Goal: Task Accomplishment & Management: Complete application form

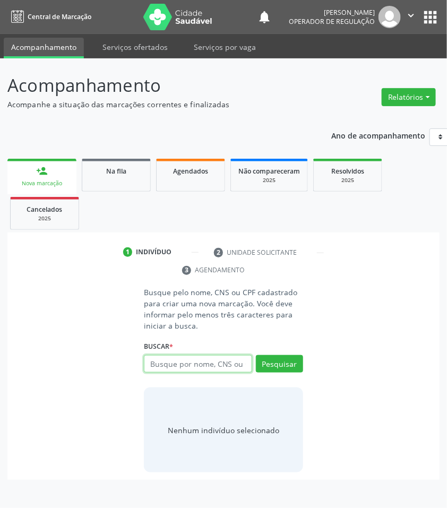
click at [172, 367] on input "text" at bounding box center [198, 364] width 108 height 18
type input "705601420865013"
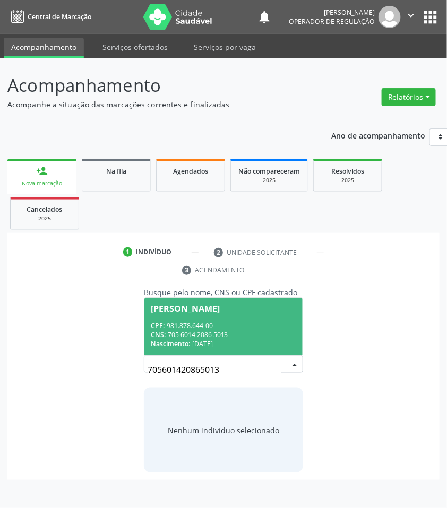
click at [172, 320] on span "Maria do Desterro Santos Silva CPF: 981.878.644-00 CNS: 705 6014 2086 5013 Nasc…" at bounding box center [224, 326] width 158 height 57
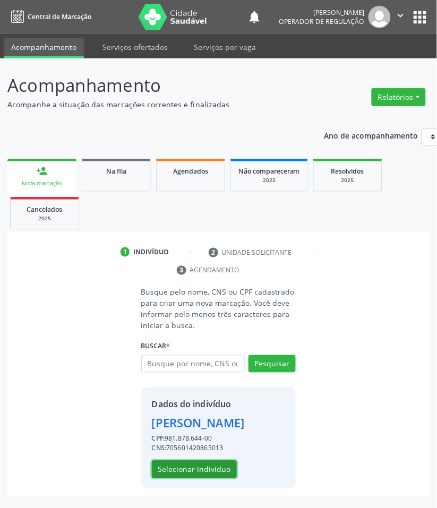
click at [213, 479] on button "Selecionar indivíduo" at bounding box center [194, 470] width 85 height 18
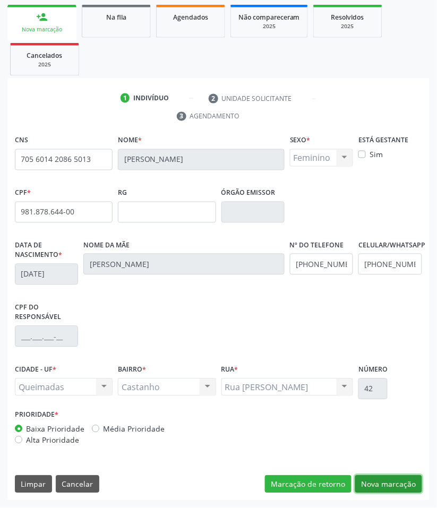
click at [373, 482] on button "Nova marcação" at bounding box center [388, 485] width 67 height 18
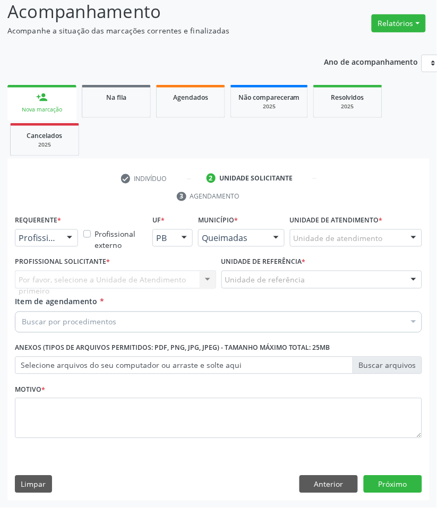
scroll to position [74, 0]
drag, startPoint x: 28, startPoint y: 242, endPoint x: 30, endPoint y: 266, distance: 24.0
click at [33, 273] on span "Paciente" at bounding box center [39, 279] width 35 height 12
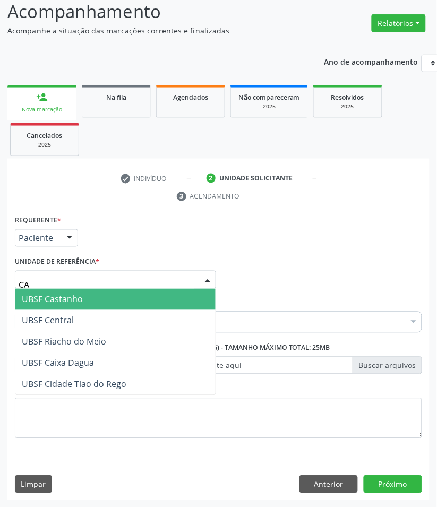
type input "CAS"
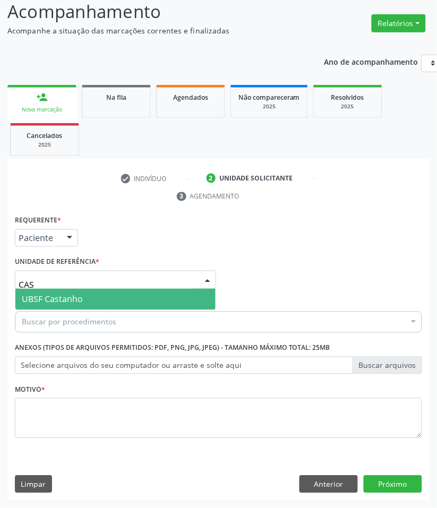
click at [63, 298] on span "UBSF Castanho" at bounding box center [52, 300] width 61 height 12
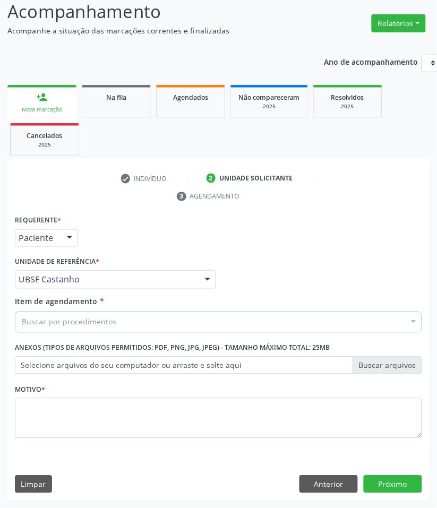
click at [48, 330] on div "Buscar por procedimentos" at bounding box center [218, 322] width 407 height 21
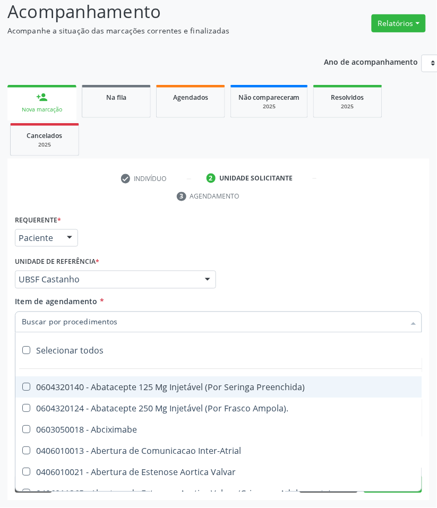
paste input "CARDIOLOGISTA INTERVENCIONISTA"
type input "CARDIOLOGISTA INTERVENCIONISTA"
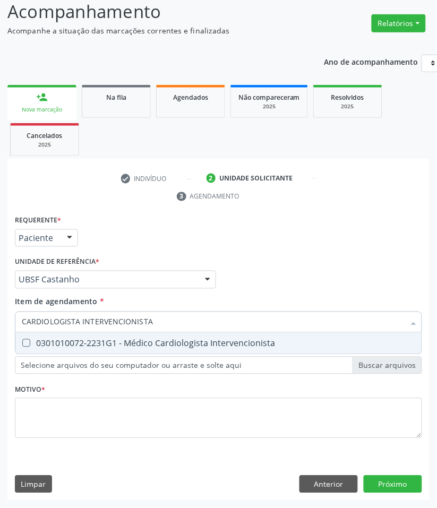
click at [53, 339] on div "0301010072-2231G1 - Médico Cardiologista Intervencionista" at bounding box center [219, 343] width 394 height 9
checkbox Intervencionista "true"
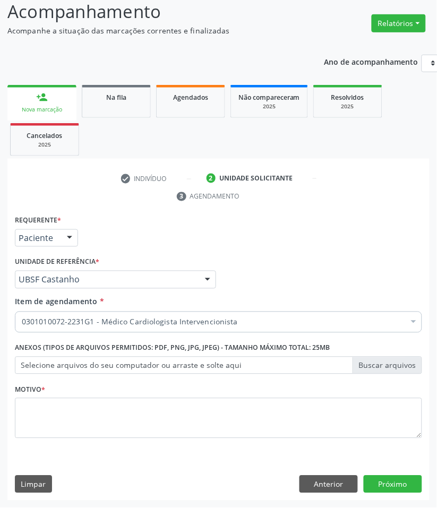
click at [122, 393] on div "Motivo *" at bounding box center [218, 410] width 407 height 56
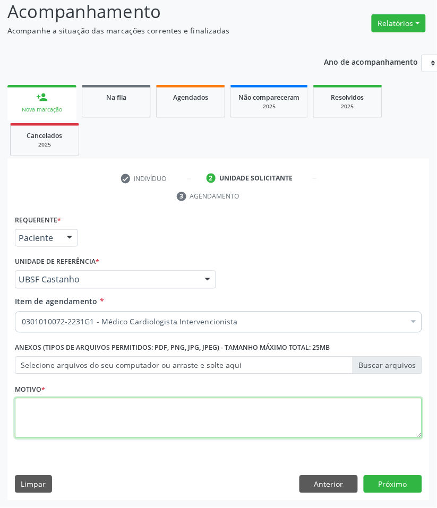
click at [121, 413] on textarea at bounding box center [218, 418] width 407 height 40
paste textarea "RETORNO FELIPE (TEMPO DE RETORNO)"
type textarea "RETORNO FELIPE (TEMPO DE RETORNO)"
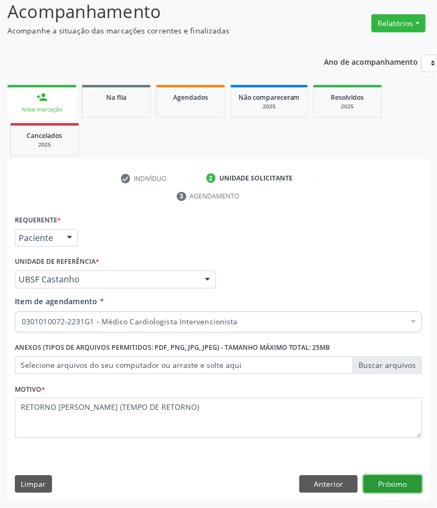
click at [394, 477] on button "Próximo" at bounding box center [393, 485] width 58 height 18
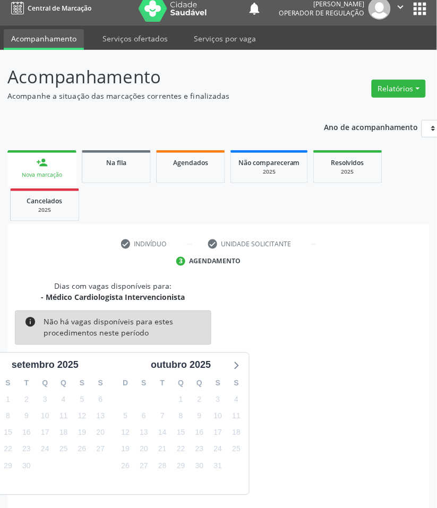
scroll to position [51, 0]
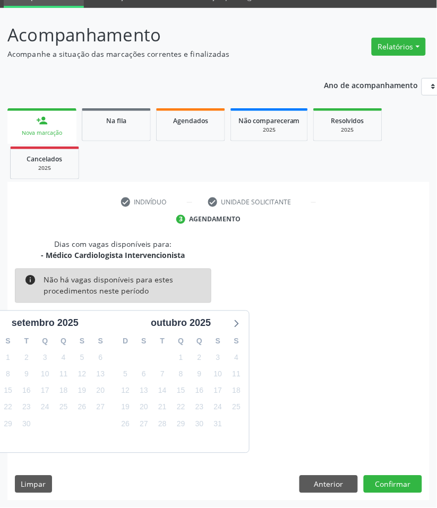
click at [395, 474] on div "Dias com vagas disponíveis para: - Médico Cardiologista Intervencionista info N…" at bounding box center [218, 370] width 422 height 262
click at [397, 481] on button "Confirmar" at bounding box center [393, 485] width 58 height 18
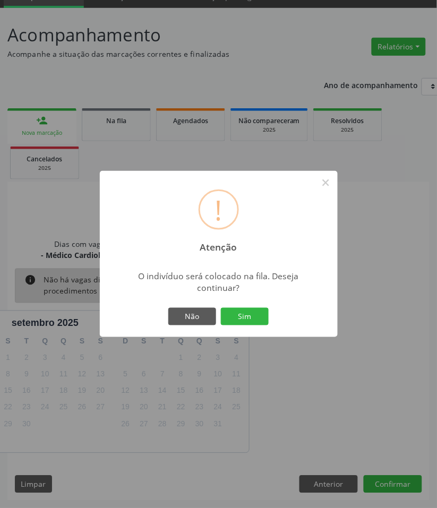
click at [221, 308] on button "Sim" at bounding box center [245, 317] width 48 height 18
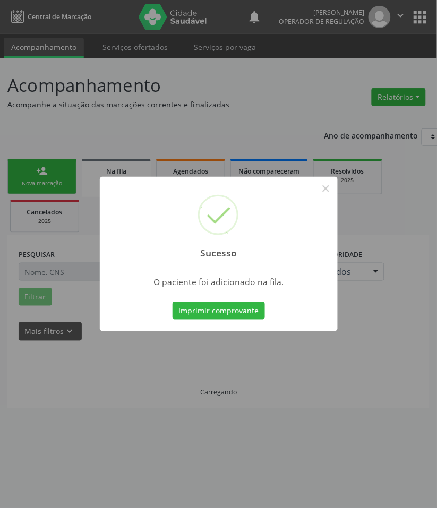
scroll to position [0, 0]
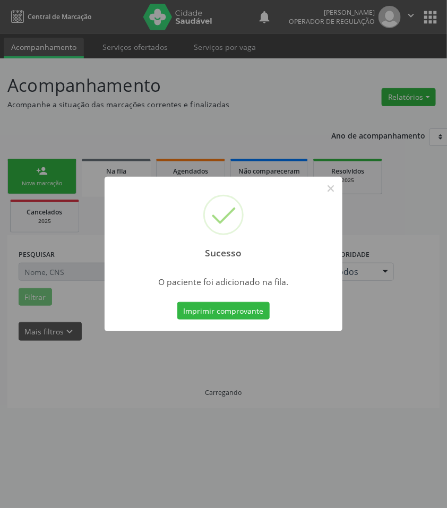
click at [203, 327] on div "Sucesso × O paciente foi adicionado na fila. Imprimir comprovante Cancel" at bounding box center [224, 254] width 238 height 155
click at [182, 373] on div "Sucesso × O paciente foi adicionado na fila. Imprimir comprovante Cancel" at bounding box center [223, 254] width 447 height 508
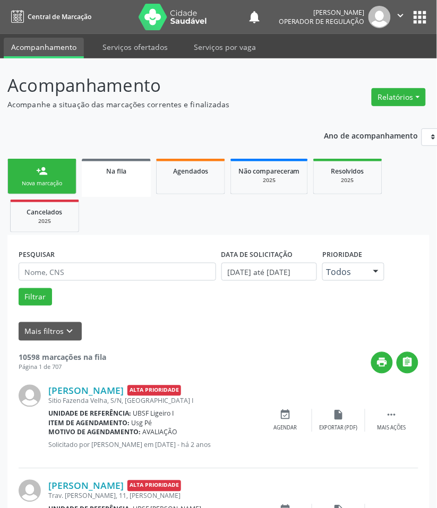
click at [50, 175] on link "person_add Nova marcação" at bounding box center [41, 177] width 69 height 36
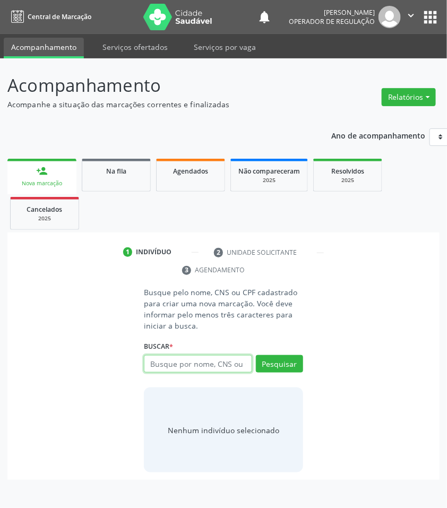
click at [174, 363] on input "text" at bounding box center [198, 364] width 108 height 18
type input "700303983609440"
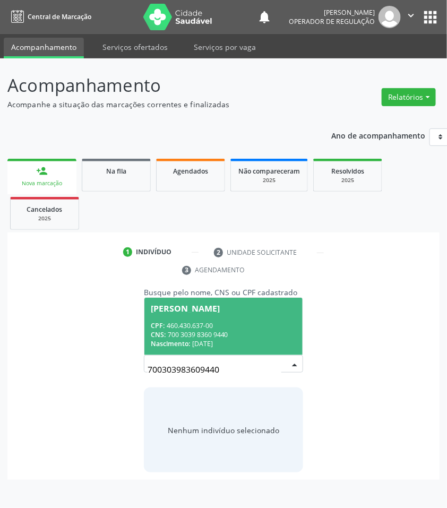
drag, startPoint x: 206, startPoint y: 367, endPoint x: 198, endPoint y: 348, distance: 20.4
click at [206, 364] on input "700303983609440" at bounding box center [215, 369] width 134 height 21
click at [199, 341] on div "Nascimento: 08/05/1950" at bounding box center [224, 343] width 146 height 9
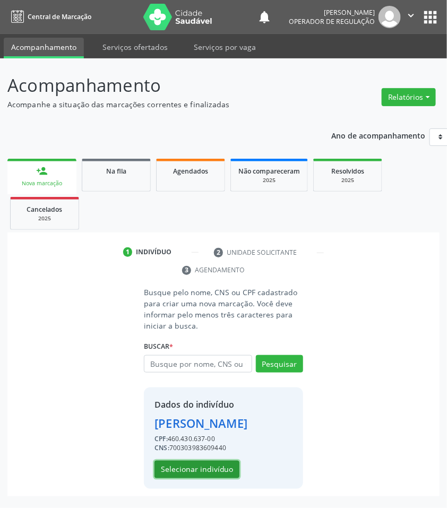
click at [221, 471] on button "Selecionar indivíduo" at bounding box center [197, 470] width 85 height 18
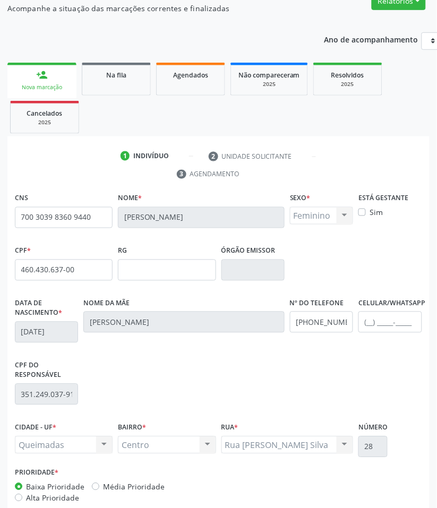
scroll to position [154, 0]
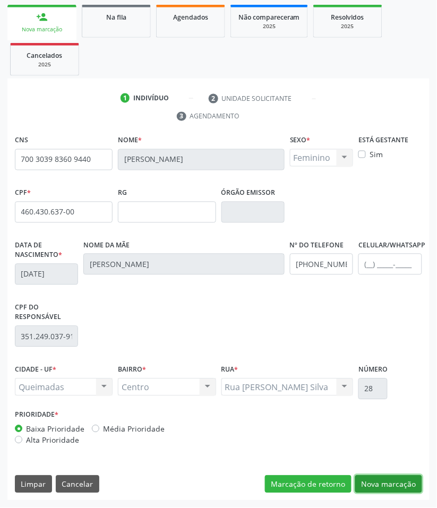
click at [398, 482] on button "Nova marcação" at bounding box center [388, 485] width 67 height 18
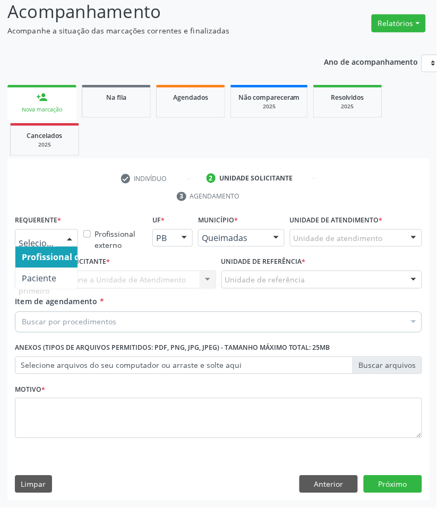
click at [67, 241] on div at bounding box center [70, 239] width 16 height 18
click at [69, 279] on span "Paciente" at bounding box center [67, 278] width 104 height 21
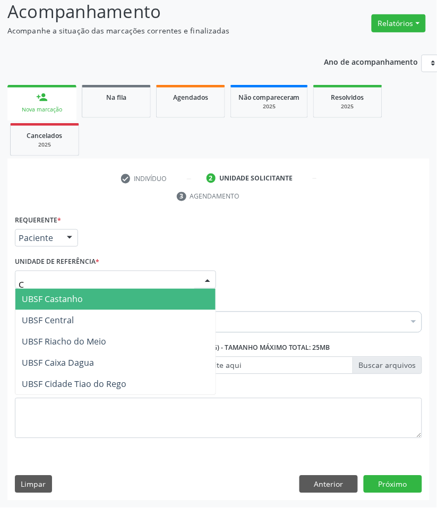
type input "CE"
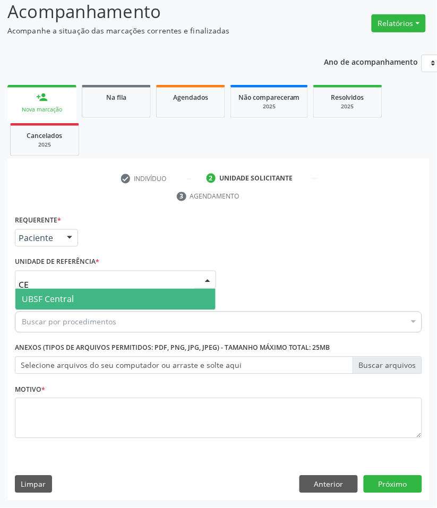
click at [80, 306] on span "UBSF Central" at bounding box center [115, 299] width 200 height 21
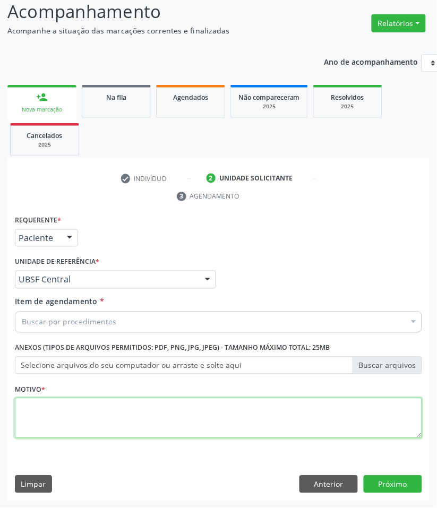
paste textarea "RETORNO FELIPE (TEMPO DE RETORNO)"
click at [79, 423] on textarea at bounding box center [218, 418] width 407 height 40
type textarea "RETORNO FELIPE (TEMPO DE RETORNO)"
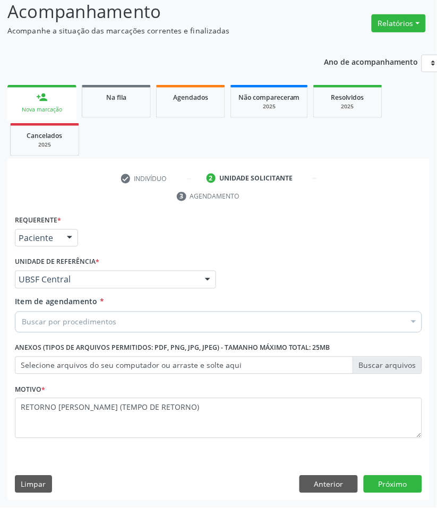
paste input "CARDIOLOGISTA INTERVENCIONISTA"
type input "CARDIOLOGISTA INTERVENCIONISTA"
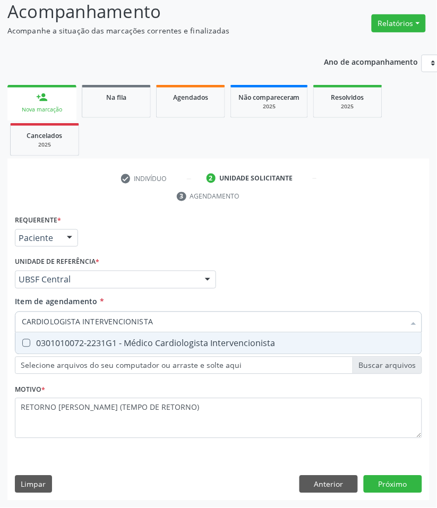
click at [120, 339] on div "0301010072-2231G1 - Médico Cardiologista Intervencionista" at bounding box center [219, 343] width 394 height 9
checkbox Intervencionista "true"
click at [383, 474] on div "Requerente * Paciente Profissional de Saúde Paciente Nenhum resultado encontrad…" at bounding box center [218, 357] width 422 height 288
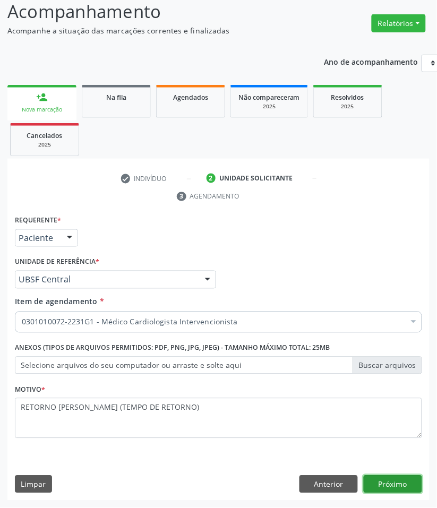
click at [410, 484] on button "Próximo" at bounding box center [393, 485] width 58 height 18
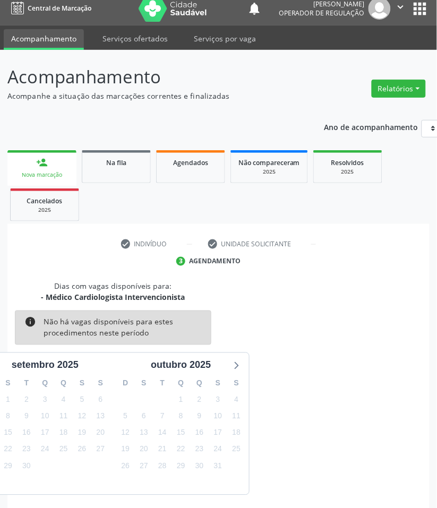
scroll to position [51, 0]
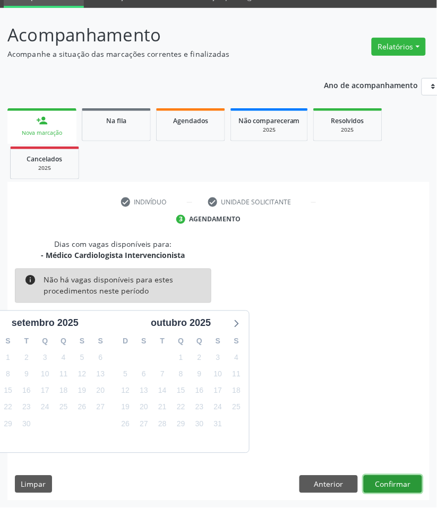
click at [409, 489] on button "Confirmar" at bounding box center [393, 485] width 58 height 18
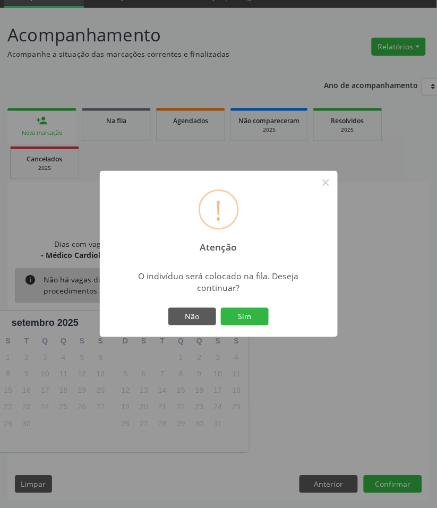
click at [221, 308] on button "Sim" at bounding box center [245, 317] width 48 height 18
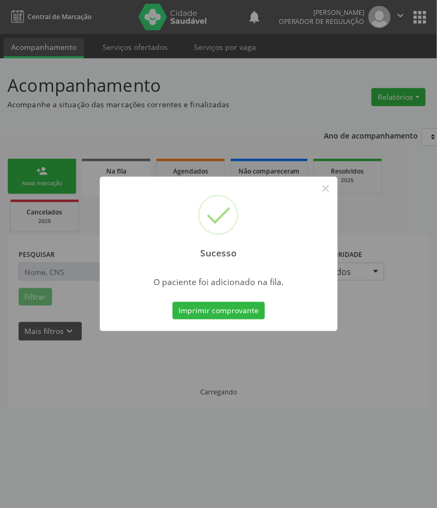
scroll to position [0, 0]
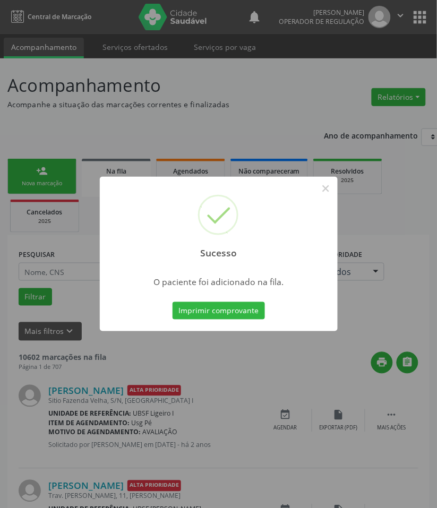
drag, startPoint x: 179, startPoint y: 388, endPoint x: 141, endPoint y: 285, distance: 110.2
click at [180, 388] on div "Sucesso × O paciente foi adicionado na fila. Imprimir comprovante Cancel" at bounding box center [218, 254] width 437 height 508
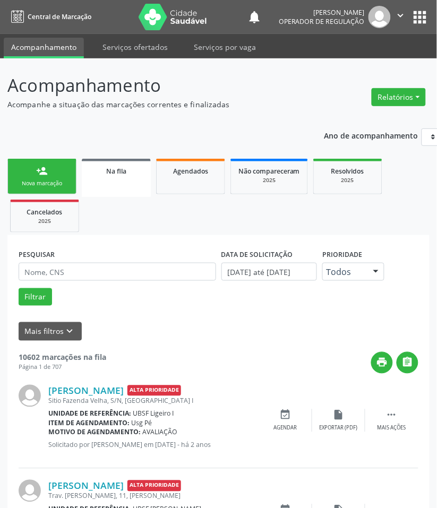
click at [44, 177] on link "person_add Nova marcação" at bounding box center [41, 177] width 69 height 36
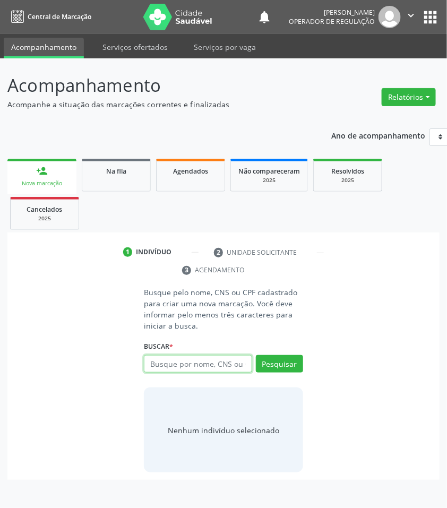
click at [190, 362] on input "text" at bounding box center [198, 364] width 108 height 18
type input "702406070910726"
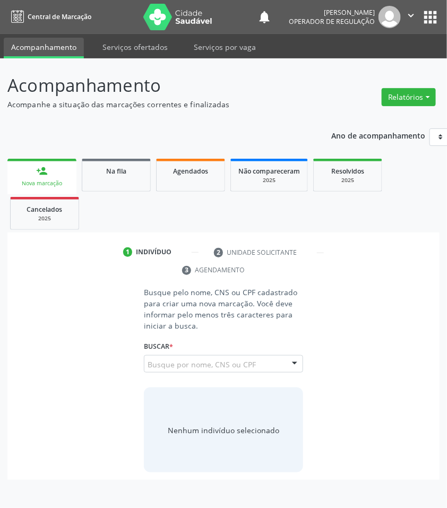
click at [148, 366] on input "702406070910726" at bounding box center [148, 369] width 0 height 21
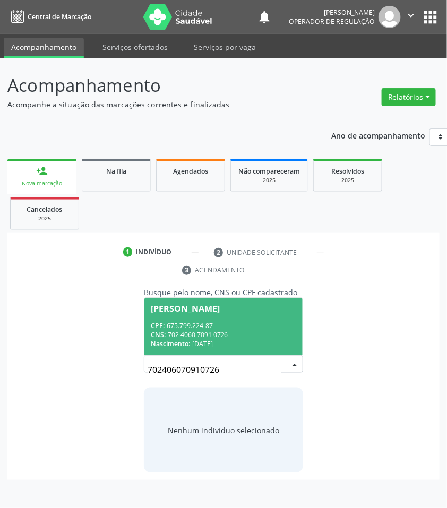
click at [225, 330] on div "CNS: 702 4060 7091 0726" at bounding box center [224, 334] width 146 height 9
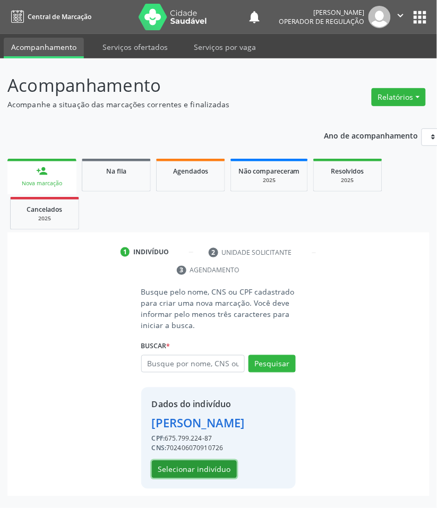
click at [190, 479] on button "Selecionar indivíduo" at bounding box center [194, 470] width 85 height 18
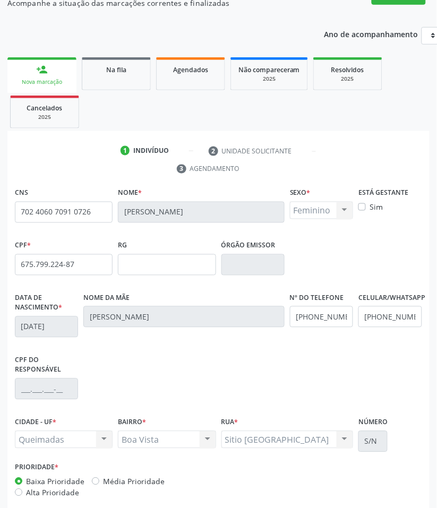
scroll to position [154, 0]
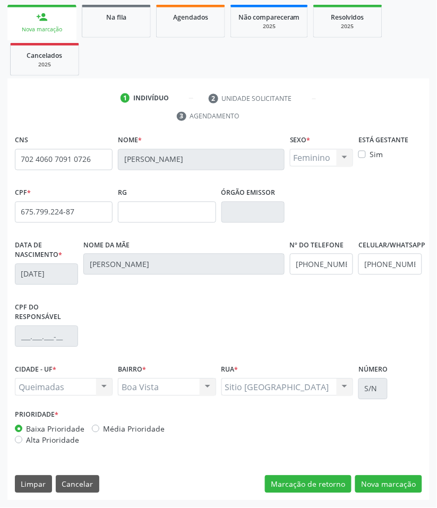
click at [410, 494] on div "CNS 702 4060 7091 0726 Nome * Maria Lenilda de Araújo Silva Sexo * Feminino Mas…" at bounding box center [218, 317] width 422 height 369
click at [389, 484] on button "Nova marcação" at bounding box center [388, 485] width 67 height 18
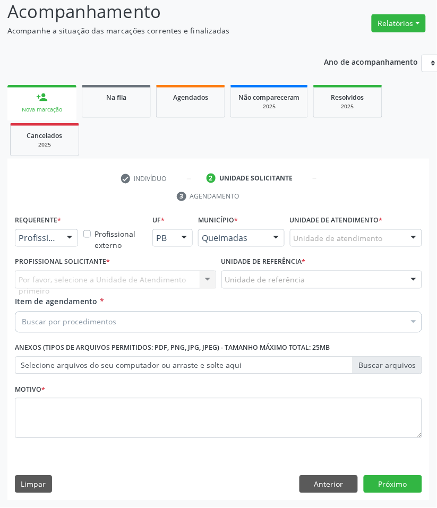
scroll to position [74, 0]
click at [203, 438] on fieldset "Motivo *" at bounding box center [218, 414] width 407 height 64
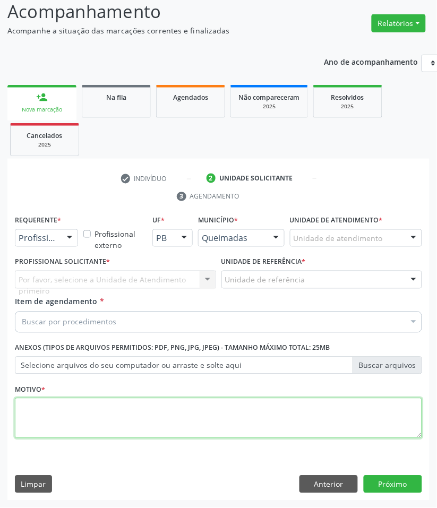
click at [199, 429] on textarea at bounding box center [218, 418] width 407 height 40
paste textarea "RETORNO FELIPE (07/2025)"
type textarea "RETORNO FELIPE (07/2025)"
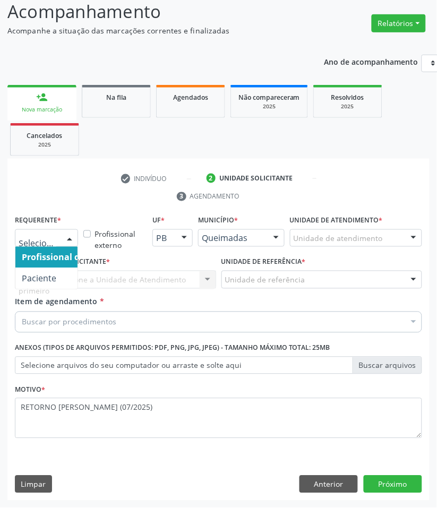
drag, startPoint x: 36, startPoint y: 239, endPoint x: 33, endPoint y: 247, distance: 8.6
click at [30, 274] on span "Paciente" at bounding box center [39, 279] width 35 height 12
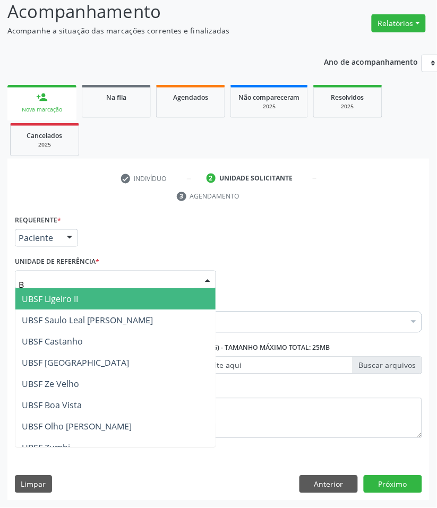
type input "BO"
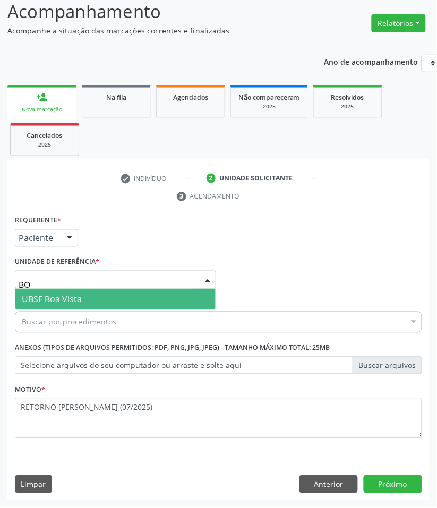
click at [56, 303] on span "UBSF Boa Vista" at bounding box center [52, 300] width 60 height 12
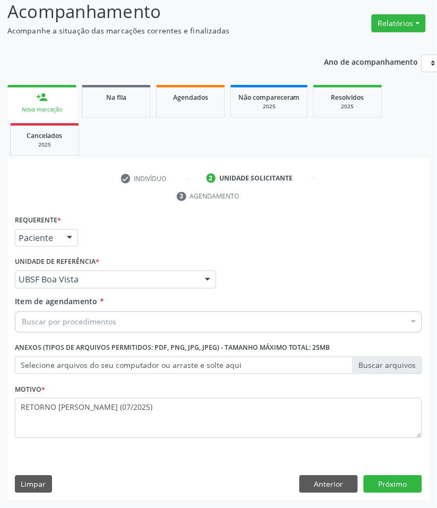
click at [54, 336] on div "Requerente * Paciente Profissional de Saúde Paciente Nenhum resultado encontrad…" at bounding box center [218, 333] width 407 height 241
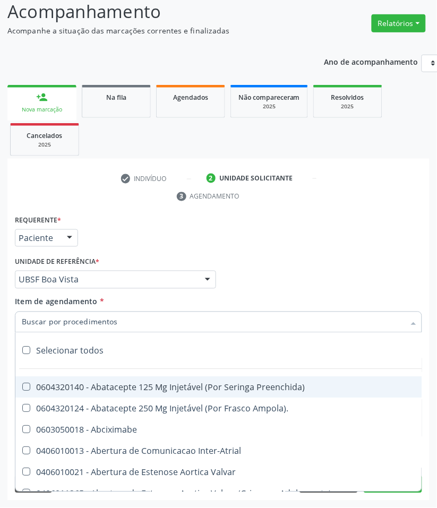
paste input "CARDIOLOGISTA INTERVENCIONISTA"
type input "CARDIOLOGISTA INTERVENCIONISTA"
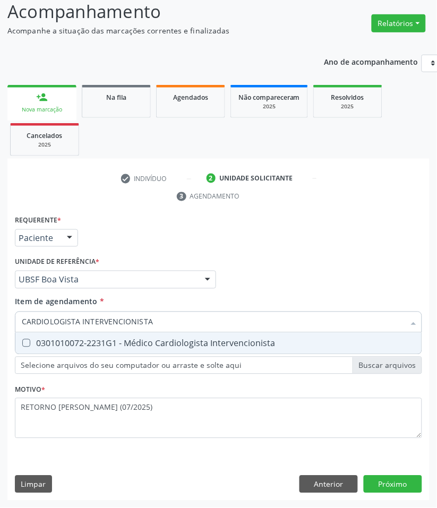
click at [51, 339] on div "0301010072-2231G1 - Médico Cardiologista Intervencionista" at bounding box center [219, 343] width 394 height 9
checkbox Intervencionista "true"
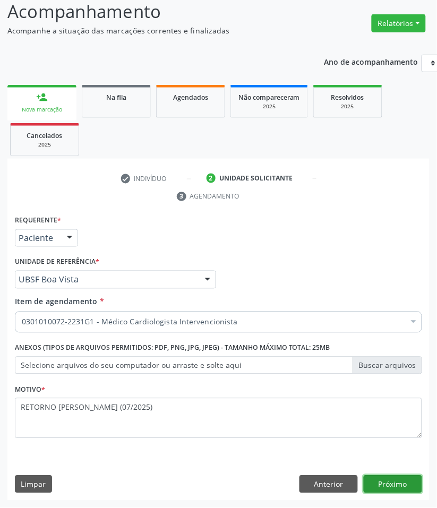
click at [400, 485] on button "Próximo" at bounding box center [393, 485] width 58 height 18
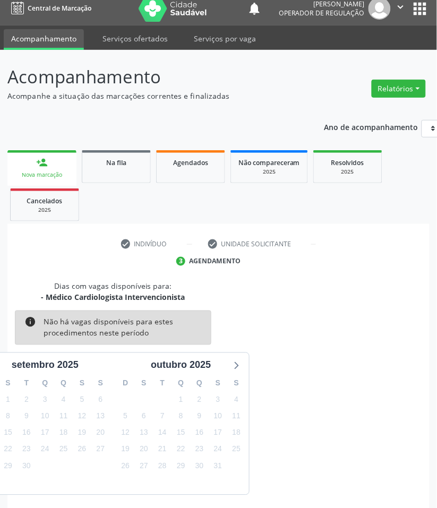
scroll to position [51, 0]
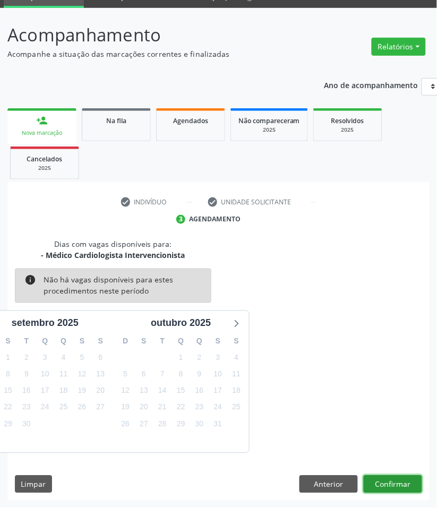
click at [383, 482] on button "Confirmar" at bounding box center [393, 485] width 58 height 18
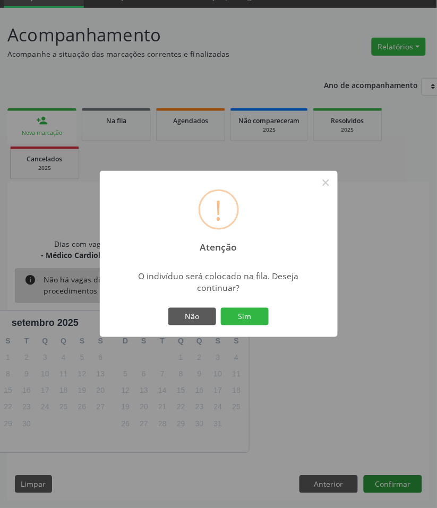
click at [221, 308] on button "Sim" at bounding box center [245, 317] width 48 height 18
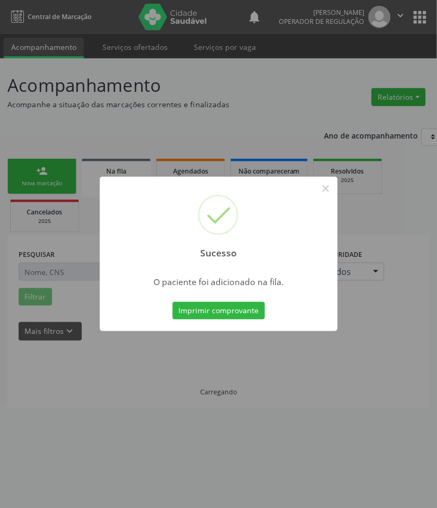
scroll to position [0, 0]
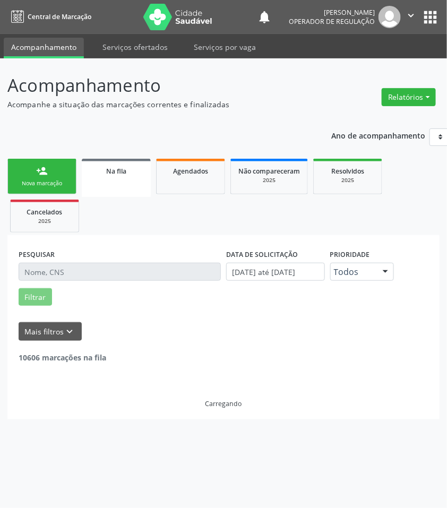
click at [20, 180] on div "Nova marcação" at bounding box center [41, 184] width 53 height 8
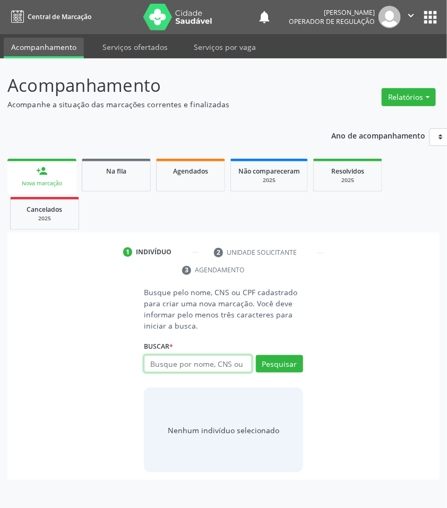
click at [196, 368] on input "text" at bounding box center [198, 364] width 108 height 18
type input "708602080213789"
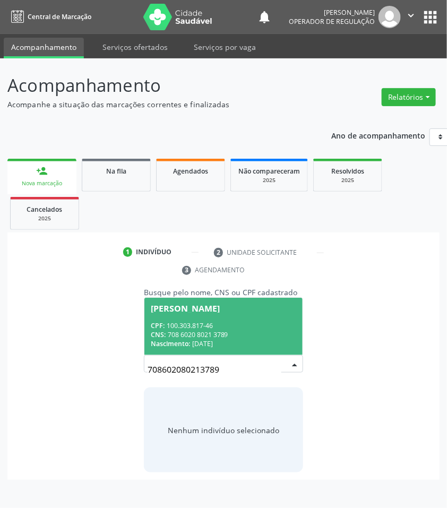
click at [208, 364] on input "708602080213789" at bounding box center [215, 369] width 134 height 21
click at [216, 325] on div "CPF: 100.303.817-46" at bounding box center [224, 325] width 146 height 9
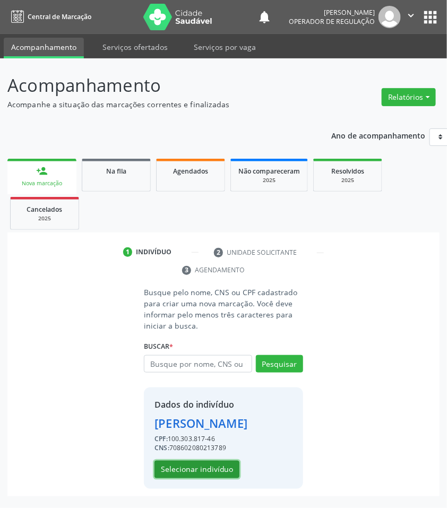
click at [210, 466] on button "Selecionar indivíduo" at bounding box center [197, 470] width 85 height 18
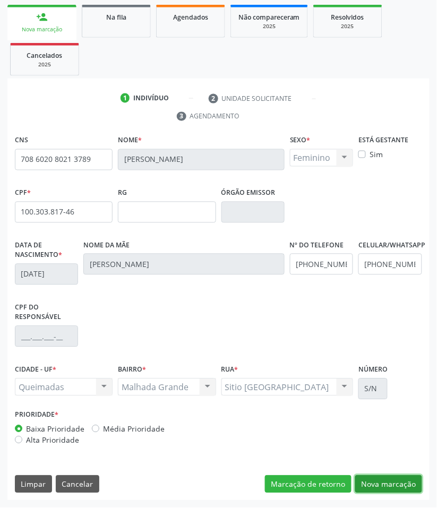
click at [356, 485] on button "Nova marcação" at bounding box center [388, 485] width 67 height 18
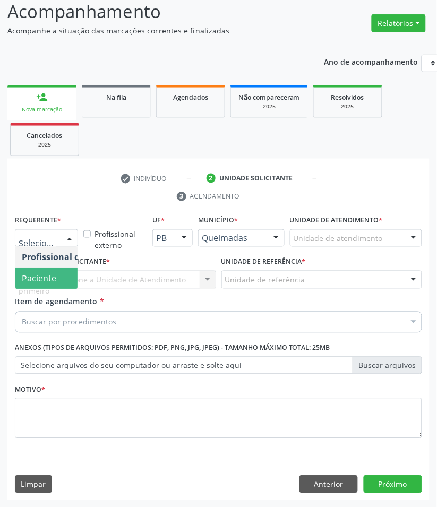
click at [66, 278] on span "Paciente" at bounding box center [67, 278] width 104 height 21
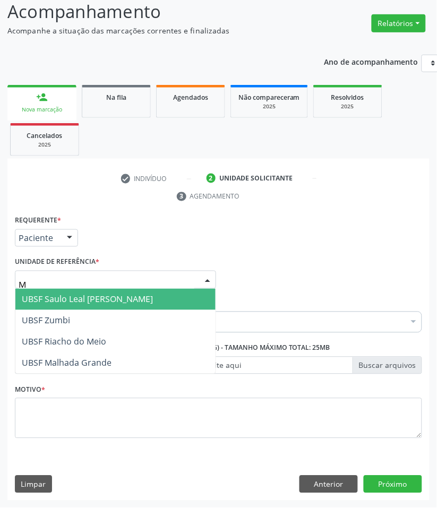
type input "MA"
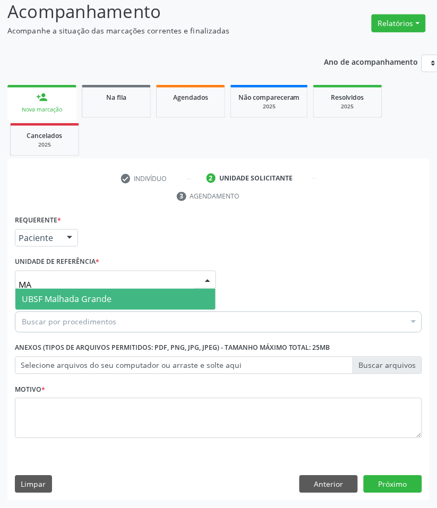
click at [73, 301] on span "UBSF Malhada Grande" at bounding box center [67, 300] width 90 height 12
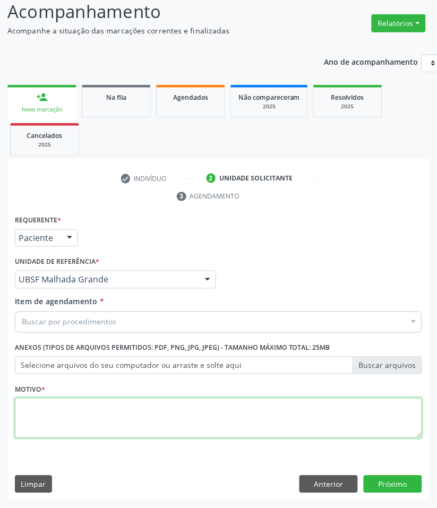
click at [48, 421] on textarea at bounding box center [218, 418] width 407 height 40
paste textarea "RETORNO FELIPE (08/2025)"
type textarea "RETORNO FELIPE (08/2025)"
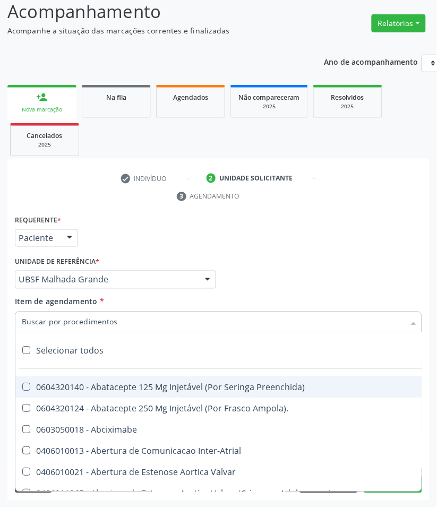
paste input "CARDIOLOGISTA INTERVENCIONISTA"
type input "CARDIOLOGISTA INTERVENCIONISTA"
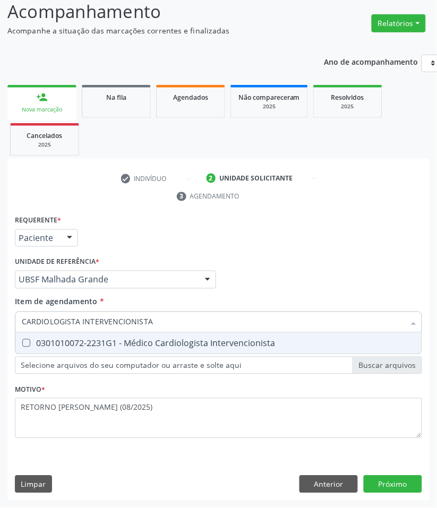
click at [61, 351] on span "0301010072-2231G1 - Médico Cardiologista Intervencionista" at bounding box center [218, 343] width 406 height 21
checkbox Intervencionista "true"
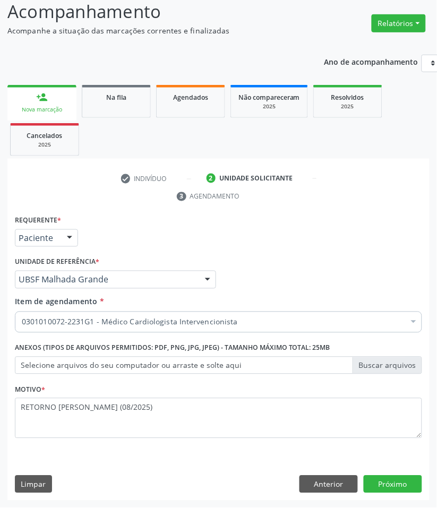
click at [412, 495] on div "Requerente * Paciente Profissional de Saúde Paciente Nenhum resultado encontrad…" at bounding box center [218, 357] width 422 height 288
click at [405, 487] on button "Próximo" at bounding box center [393, 485] width 58 height 18
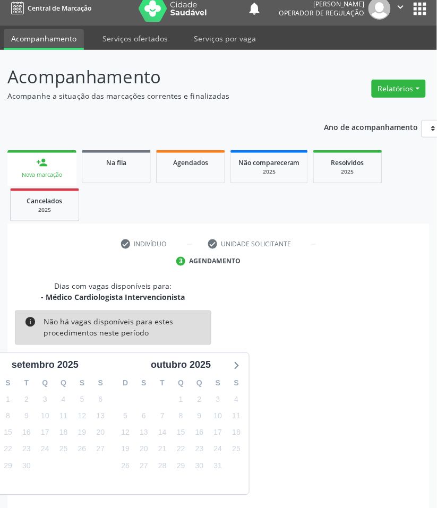
scroll to position [51, 0]
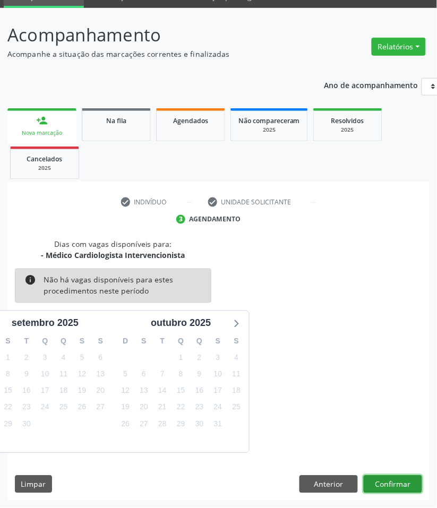
click at [398, 486] on button "Confirmar" at bounding box center [393, 485] width 58 height 18
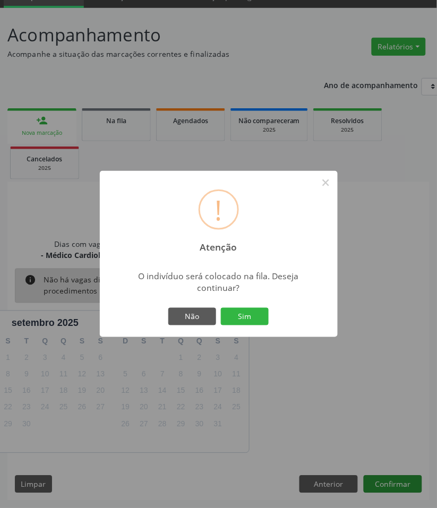
click at [221, 308] on button "Sim" at bounding box center [245, 317] width 48 height 18
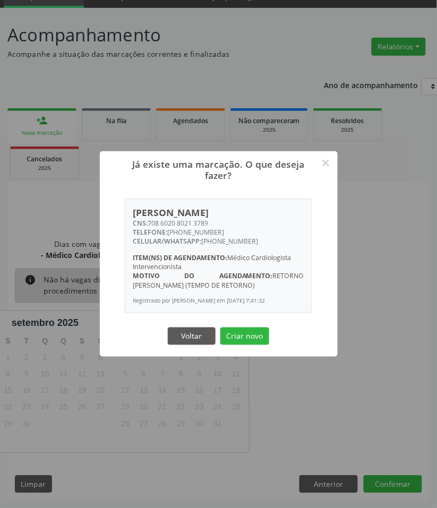
click at [54, 181] on div "Já existe uma marcação. O que deseja fazer? × Ana Lúcia de Oliveira CNS: 708 60…" at bounding box center [218, 254] width 437 height 508
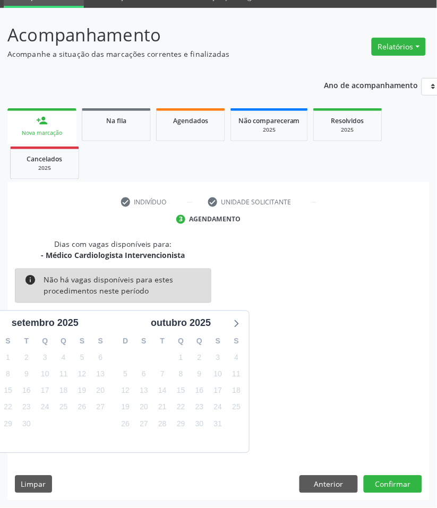
click at [26, 121] on link "person_add Nova marcação" at bounding box center [41, 126] width 69 height 36
click at [105, 129] on link "Na fila" at bounding box center [116, 124] width 69 height 33
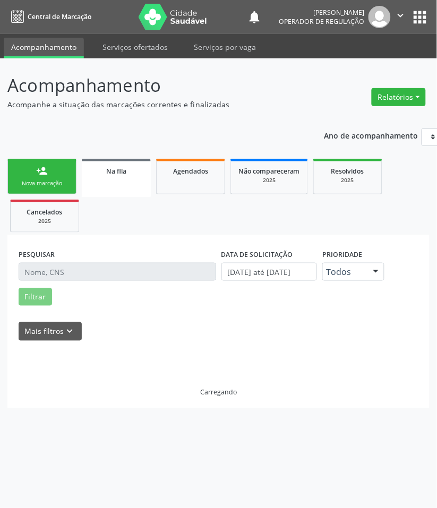
scroll to position [0, 0]
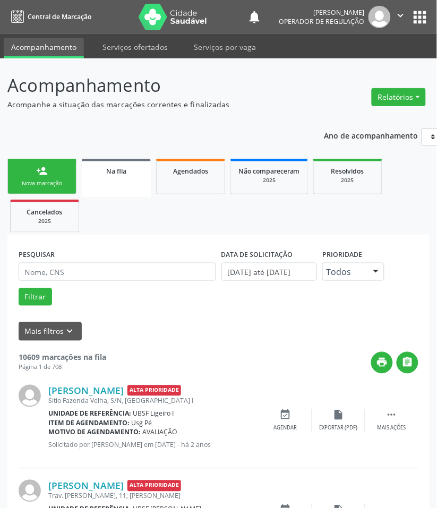
click at [24, 181] on div "Nova marcação" at bounding box center [41, 184] width 53 height 8
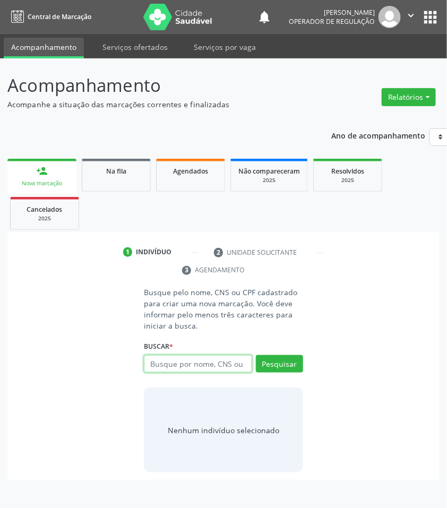
click at [191, 372] on input "text" at bounding box center [198, 364] width 108 height 18
type input "700508911047457"
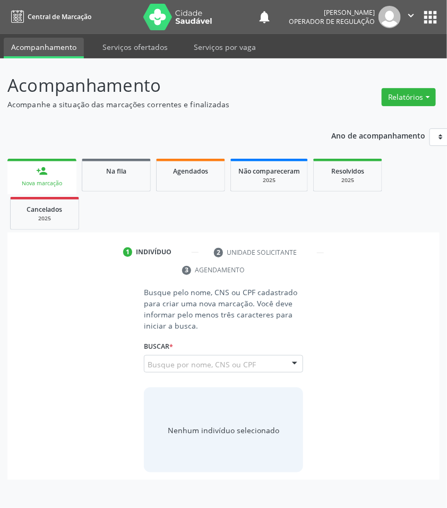
click at [148, 367] on input "700508911047457" at bounding box center [148, 369] width 0 height 21
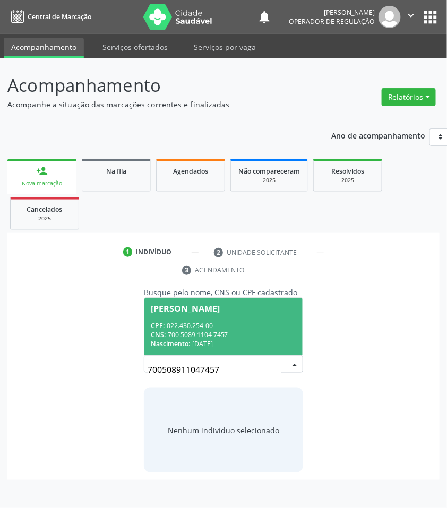
click at [231, 333] on div "CNS: 700 5089 1104 7457" at bounding box center [224, 334] width 146 height 9
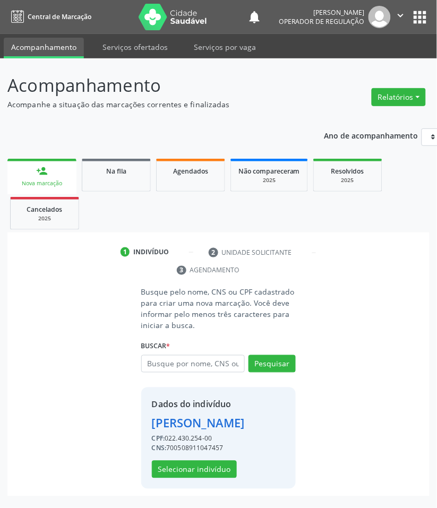
scroll to position [13, 0]
click at [218, 463] on div "Dados do indivíduo Luiza Luzia Alves de Andrade CPF: 022.430.254-00 CNS: 700508…" at bounding box center [198, 438] width 93 height 80
click at [219, 468] on button "Selecionar indivíduo" at bounding box center [194, 470] width 85 height 18
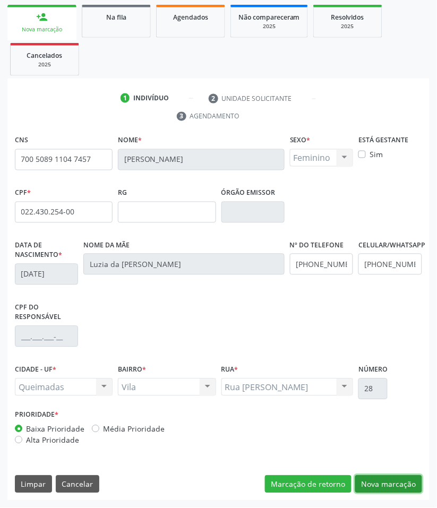
drag, startPoint x: 388, startPoint y: 487, endPoint x: 284, endPoint y: 421, distance: 122.5
click at [387, 487] on button "Nova marcação" at bounding box center [388, 485] width 67 height 18
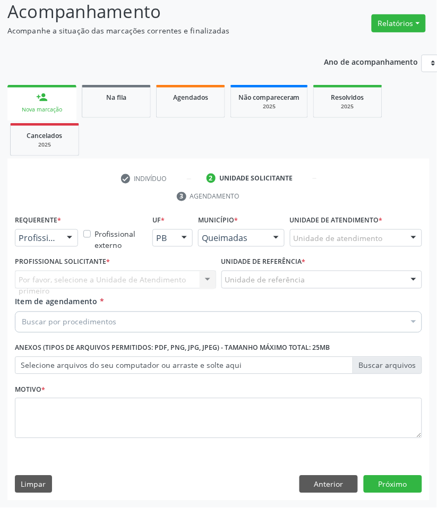
scroll to position [74, 0]
drag, startPoint x: 51, startPoint y: 240, endPoint x: 48, endPoint y: 249, distance: 9.6
click at [46, 277] on span "Paciente" at bounding box center [39, 279] width 35 height 12
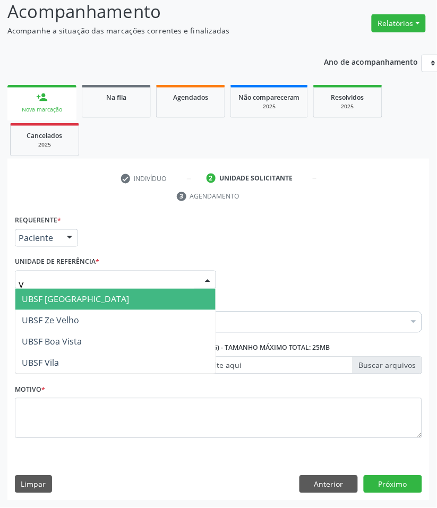
type input "VI"
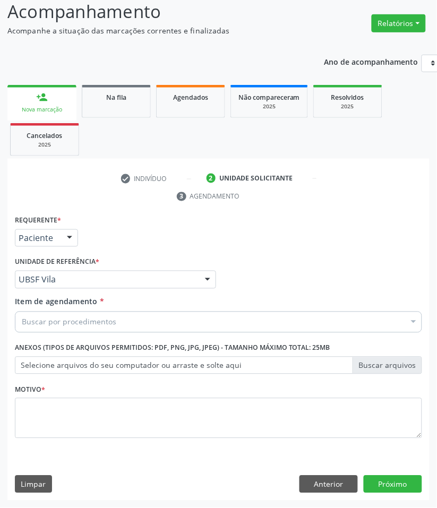
click at [123, 393] on div "Motivo *" at bounding box center [218, 410] width 407 height 56
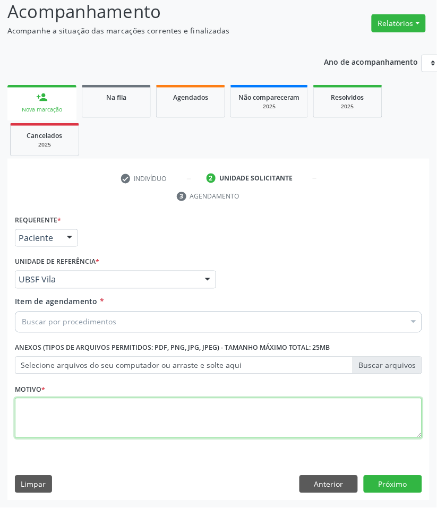
click at [124, 429] on textarea at bounding box center [218, 418] width 407 height 40
paste textarea "CARDIOLOGISTA INTERVENCIONISTA"
type textarea "CARDIOLOGISTA INTERVENCIONISTA"
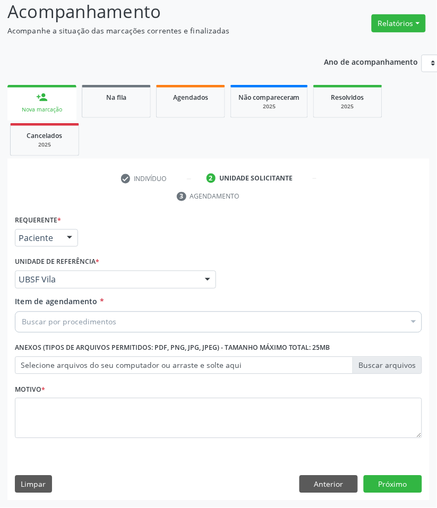
click at [133, 325] on div "Buscar por procedimentos" at bounding box center [218, 322] width 407 height 21
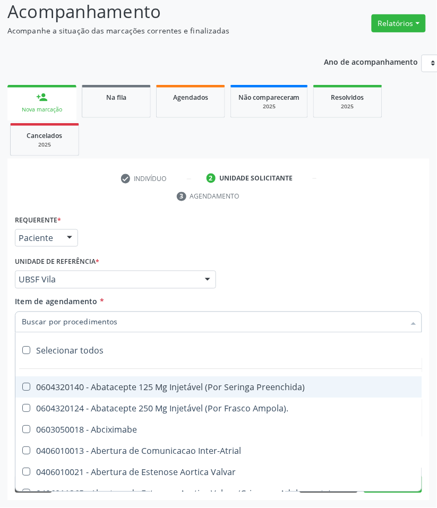
paste input "CARDIOLOGISTA INTERVENCIONISTA"
type input "CARDIOLOGISTA INTERVENCIONISTA"
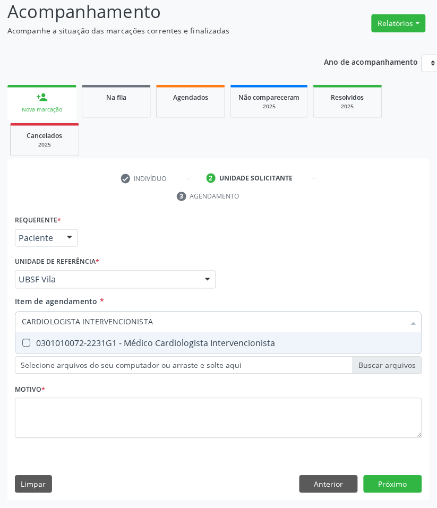
click at [128, 351] on span "0301010072-2231G1 - Médico Cardiologista Intervencionista" at bounding box center [218, 343] width 406 height 21
checkbox Intervencionista "true"
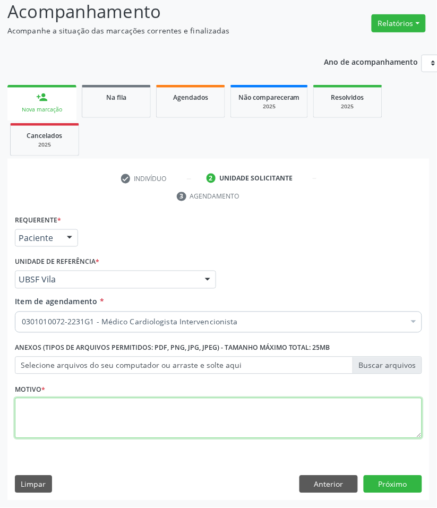
click at [81, 434] on textarea at bounding box center [218, 418] width 407 height 40
paste textarea "RETORNO FELIPE (08/2025)"
type textarea "RETORNO FELIPE (08/2025)"
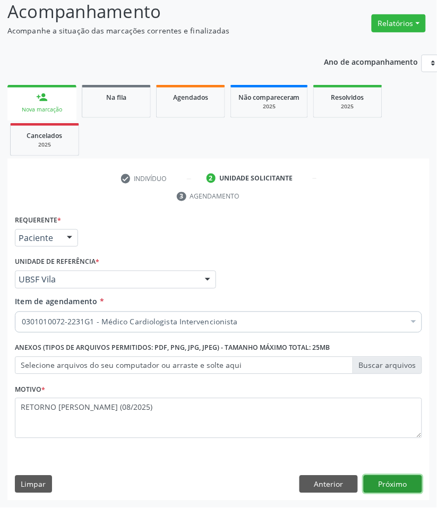
drag, startPoint x: 376, startPoint y: 482, endPoint x: 367, endPoint y: 481, distance: 9.1
click at [367, 481] on button "Próximo" at bounding box center [393, 485] width 58 height 18
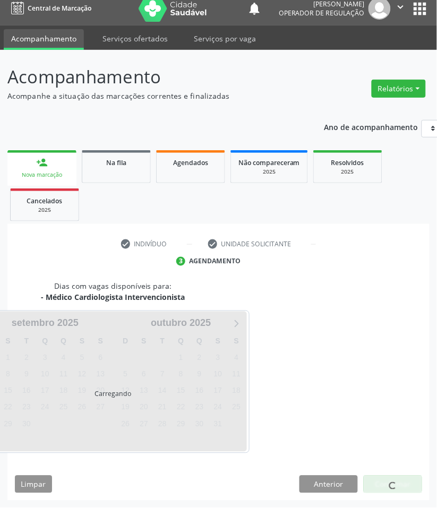
scroll to position [51, 0]
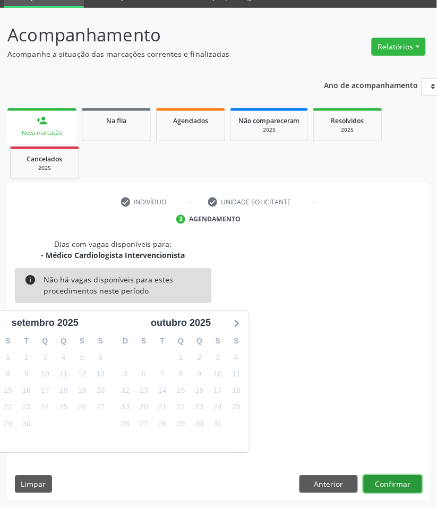
click at [389, 486] on button "Confirmar" at bounding box center [393, 485] width 58 height 18
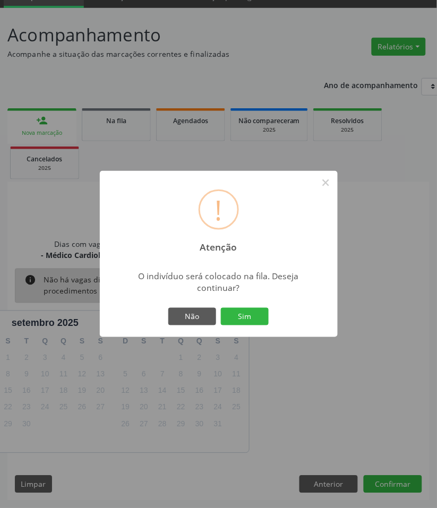
click at [221, 308] on button "Sim" at bounding box center [245, 317] width 48 height 18
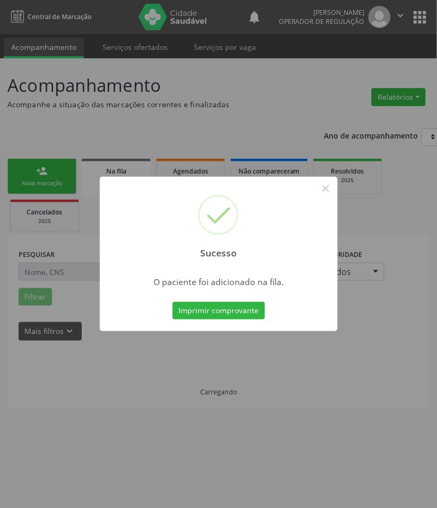
scroll to position [0, 0]
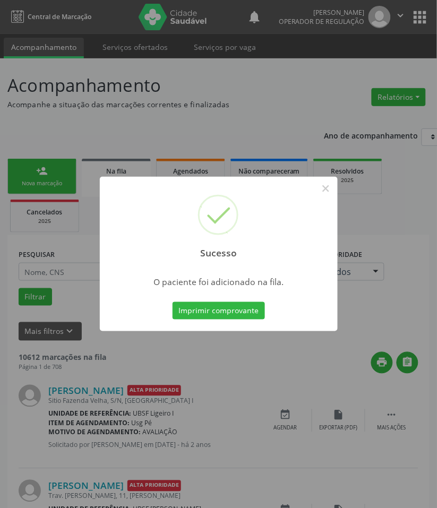
click at [165, 362] on div "Sucesso × O paciente foi adicionado na fila. Imprimir comprovante Cancel" at bounding box center [218, 254] width 437 height 508
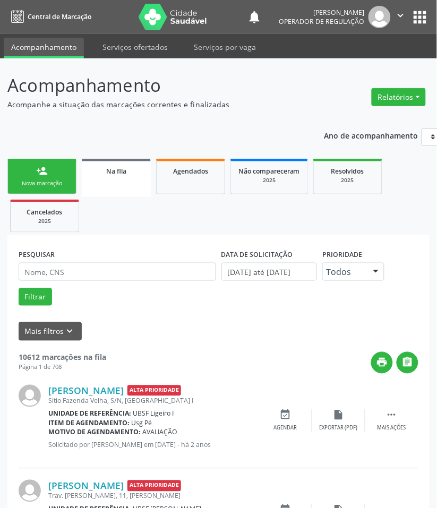
click at [41, 179] on link "person_add Nova marcação" at bounding box center [41, 177] width 69 height 36
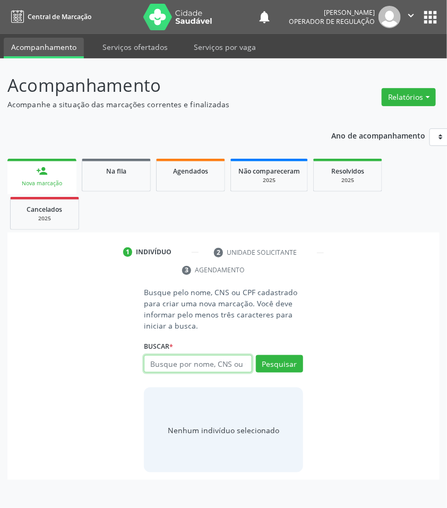
click at [181, 368] on input "text" at bounding box center [198, 364] width 108 height 18
type input "702309193683012"
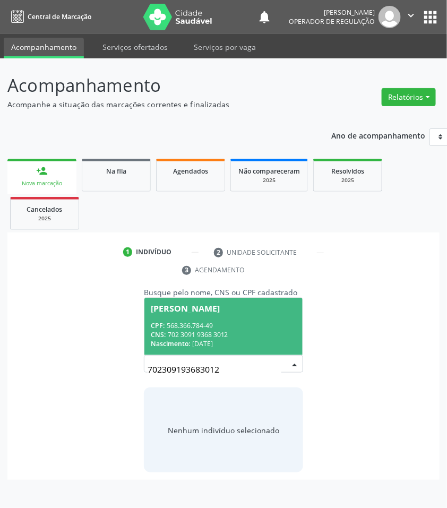
click at [181, 360] on input "702309193683012" at bounding box center [215, 369] width 134 height 21
click at [205, 324] on div "CPF: 568.366.784-49" at bounding box center [224, 325] width 146 height 9
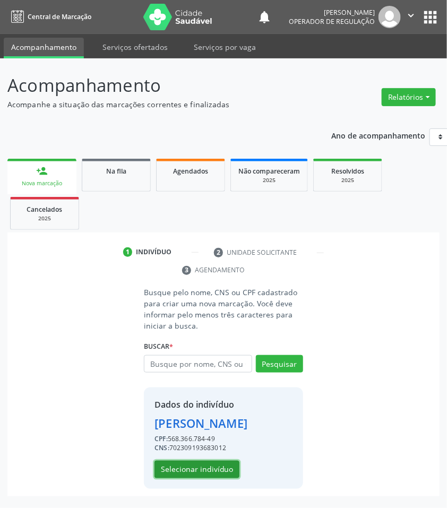
click at [210, 463] on button "Selecionar indivíduo" at bounding box center [197, 470] width 85 height 18
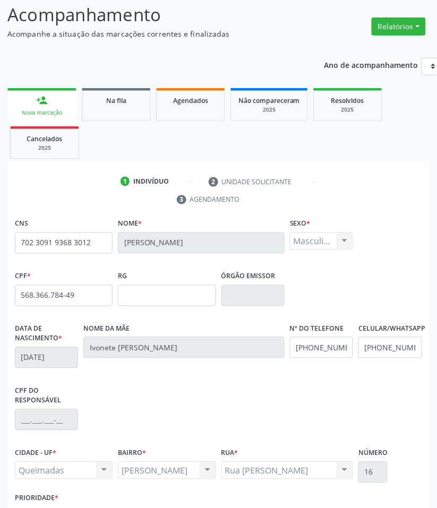
scroll to position [154, 0]
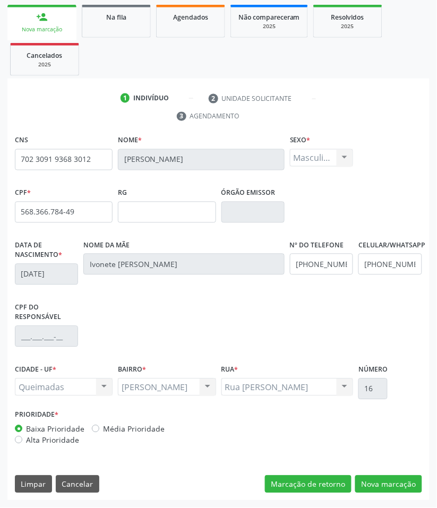
click at [304, 430] on div "CNS 702 3091 9368 3012 Nome * Mailton Chagas da Silva Sexo * Masculino Masculin…" at bounding box center [218, 293] width 407 height 321
click at [392, 482] on button "Nova marcação" at bounding box center [388, 485] width 67 height 18
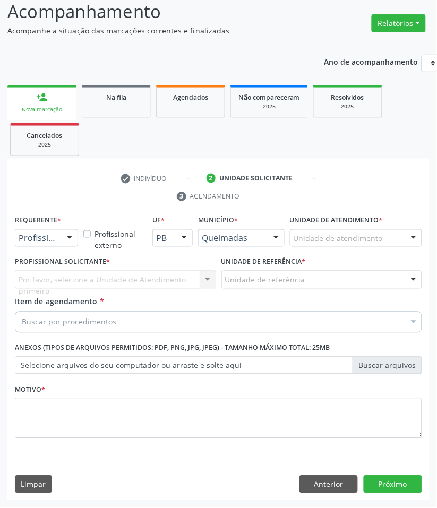
scroll to position [74, 0]
click at [59, 246] on div "Profissional de Saúde Profissional de Saúde Paciente Nenhum resultado encontrad…" at bounding box center [46, 239] width 63 height 18
click at [36, 278] on span "Paciente" at bounding box center [39, 279] width 35 height 12
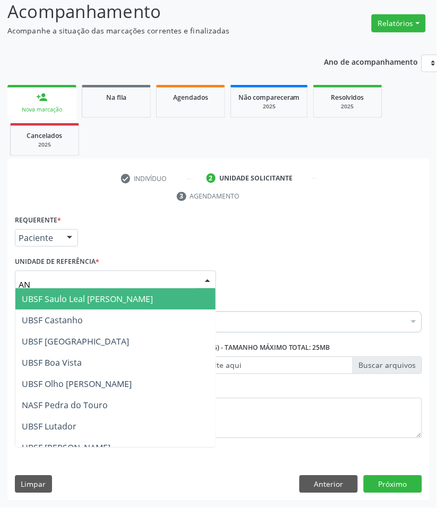
type input "ANI"
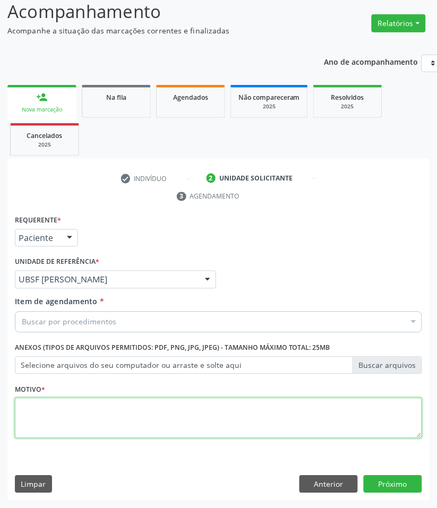
click at [41, 411] on textarea at bounding box center [218, 418] width 407 height 40
paste textarea "RETORNO FELIPE (09/2025)"
type textarea "RETORNO FELIPE (09/2025)"
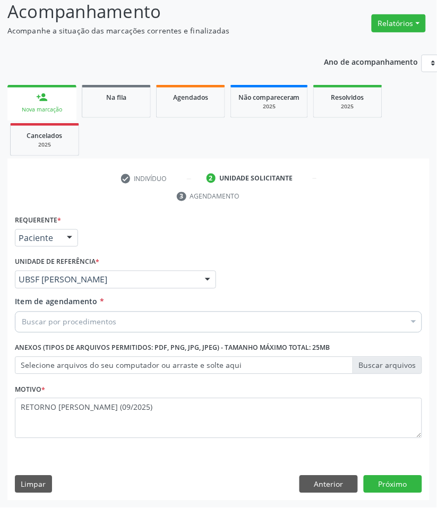
drag, startPoint x: 30, startPoint y: 301, endPoint x: 30, endPoint y: 310, distance: 8.5
click at [30, 308] on div "Item de agendamento * Buscar por procedimentos Selecionar todos 0604320140 - Ab…" at bounding box center [218, 312] width 407 height 33
paste input "CARDIOLOGISTA INTERVENCIONISTA"
type input "CARDIOLOGISTA INTERVENCIONISTA"
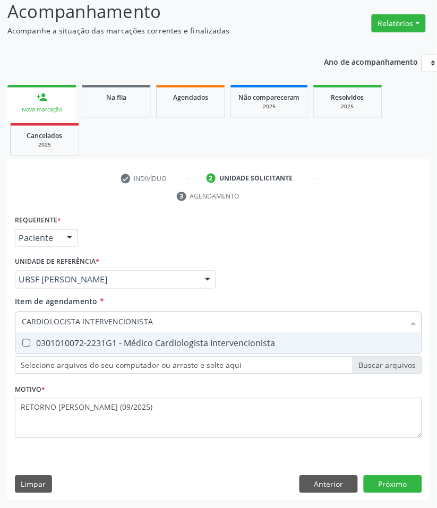
drag, startPoint x: 59, startPoint y: 330, endPoint x: 52, endPoint y: 331, distance: 6.9
click at [57, 331] on input "CARDIOLOGISTA INTERVENCIONISTA" at bounding box center [213, 322] width 383 height 21
click at [47, 339] on div "0301010072-2231G1 - Médico Cardiologista Intervencionista" at bounding box center [219, 343] width 394 height 9
checkbox Intervencionista "true"
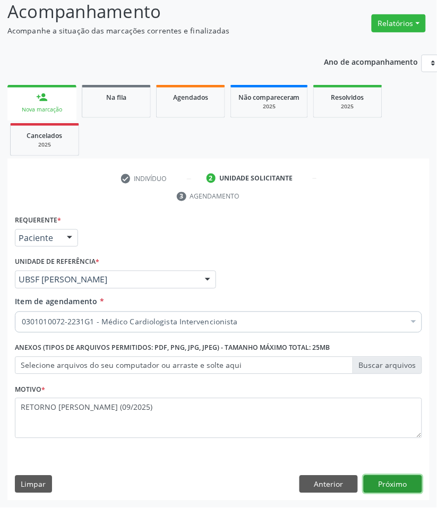
click at [386, 482] on button "Próximo" at bounding box center [393, 485] width 58 height 18
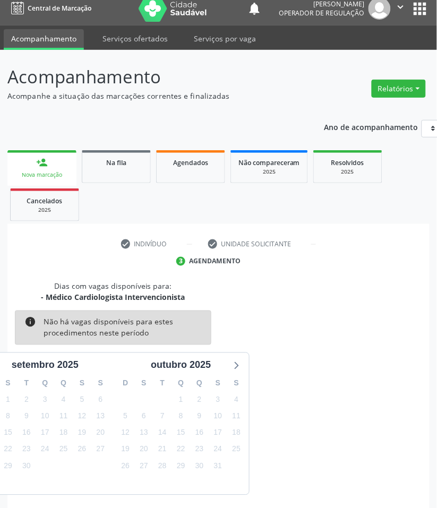
scroll to position [51, 0]
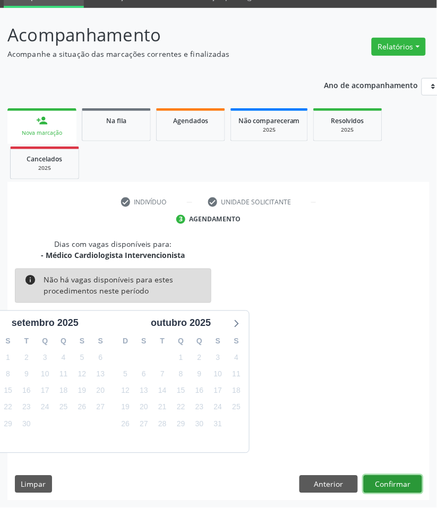
click at [393, 487] on button "Confirmar" at bounding box center [393, 485] width 58 height 18
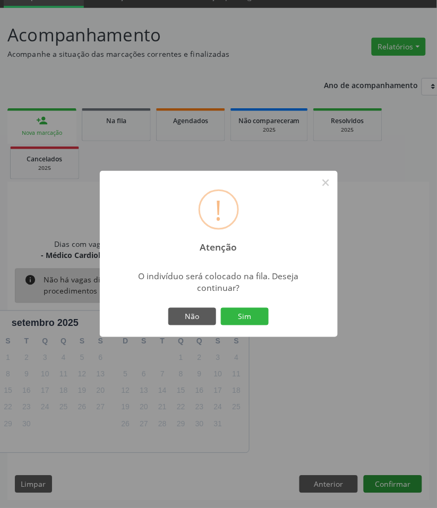
click at [221, 308] on button "Sim" at bounding box center [245, 317] width 48 height 18
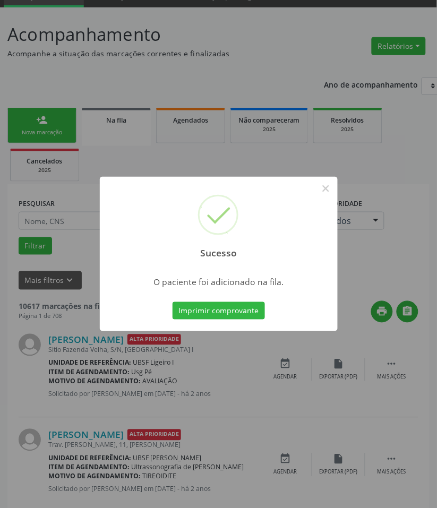
scroll to position [0, 0]
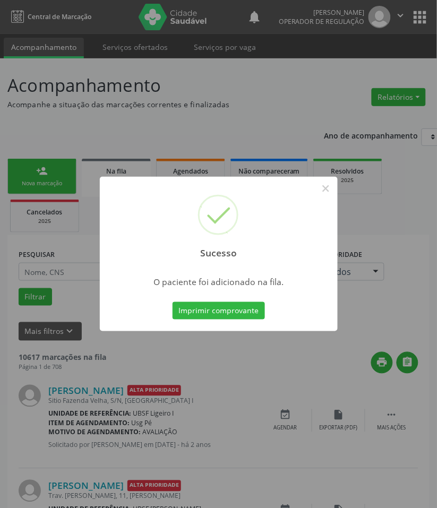
click at [153, 390] on div "Sucesso × O paciente foi adicionado na fila. Imprimir comprovante Cancel" at bounding box center [218, 254] width 437 height 508
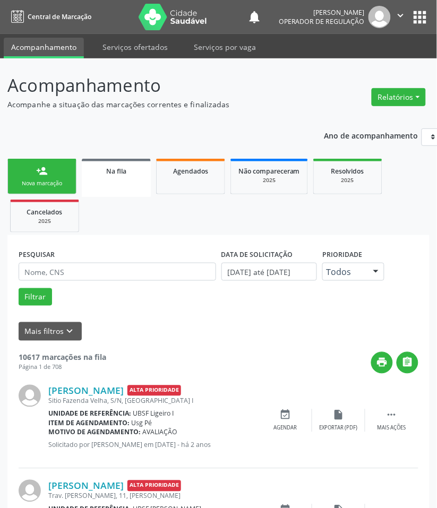
click at [61, 182] on div "Nova marcação" at bounding box center [41, 184] width 53 height 8
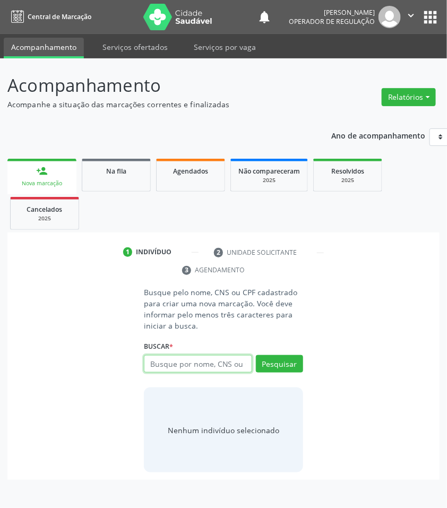
click at [184, 367] on input "text" at bounding box center [198, 364] width 108 height 18
type input "704202264485081"
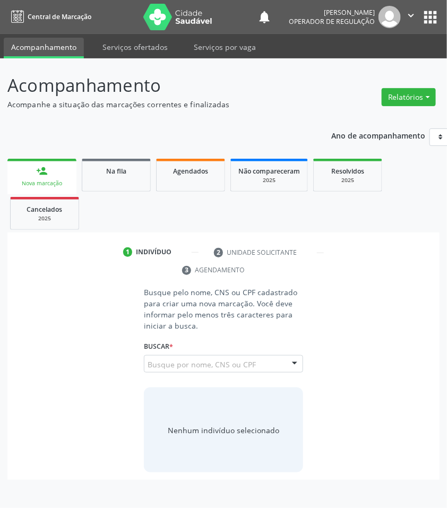
click at [148, 362] on input "704202264485081" at bounding box center [148, 369] width 0 height 21
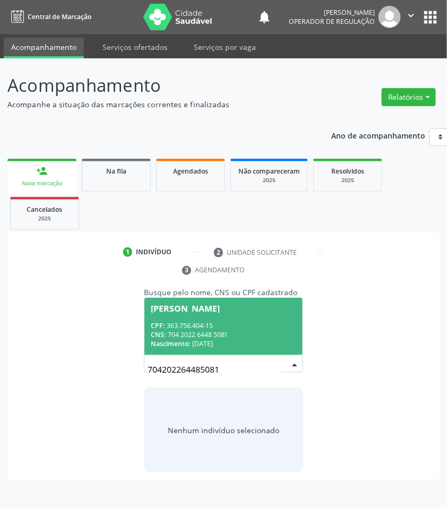
click at [203, 333] on div "CNS: 704 2022 6448 5081" at bounding box center [224, 334] width 146 height 9
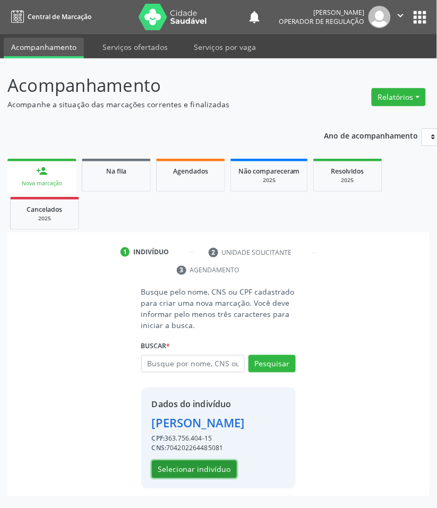
drag, startPoint x: 213, startPoint y: 485, endPoint x: 3, endPoint y: 434, distance: 215.6
click at [213, 479] on button "Selecionar indivíduo" at bounding box center [194, 470] width 85 height 18
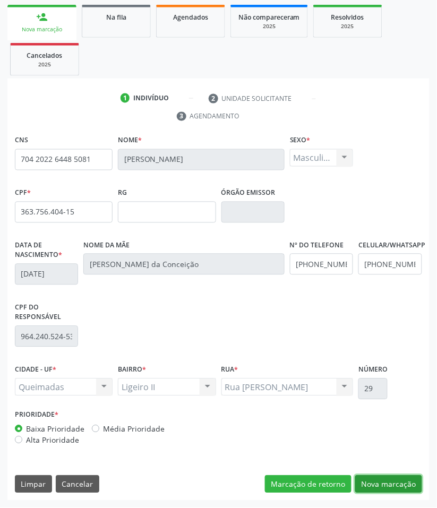
drag, startPoint x: 384, startPoint y: 482, endPoint x: 366, endPoint y: 476, distance: 19.0
click at [384, 481] on button "Nova marcação" at bounding box center [388, 485] width 67 height 18
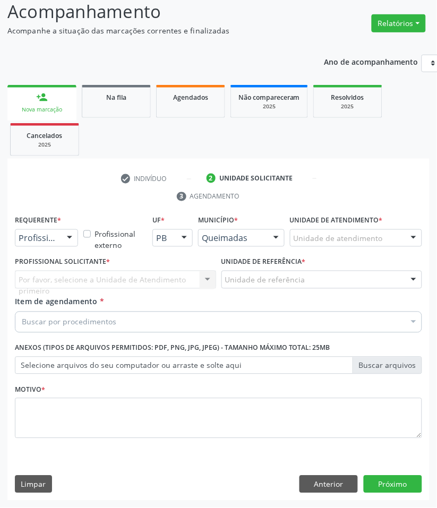
scroll to position [74, 0]
drag, startPoint x: 29, startPoint y: 235, endPoint x: 31, endPoint y: 266, distance: 30.9
click at [33, 282] on span "Paciente" at bounding box center [39, 279] width 35 height 12
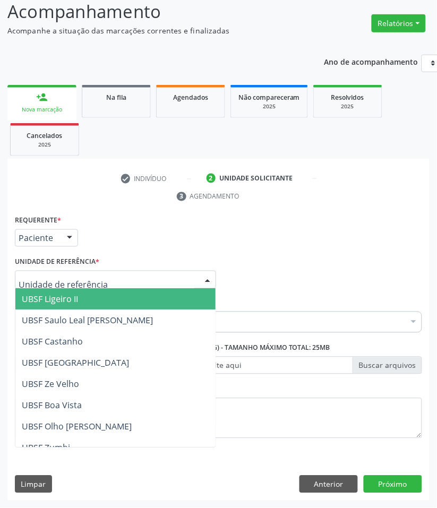
click at [63, 301] on span "UBSF Ligeiro II" at bounding box center [50, 300] width 56 height 12
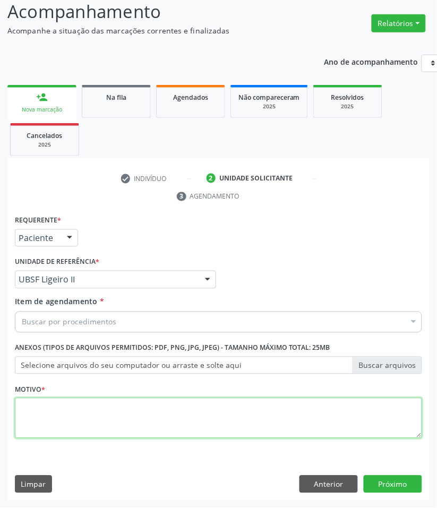
click at [88, 418] on textarea at bounding box center [218, 418] width 407 height 40
paste textarea "RETORNO FELIPE (11/2025)"
type textarea "RETORNO FELIPE (11/2025)"
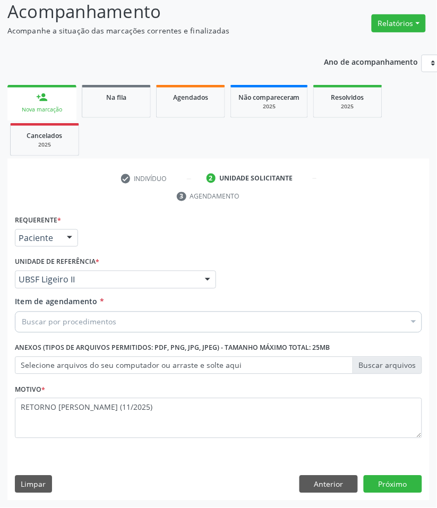
click at [57, 313] on div "Buscar por procedimentos" at bounding box center [218, 322] width 407 height 21
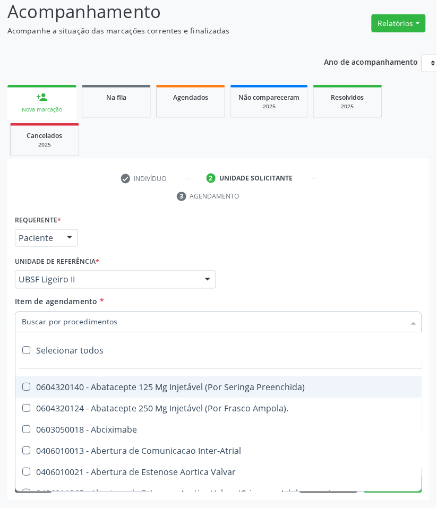
paste input "CARDIOLOGISTA INTERVENCIONISTA"
type input "CARDIOLOGISTA INTERVENCIONISTA"
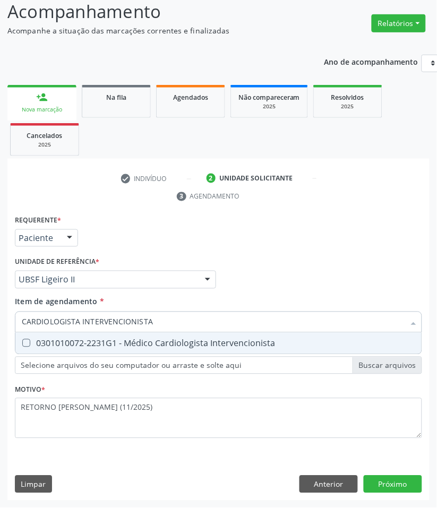
drag, startPoint x: 47, startPoint y: 347, endPoint x: 7, endPoint y: 332, distance: 42.5
click at [35, 341] on div "0301010072-2231G1 - Médico Cardiologista Intervencionista" at bounding box center [219, 343] width 394 height 9
checkbox Intervencionista "true"
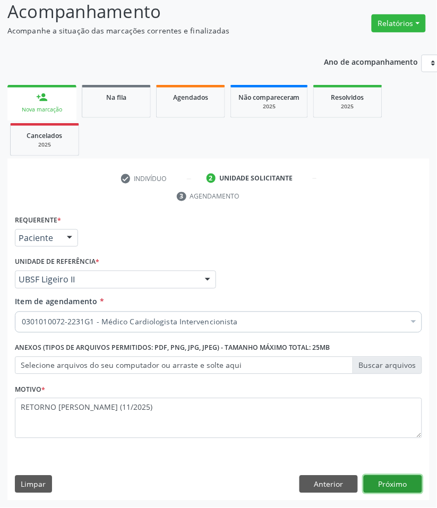
click at [402, 476] on button "Próximo" at bounding box center [393, 485] width 58 height 18
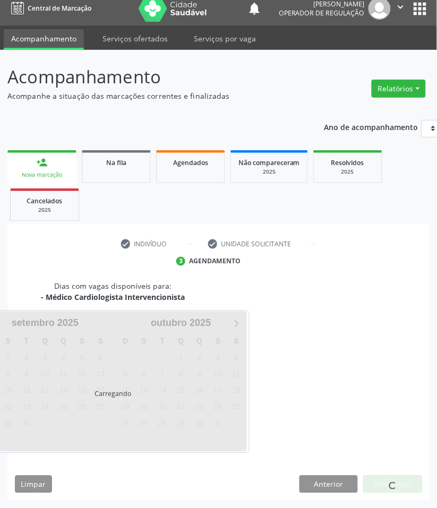
scroll to position [51, 0]
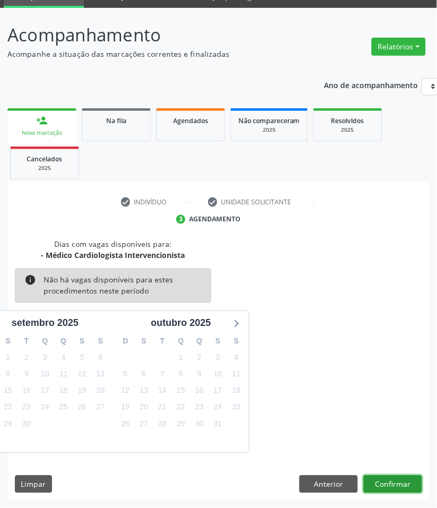
click at [397, 480] on button "Confirmar" at bounding box center [393, 485] width 58 height 18
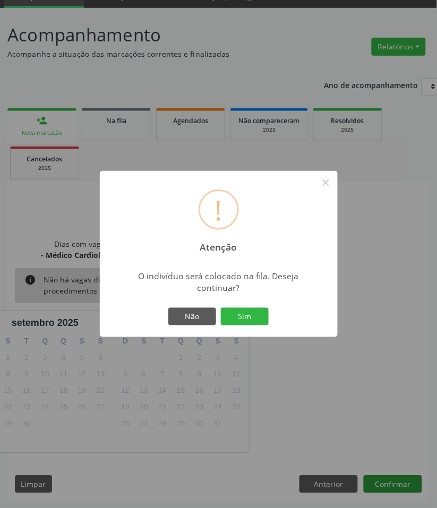
click at [221, 308] on button "Sim" at bounding box center [245, 317] width 48 height 18
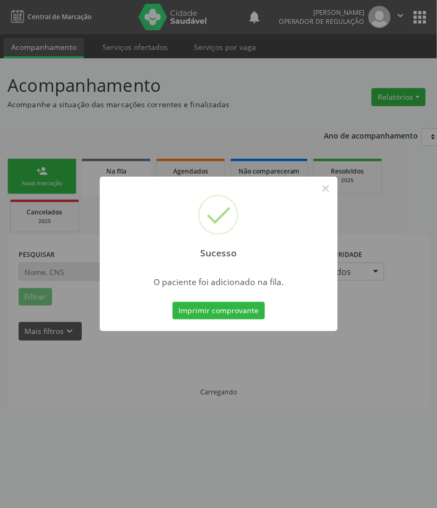
scroll to position [0, 0]
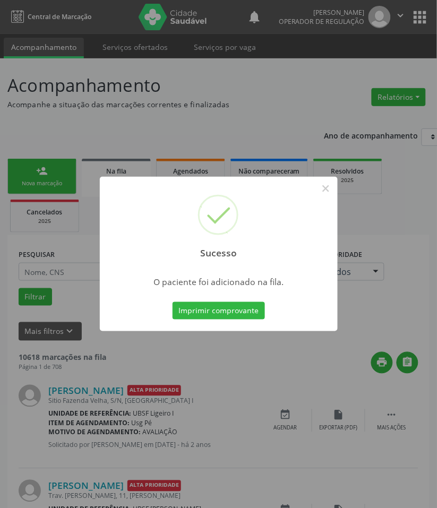
click at [118, 441] on div "Sucesso × O paciente foi adicionado na fila. Imprimir comprovante Cancel" at bounding box center [218, 254] width 437 height 508
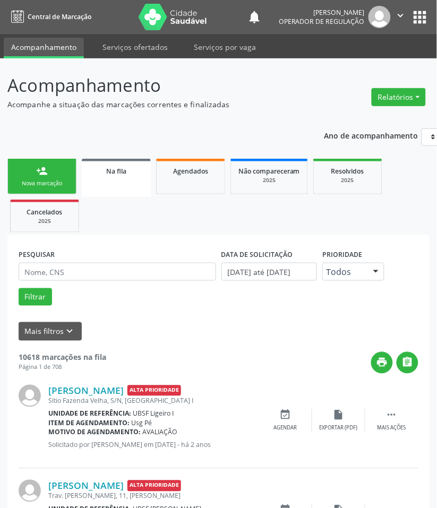
drag, startPoint x: 56, startPoint y: 183, endPoint x: 1, endPoint y: 194, distance: 56.8
click at [56, 182] on div "Nova marcação" at bounding box center [41, 184] width 53 height 8
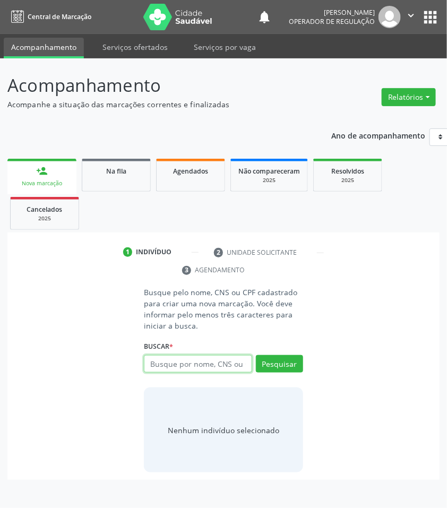
click at [213, 366] on input "text" at bounding box center [198, 364] width 108 height 18
type input "708207120642241"
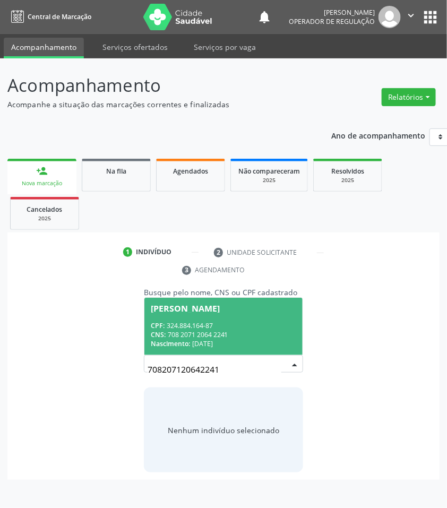
drag, startPoint x: 186, startPoint y: 364, endPoint x: 182, endPoint y: 378, distance: 14.6
click at [187, 364] on input "708207120642241" at bounding box center [215, 369] width 134 height 21
click at [205, 328] on div "CPF: 324.884.164-87" at bounding box center [224, 325] width 146 height 9
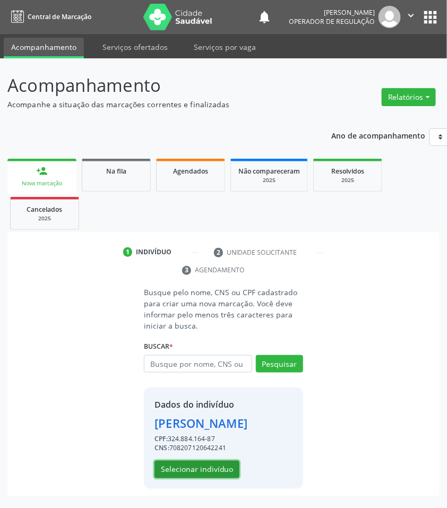
click at [194, 468] on button "Selecionar indivíduo" at bounding box center [197, 470] width 85 height 18
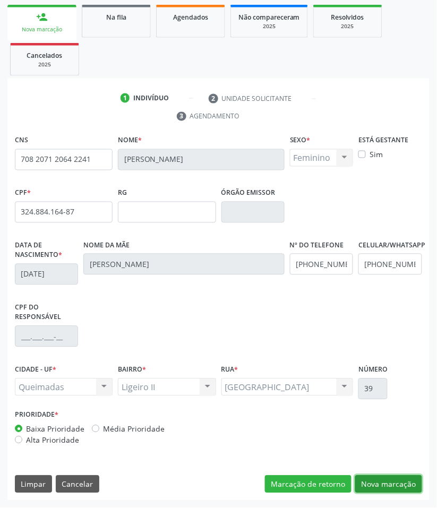
click at [383, 482] on button "Nova marcação" at bounding box center [388, 485] width 67 height 18
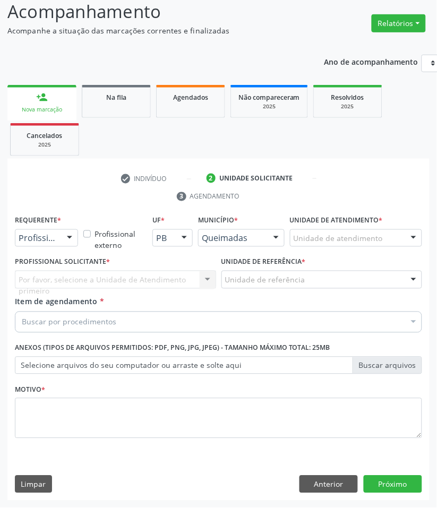
scroll to position [74, 0]
click at [57, 307] on div "Item de agendamento * Buscar por procedimentos Selecionar todos 0604320140 - Ab…" at bounding box center [218, 312] width 407 height 33
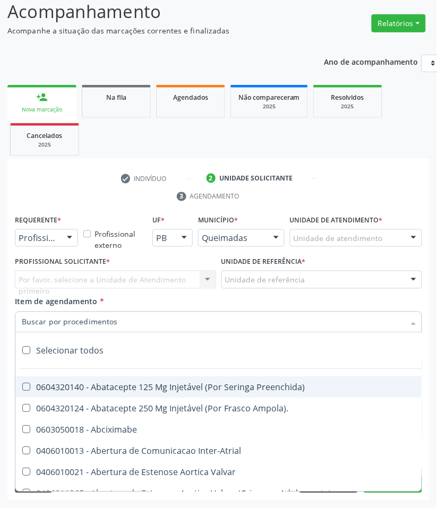
paste input "CARDIOLOGISTA INTERVENCIONISTA"
type input "CARDIOLOGISTA INTERVENCIONISTA"
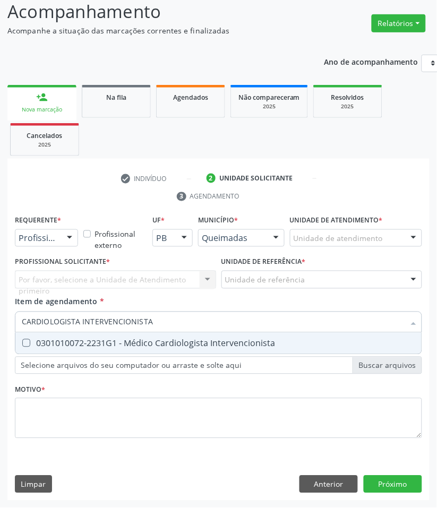
click at [69, 344] on div "0301010072-2231G1 - Médico Cardiologista Intervencionista" at bounding box center [219, 343] width 394 height 9
checkbox Intervencionista "true"
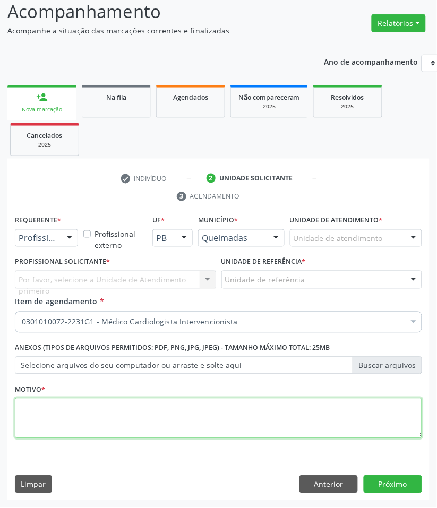
paste textarea "RETORNO [PERSON_NAME] (RETORNO COM EXAMES/2025)"
click at [91, 424] on textarea at bounding box center [218, 418] width 407 height 40
type textarea "RETORNO [PERSON_NAME] (RETORNO COM EXAMES/2025)"
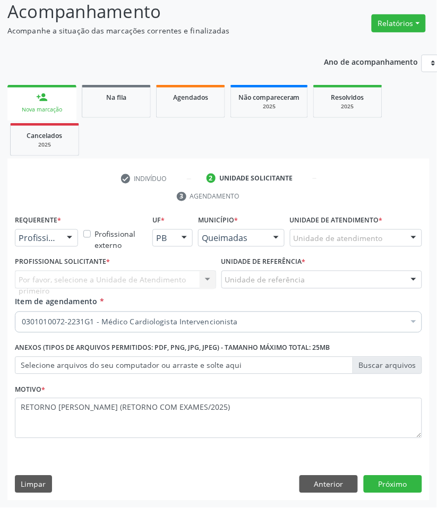
click at [99, 275] on div "Por favor, selecione a Unidade de Atendimento primeiro Nenhum resultado encontr…" at bounding box center [115, 280] width 201 height 18
drag, startPoint x: 62, startPoint y: 244, endPoint x: 50, endPoint y: 267, distance: 25.2
click at [62, 244] on div at bounding box center [70, 239] width 16 height 18
click at [46, 282] on span "Paciente" at bounding box center [39, 279] width 35 height 12
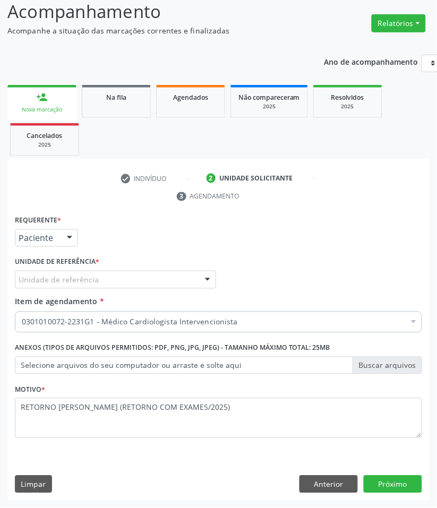
click at [52, 271] on div "Unidade de referência" at bounding box center [115, 280] width 201 height 18
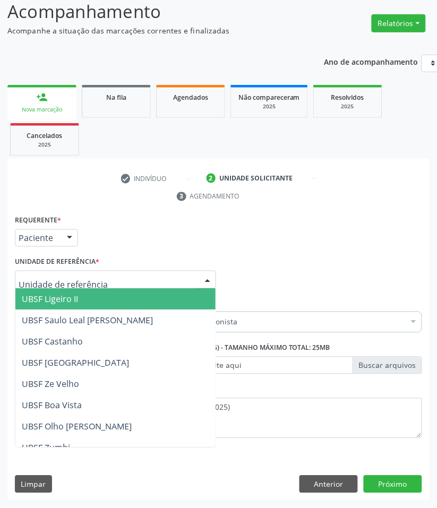
click at [54, 298] on span "UBSF Ligeiro II" at bounding box center [50, 300] width 56 height 12
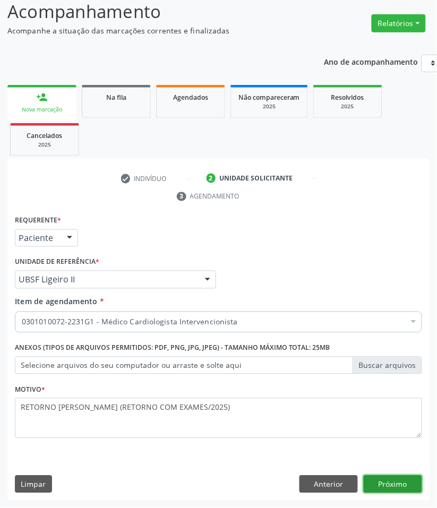
click at [395, 481] on button "Próximo" at bounding box center [393, 485] width 58 height 18
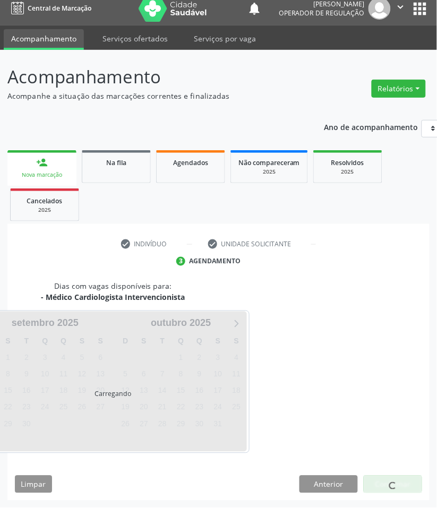
scroll to position [51, 0]
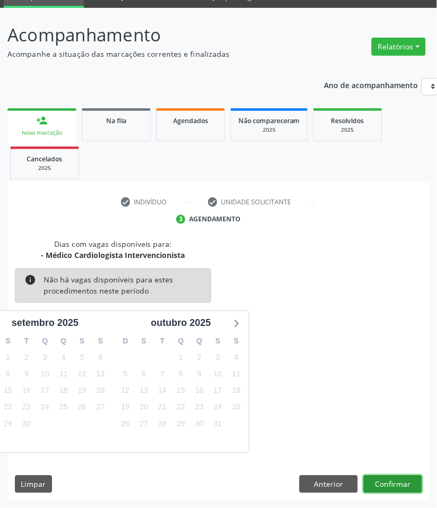
click at [389, 482] on button "Confirmar" at bounding box center [393, 485] width 58 height 18
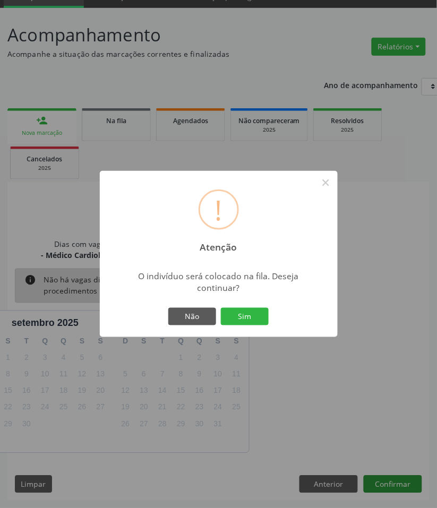
click at [221, 308] on button "Sim" at bounding box center [245, 317] width 48 height 18
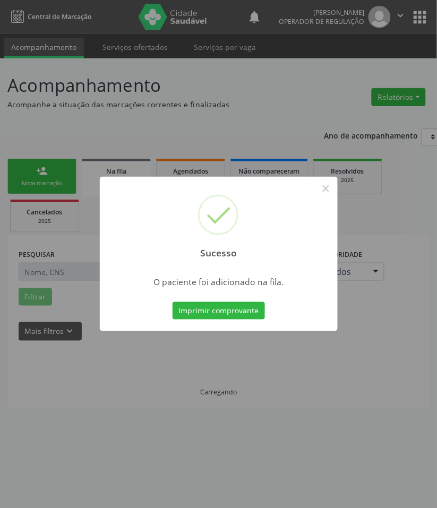
scroll to position [0, 0]
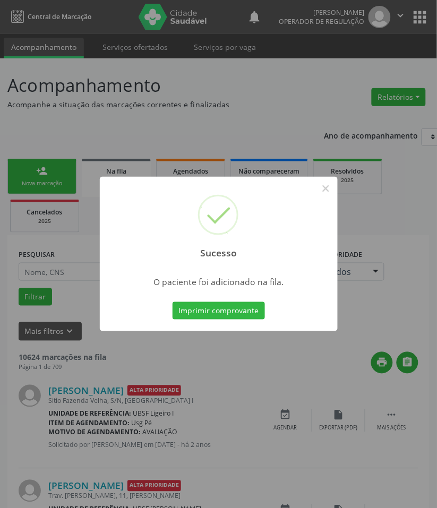
click at [31, 384] on div "Sucesso × O paciente foi adicionado na fila. Imprimir comprovante Cancel" at bounding box center [218, 254] width 437 height 508
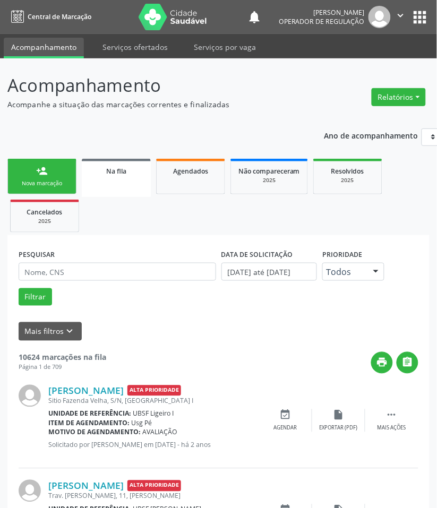
click at [62, 181] on div "Nova marcação" at bounding box center [41, 184] width 53 height 8
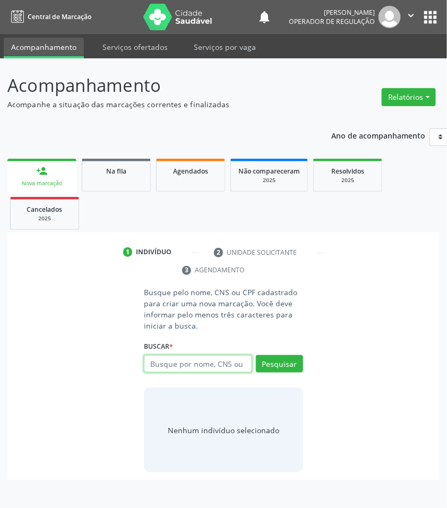
click at [165, 361] on input "text" at bounding box center [198, 364] width 108 height 18
type input "702107770192994"
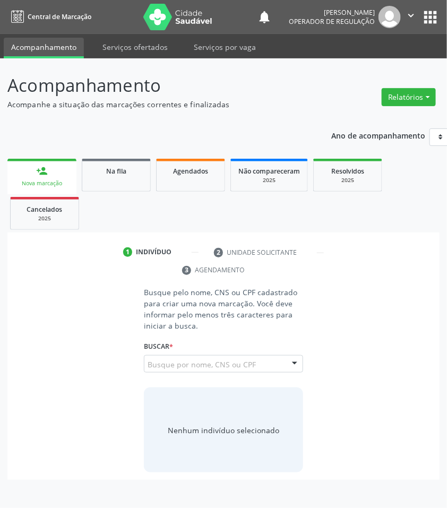
click at [148, 362] on input "702107770192994" at bounding box center [148, 369] width 0 height 21
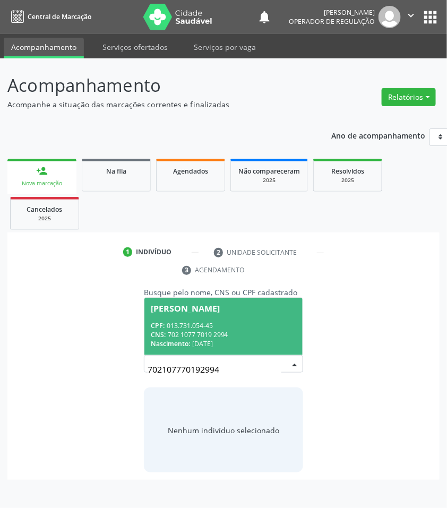
click at [197, 336] on div "CNS: 702 1077 7019 2994" at bounding box center [224, 334] width 146 height 9
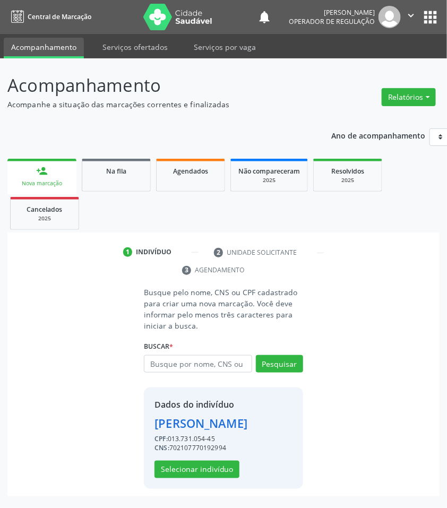
click at [205, 482] on div "Dados do indivíduo Luzia Gomes da Silva CPF: 013.731.054-45 CNS: 70210777019299…" at bounding box center [223, 438] width 159 height 101
click at [201, 474] on button "Selecionar indivíduo" at bounding box center [197, 470] width 85 height 18
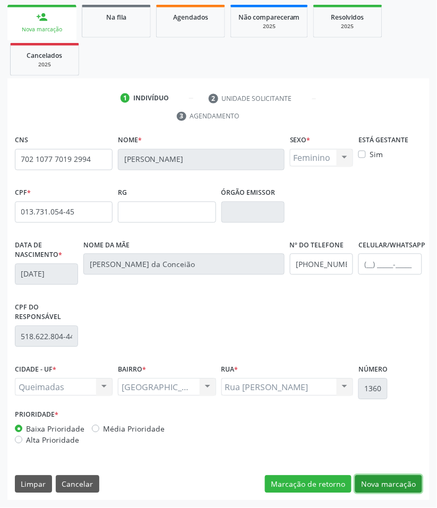
click at [398, 485] on button "Nova marcação" at bounding box center [388, 485] width 67 height 18
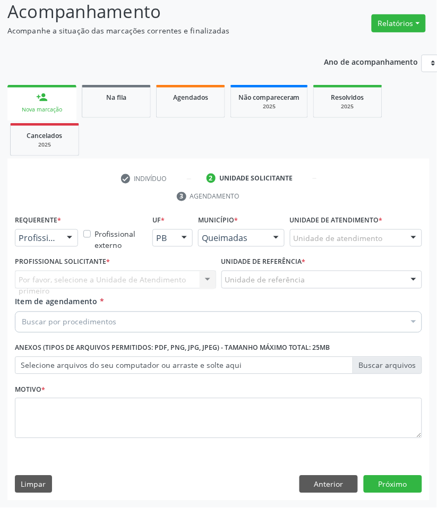
scroll to position [74, 0]
click at [41, 249] on div "Requerente * Profissional de Saúde Profissional de Saúde Paciente Nenhum result…" at bounding box center [46, 233] width 69 height 41
drag, startPoint x: 50, startPoint y: 237, endPoint x: 48, endPoint y: 253, distance: 16.6
click at [48, 270] on span "Paciente" at bounding box center [67, 278] width 104 height 21
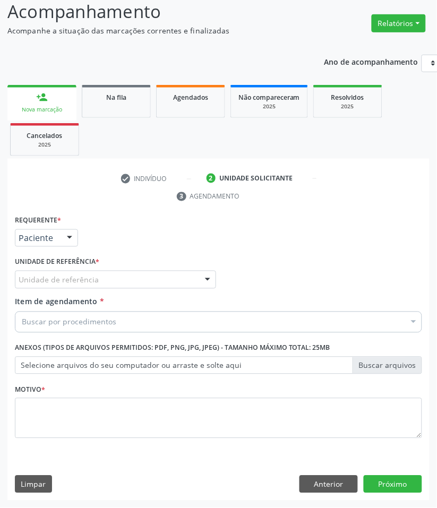
click at [73, 277] on div "Requerente * Paciente Profissional de Saúde Paciente Nenhum resultado encontrad…" at bounding box center [218, 333] width 407 height 241
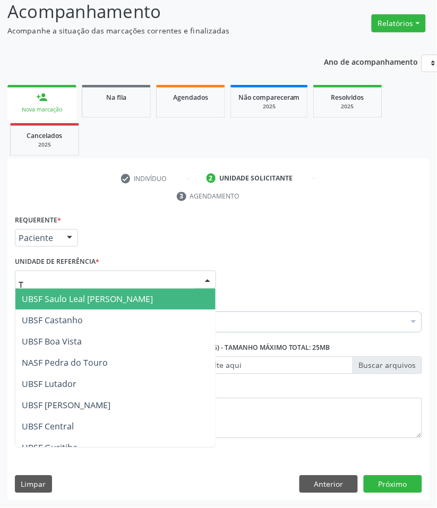
type input "TI"
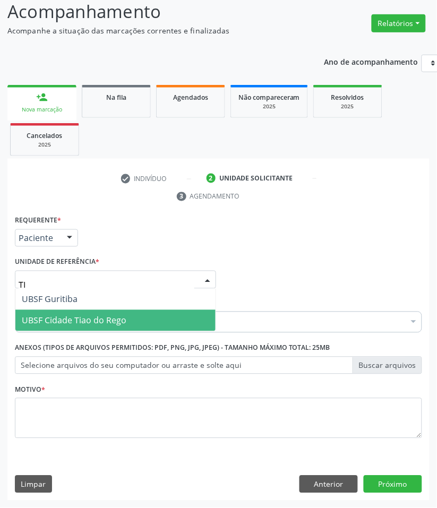
click at [67, 312] on span "UBSF Cidade Tiao do Rego" at bounding box center [115, 320] width 200 height 21
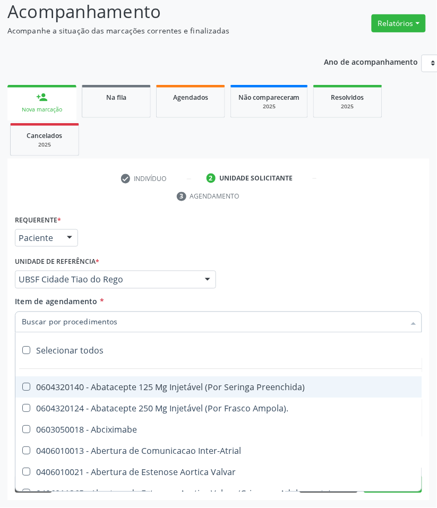
paste input "CARDIOLOGISTA INTERVENCIONISTA"
type input "CARDIOLOGISTA INTERVENCIONISTA"
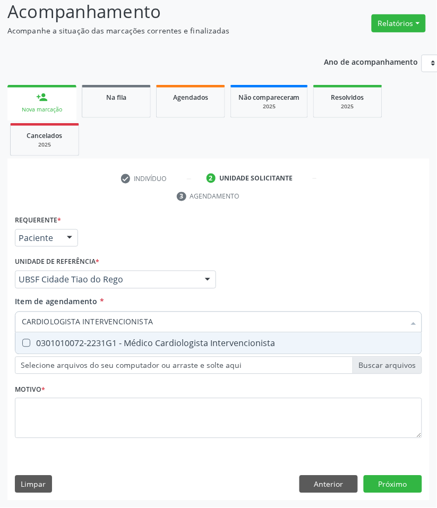
click at [83, 341] on div "0301010072-2231G1 - Médico Cardiologista Intervencionista" at bounding box center [219, 343] width 394 height 9
checkbox Intervencionista "true"
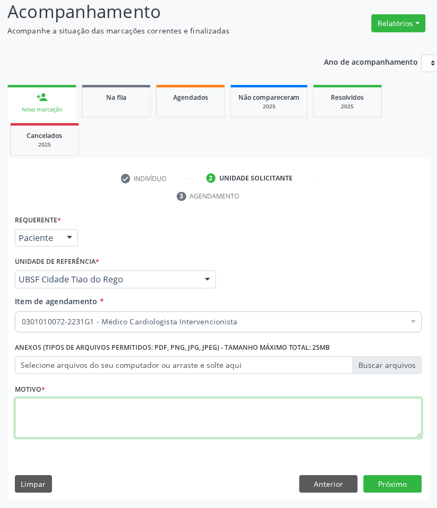
click at [70, 425] on textarea at bounding box center [218, 418] width 407 height 40
paste textarea "RETORNO [PERSON_NAME] (RETORNO COM EXAMES/2025)"
type textarea "RETORNO [PERSON_NAME] (RETORNO COM EXAMES/2025)"
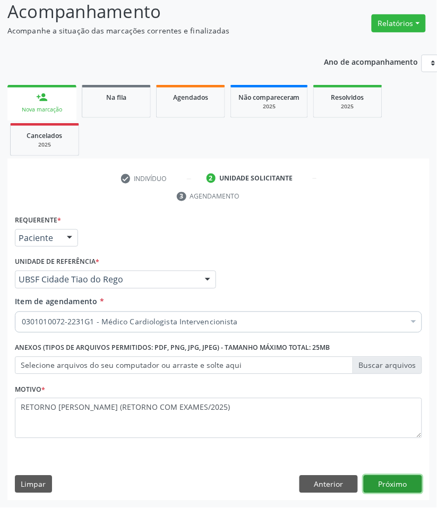
click at [402, 487] on button "Próximo" at bounding box center [393, 485] width 58 height 18
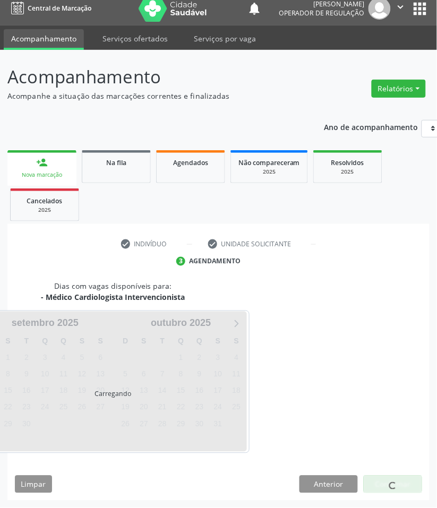
scroll to position [51, 0]
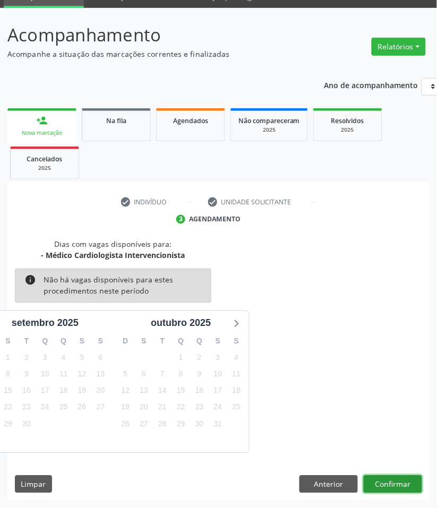
click at [392, 483] on button "Confirmar" at bounding box center [393, 485] width 58 height 18
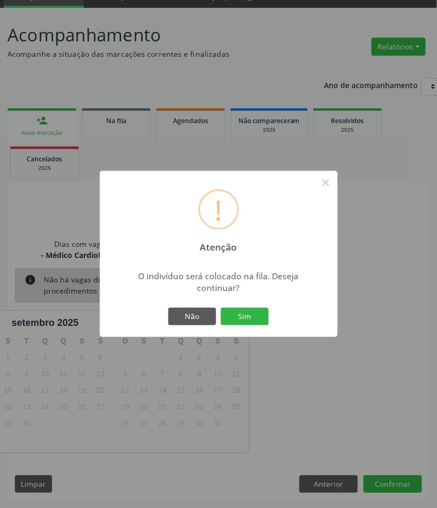
click at [221, 308] on button "Sim" at bounding box center [245, 317] width 48 height 18
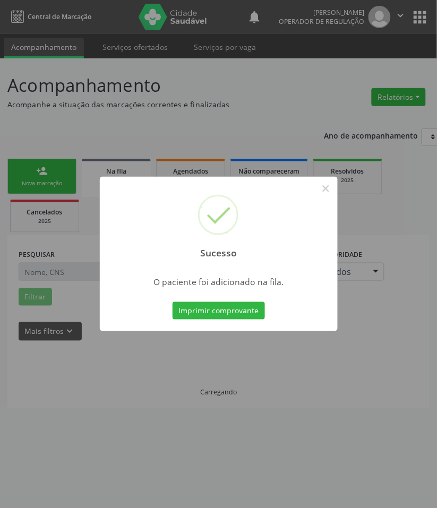
scroll to position [0, 0]
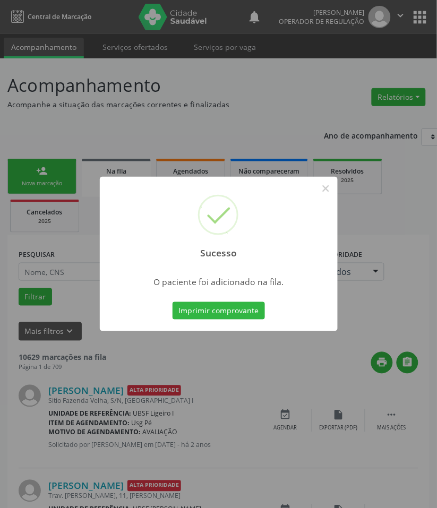
click at [30, 421] on div "Sucesso × O paciente foi adicionado na fila. Imprimir comprovante Cancel" at bounding box center [218, 254] width 437 height 508
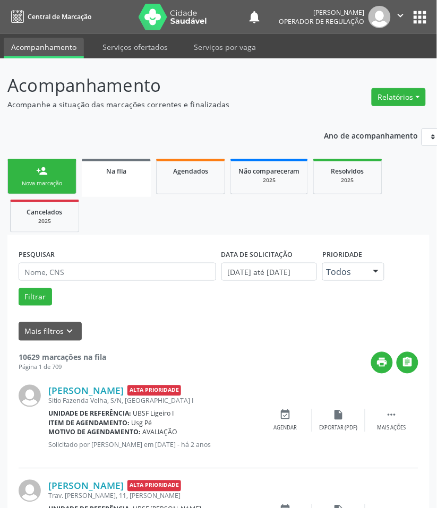
click at [63, 185] on div "Nova marcação" at bounding box center [41, 184] width 53 height 8
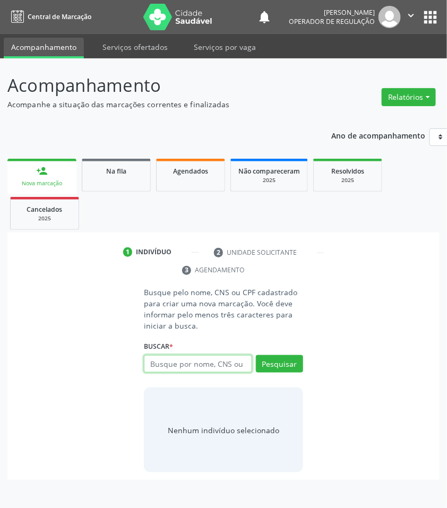
click at [187, 362] on input "text" at bounding box center [198, 364] width 108 height 18
type input "704809578035845"
click at [233, 370] on input "704809578035845" at bounding box center [198, 364] width 108 height 18
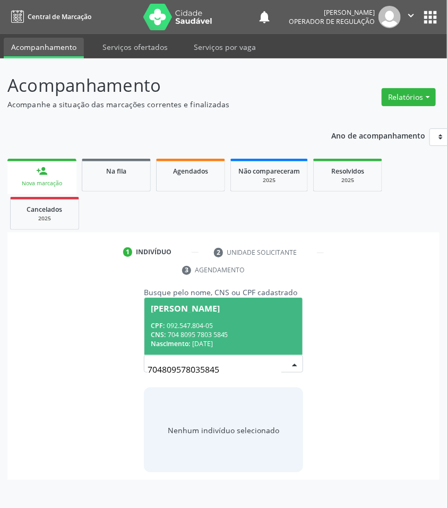
click at [236, 333] on div "CNS: 704 8095 7803 5845" at bounding box center [224, 334] width 146 height 9
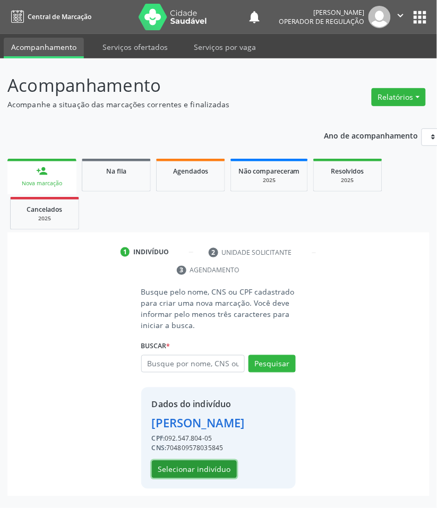
click at [201, 479] on button "Selecionar indivíduo" at bounding box center [194, 470] width 85 height 18
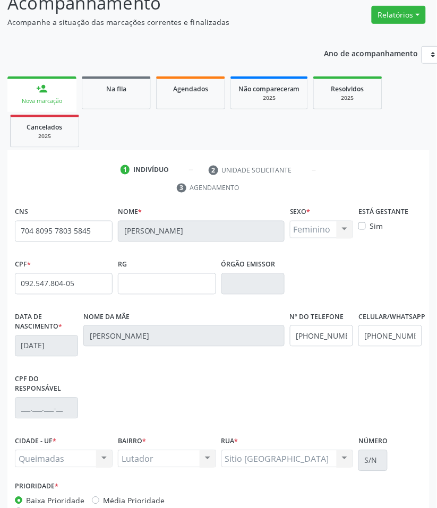
scroll to position [154, 0]
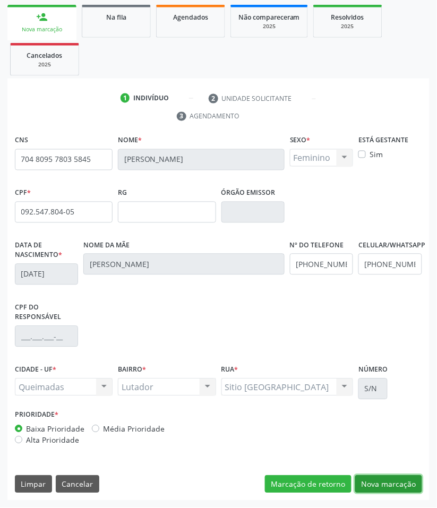
click at [372, 481] on button "Nova marcação" at bounding box center [388, 485] width 67 height 18
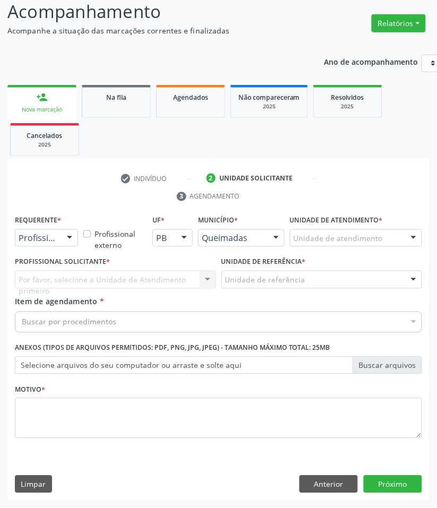
scroll to position [74, 0]
drag, startPoint x: 40, startPoint y: 242, endPoint x: 41, endPoint y: 287, distance: 45.7
click at [35, 273] on span "Paciente" at bounding box center [39, 279] width 35 height 12
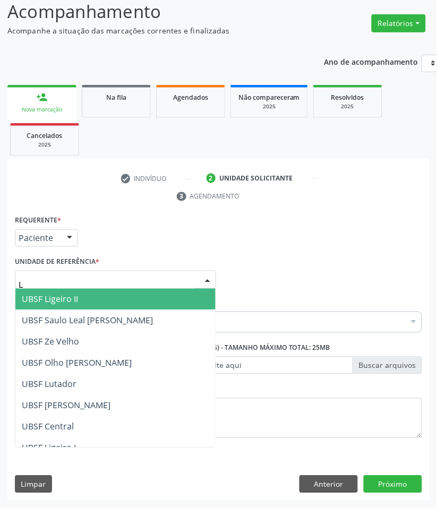
type input "LU"
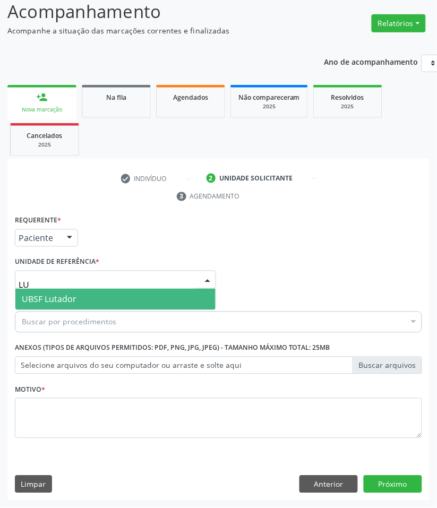
click at [49, 304] on span "UBSF Lutador" at bounding box center [115, 299] width 200 height 21
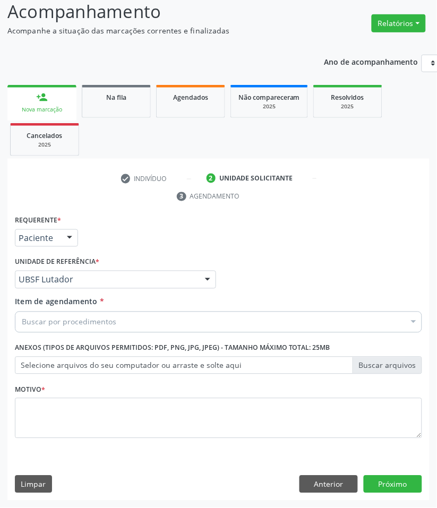
paste input "CARDIOLOGISTA INTERVENCIONISTA"
type input "CARDIOLOGISTA INTERVENCIONISTA"
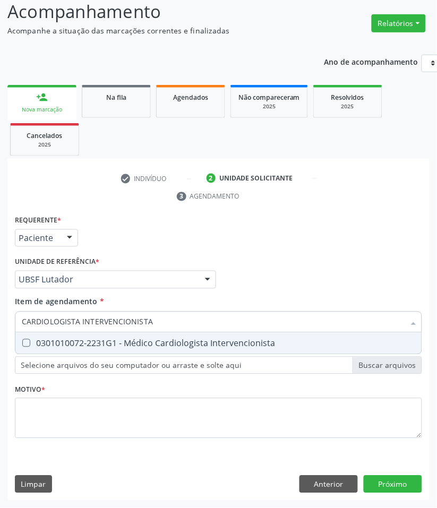
click at [39, 336] on span "0301010072-2231G1 - Médico Cardiologista Intervencionista" at bounding box center [218, 343] width 406 height 21
checkbox Intervencionista "true"
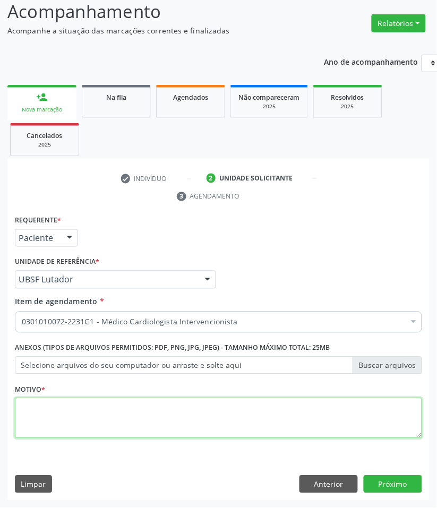
click at [57, 418] on textarea at bounding box center [218, 418] width 407 height 40
paste textarea "RETORNO [PERSON_NAME] (RETORNO COM EXAMES/2025)"
type textarea "RETORNO [PERSON_NAME] (RETORNO COM EXAMES/2025)"
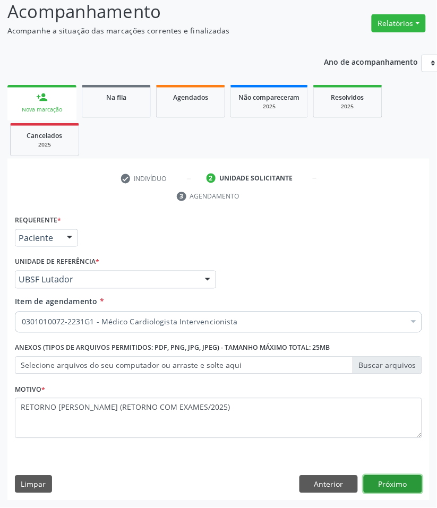
click at [405, 483] on button "Próximo" at bounding box center [393, 485] width 58 height 18
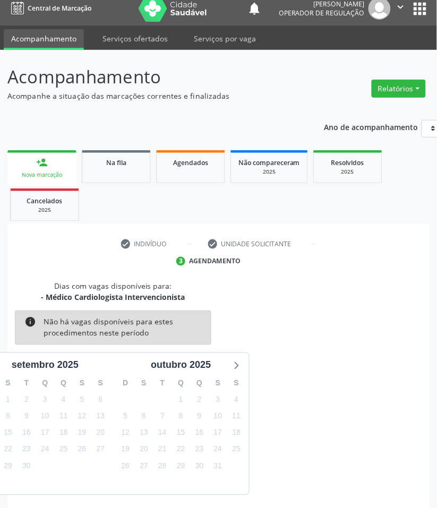
scroll to position [51, 0]
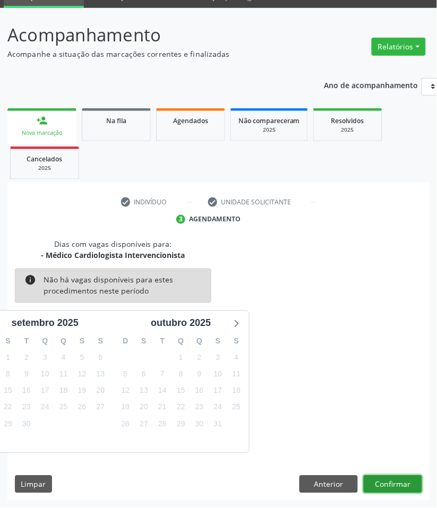
click at [380, 481] on button "Confirmar" at bounding box center [393, 485] width 58 height 18
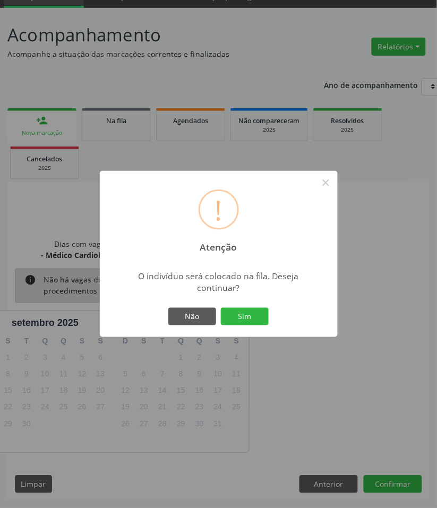
click at [221, 308] on button "Sim" at bounding box center [245, 317] width 48 height 18
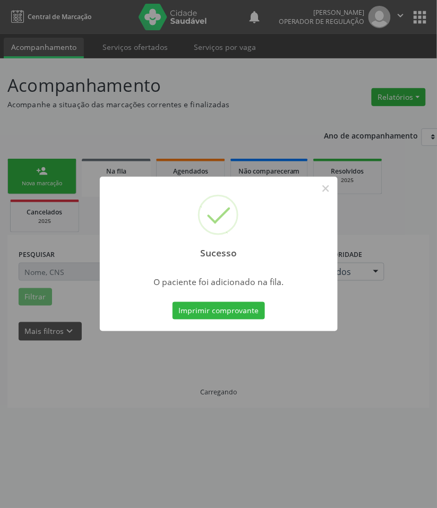
scroll to position [0, 0]
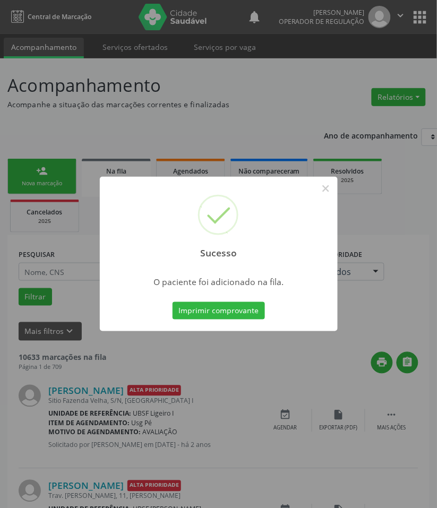
click at [157, 395] on div "Sucesso × O paciente foi adicionado na fila. Imprimir comprovante Cancel" at bounding box center [218, 254] width 437 height 508
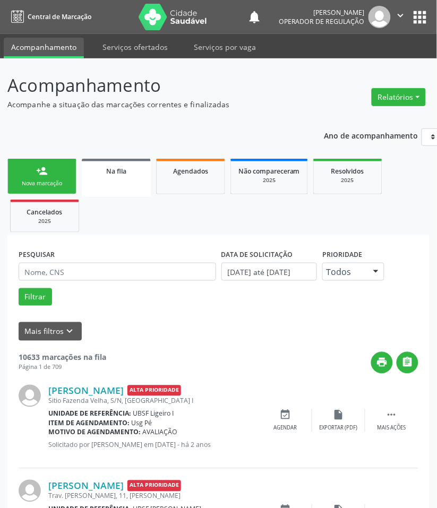
click at [72, 179] on link "person_add Nova marcação" at bounding box center [41, 177] width 69 height 36
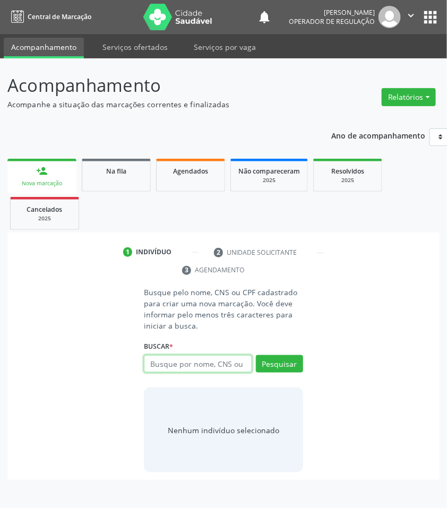
click at [164, 371] on input "text" at bounding box center [198, 364] width 108 height 18
type input "709805010445094"
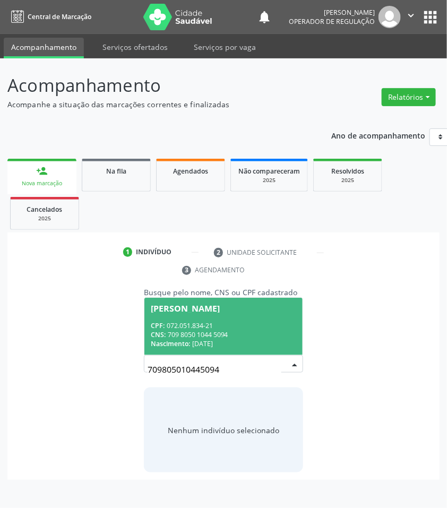
click at [254, 361] on input "709805010445094" at bounding box center [215, 369] width 134 height 21
click at [218, 327] on div "CPF: 072.051.834-21" at bounding box center [224, 325] width 146 height 9
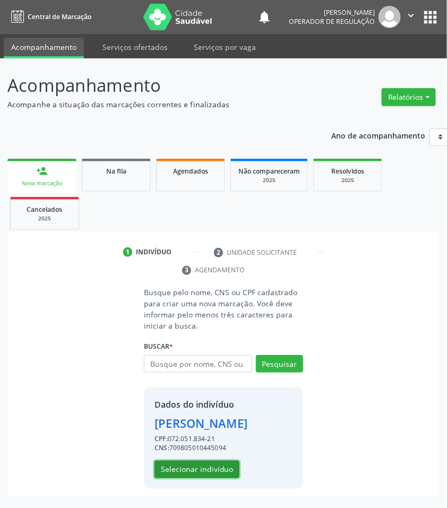
click at [203, 473] on button "Selecionar indivíduo" at bounding box center [197, 470] width 85 height 18
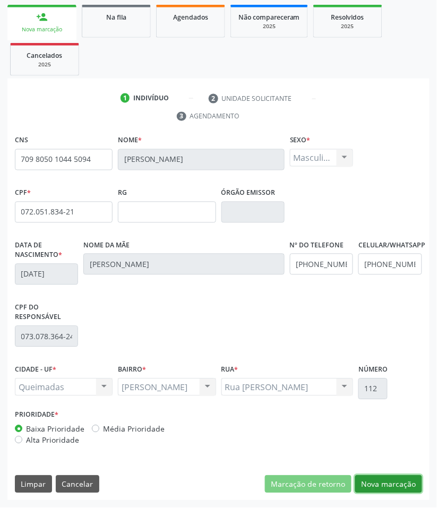
click at [383, 485] on button "Nova marcação" at bounding box center [388, 485] width 67 height 18
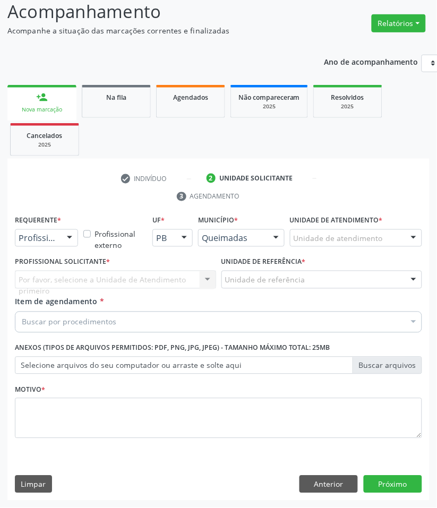
scroll to position [74, 0]
drag, startPoint x: 55, startPoint y: 236, endPoint x: 48, endPoint y: 260, distance: 24.9
click at [48, 270] on span "Paciente" at bounding box center [67, 278] width 104 height 21
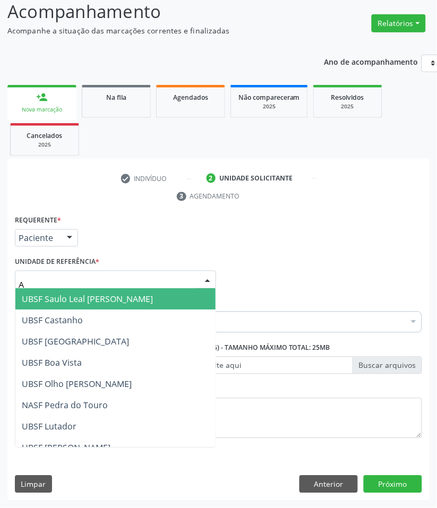
type input "AN"
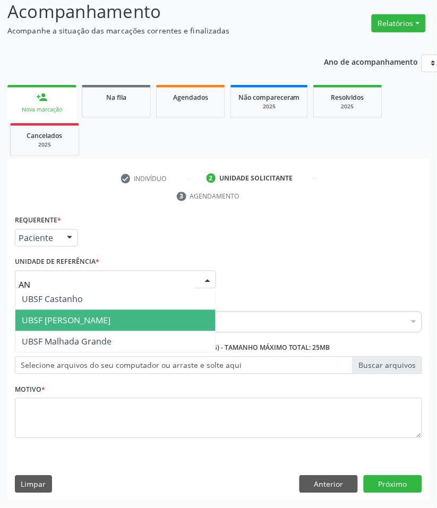
click at [67, 319] on span "UBSF [PERSON_NAME]" at bounding box center [66, 321] width 89 height 12
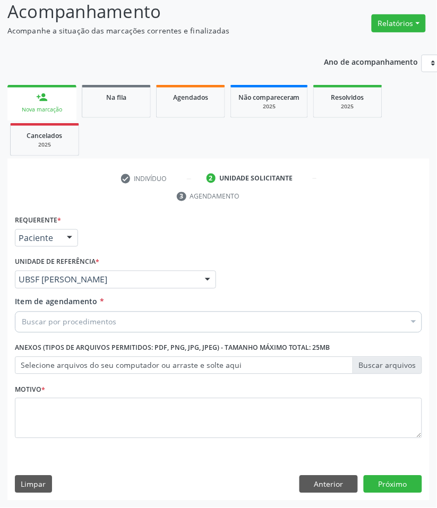
click at [191, 319] on div "Buscar por procedimentos" at bounding box center [218, 322] width 407 height 21
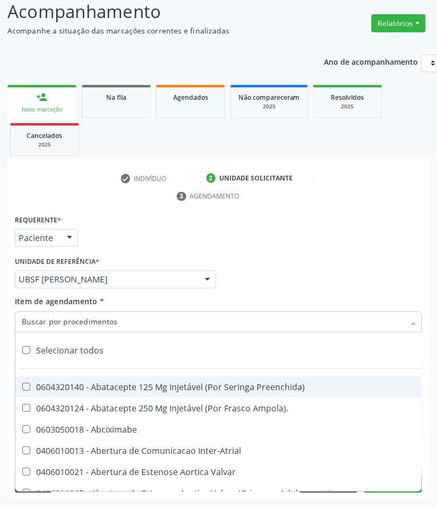
paste input "CARDIOLOGISTA INTERVENCIONISTA"
type input "CARDIOLOGISTA INTERVENCIONISTA"
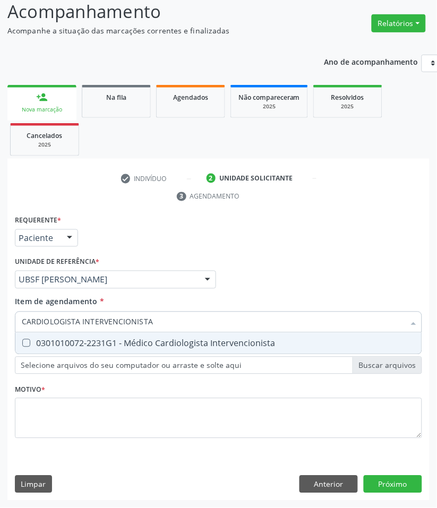
drag, startPoint x: 155, startPoint y: 338, endPoint x: 125, endPoint y: 345, distance: 30.5
click at [155, 339] on div "0301010072-2231G1 - Médico Cardiologista Intervencionista" at bounding box center [219, 343] width 394 height 9
checkbox Intervencionista "true"
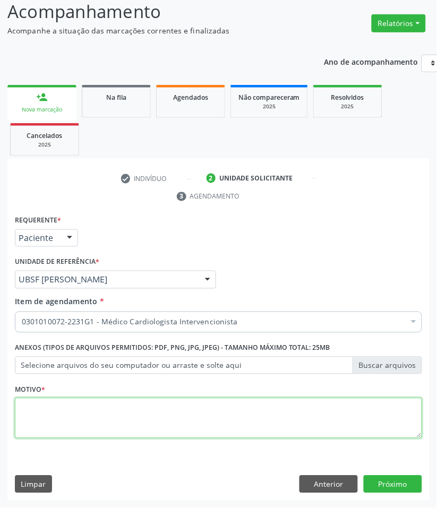
drag, startPoint x: 89, startPoint y: 429, endPoint x: 100, endPoint y: 431, distance: 10.8
click at [89, 429] on textarea at bounding box center [218, 418] width 407 height 40
paste textarea "RETORNO [PERSON_NAME] (RETORNO COM EXAMES/2025)"
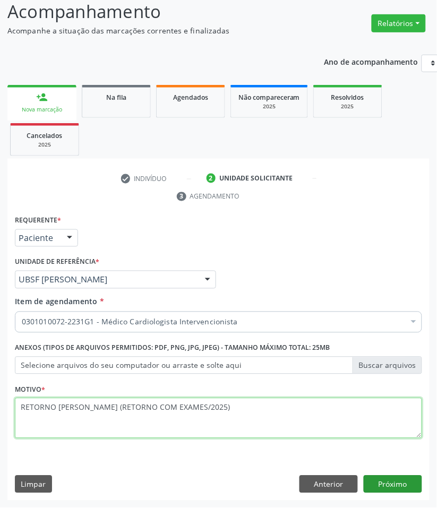
type textarea "RETORNO [PERSON_NAME] (RETORNO COM EXAMES/2025)"
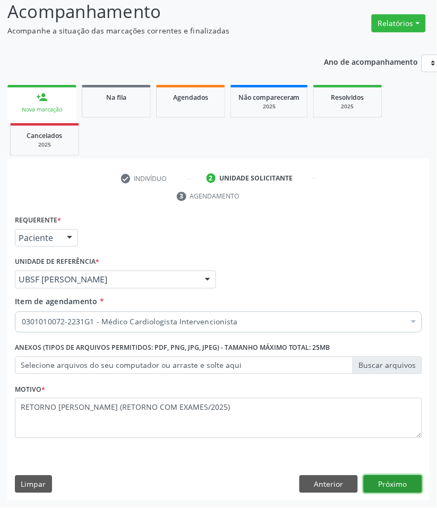
click at [401, 490] on button "Próximo" at bounding box center [393, 485] width 58 height 18
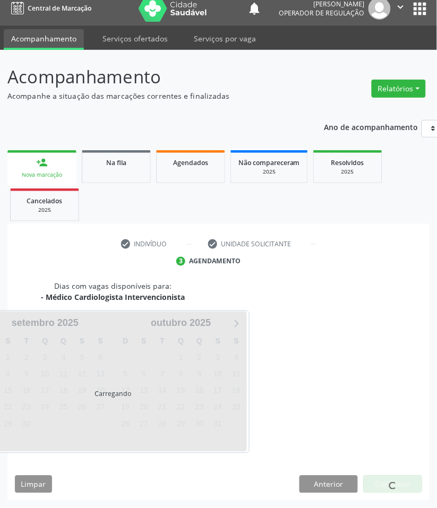
scroll to position [51, 0]
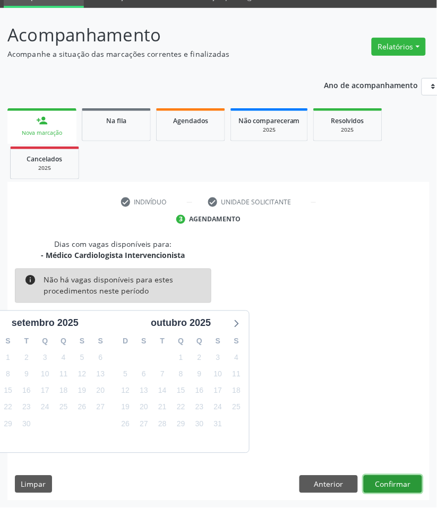
click at [408, 486] on button "Confirmar" at bounding box center [393, 485] width 58 height 18
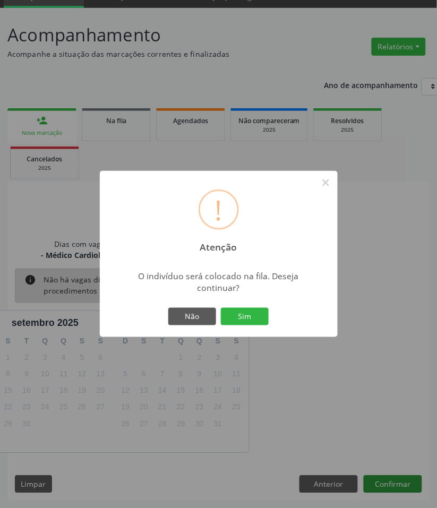
click at [221, 308] on button "Sim" at bounding box center [245, 317] width 48 height 18
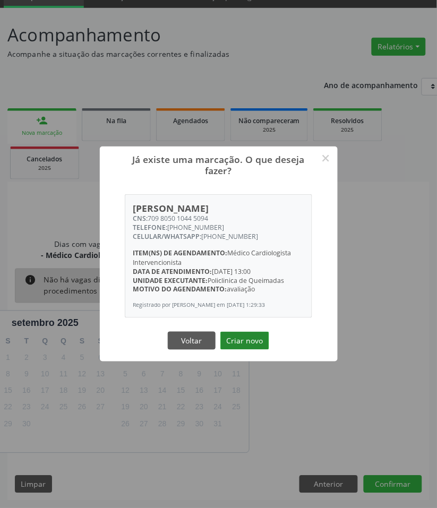
click at [256, 344] on button "Criar novo" at bounding box center [244, 341] width 49 height 18
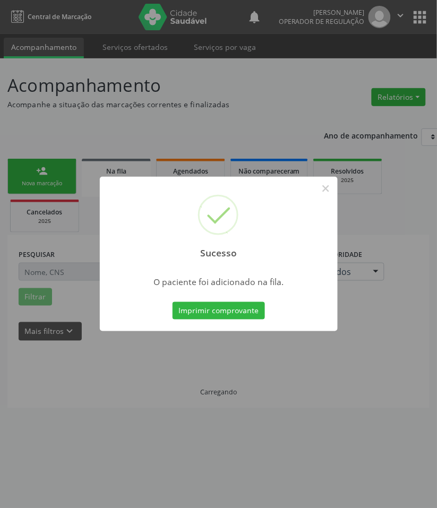
scroll to position [0, 0]
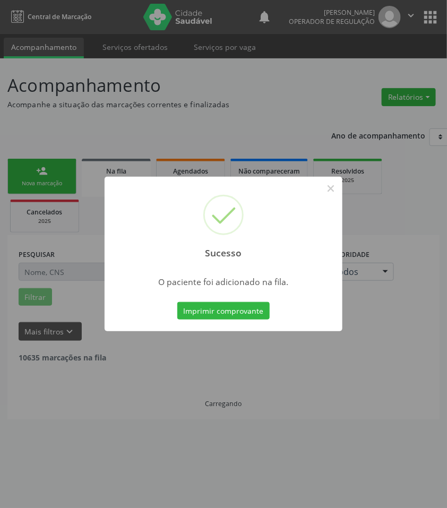
click at [253, 343] on div "Sucesso × O paciente foi adicionado na fila. Imprimir comprovante Cancel" at bounding box center [223, 254] width 447 height 508
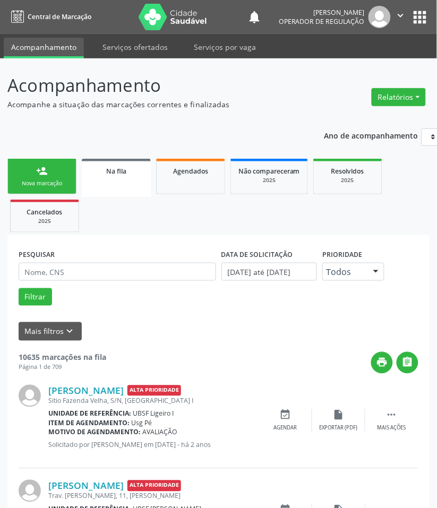
click at [22, 171] on link "person_add Nova marcação" at bounding box center [41, 177] width 69 height 36
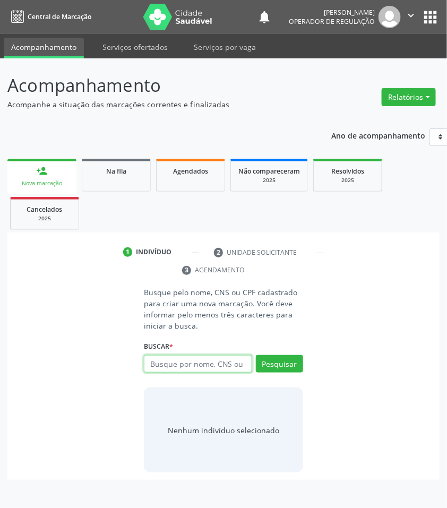
drag, startPoint x: 165, startPoint y: 362, endPoint x: 158, endPoint y: 361, distance: 6.5
click at [160, 361] on input "text" at bounding box center [198, 364] width 108 height 18
type input "705001676448859"
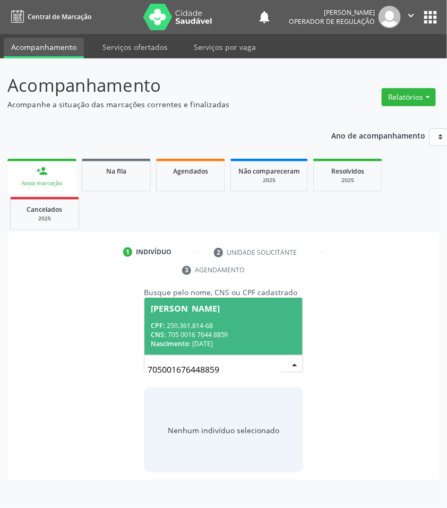
click at [193, 311] on div "Manoel Gomes da Silva" at bounding box center [185, 308] width 69 height 9
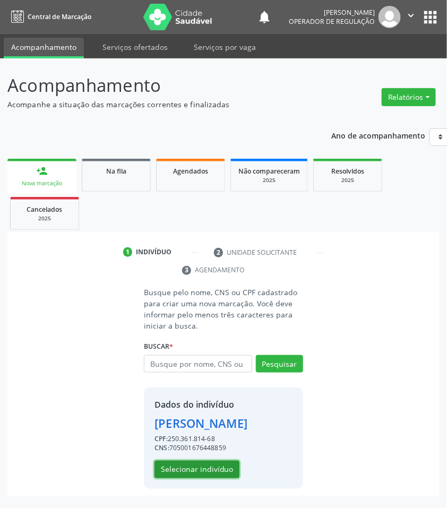
click at [213, 469] on button "Selecionar indivíduo" at bounding box center [197, 470] width 85 height 18
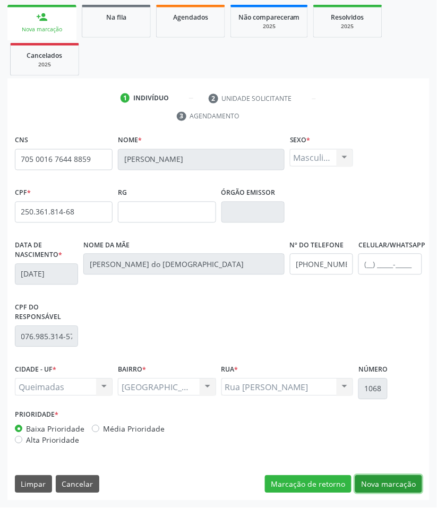
click at [384, 490] on button "Nova marcação" at bounding box center [388, 485] width 67 height 18
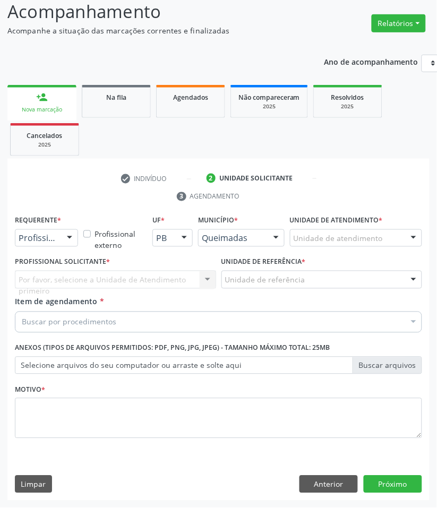
scroll to position [74, 0]
click at [44, 273] on span "Paciente" at bounding box center [39, 279] width 35 height 12
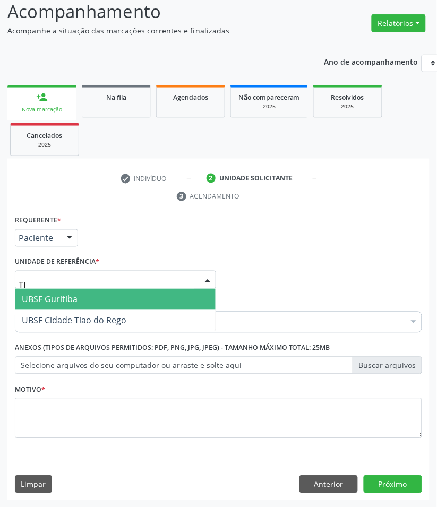
type input "TIA"
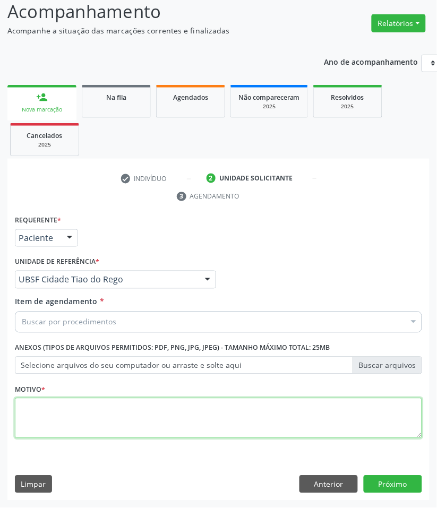
paste textarea "RETORNO [PERSON_NAME] (RETORNO COM EXAMES/2025)"
click at [58, 423] on textarea "RETORNO [PERSON_NAME] (RETORNO COM EXAMES/2025)" at bounding box center [218, 418] width 407 height 40
type textarea "RETORNO [PERSON_NAME] (RETORNO COM EXAMES/2025)"
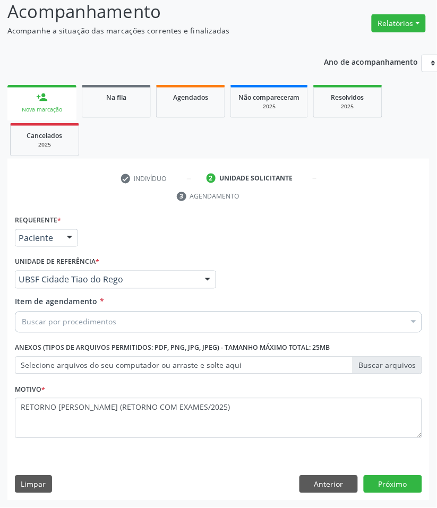
click at [66, 330] on div "Buscar por procedimentos" at bounding box center [218, 322] width 407 height 21
paste input "CARDIOLOGISTA INTERVENCIONISTA"
type input "CARDIOLOGISTA INTERVENCIONISTA"
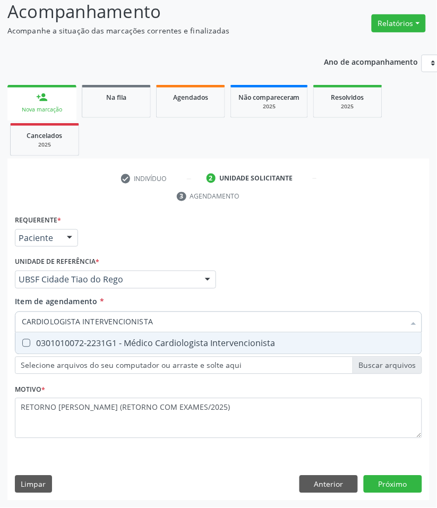
click at [66, 339] on div "0301010072-2231G1 - Médico Cardiologista Intervencionista" at bounding box center [219, 343] width 394 height 9
checkbox Intervencionista "true"
click at [406, 481] on div "Requerente * Paciente Profissional de Saúde Paciente Nenhum resultado encontrad…" at bounding box center [218, 357] width 422 height 288
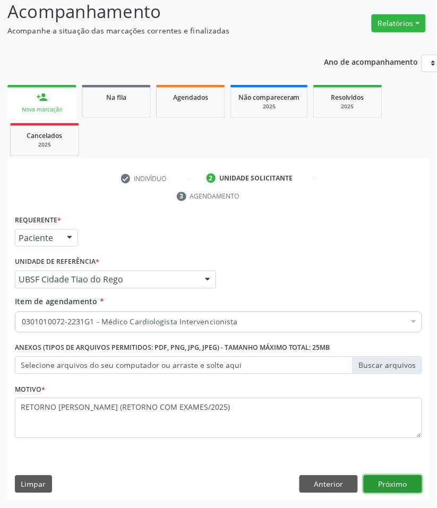
click at [411, 483] on button "Próximo" at bounding box center [393, 485] width 58 height 18
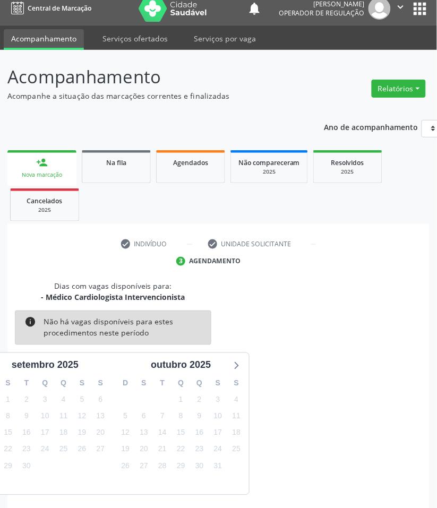
scroll to position [51, 0]
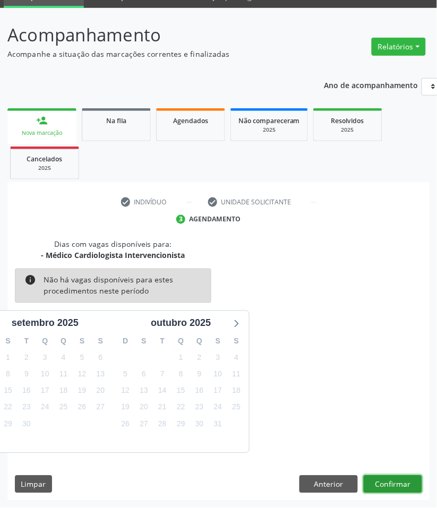
click at [404, 486] on button "Confirmar" at bounding box center [393, 485] width 58 height 18
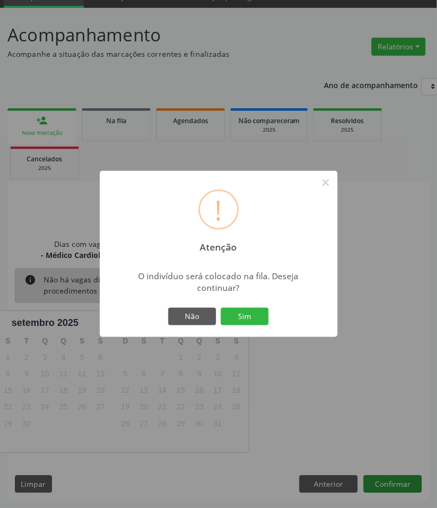
click at [221, 308] on button "Sim" at bounding box center [245, 317] width 48 height 18
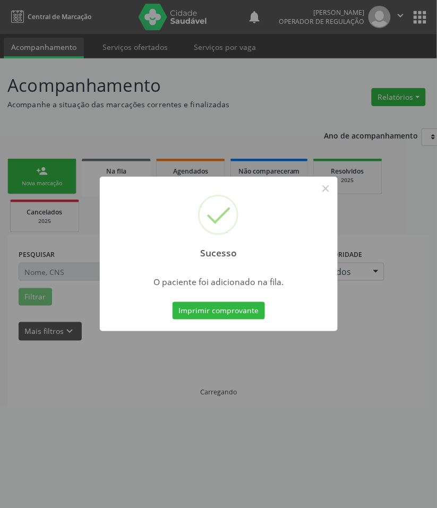
scroll to position [0, 0]
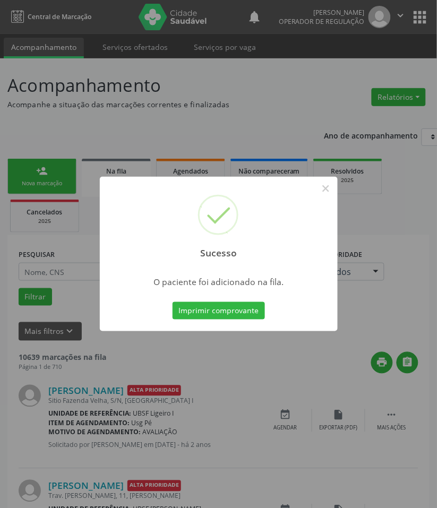
click at [164, 437] on div "Sucesso × O paciente foi adicionado na fila. Imprimir comprovante Cancel" at bounding box center [218, 254] width 437 height 508
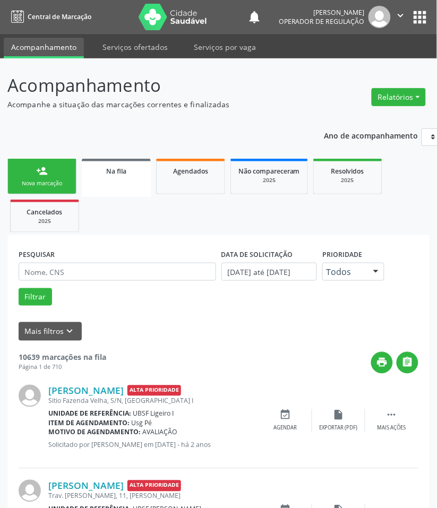
click at [29, 163] on link "person_add Nova marcação" at bounding box center [41, 177] width 69 height 36
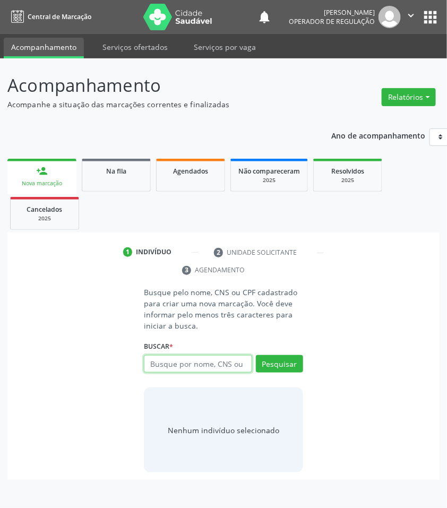
click at [216, 358] on input "text" at bounding box center [198, 364] width 108 height 18
type input "707606229911295"
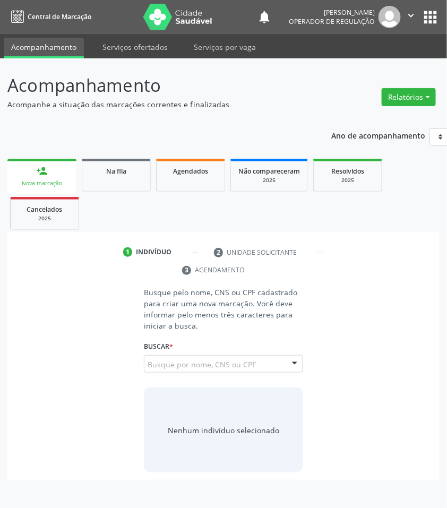
click at [148, 370] on input "707606229911295" at bounding box center [148, 369] width 0 height 21
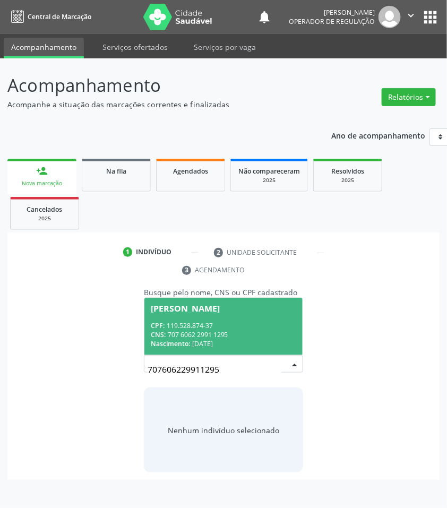
click at [226, 322] on div "CPF: 119.528.874-37" at bounding box center [224, 325] width 146 height 9
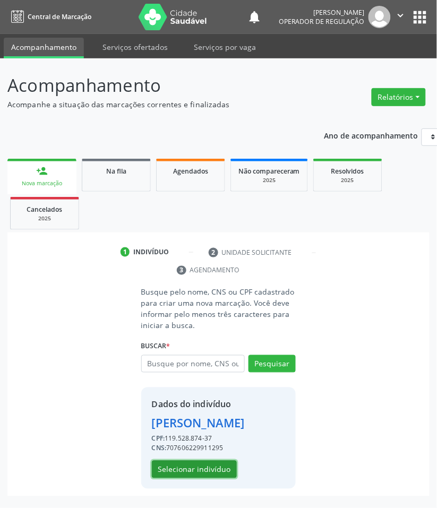
click at [191, 471] on button "Selecionar indivíduo" at bounding box center [194, 470] width 85 height 18
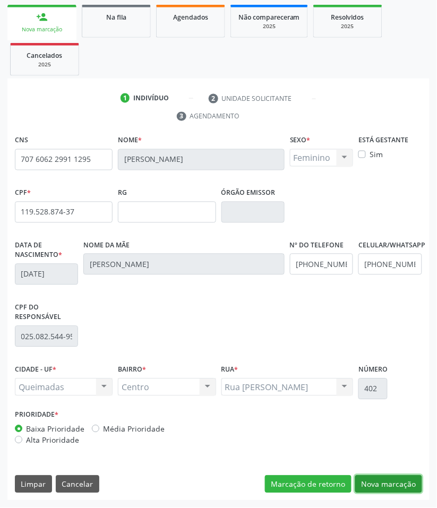
drag, startPoint x: 405, startPoint y: 478, endPoint x: 334, endPoint y: 448, distance: 77.4
click at [405, 479] on button "Nova marcação" at bounding box center [388, 485] width 67 height 18
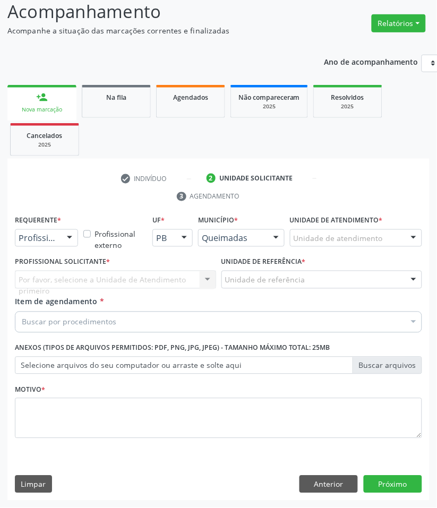
scroll to position [74, 0]
drag, startPoint x: 41, startPoint y: 241, endPoint x: 40, endPoint y: 267, distance: 26.1
click at [41, 281] on span "Paciente" at bounding box center [39, 279] width 35 height 12
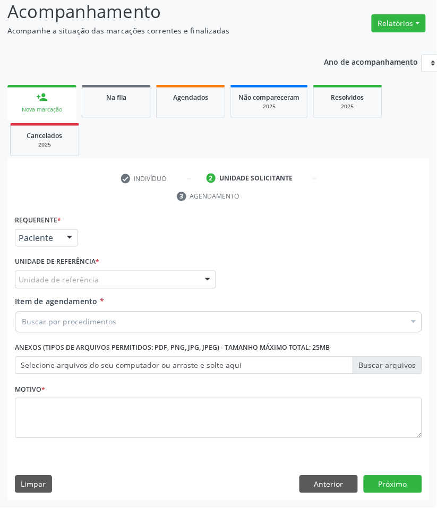
click at [103, 277] on div "Unidade de referência" at bounding box center [115, 280] width 201 height 18
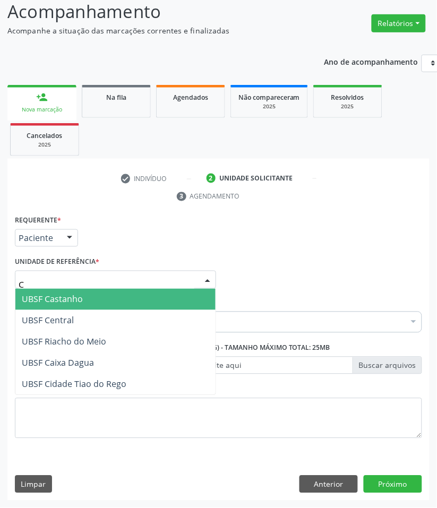
type input "CE"
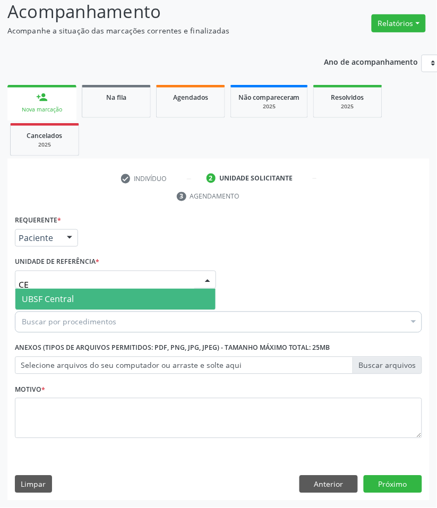
click at [73, 300] on span "UBSF Central" at bounding box center [115, 299] width 200 height 21
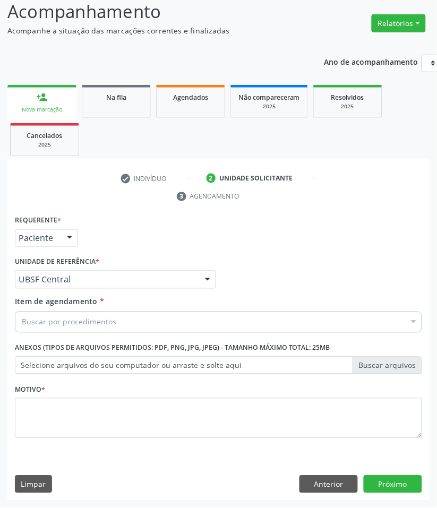
click at [69, 328] on div "Buscar por procedimentos" at bounding box center [218, 322] width 407 height 21
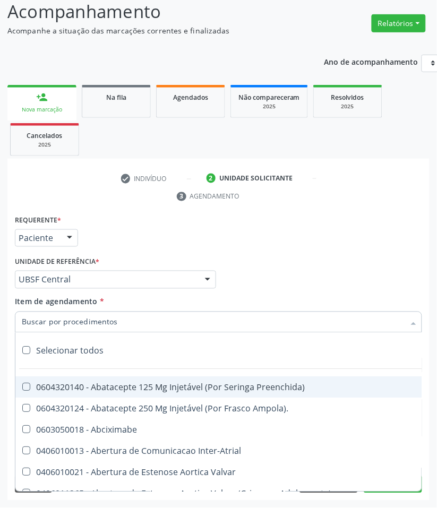
paste input "CARDIOLOGISTA INTERVENCIONISTA"
type input "CARDIOLOGISTA INTERVENCIONISTA"
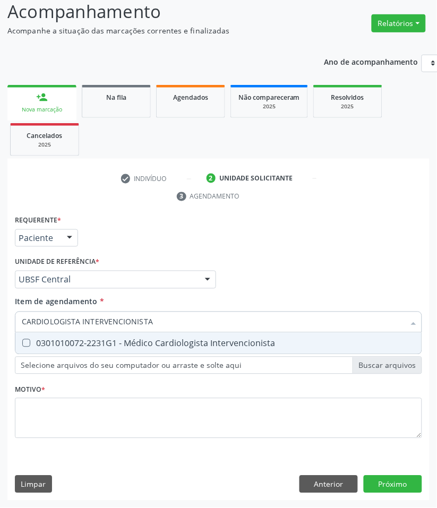
drag, startPoint x: 73, startPoint y: 345, endPoint x: 67, endPoint y: 344, distance: 5.9
click at [73, 345] on div "0301010072-2231G1 - Médico Cardiologista Intervencionista" at bounding box center [219, 343] width 394 height 9
checkbox Intervencionista "true"
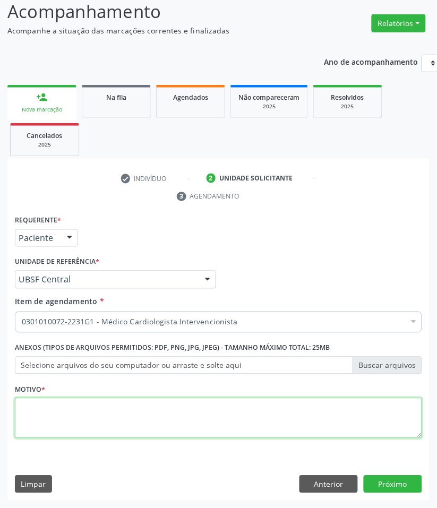
click at [110, 423] on textarea at bounding box center [218, 418] width 407 height 40
paste textarea "RETORNO [PERSON_NAME] (RETORNO COM EXAMES/2025)"
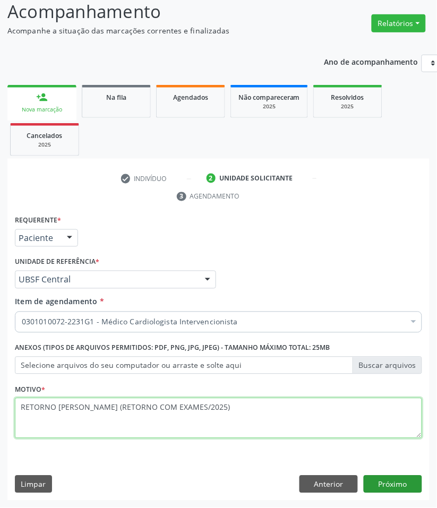
type textarea "RETORNO [PERSON_NAME] (RETORNO COM EXAMES/2025)"
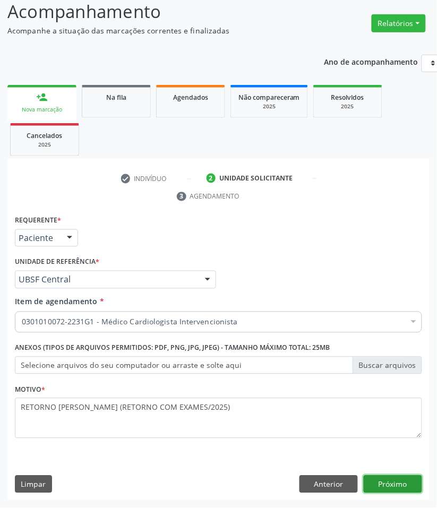
click at [391, 482] on button "Próximo" at bounding box center [393, 485] width 58 height 18
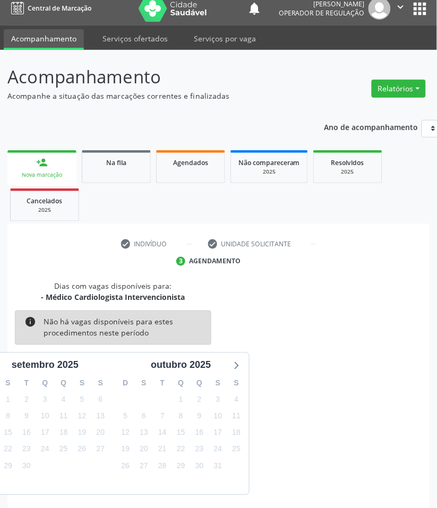
scroll to position [51, 0]
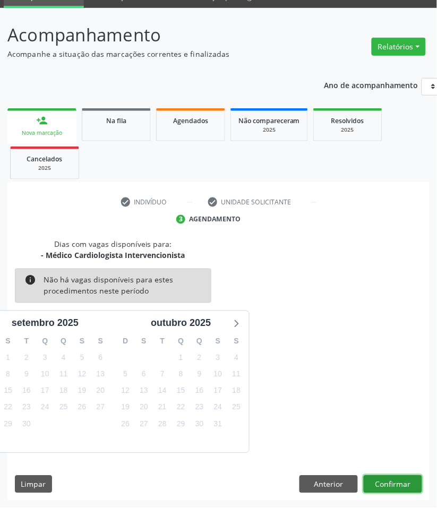
click at [404, 485] on button "Confirmar" at bounding box center [393, 485] width 58 height 18
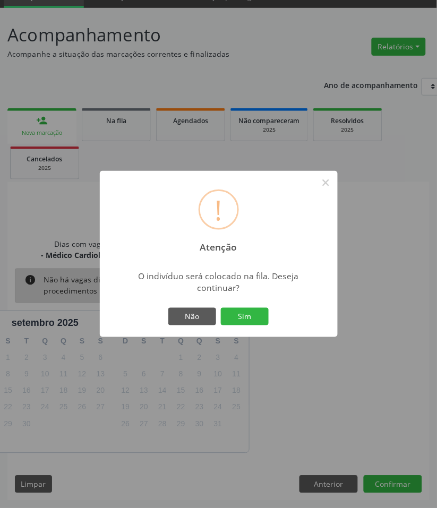
click at [221, 308] on button "Sim" at bounding box center [245, 317] width 48 height 18
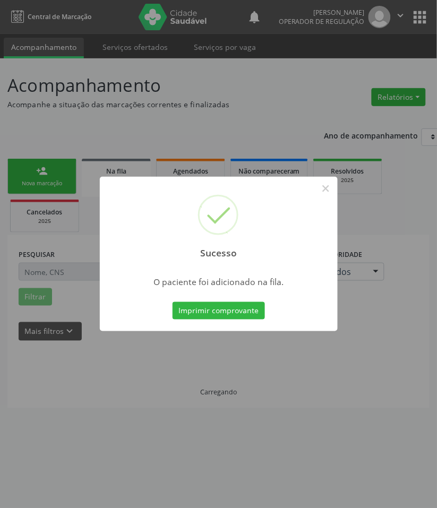
scroll to position [0, 0]
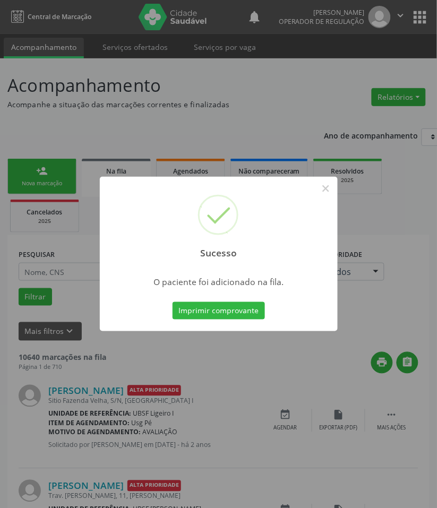
click at [49, 406] on div "Sucesso × O paciente foi adicionado na fila. Imprimir comprovante Cancel" at bounding box center [218, 254] width 437 height 508
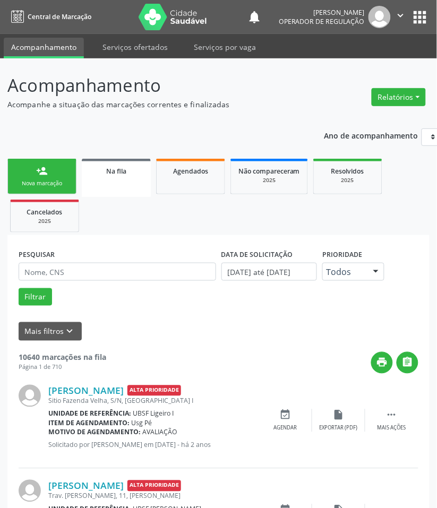
drag, startPoint x: 49, startPoint y: 186, endPoint x: 8, endPoint y: 216, distance: 51.3
click at [49, 187] on div "Nova marcação" at bounding box center [41, 184] width 53 height 8
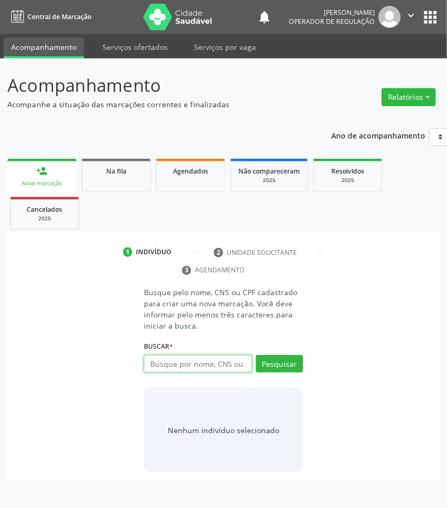
click at [192, 355] on input "text" at bounding box center [198, 364] width 108 height 18
type input "708009813019328"
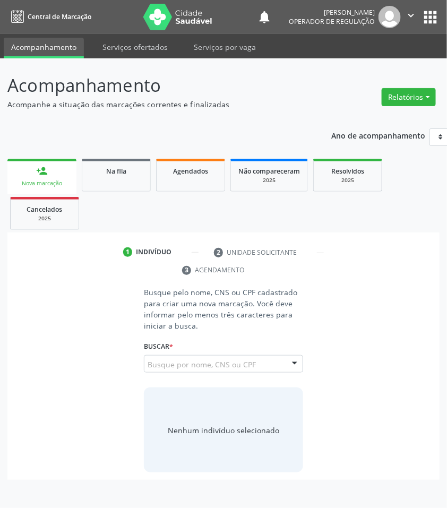
drag, startPoint x: 173, startPoint y: 370, endPoint x: 163, endPoint y: 362, distance: 13.6
click at [148, 370] on input "708009813019328" at bounding box center [148, 369] width 0 height 21
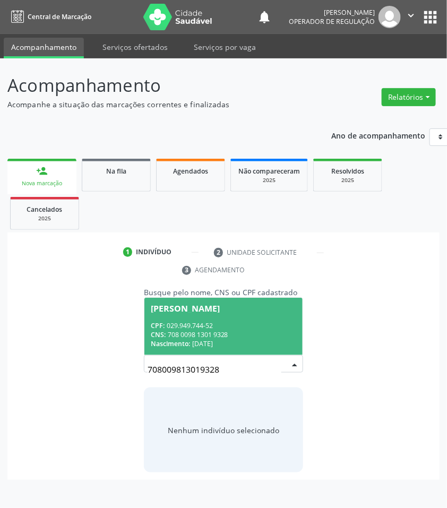
click at [217, 328] on div "CPF: 029.949.744-52" at bounding box center [224, 325] width 146 height 9
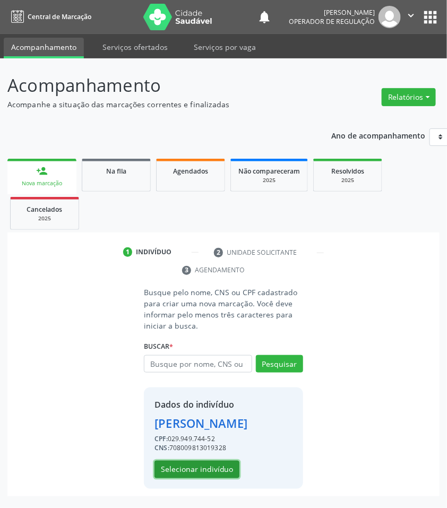
click at [214, 468] on button "Selecionar indivíduo" at bounding box center [197, 470] width 85 height 18
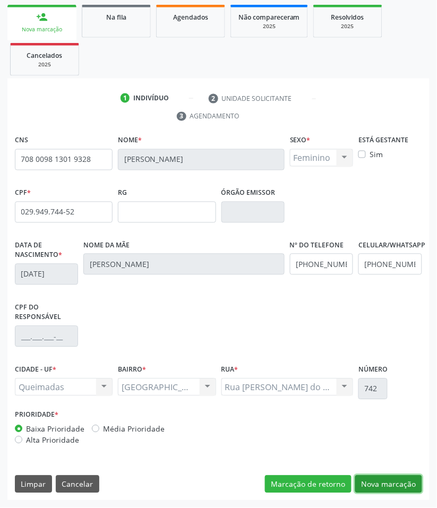
click at [409, 487] on button "Nova marcação" at bounding box center [388, 485] width 67 height 18
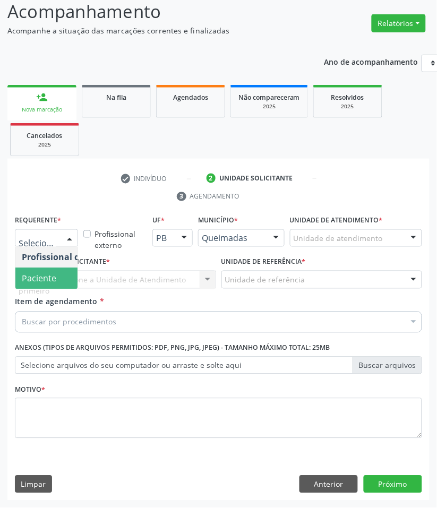
click at [32, 282] on span "Paciente" at bounding box center [39, 279] width 35 height 12
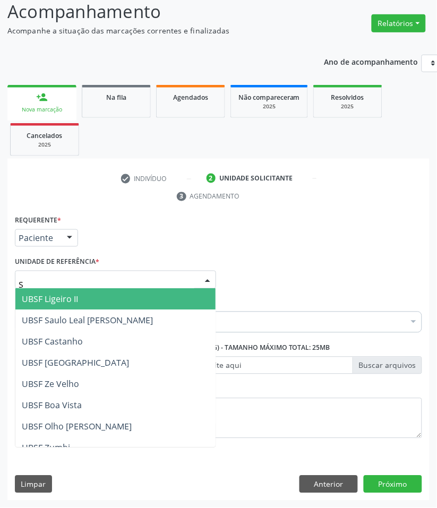
type input "SA"
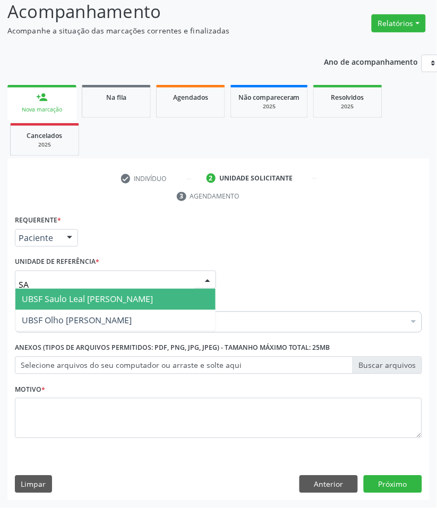
click at [54, 301] on span "UBSF Saulo Leal [PERSON_NAME]" at bounding box center [87, 300] width 131 height 12
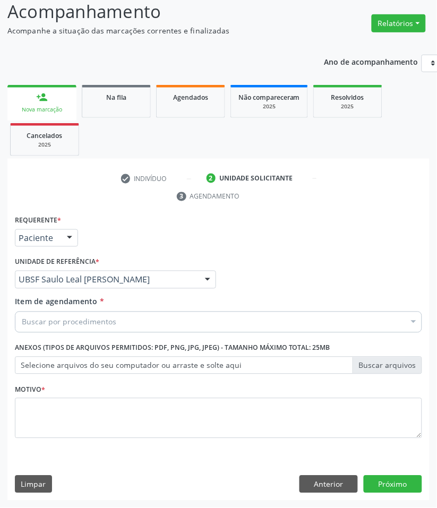
click at [68, 333] on div "Item de agendamento * Buscar por procedimentos Selecionar todos 0604320140 - Ab…" at bounding box center [218, 316] width 413 height 41
paste input "CARDIOLOGISTA INTERVENCIONISTA"
type input "CARDIOLOGISTA INTERVENCIONISTA"
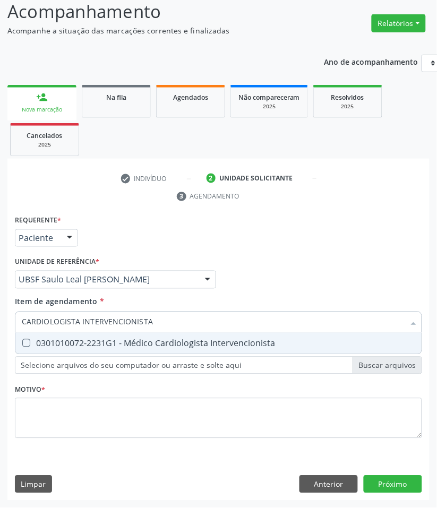
click at [70, 347] on div "0301010072-2231G1 - Médico Cardiologista Intervencionista" at bounding box center [219, 343] width 394 height 9
checkbox Intervencionista "true"
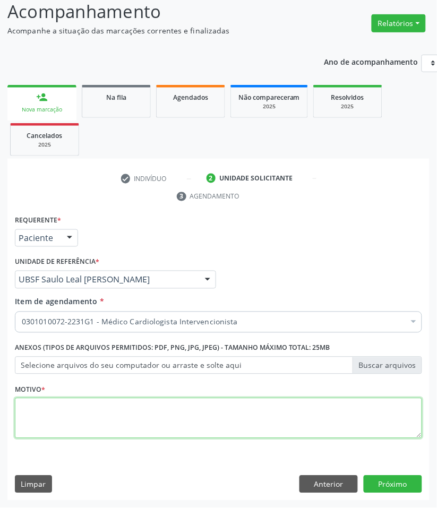
drag, startPoint x: 138, startPoint y: 431, endPoint x: 120, endPoint y: 415, distance: 24.1
click at [138, 430] on textarea at bounding box center [218, 418] width 407 height 40
paste textarea "RETORNO [PERSON_NAME] (RETORNO COM EXAMES/2025)"
type textarea "RETORNO [PERSON_NAME] (RETORNO COM EXAMES/2025)"
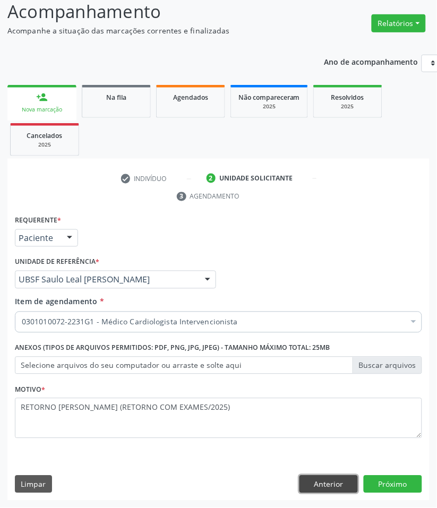
click at [343, 486] on button "Anterior" at bounding box center [329, 485] width 58 height 18
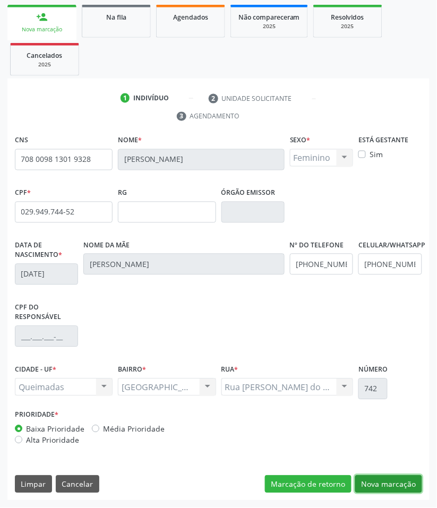
click at [384, 490] on button "Nova marcação" at bounding box center [388, 485] width 67 height 18
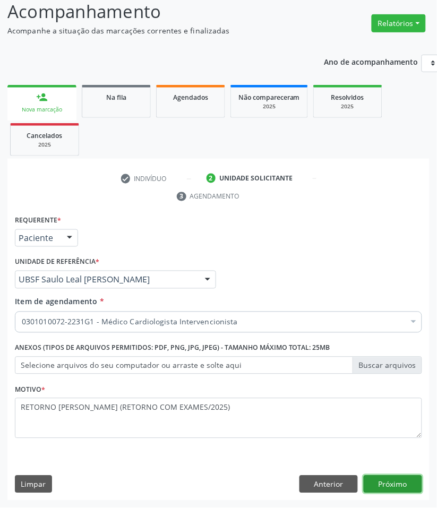
click at [412, 479] on button "Próximo" at bounding box center [393, 485] width 58 height 18
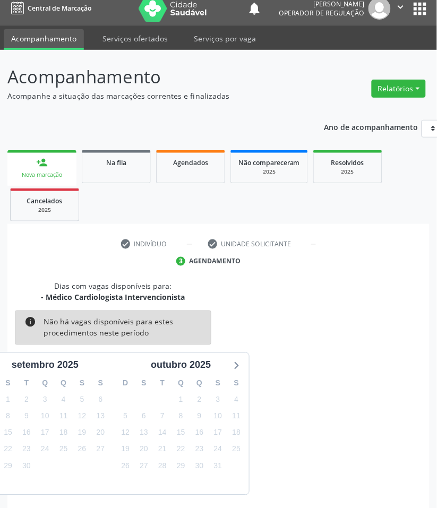
scroll to position [51, 0]
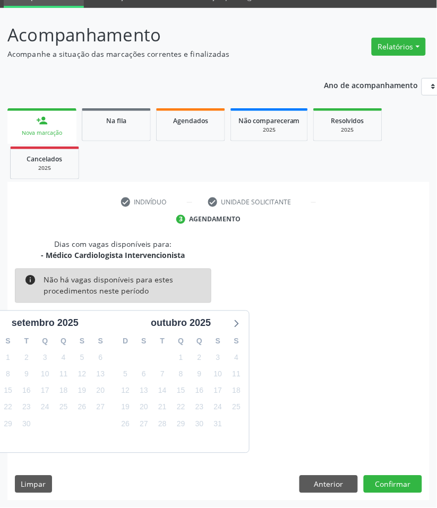
click at [407, 497] on div "Dias com vagas disponíveis para: - Médico Cardiologista Intervencionista info N…" at bounding box center [218, 370] width 422 height 262
click at [402, 485] on button "Confirmar" at bounding box center [393, 485] width 58 height 18
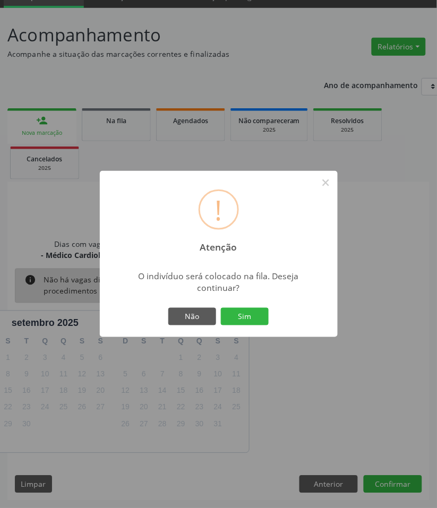
click at [221, 308] on button "Sim" at bounding box center [245, 317] width 48 height 18
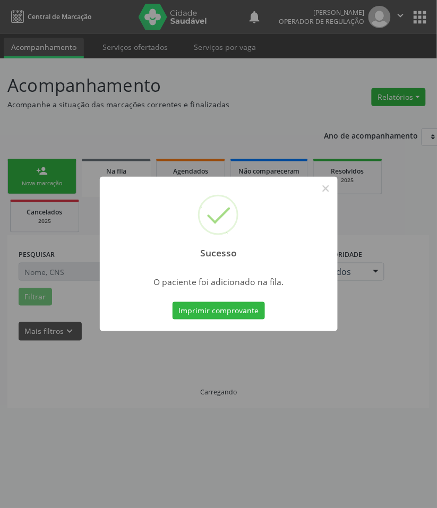
scroll to position [0, 0]
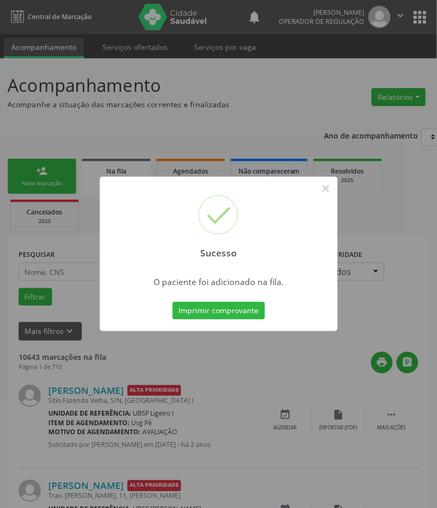
drag, startPoint x: 16, startPoint y: 347, endPoint x: 18, endPoint y: 329, distance: 17.6
click at [16, 346] on div "Sucesso × O paciente foi adicionado na fila. Imprimir comprovante Cancel" at bounding box center [218, 254] width 437 height 508
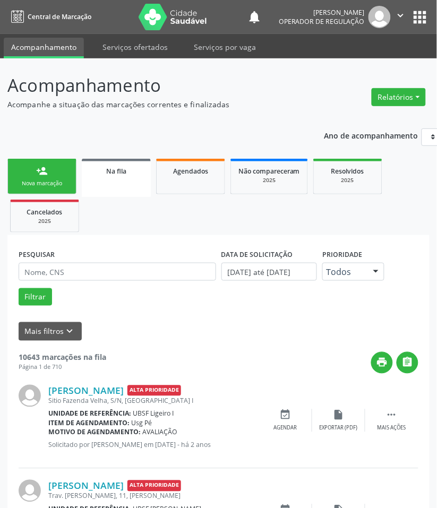
click at [43, 164] on link "person_add Nova marcação" at bounding box center [41, 177] width 69 height 36
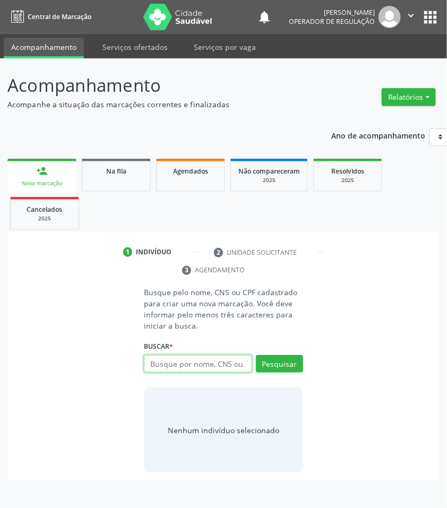
click at [166, 364] on input "text" at bounding box center [198, 364] width 108 height 18
type input "700200441743725"
click at [194, 358] on div "700200441743725 Busque por nome, CNS ou CPF Noêmia da Conceição Ferreira CPF: 0…" at bounding box center [223, 368] width 159 height 26
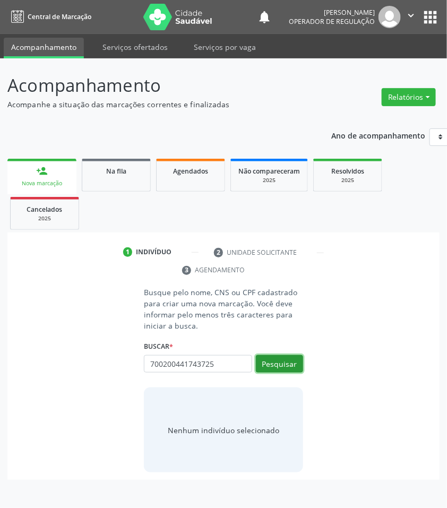
click at [282, 368] on button "Pesquisar" at bounding box center [279, 364] width 47 height 18
click at [232, 362] on input "700200441743725" at bounding box center [198, 364] width 108 height 18
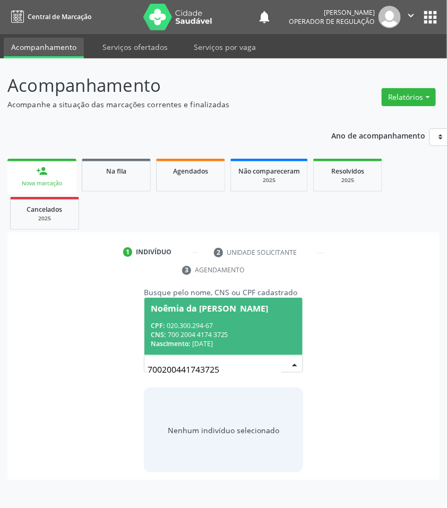
click at [250, 362] on input "700200441743725" at bounding box center [215, 369] width 134 height 21
click at [232, 328] on div "CPF: 020.300.294-67" at bounding box center [224, 325] width 146 height 9
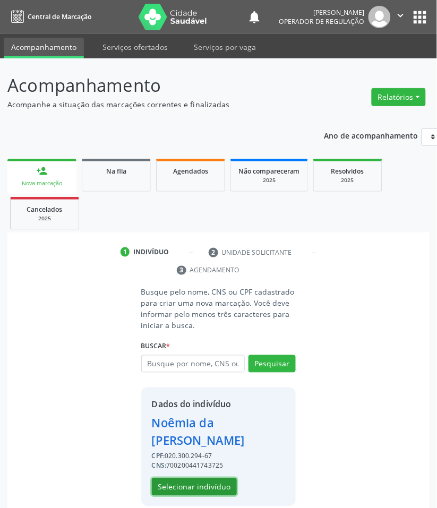
click at [211, 482] on button "Selecionar indivíduo" at bounding box center [194, 488] width 85 height 18
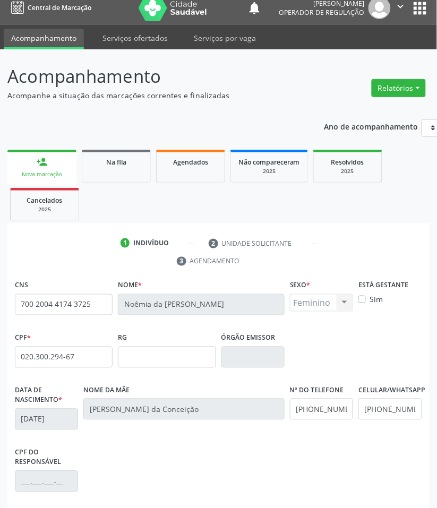
scroll to position [154, 0]
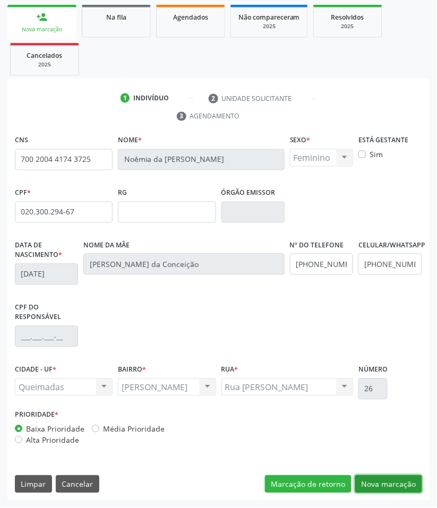
drag, startPoint x: 383, startPoint y: 475, endPoint x: 358, endPoint y: 445, distance: 39.6
click at [381, 476] on button "Nova marcação" at bounding box center [388, 485] width 67 height 18
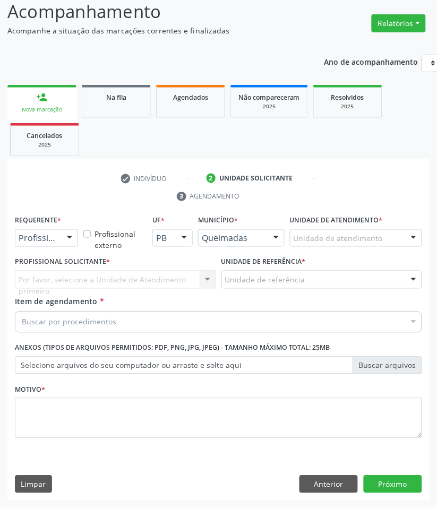
drag, startPoint x: 65, startPoint y: 245, endPoint x: 58, endPoint y: 260, distance: 16.9
click at [65, 246] on div "Profissional de Saúde Profissional de Saúde Paciente Nenhum resultado encontrad…" at bounding box center [46, 239] width 63 height 18
click at [55, 275] on span "Paciente" at bounding box center [39, 279] width 35 height 12
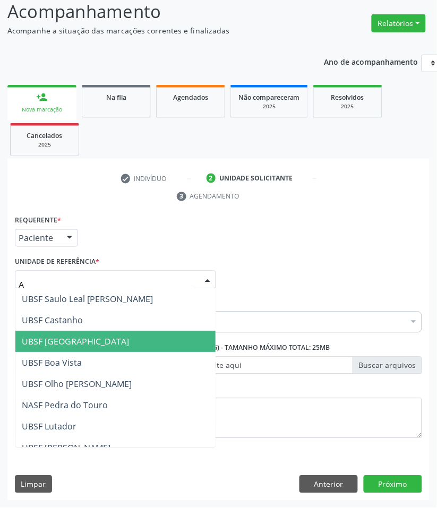
type input "AN"
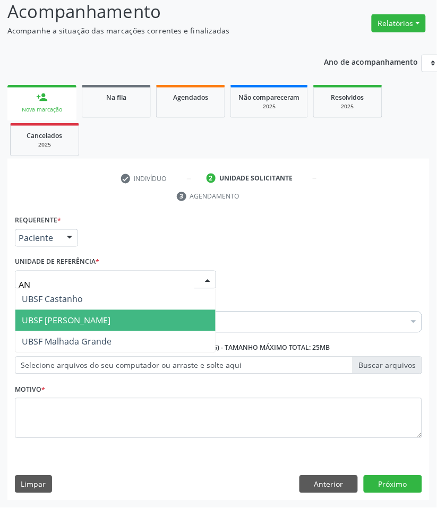
click at [60, 318] on span "UBSF [PERSON_NAME]" at bounding box center [66, 321] width 89 height 12
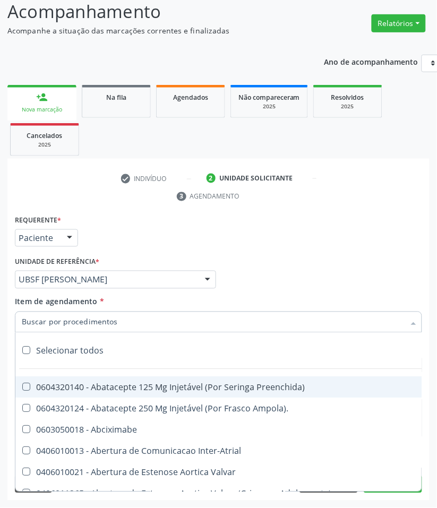
paste input "CARDIOLOGISTA INTERVENCIONISTA"
type input "CARDIOLOGISTA INTERVENCIONISTA"
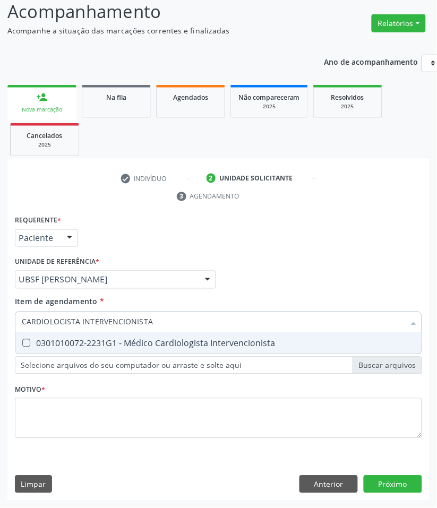
click at [64, 343] on div "0301010072-2231G1 - Médico Cardiologista Intervencionista" at bounding box center [219, 343] width 394 height 9
checkbox Intervencionista "true"
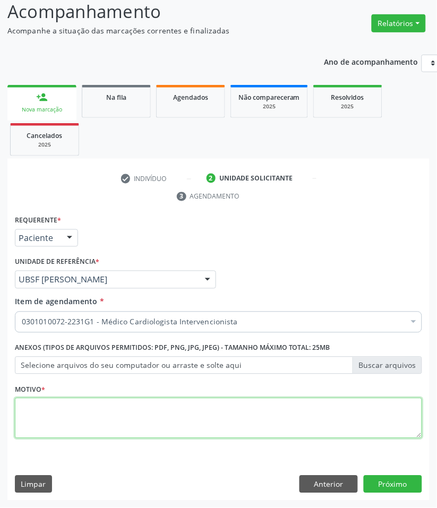
click at [57, 438] on textarea at bounding box center [218, 418] width 407 height 40
paste textarea "RETORNO [PERSON_NAME] (RETORNO COM EXAMES/2025)"
type textarea "RETORNO [PERSON_NAME] (RETORNO COM EXAMES/2025)"
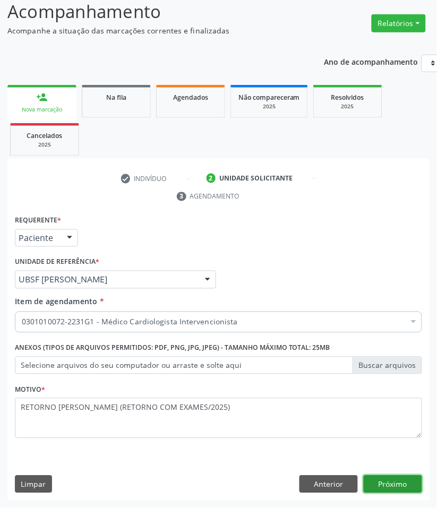
click at [417, 484] on button "Próximo" at bounding box center [393, 485] width 58 height 18
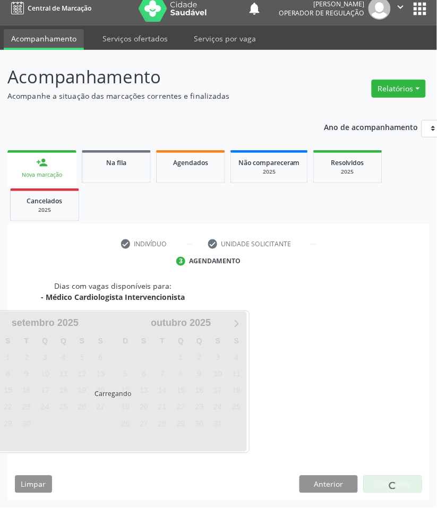
scroll to position [51, 0]
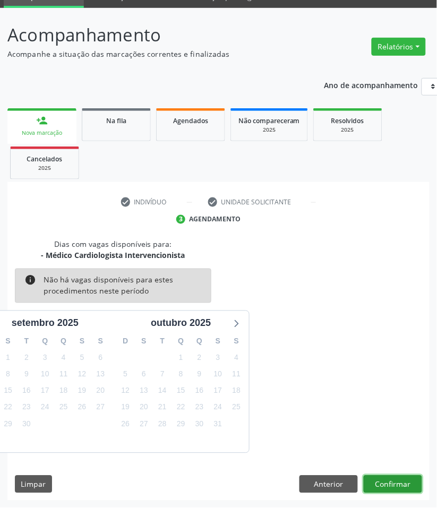
click at [394, 488] on button "Confirmar" at bounding box center [393, 485] width 58 height 18
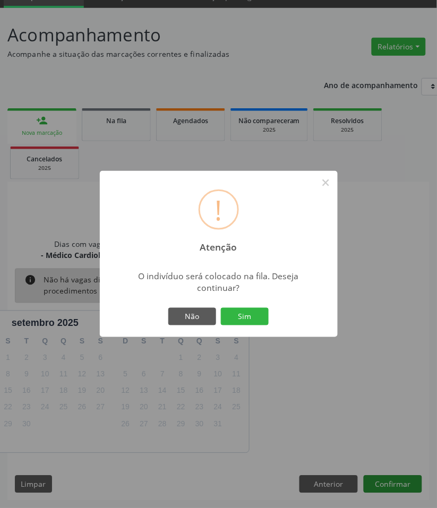
click at [221, 308] on button "Sim" at bounding box center [245, 317] width 48 height 18
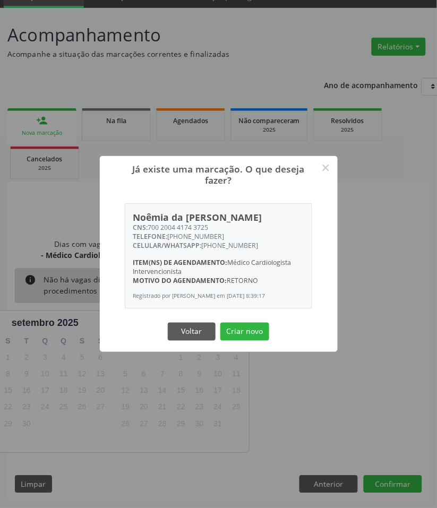
drag, startPoint x: 214, startPoint y: 230, endPoint x: 150, endPoint y: 231, distance: 63.8
click at [150, 231] on div "CNS: 700 2004 4174 3725" at bounding box center [219, 227] width 172 height 9
copy div "700 2004 4174 3725"
click at [240, 329] on button "Criar novo" at bounding box center [244, 332] width 49 height 18
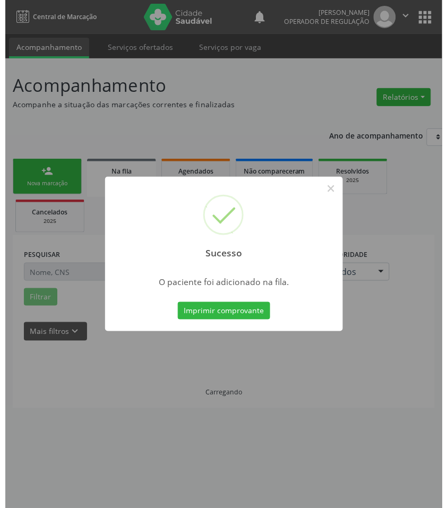
scroll to position [0, 0]
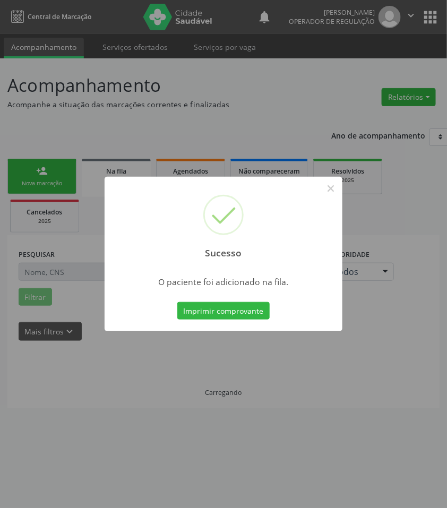
click at [183, 416] on div "Sucesso × O paciente foi adicionado na fila. Imprimir comprovante Cancel" at bounding box center [223, 254] width 447 height 508
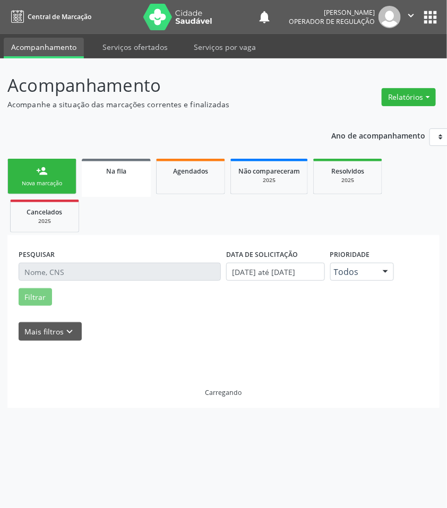
click at [31, 171] on link "person_add Nova marcação" at bounding box center [41, 177] width 69 height 36
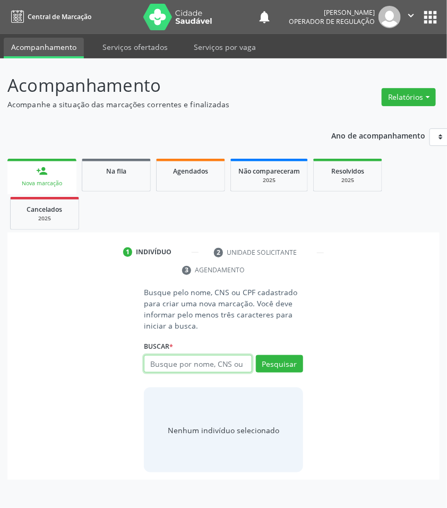
click at [216, 362] on input "text" at bounding box center [198, 364] width 108 height 18
type input "70680827955"
click at [207, 364] on input "706808279554528" at bounding box center [198, 364] width 108 height 18
click at [184, 370] on input "706808279554528" at bounding box center [198, 364] width 108 height 18
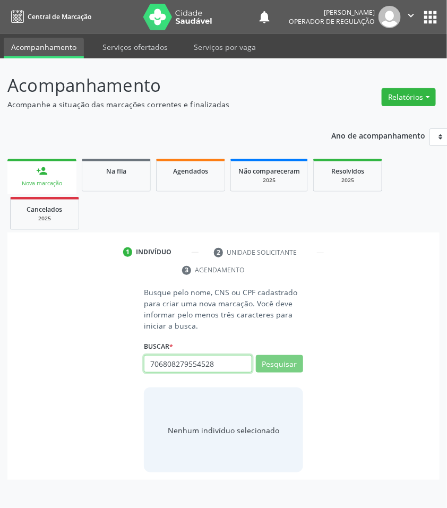
click at [184, 370] on input "706808279554528" at bounding box center [198, 364] width 108 height 18
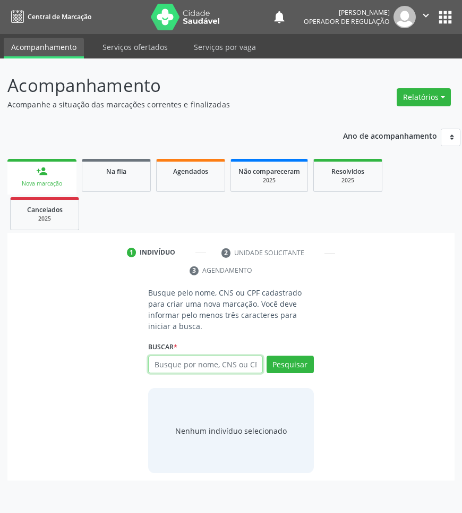
click at [155, 370] on input "text" at bounding box center [205, 364] width 114 height 18
type input "705602429981718"
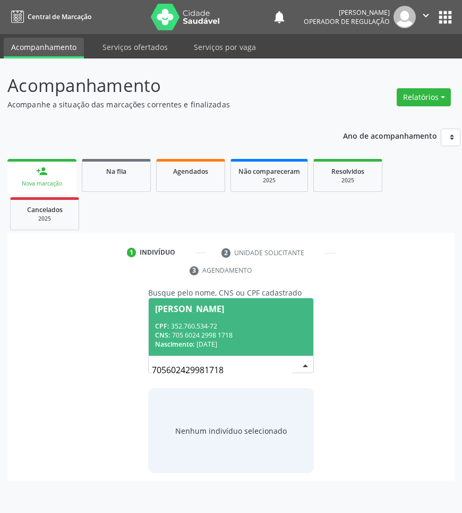
click at [163, 343] on span "Nascimento:" at bounding box center [174, 343] width 39 height 9
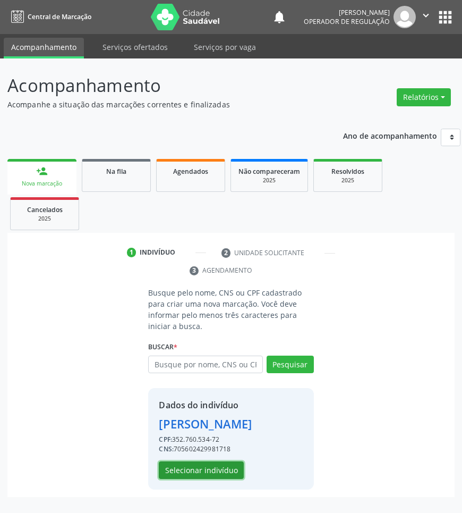
click at [205, 471] on button "Selecionar indivíduo" at bounding box center [201, 470] width 85 height 18
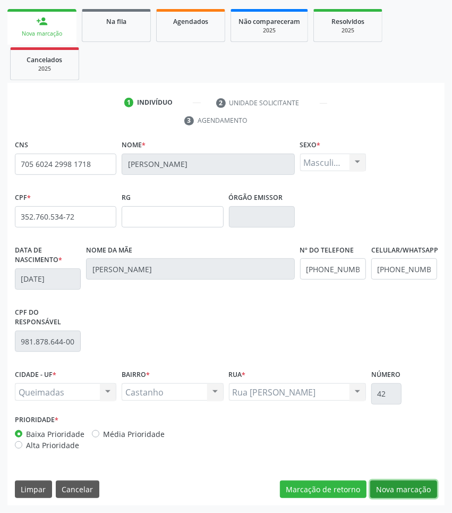
click at [415, 489] on button "Nova marcação" at bounding box center [403, 489] width 67 height 18
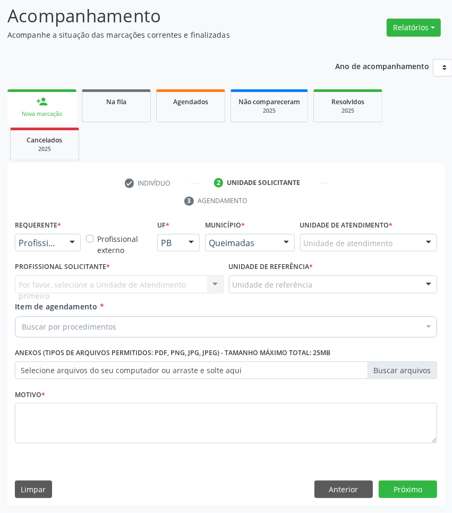
scroll to position [70, 0]
click at [38, 248] on div at bounding box center [48, 243] width 66 height 18
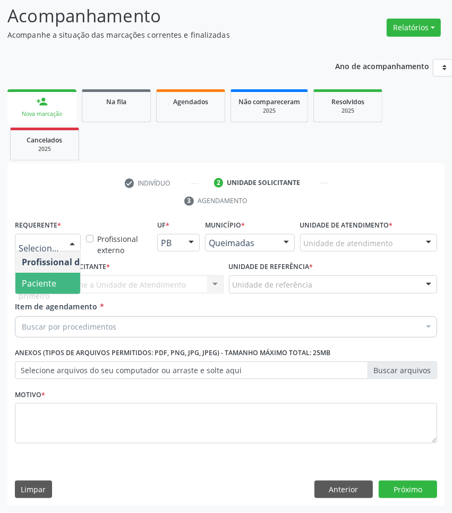
click at [37, 279] on span "Paciente" at bounding box center [39, 283] width 35 height 12
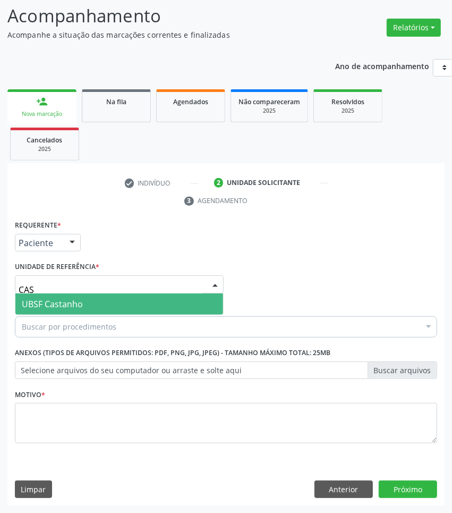
type input "CAS"
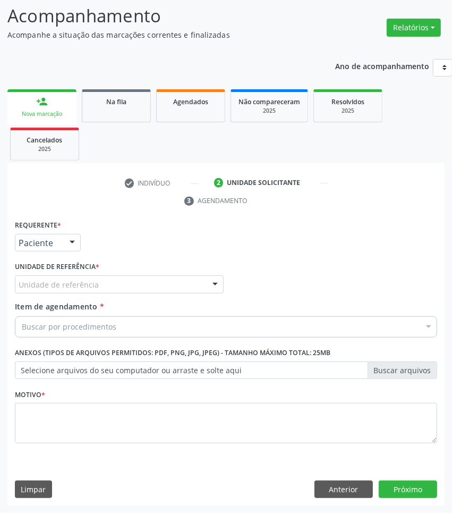
click at [203, 326] on div "Buscar por procedimentos" at bounding box center [226, 326] width 422 height 21
paste input "CARDIOLOGISTA INTERVENCIONISTA"
type input "CARDIOLOGISTA INTERVENCIONISTA"
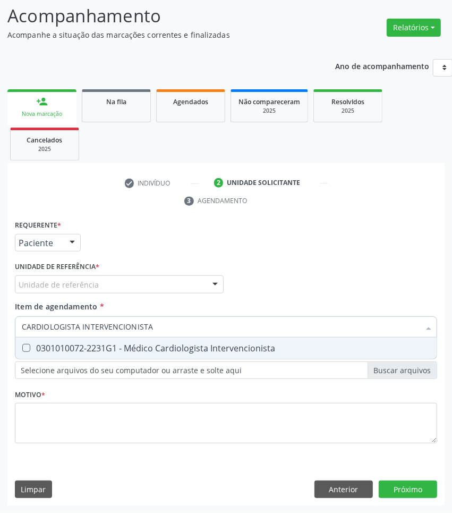
click at [200, 348] on div "0301010072-2231G1 - Médico Cardiologista Intervencionista" at bounding box center [226, 348] width 409 height 9
checkbox Intervencionista "true"
click at [160, 287] on div "Unidade de referência" at bounding box center [119, 284] width 209 height 18
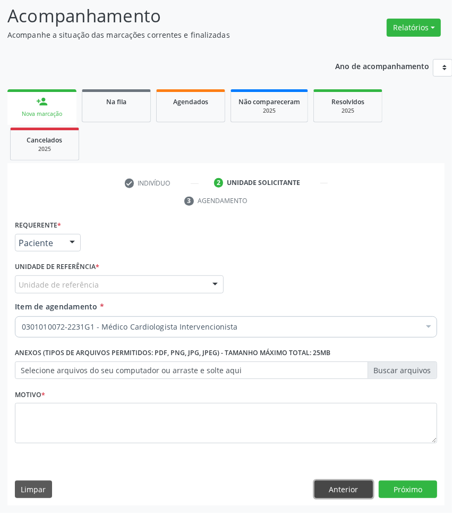
click at [341, 495] on button "Anterior" at bounding box center [344, 489] width 58 height 18
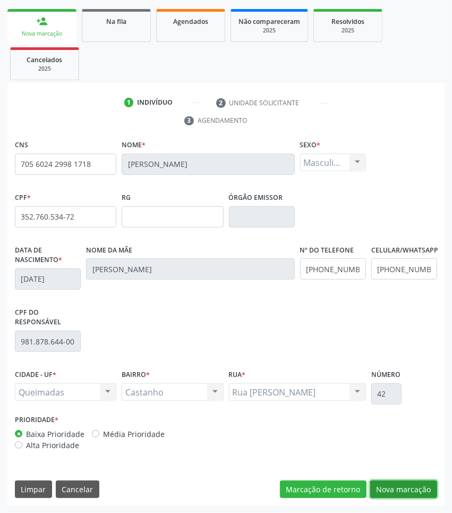
click at [428, 485] on button "Nova marcação" at bounding box center [403, 489] width 67 height 18
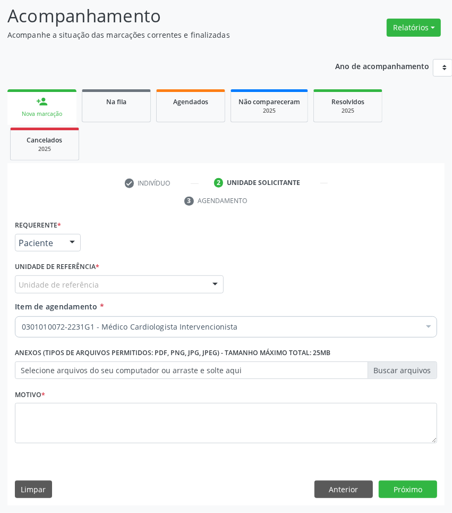
drag, startPoint x: 72, startPoint y: 265, endPoint x: 74, endPoint y: 279, distance: 15.0
click at [72, 266] on label "Unidade de referência *" at bounding box center [57, 267] width 84 height 16
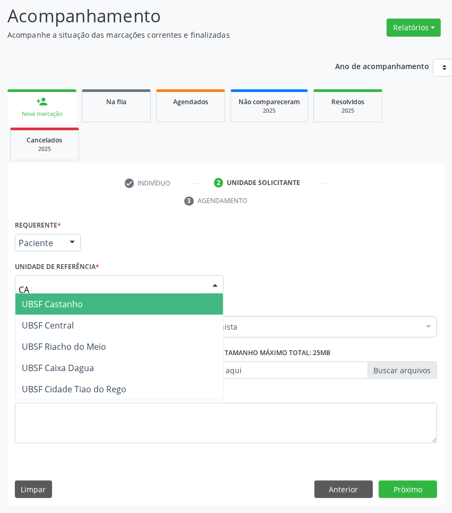
type input "CAS"
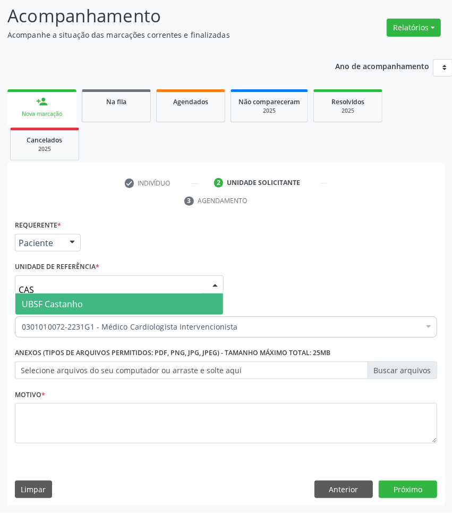
click at [76, 303] on span "UBSF Castanho" at bounding box center [52, 304] width 61 height 12
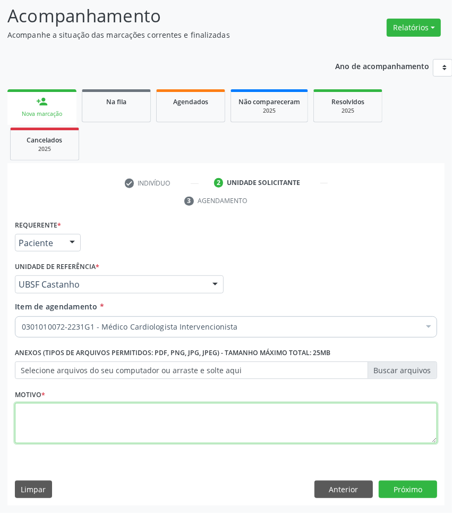
click at [181, 431] on textarea at bounding box center [226, 423] width 422 height 40
paste textarea "RETORNO [PERSON_NAME] (RETORNO COM EXAMES/2025)"
type textarea "RETORNO [PERSON_NAME] (RETORNO COM EXAMES/2025)"
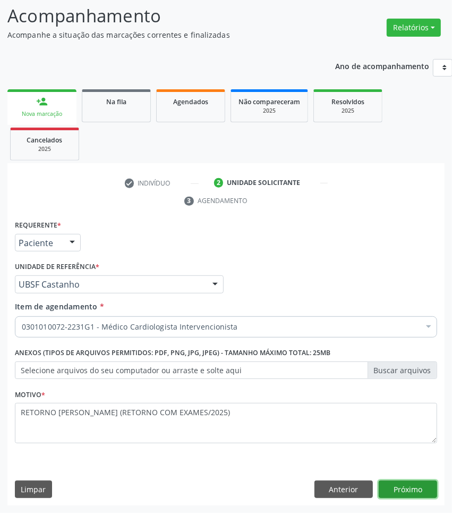
click at [407, 493] on button "Próximo" at bounding box center [408, 489] width 58 height 18
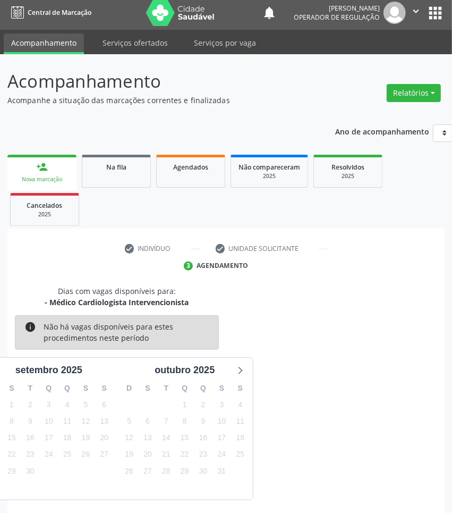
scroll to position [47, 0]
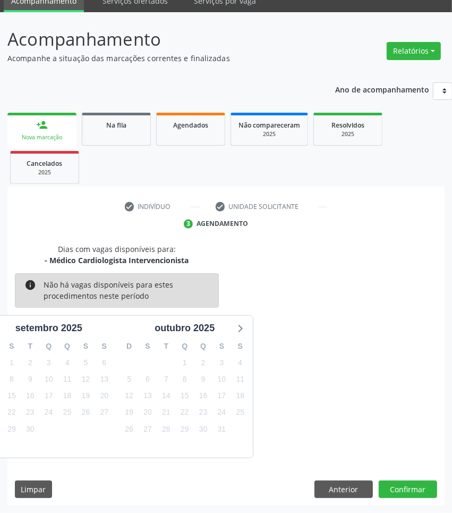
click at [425, 478] on div "Dias com vagas disponíveis para: - Médico Cardiologista Intervencionista info N…" at bounding box center [225, 374] width 437 height 262
click at [425, 483] on button "Confirmar" at bounding box center [408, 489] width 58 height 18
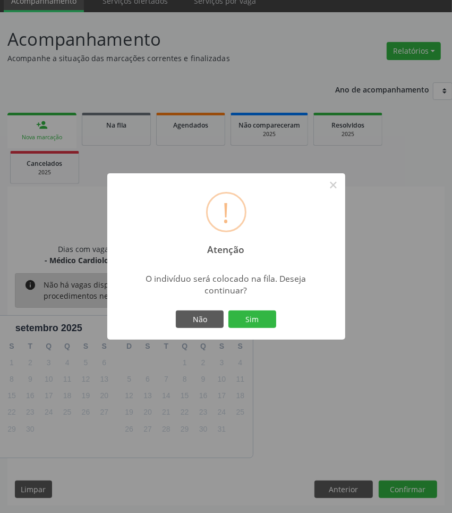
click at [228, 310] on button "Sim" at bounding box center [252, 319] width 48 height 18
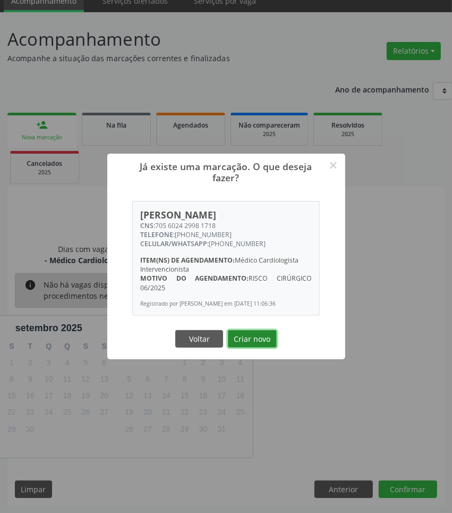
click at [261, 348] on button "Criar novo" at bounding box center [252, 339] width 49 height 18
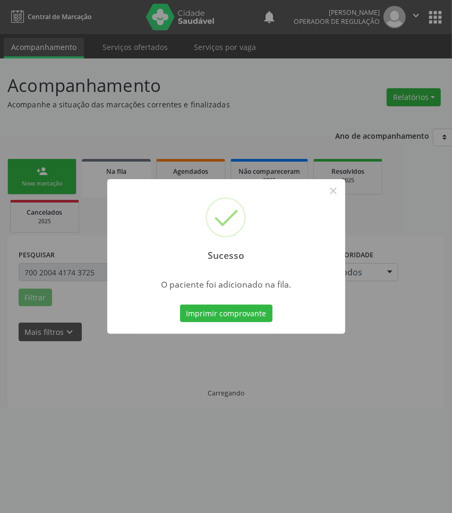
scroll to position [0, 0]
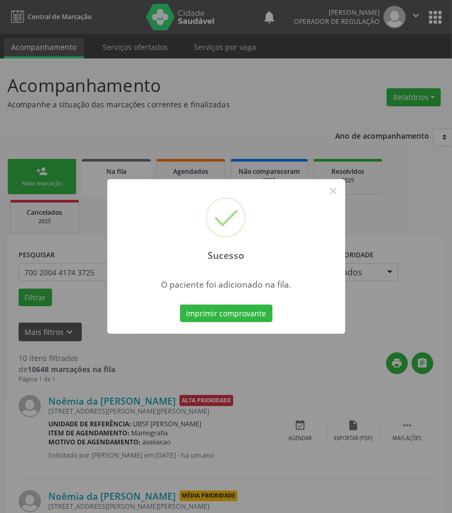
click at [414, 381] on div "Sucesso × O paciente foi adicionado na fila. Imprimir comprovante Cancel" at bounding box center [226, 256] width 452 height 513
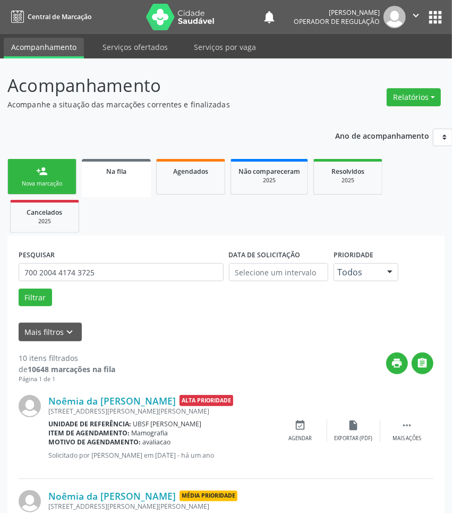
click at [36, 181] on div "Nova marcação" at bounding box center [41, 184] width 53 height 8
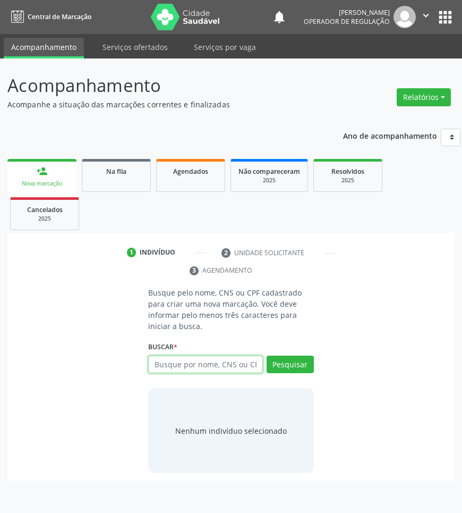
click at [225, 368] on input "text" at bounding box center [205, 364] width 114 height 18
type input "706"
click at [97, 189] on link "Na fila" at bounding box center [116, 175] width 69 height 33
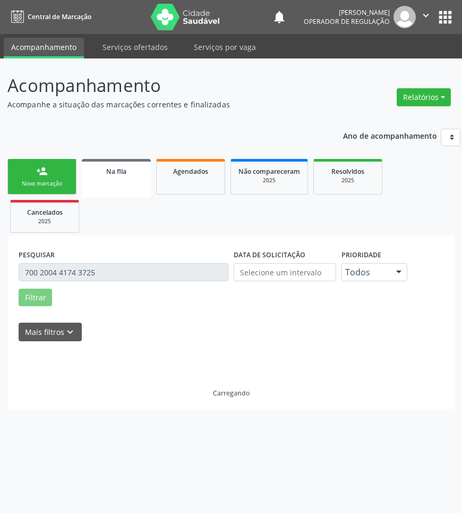
click at [95, 274] on input "700 2004 4174 3725" at bounding box center [124, 272] width 210 height 18
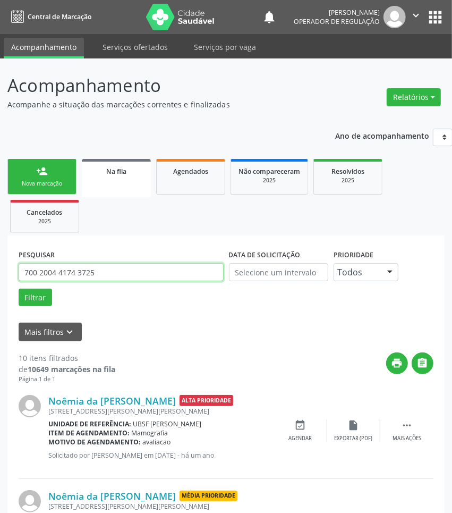
click at [95, 274] on input "700 2004 4174 3725" at bounding box center [121, 272] width 205 height 18
paste input "6 8082 7955 4528"
type input "706 8082 7955 4528"
click at [115, 263] on input "706 8082 7955 4528" at bounding box center [121, 272] width 205 height 18
click at [19, 288] on button "Filtrar" at bounding box center [35, 297] width 33 height 18
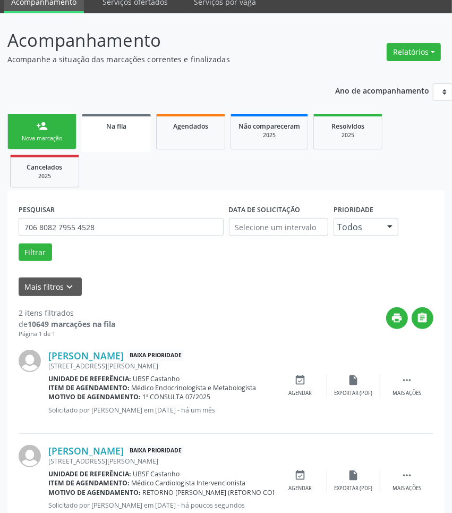
scroll to position [80, 0]
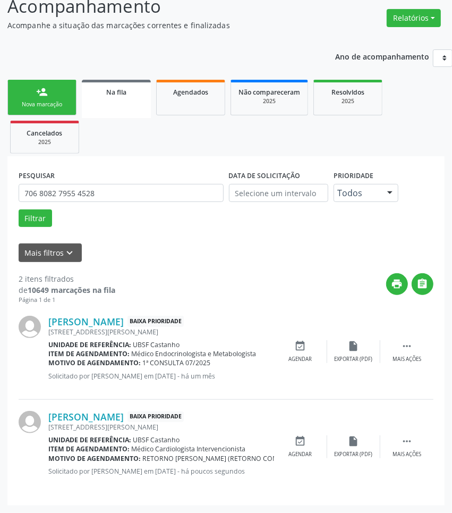
click at [41, 103] on div "Nova marcação" at bounding box center [41, 104] width 53 height 8
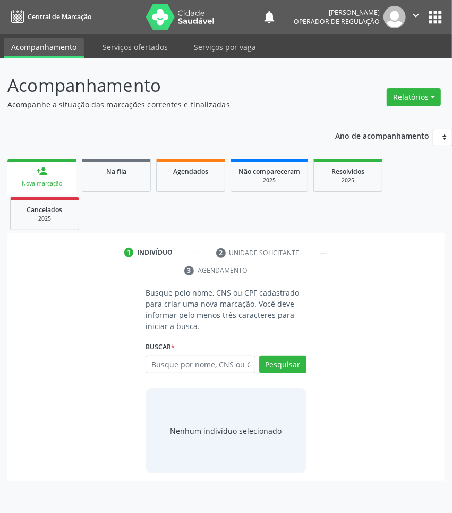
scroll to position [0, 0]
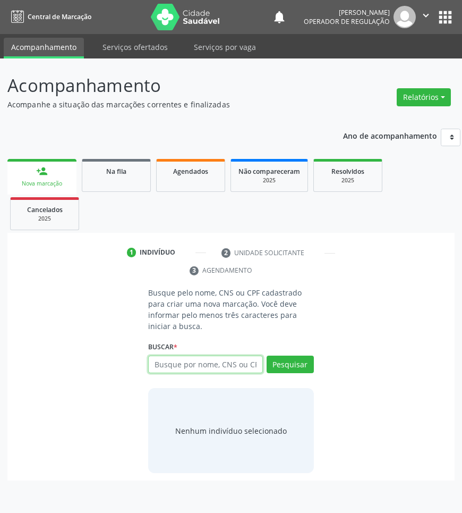
click at [226, 360] on input "text" at bounding box center [205, 364] width 114 height 18
type input "704502162619620"
click at [152, 361] on input "704502162619620" at bounding box center [152, 369] width 0 height 21
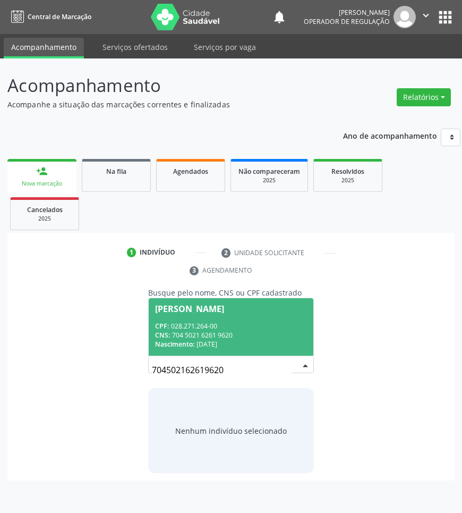
click at [210, 329] on div "CPF: 028.271.264-00" at bounding box center [230, 325] width 151 height 9
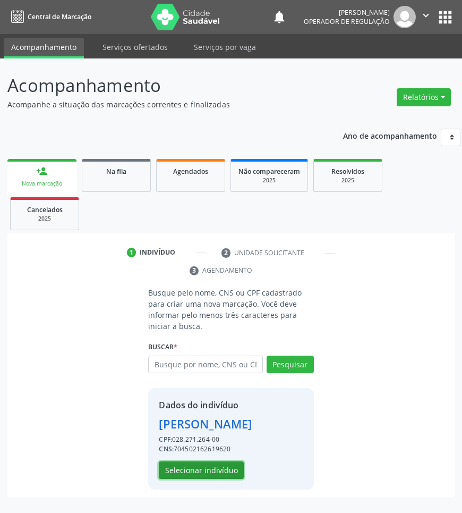
click at [214, 471] on button "Selecionar indivíduo" at bounding box center [201, 470] width 85 height 18
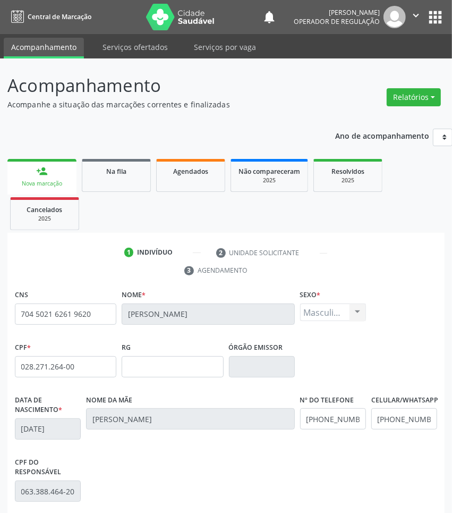
scroll to position [150, 0]
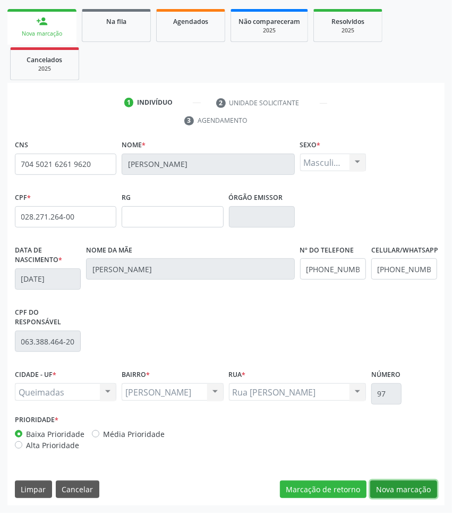
click at [418, 489] on button "Nova marcação" at bounding box center [403, 489] width 67 height 18
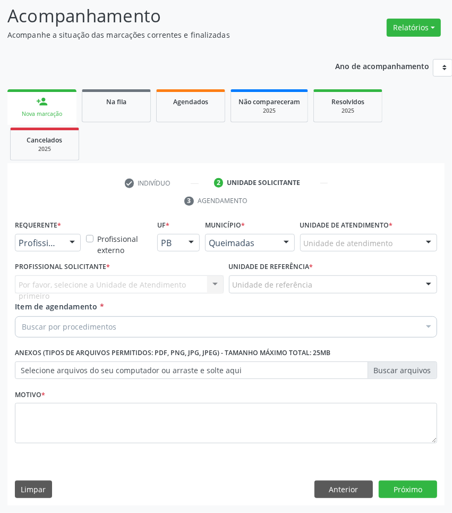
scroll to position [70, 0]
click at [57, 400] on div "Motivo *" at bounding box center [226, 414] width 422 height 56
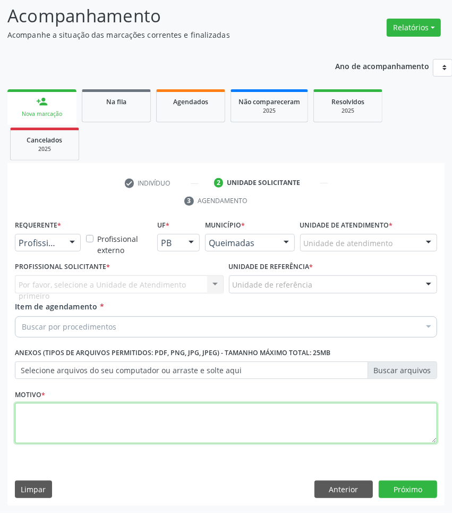
click at [66, 422] on textarea at bounding box center [226, 423] width 422 height 40
paste textarea "RETORNO [PERSON_NAME] (RETORNO COM EXAMES/2025)"
type textarea "RETORNO [PERSON_NAME] (RETORNO COM EXAMES/2025)"
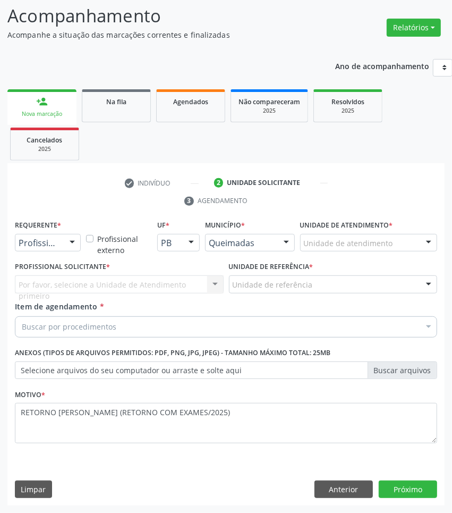
drag, startPoint x: 145, startPoint y: 328, endPoint x: 359, endPoint y: 360, distance: 215.9
click at [145, 328] on div "Buscar por procedimentos" at bounding box center [226, 326] width 422 height 21
paste input "CARDIOLOGISTA INTERVENCIONISTA"
type input "CARDIOLOGISTA INTERVENCIONISTA"
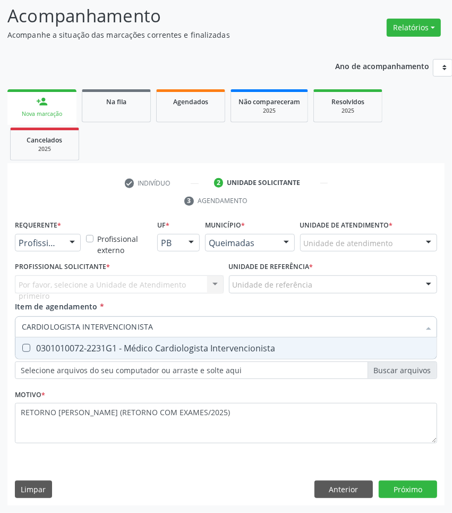
click at [349, 346] on div "0301010072-2231G1 - Médico Cardiologista Intervencionista" at bounding box center [226, 348] width 409 height 9
checkbox Intervencionista "true"
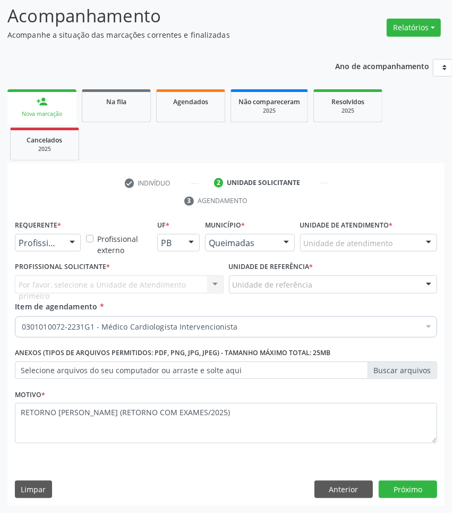
click at [40, 253] on div "Requerente * Profissional de Saúde Profissional de Saúde Paciente Nenhum result…" at bounding box center [47, 237] width 71 height 41
click at [40, 249] on div "Profissional de Saúde" at bounding box center [48, 243] width 66 height 18
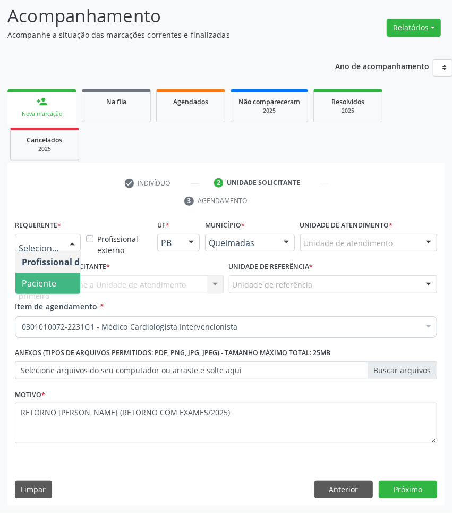
click at [39, 274] on span "Paciente" at bounding box center [67, 283] width 104 height 21
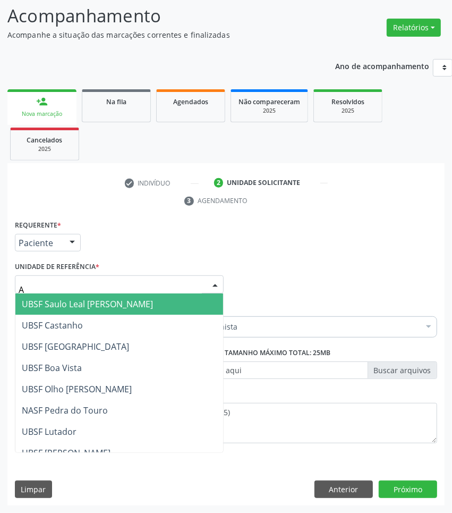
type input "AN"
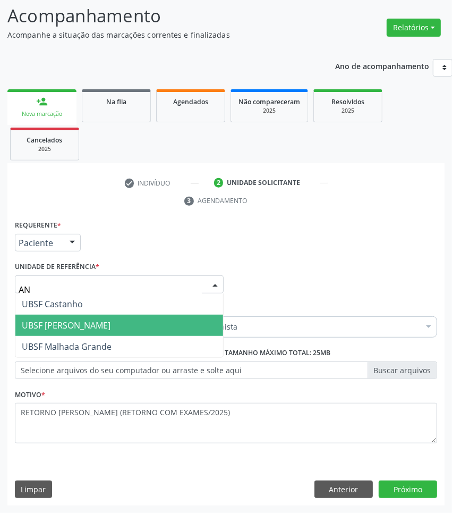
click at [82, 322] on span "UBSF [PERSON_NAME]" at bounding box center [66, 325] width 89 height 12
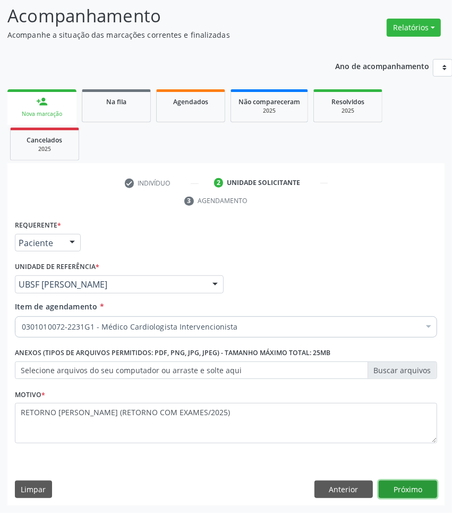
click at [395, 489] on button "Próximo" at bounding box center [408, 489] width 58 height 18
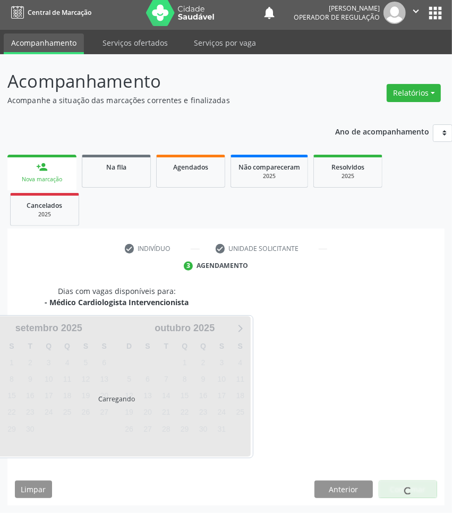
scroll to position [47, 0]
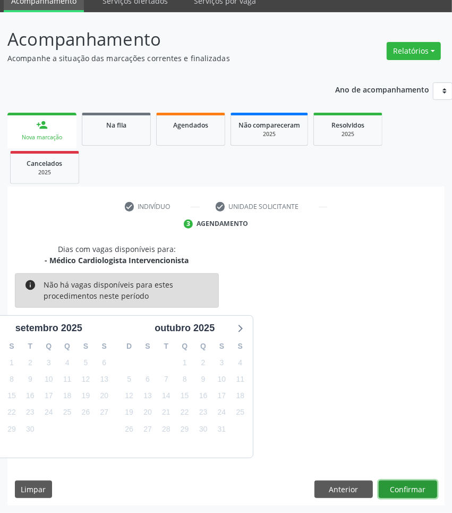
click at [402, 489] on button "Confirmar" at bounding box center [408, 489] width 58 height 18
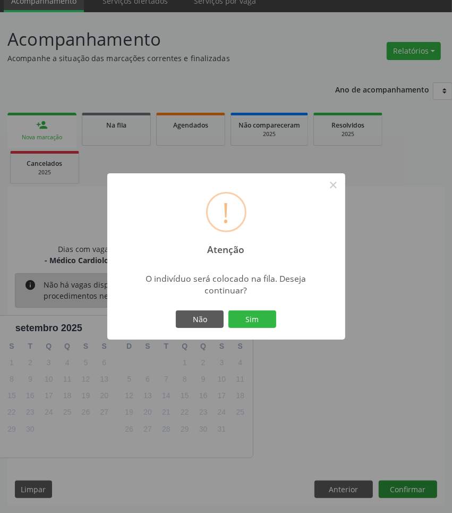
click at [228, 310] on button "Sim" at bounding box center [252, 319] width 48 height 18
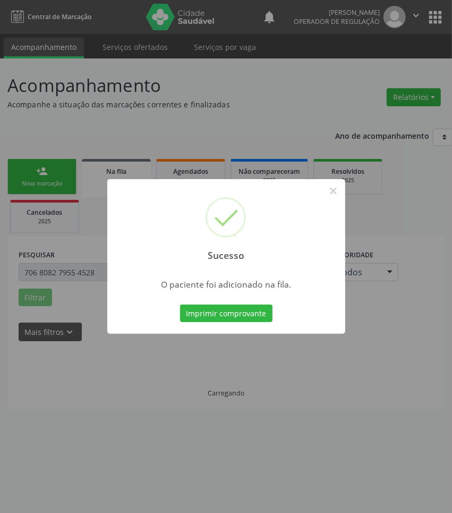
scroll to position [0, 0]
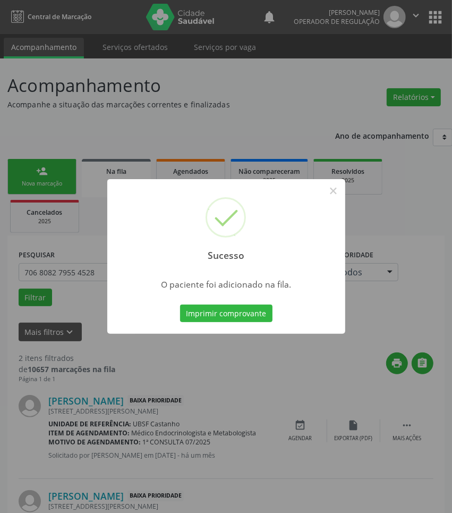
click at [229, 402] on div "Sucesso × O paciente foi adicionado na fila. Imprimir comprovante Cancel" at bounding box center [226, 256] width 452 height 513
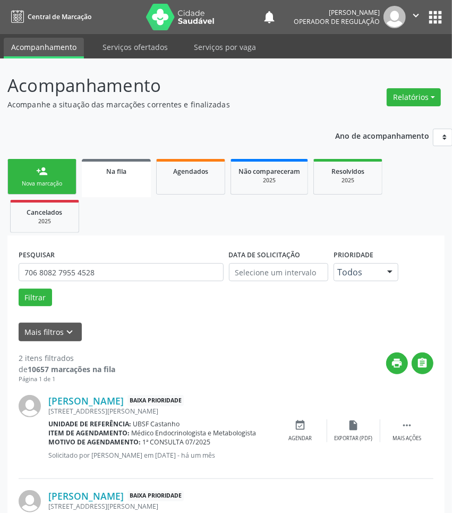
click at [27, 165] on link "person_add Nova marcação" at bounding box center [41, 177] width 69 height 36
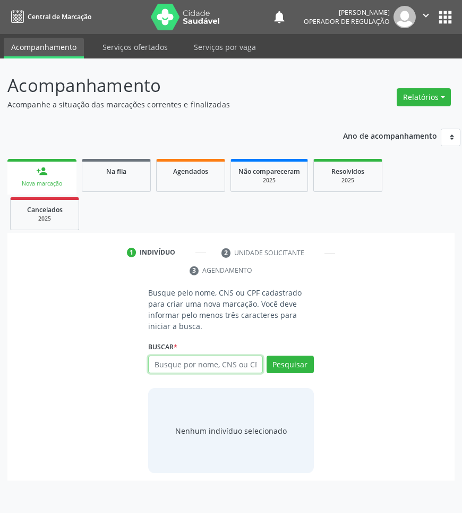
click at [230, 357] on input "text" at bounding box center [205, 364] width 114 height 18
type input "705006891354655"
click at [152, 366] on input "705006891354655" at bounding box center [152, 369] width 0 height 21
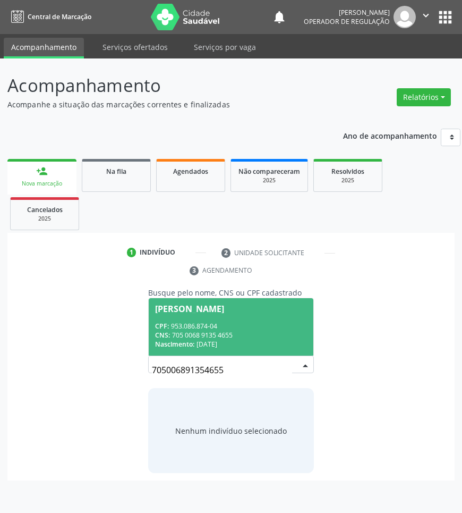
click at [248, 334] on div "CNS: 705 0068 9135 4655" at bounding box center [230, 334] width 151 height 9
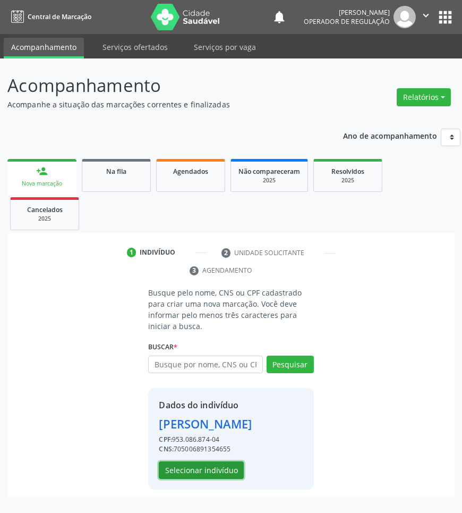
click at [234, 472] on button "Selecionar indivíduo" at bounding box center [201, 470] width 85 height 18
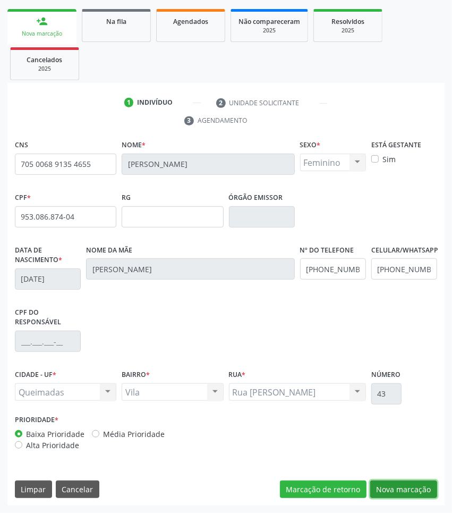
click at [426, 495] on button "Nova marcação" at bounding box center [403, 489] width 67 height 18
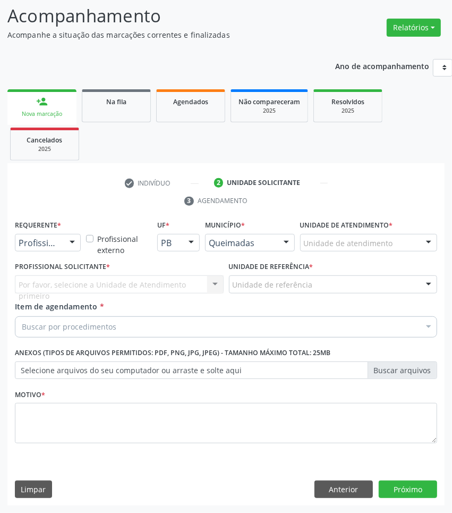
scroll to position [70, 0]
click at [48, 248] on div at bounding box center [48, 243] width 66 height 18
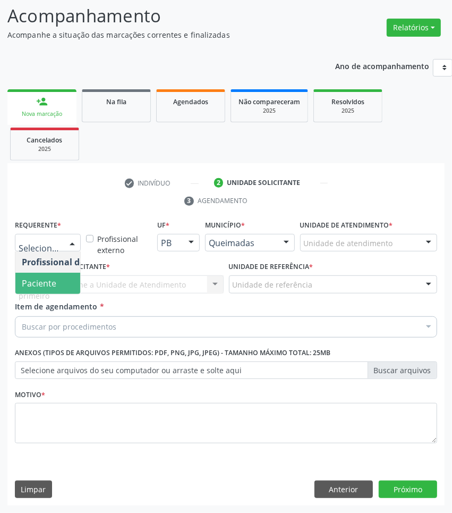
click at [52, 287] on span "Paciente" at bounding box center [39, 283] width 35 height 12
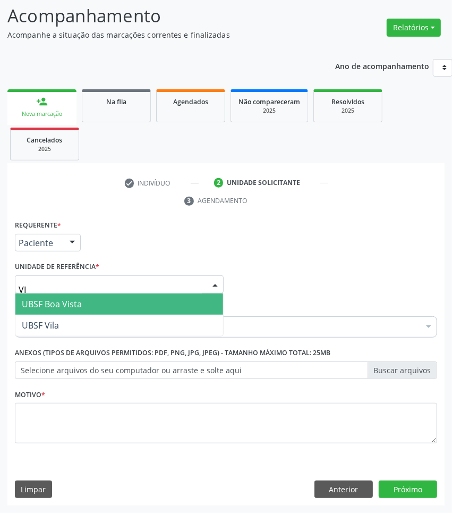
type input "VIL"
click at [73, 293] on span "UBSF Vila" at bounding box center [119, 303] width 208 height 21
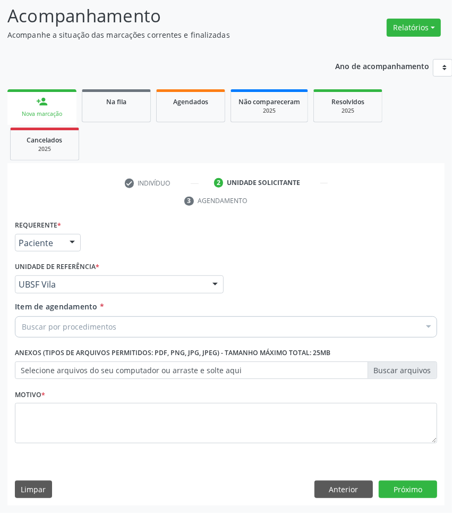
click at [229, 322] on div "Buscar por procedimentos" at bounding box center [226, 326] width 422 height 21
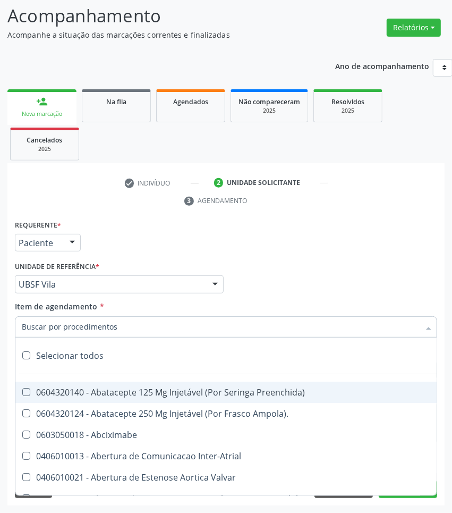
click at [279, 277] on div "Profissional Solicitante Por favor, selecione a Unidade de Atendimento primeiro…" at bounding box center [226, 279] width 428 height 41
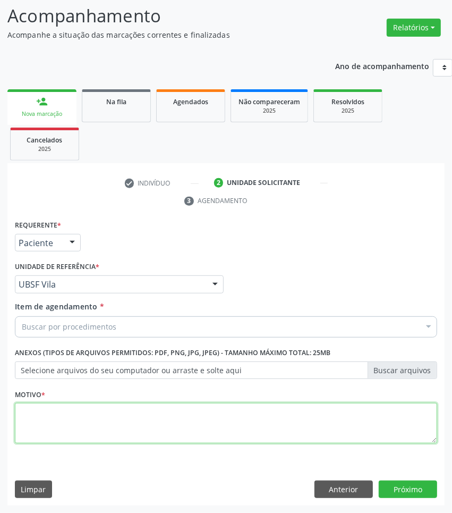
click at [210, 418] on textarea at bounding box center [226, 423] width 422 height 40
paste textarea "RETORNO [PERSON_NAME] (RETORNO COM EXAMES/2025)"
type textarea "RETORNO [PERSON_NAME] (RETORNO COM EXAMES/2025)"
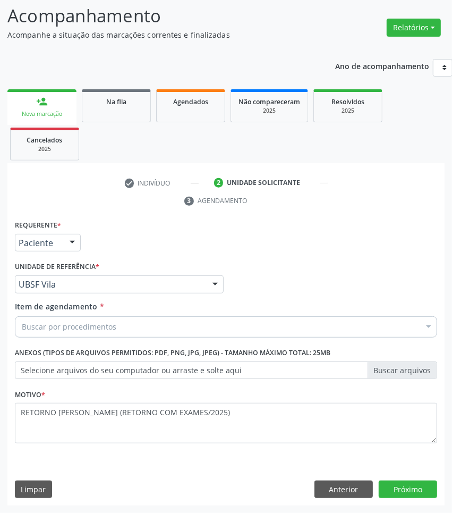
click at [226, 322] on div "Buscar por procedimentos" at bounding box center [226, 326] width 422 height 21
paste input "CARDIOLOGISTA INTERVENCIONISTA"
type input "CARDIOLOGISTA INTERVENCIONISTA"
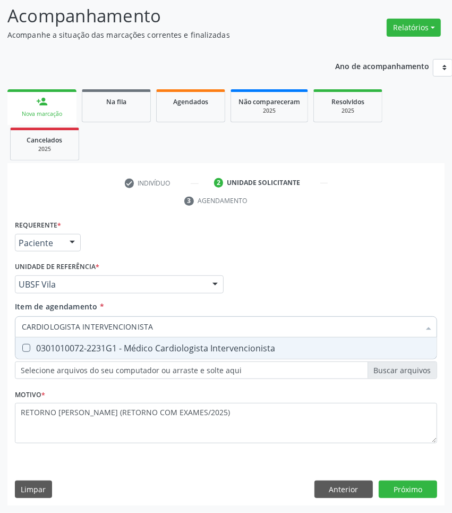
click at [192, 344] on div "0301010072-2231G1 - Médico Cardiologista Intervencionista" at bounding box center [226, 348] width 409 height 9
checkbox Intervencionista "true"
click at [426, 490] on div "Requerente * Paciente Profissional de Saúde Paciente Nenhum resultado encontrad…" at bounding box center [225, 361] width 437 height 288
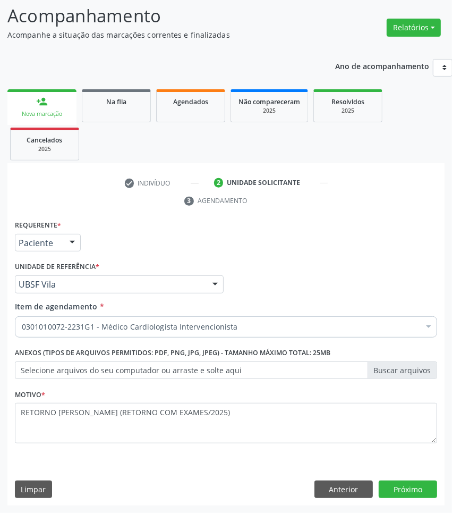
click at [444, 481] on div "Acompanhamento Acompanhe a situação das marcações correntes e finalizadas Relat…" at bounding box center [226, 251] width 452 height 524
click at [432, 486] on button "Próximo" at bounding box center [408, 489] width 58 height 18
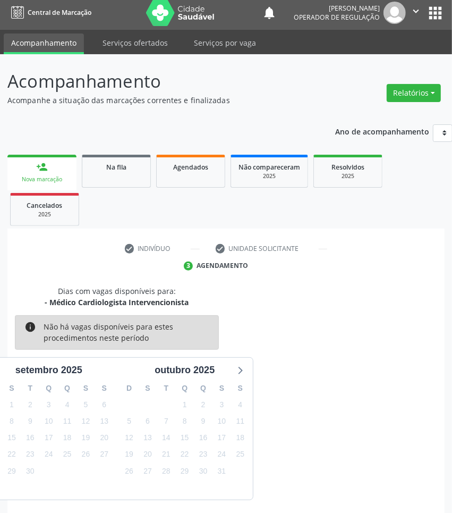
scroll to position [47, 0]
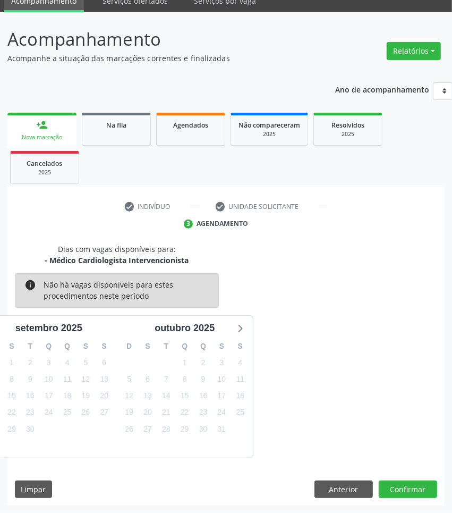
click at [157, 429] on div "28" at bounding box center [166, 429] width 19 height 16
click at [417, 488] on button "Confirmar" at bounding box center [408, 489] width 58 height 18
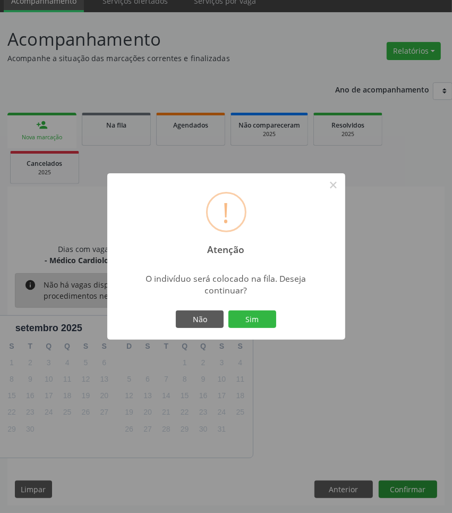
click at [228, 310] on button "Sim" at bounding box center [252, 319] width 48 height 18
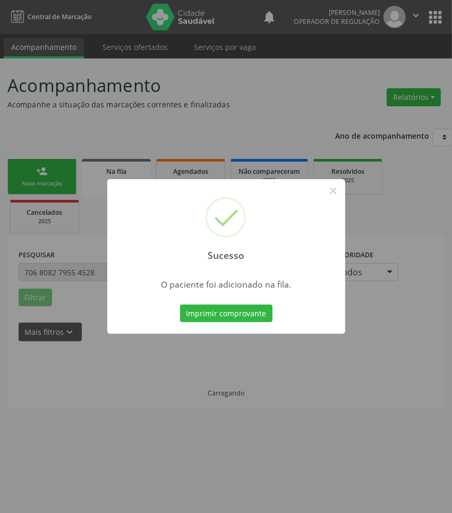
scroll to position [0, 0]
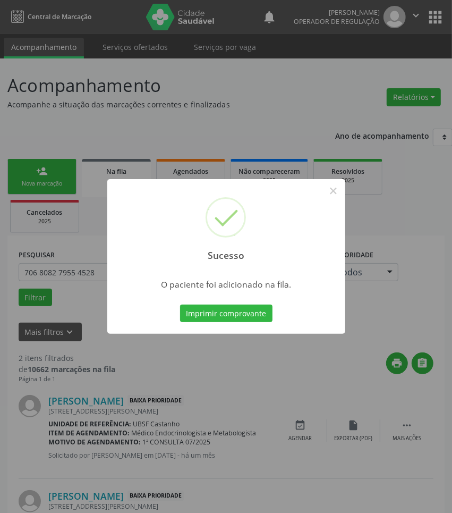
drag, startPoint x: 219, startPoint y: 373, endPoint x: 117, endPoint y: 290, distance: 131.4
click at [211, 365] on div "Sucesso × O paciente foi adicionado na fila. Imprimir comprovante Cancel" at bounding box center [226, 256] width 452 height 513
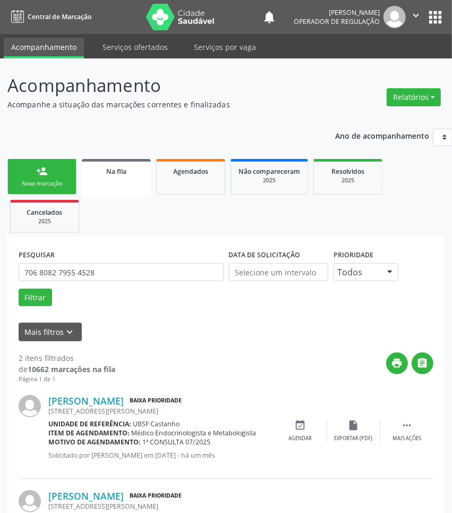
click at [53, 176] on link "person_add Nova marcação" at bounding box center [41, 177] width 69 height 36
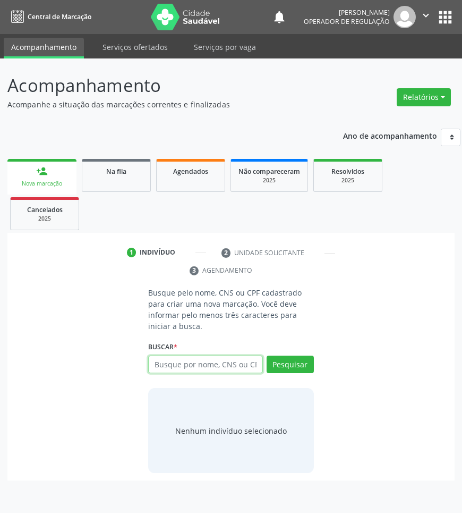
click at [187, 372] on input "text" at bounding box center [205, 364] width 114 height 18
paste input "704803027551345"
type input "704803027551345"
drag, startPoint x: 248, startPoint y: 363, endPoint x: 228, endPoint y: 358, distance: 19.8
click at [152, 363] on input "704803027551345" at bounding box center [152, 369] width 0 height 21
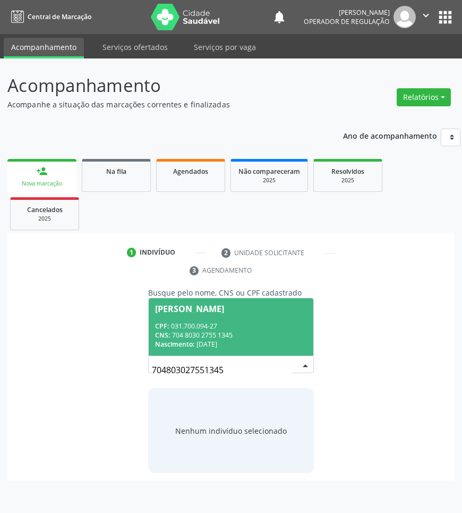
click at [194, 317] on span "[PERSON_NAME] CPF: 031.700.094-27 CNS: 704 8030 2755 1345 Nascimento: [DATE]" at bounding box center [231, 326] width 164 height 57
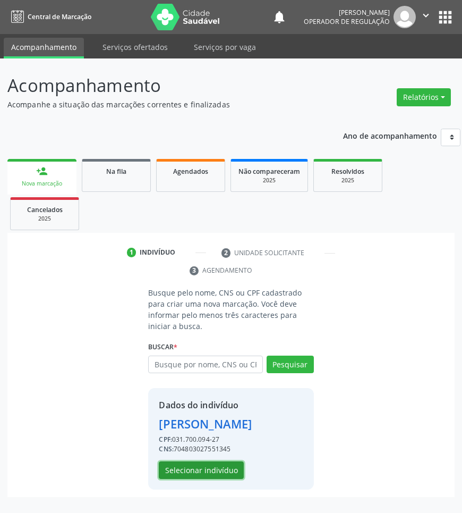
click at [215, 468] on button "Selecionar indivíduo" at bounding box center [201, 470] width 85 height 18
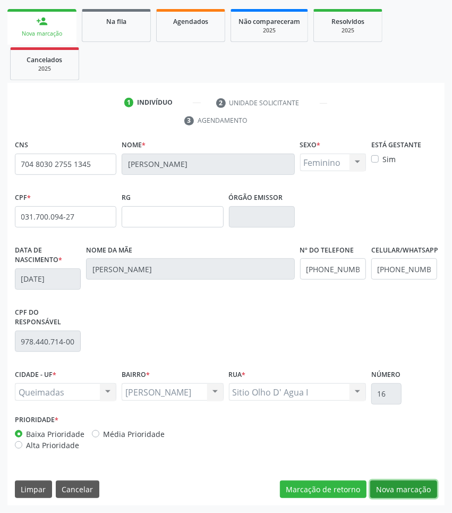
click at [392, 489] on button "Nova marcação" at bounding box center [403, 489] width 67 height 18
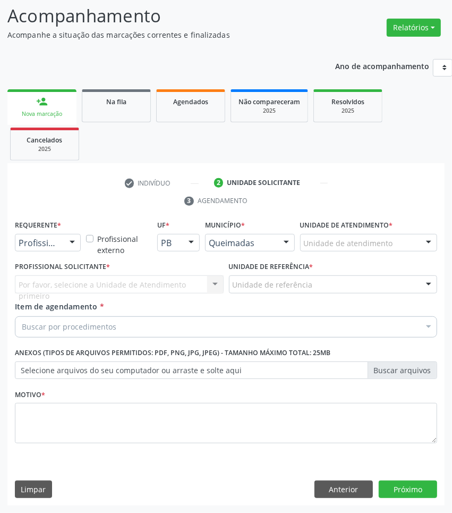
scroll to position [70, 0]
drag, startPoint x: 73, startPoint y: 245, endPoint x: 57, endPoint y: 251, distance: 17.0
click at [70, 245] on div at bounding box center [72, 243] width 16 height 18
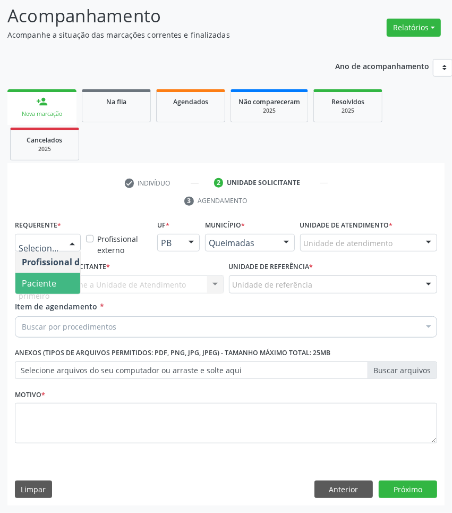
click at [48, 275] on span "Paciente" at bounding box center [67, 283] width 104 height 21
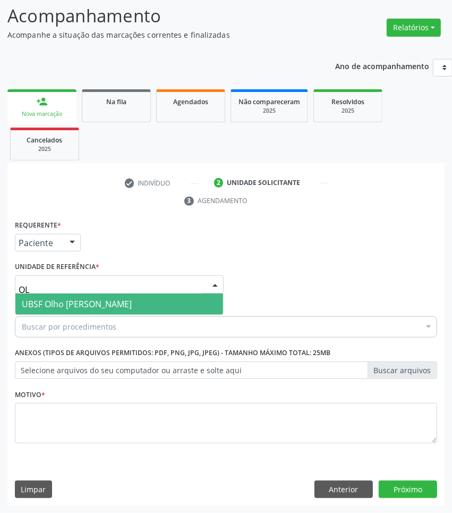
type input "OLH"
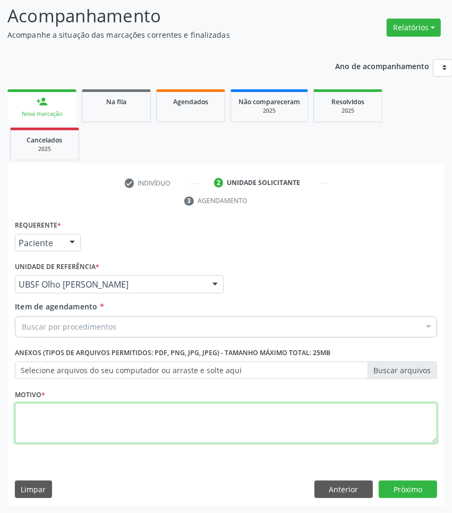
click at [101, 413] on textarea at bounding box center [226, 423] width 422 height 40
paste textarea "RETORNO [PERSON_NAME] (RETORNO COM EXAMES/2025)"
type textarea "RETORNO [PERSON_NAME] (RETORNO COM EXAMES/2025)"
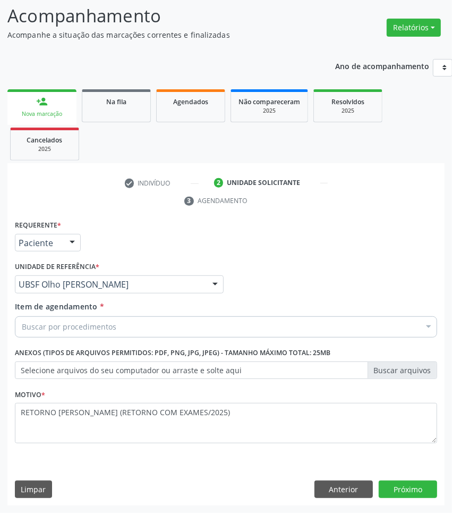
click at [118, 326] on div "Buscar por procedimentos" at bounding box center [226, 326] width 422 height 21
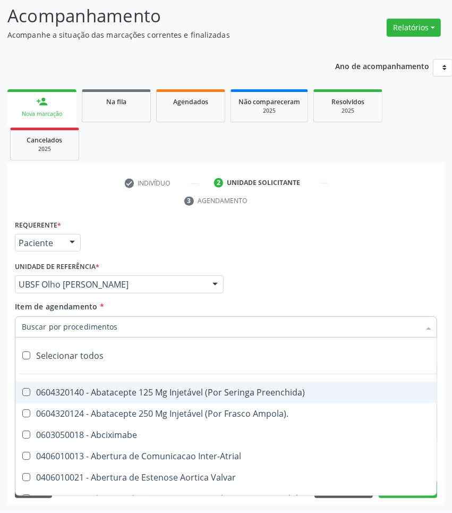
paste input "CARDIOLOGISTA INTERVENCIONISTA"
type input "CARDIOLOGISTA INTERVENCIONISTA"
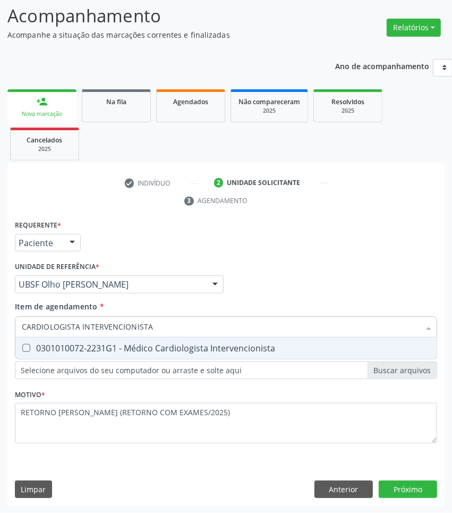
click at [117, 352] on div "0301010072-2231G1 - Médico Cardiologista Intervencionista" at bounding box center [226, 348] width 409 height 9
checkbox Intervencionista "true"
click at [397, 482] on div "Requerente * Paciente Profissional de Saúde Paciente Nenhum resultado encontrad…" at bounding box center [225, 361] width 437 height 288
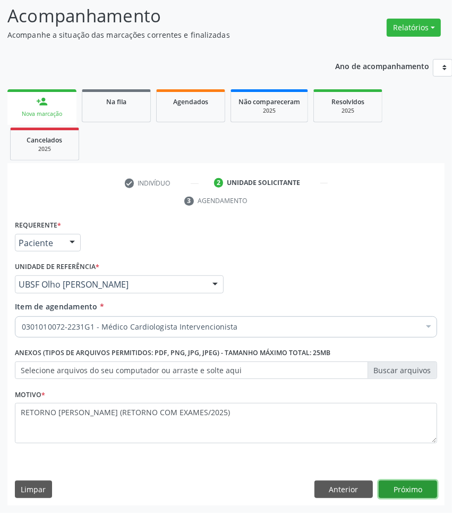
drag, startPoint x: 434, startPoint y: 484, endPoint x: 460, endPoint y: 324, distance: 162.0
click at [434, 483] on button "Próximo" at bounding box center [408, 489] width 58 height 18
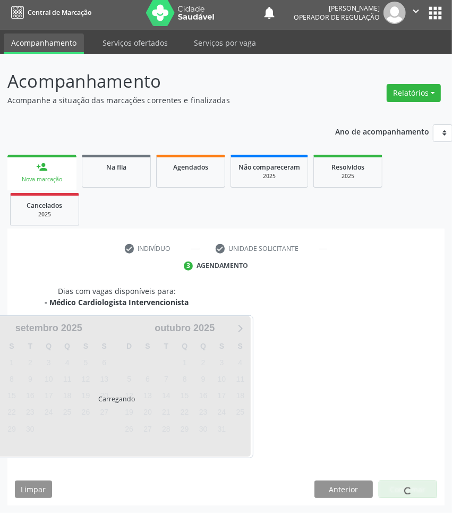
scroll to position [47, 0]
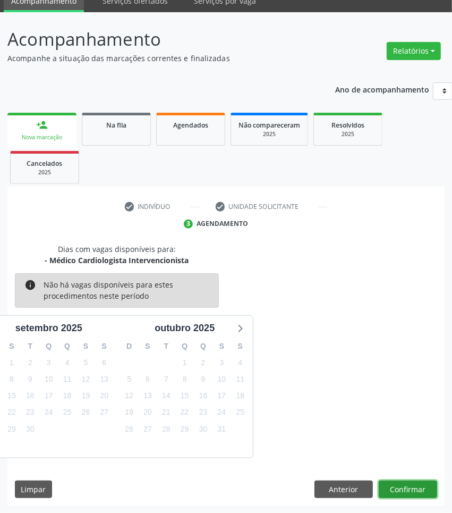
click at [400, 495] on button "Confirmar" at bounding box center [408, 489] width 58 height 18
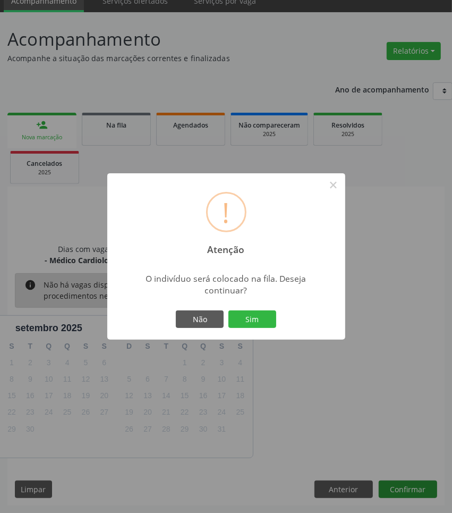
click at [228, 310] on button "Sim" at bounding box center [252, 319] width 48 height 18
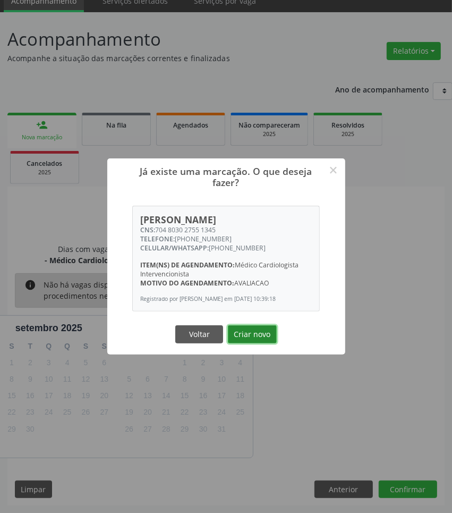
click at [250, 343] on button "Criar novo" at bounding box center [252, 334] width 49 height 18
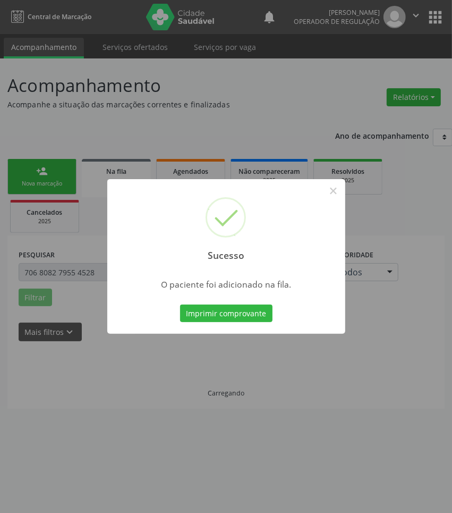
scroll to position [0, 0]
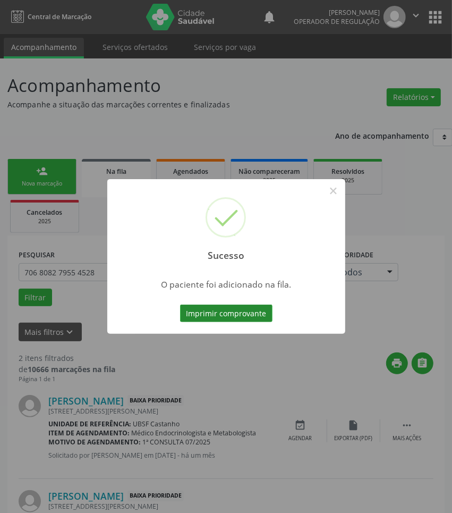
click at [237, 315] on button "Imprimir comprovante" at bounding box center [226, 313] width 92 height 18
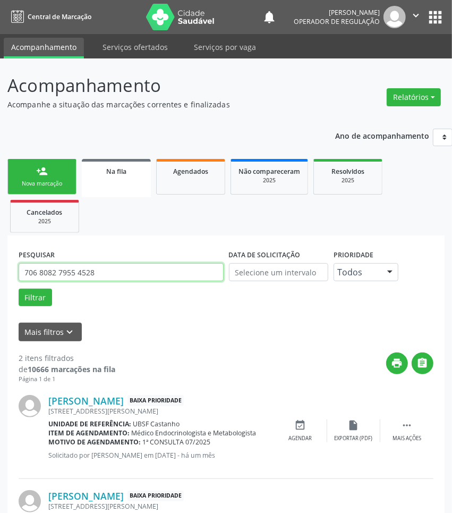
click at [126, 267] on input "706 8082 7955 4528" at bounding box center [121, 272] width 205 height 18
click at [125, 267] on input "706 8082 7955 4528" at bounding box center [121, 272] width 205 height 18
paste input "4 8030 2755 1345"
type input "704 8030 2755 1345"
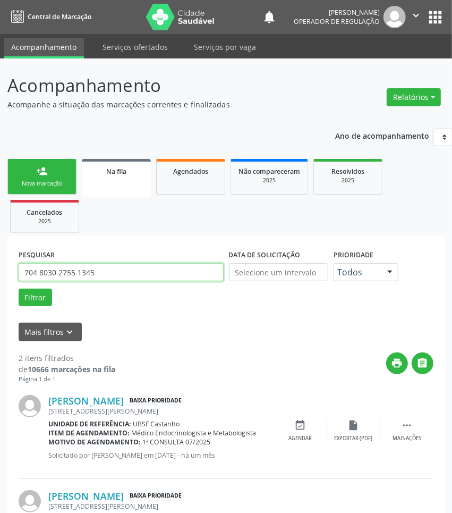
click at [19, 288] on button "Filtrar" at bounding box center [35, 297] width 33 height 18
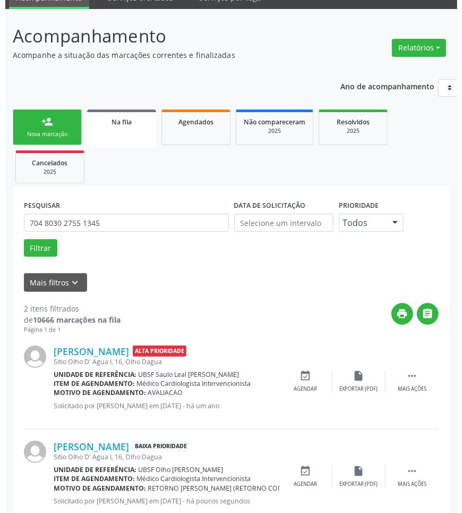
scroll to position [80, 0]
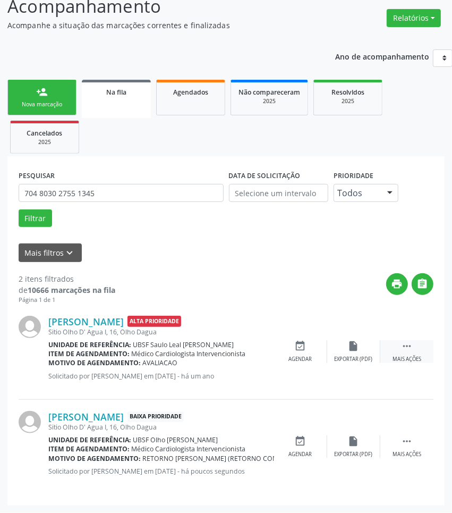
click at [420, 352] on div " Mais ações" at bounding box center [406, 351] width 53 height 23
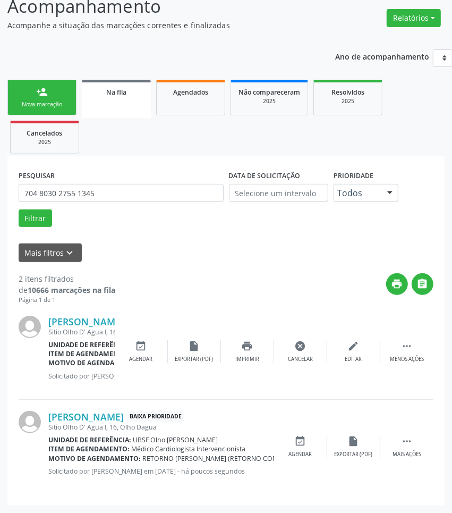
click at [304, 338] on div "[PERSON_NAME] Alta Prioridade [STREET_ADDRESS] Unidade de referência: UBSF Saul…" at bounding box center [226, 351] width 415 height 95
click at [308, 350] on div "cancel Cancelar" at bounding box center [300, 351] width 53 height 23
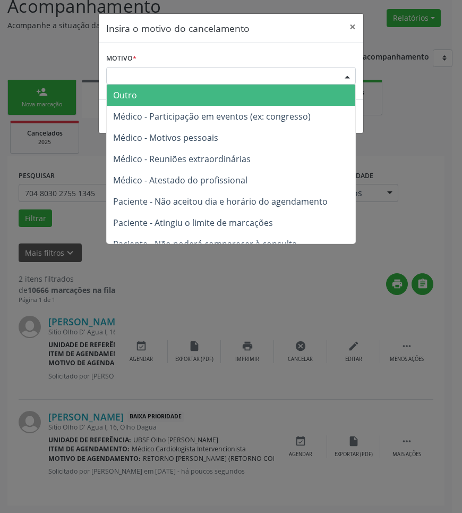
drag, startPoint x: 252, startPoint y: 75, endPoint x: 237, endPoint y: 111, distance: 38.3
click at [251, 79] on div "Escolha o motivo" at bounding box center [231, 76] width 250 height 18
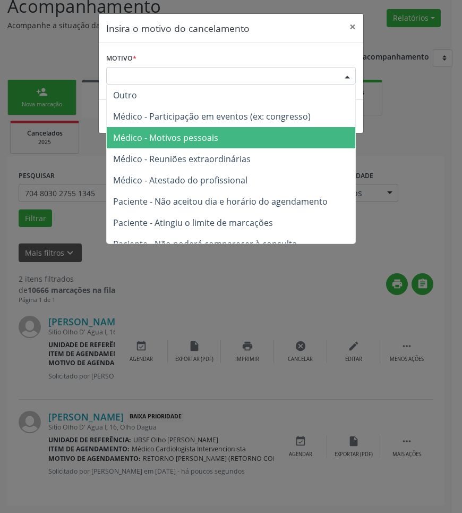
click at [233, 134] on span "Médico - Motivos pessoais" at bounding box center [231, 137] width 249 height 21
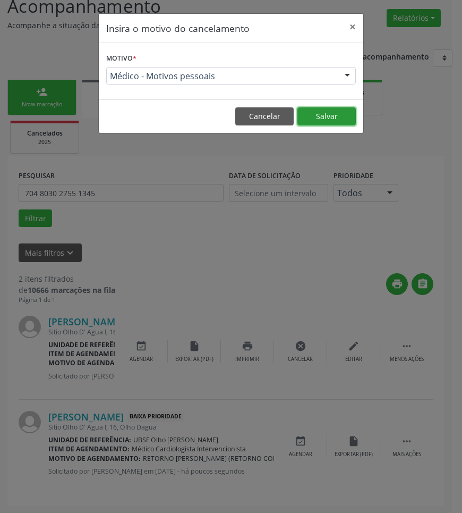
click at [342, 113] on button "Salvar" at bounding box center [327, 116] width 58 height 18
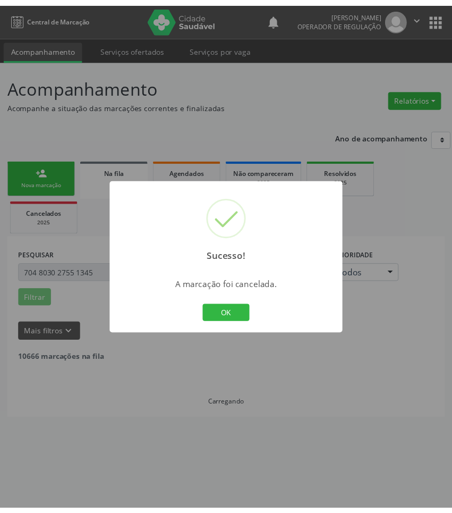
scroll to position [0, 0]
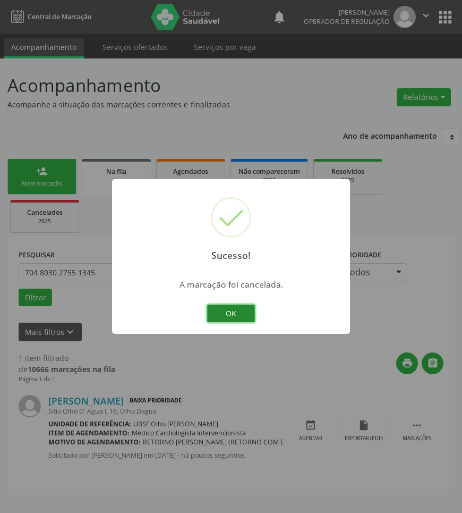
click at [219, 307] on button "OK" at bounding box center [231, 313] width 48 height 18
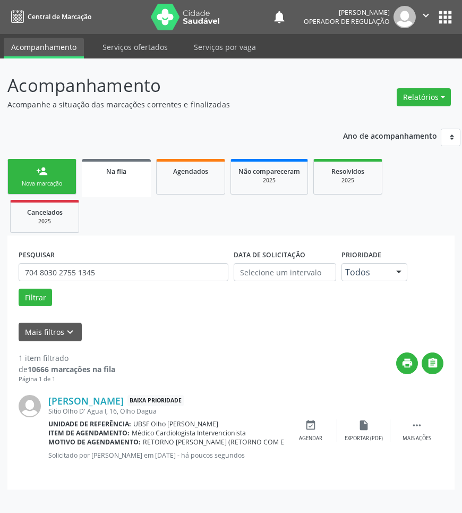
click at [43, 159] on link "person_add Nova marcação" at bounding box center [41, 177] width 69 height 36
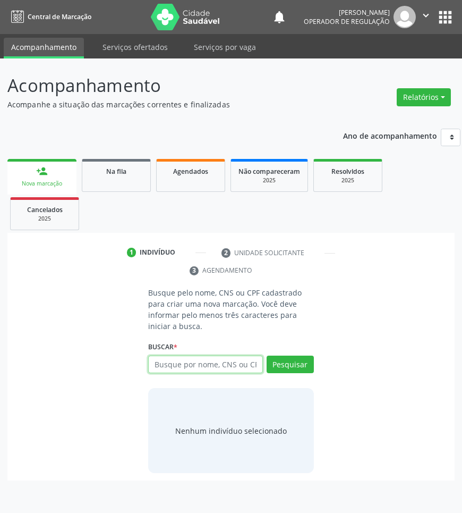
click at [224, 372] on input "text" at bounding box center [205, 364] width 114 height 18
click at [216, 362] on input "text" at bounding box center [205, 364] width 114 height 18
click at [200, 361] on input "text" at bounding box center [205, 364] width 114 height 18
type input "700006092471706"
click at [152, 371] on input "700006092471706" at bounding box center [152, 369] width 0 height 21
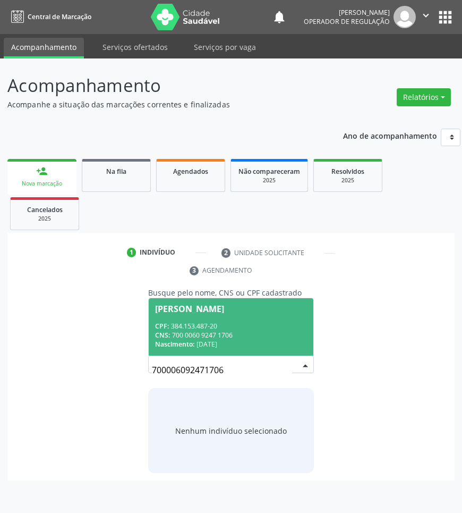
click at [205, 303] on span "[PERSON_NAME] CPF: 384.153.487-20 CNS: 700 0060 9247 1706 Nascimento: [DATE]" at bounding box center [231, 326] width 164 height 57
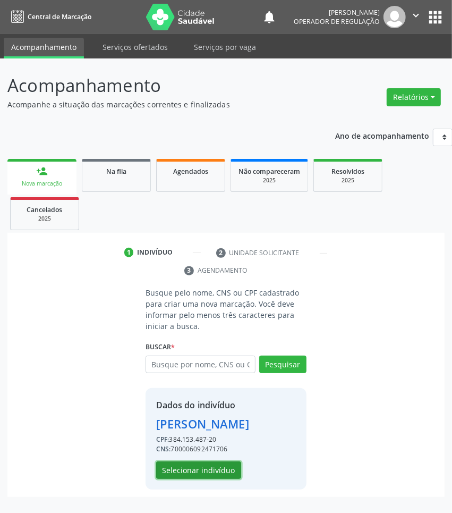
click at [192, 479] on button "Selecionar indivíduo" at bounding box center [198, 470] width 85 height 18
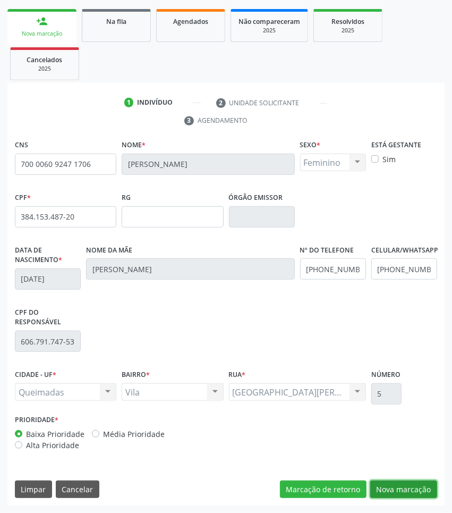
click at [401, 481] on button "Nova marcação" at bounding box center [403, 489] width 67 height 18
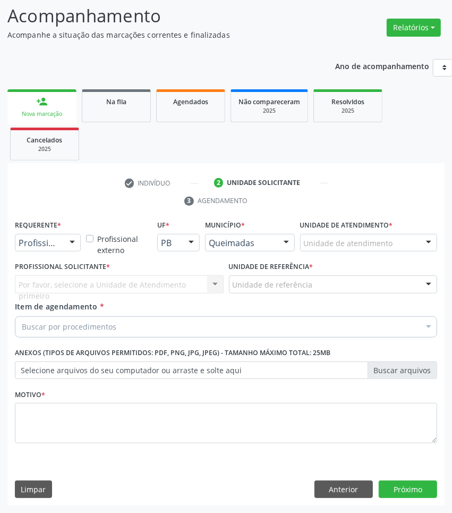
drag, startPoint x: 50, startPoint y: 224, endPoint x: 45, endPoint y: 232, distance: 9.6
click at [46, 230] on label "Requerente *" at bounding box center [38, 225] width 46 height 16
drag, startPoint x: 46, startPoint y: 237, endPoint x: 44, endPoint y: 248, distance: 10.7
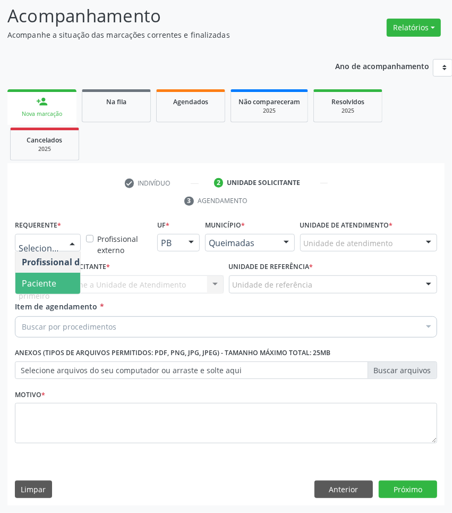
click at [46, 284] on span "Paciente" at bounding box center [39, 283] width 35 height 12
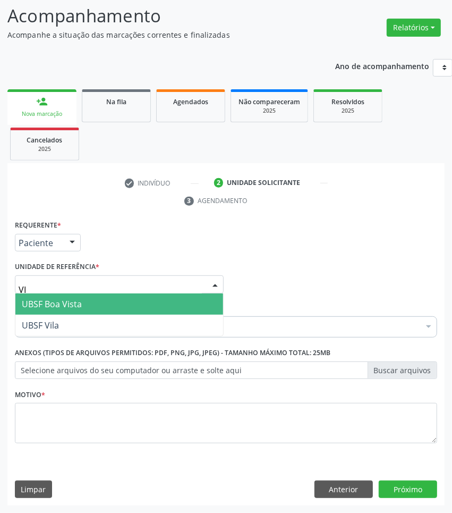
type input "VIL"
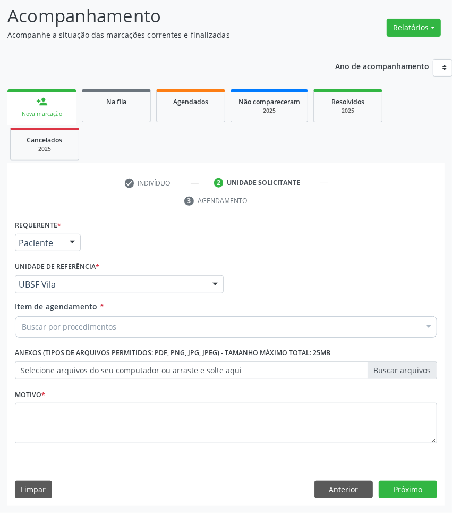
paste input "RETORNO [PERSON_NAME] (RETORNO COM EXAMES/2025)"
type input "RETORNO [PERSON_NAME] (RETORNO COM EXAMES/2025)"
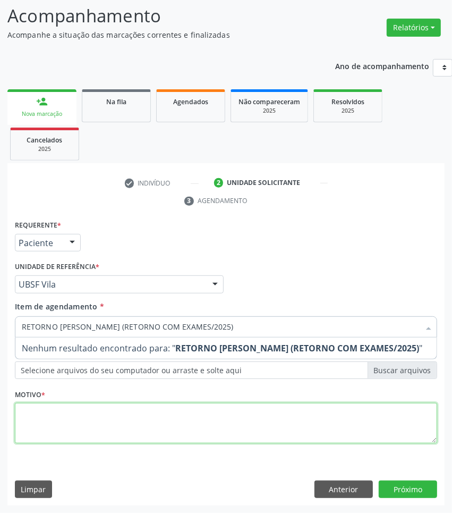
click at [105, 408] on div "Requerente * Paciente Profissional de Saúde Paciente Nenhum resultado encontrad…" at bounding box center [226, 337] width 422 height 241
paste textarea "RETORNO [PERSON_NAME] (RETORNO COM EXAMES/2025)"
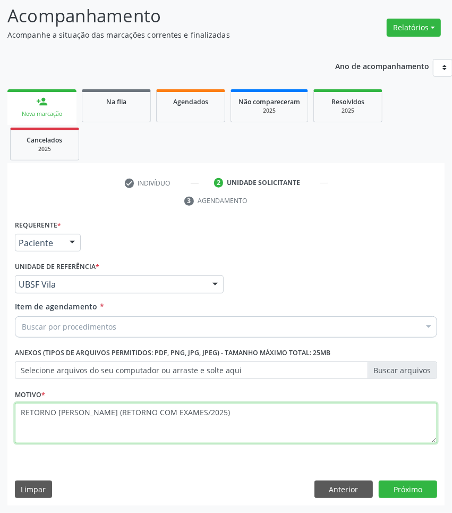
type textarea "RETORNO [PERSON_NAME] (RETORNO COM EXAMES/2025)"
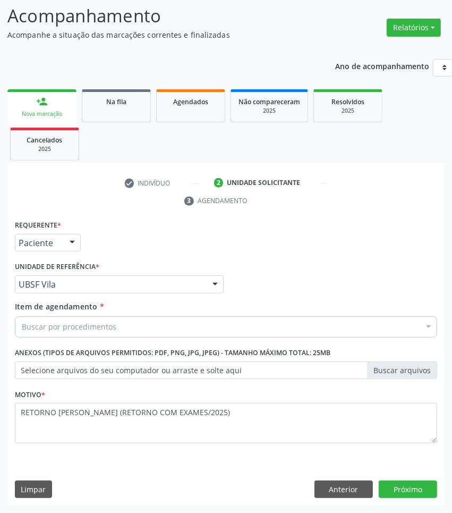
paste input "CARDIOLOGISTA INTERVENCIONISTA"
type input "CARDIOLOGISTA INTERVENCIONISTA"
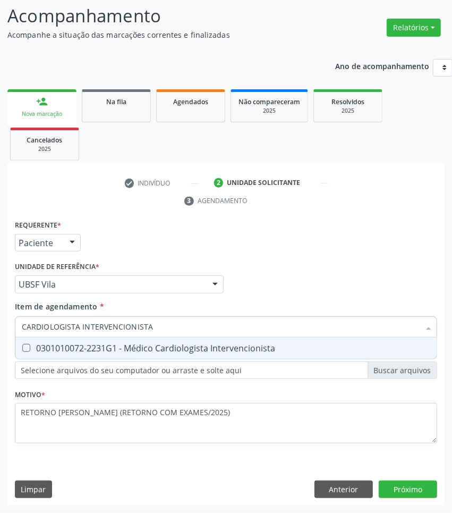
click at [80, 344] on div "0301010072-2231G1 - Médico Cardiologista Intervencionista" at bounding box center [226, 348] width 409 height 9
checkbox Intervencionista "true"
click at [415, 493] on div "Requerente * Paciente Profissional de Saúde Paciente Nenhum resultado encontrad…" at bounding box center [225, 361] width 437 height 288
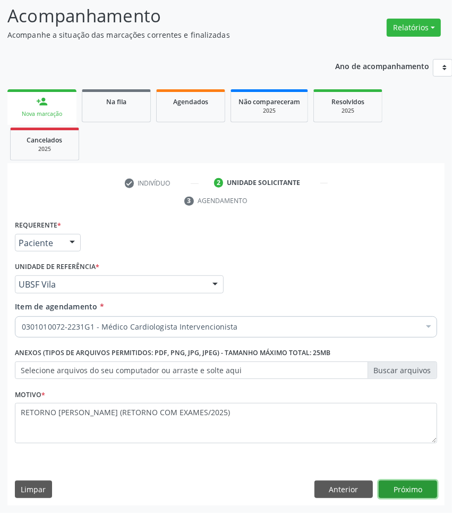
click at [424, 488] on button "Próximo" at bounding box center [408, 489] width 58 height 18
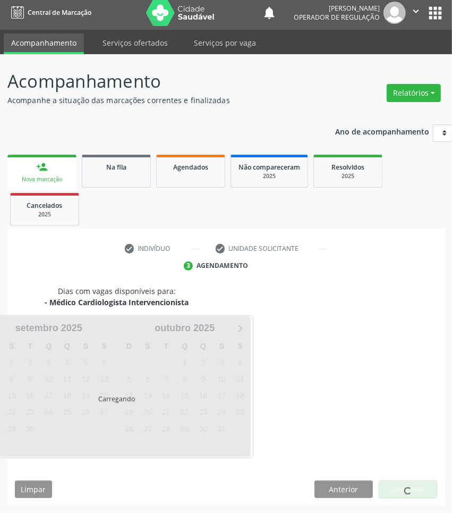
scroll to position [47, 0]
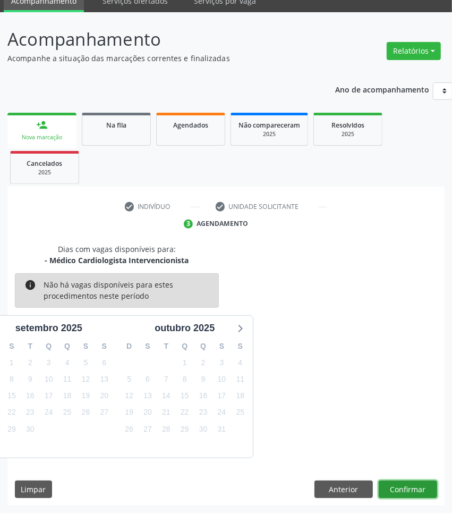
click at [395, 485] on button "Confirmar" at bounding box center [408, 489] width 58 height 18
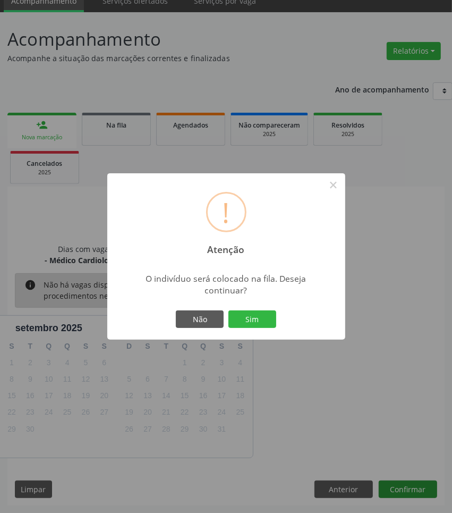
click at [228, 310] on button "Sim" at bounding box center [252, 319] width 48 height 18
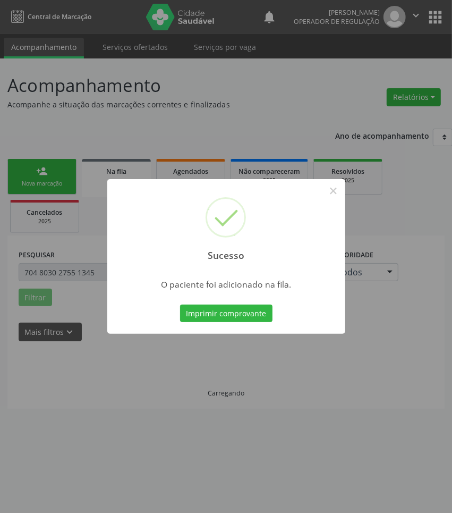
scroll to position [0, 0]
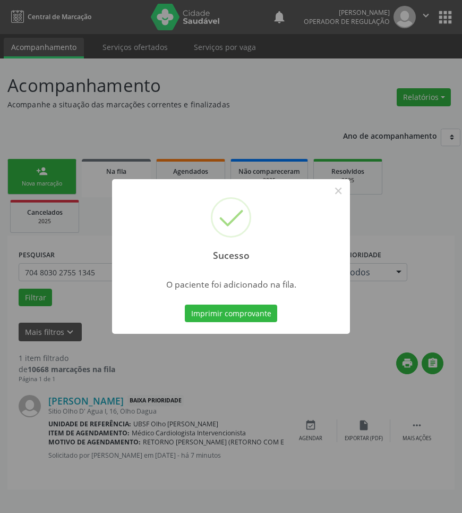
drag, startPoint x: 458, startPoint y: 407, endPoint x: 105, endPoint y: 129, distance: 449.4
click at [105, 129] on div "Sucesso × O paciente foi adicionado na fila. Imprimir comprovante Cancel" at bounding box center [231, 256] width 462 height 513
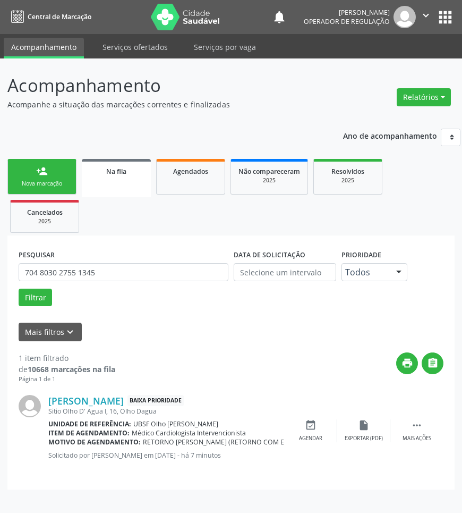
click at [59, 184] on div "Nova marcação" at bounding box center [41, 184] width 53 height 8
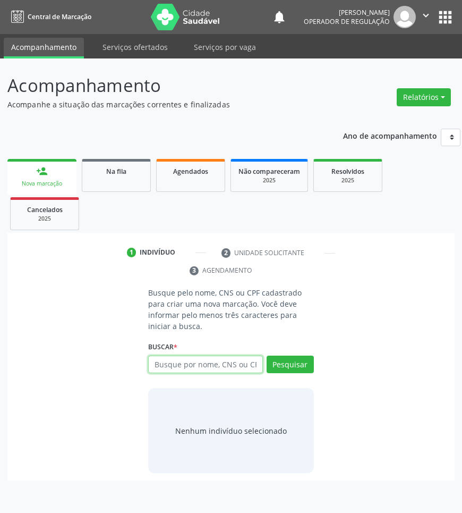
click at [196, 368] on input "text" at bounding box center [205, 364] width 114 height 18
type input "43725066434"
click at [152, 364] on input "43725066434" at bounding box center [152, 369] width 0 height 21
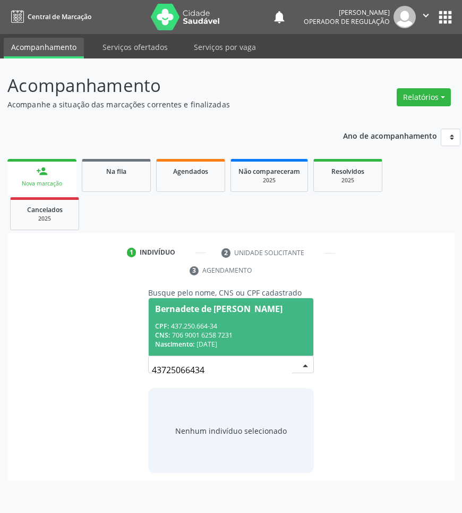
click at [207, 328] on div "CPF: 437.250.664-34" at bounding box center [230, 325] width 151 height 9
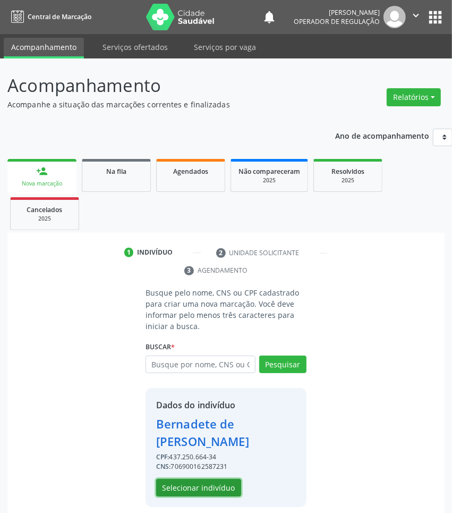
click at [195, 482] on button "Selecionar indivíduo" at bounding box center [198, 488] width 85 height 18
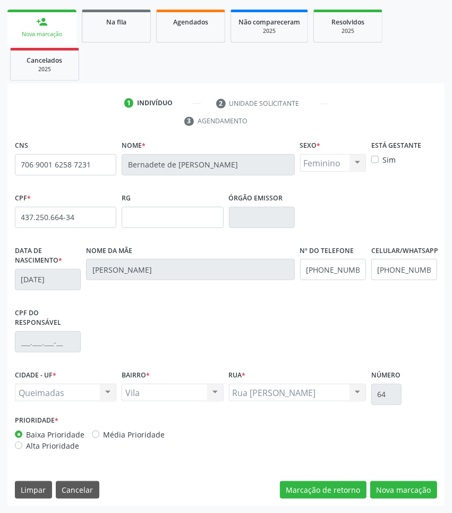
scroll to position [150, 0]
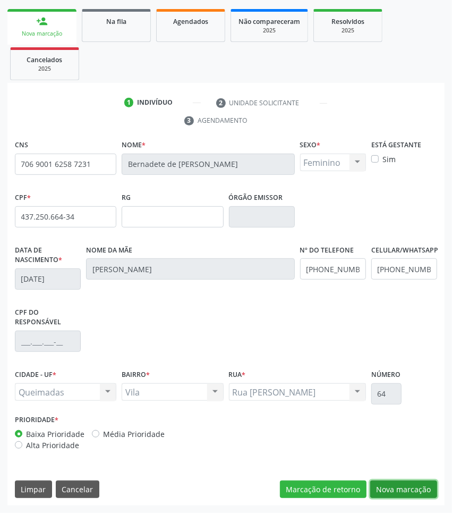
click at [421, 487] on button "Nova marcação" at bounding box center [403, 489] width 67 height 18
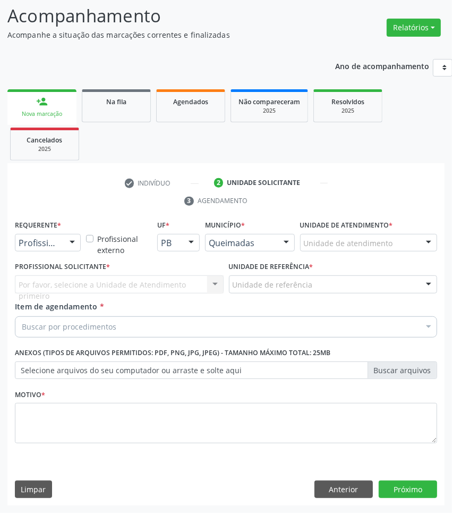
scroll to position [70, 0]
drag, startPoint x: 65, startPoint y: 242, endPoint x: 46, endPoint y: 272, distance: 35.8
click at [65, 243] on div at bounding box center [72, 243] width 16 height 18
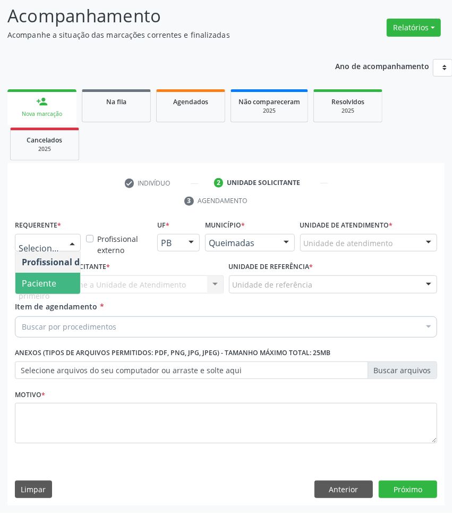
click at [43, 285] on span "Paciente" at bounding box center [39, 283] width 35 height 12
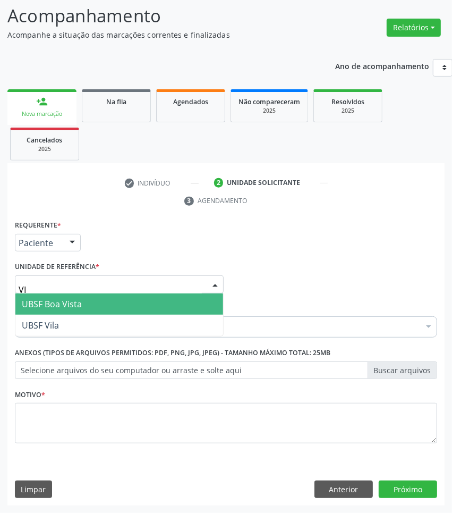
type input "VIL"
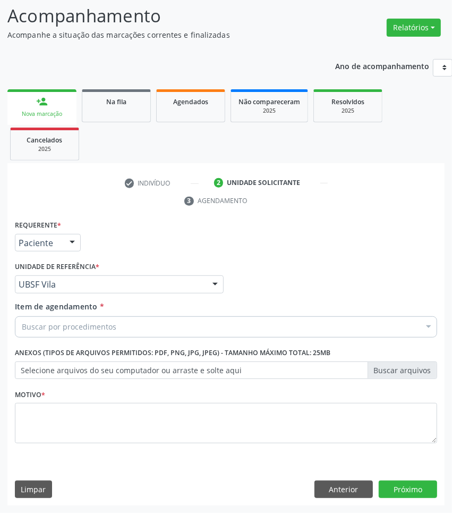
click at [52, 334] on div "Buscar por procedimentos" at bounding box center [226, 326] width 422 height 21
paste input "OTORRINOLARIN"
click at [226, 319] on div "Buscar por procedimentos" at bounding box center [226, 326] width 422 height 21
type input "OTORRINOLARIN"
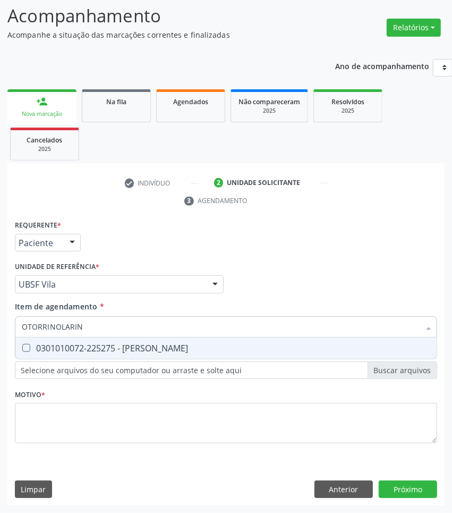
click at [222, 355] on span "0301010072-225275 - [PERSON_NAME]" at bounding box center [225, 347] width 421 height 21
checkbox Otorrinolaringologista "true"
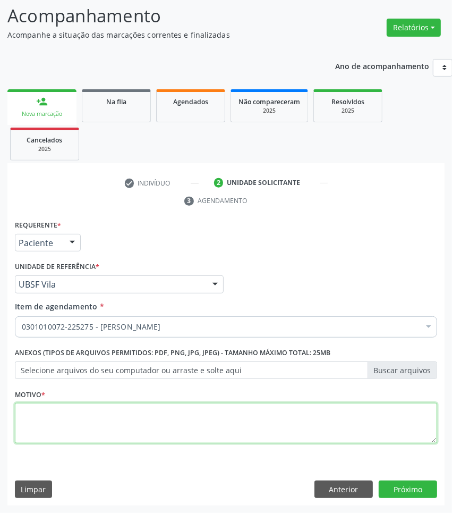
drag, startPoint x: 256, startPoint y: 423, endPoint x: 269, endPoint y: 407, distance: 21.1
click at [256, 423] on textarea at bounding box center [226, 423] width 422 height 40
paste textarea "1ª CONSULTA 07/2025"
click at [256, 428] on textarea "1ª CONSULTA 07/2025" at bounding box center [226, 423] width 422 height 40
click at [299, 420] on textarea "1ª CONSULTA 07/2025" at bounding box center [226, 423] width 422 height 40
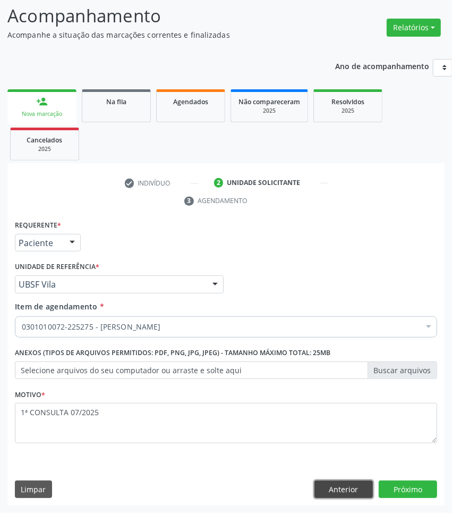
click at [325, 488] on button "Anterior" at bounding box center [344, 489] width 58 height 18
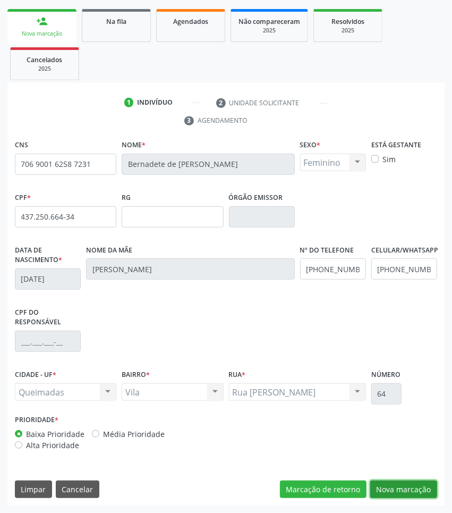
click at [412, 491] on button "Nova marcação" at bounding box center [403, 489] width 67 height 18
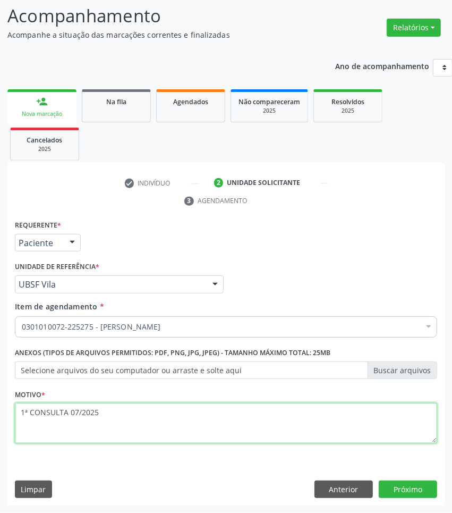
click at [95, 423] on textarea "1ª CONSULTA 07/2025" at bounding box center [226, 423] width 422 height 40
type textarea "1ª CONSULTA 07/2025 CERUME IMPACTADO EM AMBAS AS ORELHAS. SOLICITO LAVAGEM"
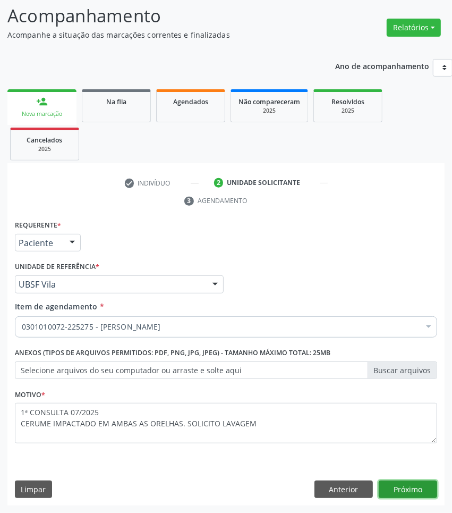
click button "Próximo" at bounding box center [408, 489] width 58 height 18
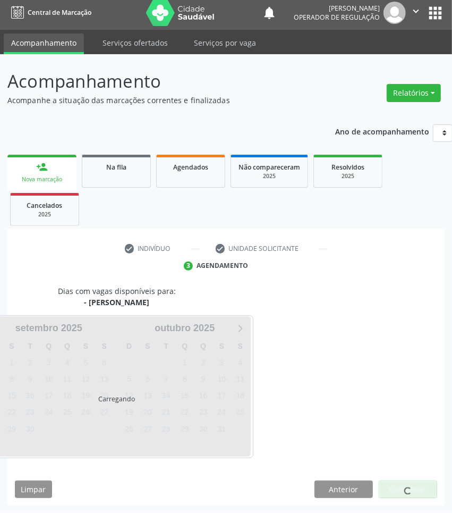
scroll to position [47, 0]
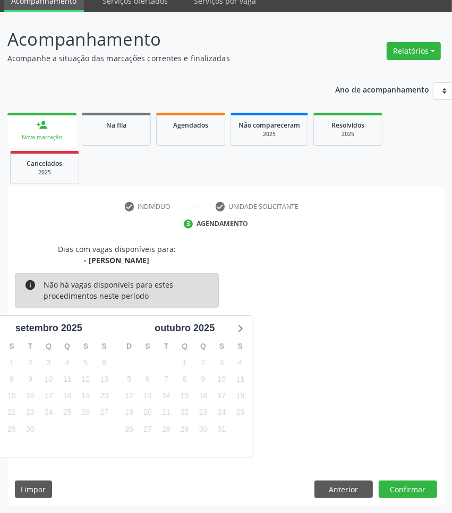
click at [409, 477] on div "Dias com vagas disponíveis para: - [PERSON_NAME] info Não há vagas disponíveis …" at bounding box center [225, 374] width 437 height 262
click at [420, 485] on button "Confirmar" at bounding box center [408, 489] width 58 height 18
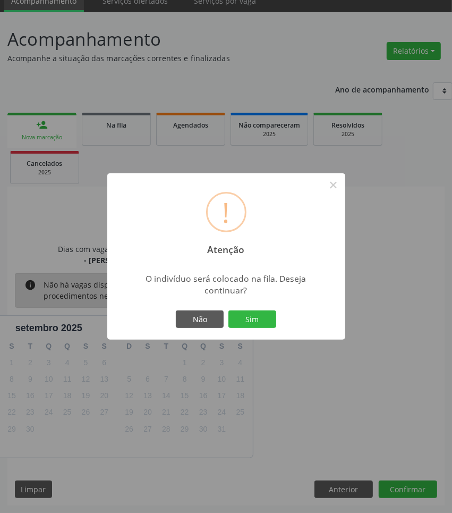
click at [228, 310] on button "Sim" at bounding box center [252, 319] width 48 height 18
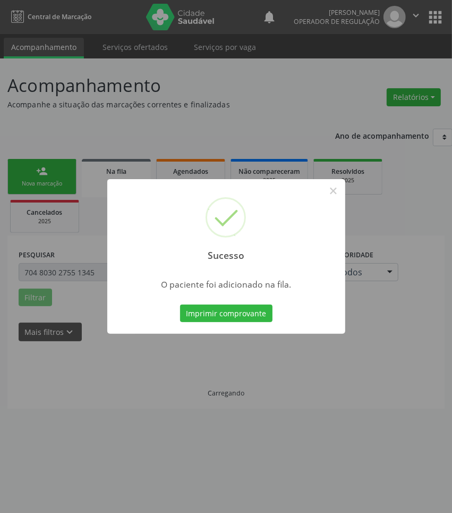
scroll to position [0, 0]
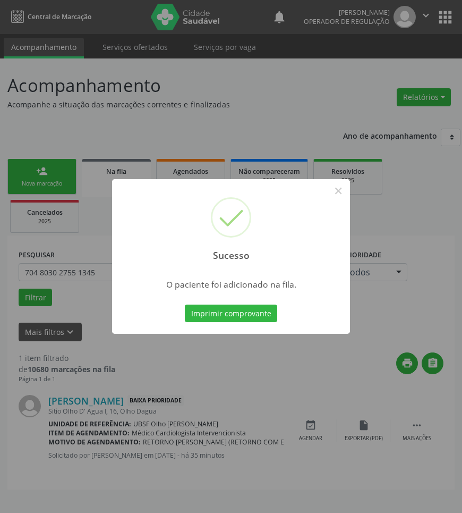
drag, startPoint x: 120, startPoint y: 394, endPoint x: 142, endPoint y: 377, distance: 28.1
click at [121, 394] on div "Sucesso × O paciente foi adicionado na fila. Imprimir comprovante Cancel" at bounding box center [231, 256] width 462 height 513
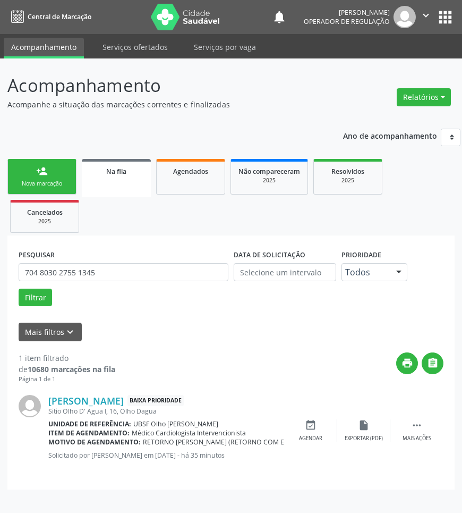
click at [18, 165] on link "person_add Nova marcação" at bounding box center [41, 177] width 69 height 36
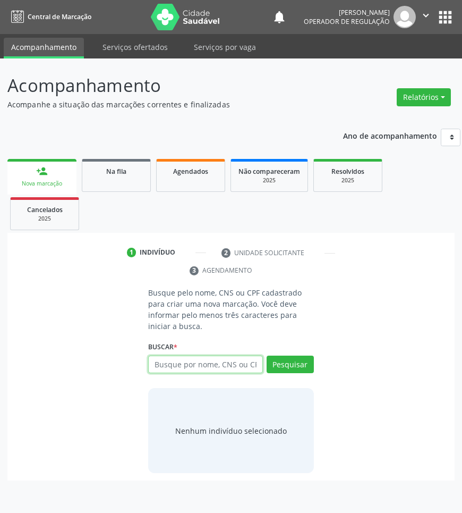
click at [162, 367] on input "text" at bounding box center [205, 364] width 114 height 18
type input "707409092155274"
click at [152, 368] on input "707409092155274" at bounding box center [152, 369] width 0 height 21
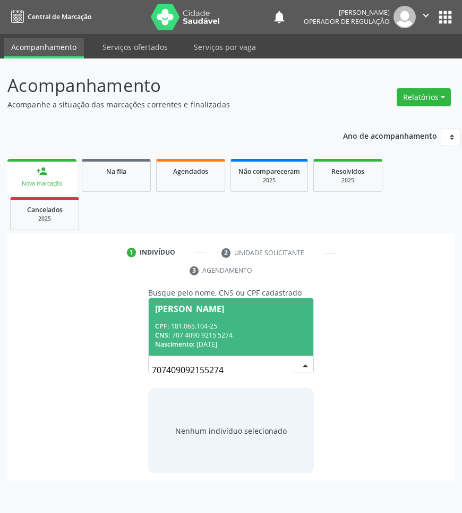
click at [220, 315] on span "[PERSON_NAME] CPF: 181.065.104-25 CNS: 707 4090 9215 5274 Nascimento: [DATE]" at bounding box center [231, 326] width 164 height 57
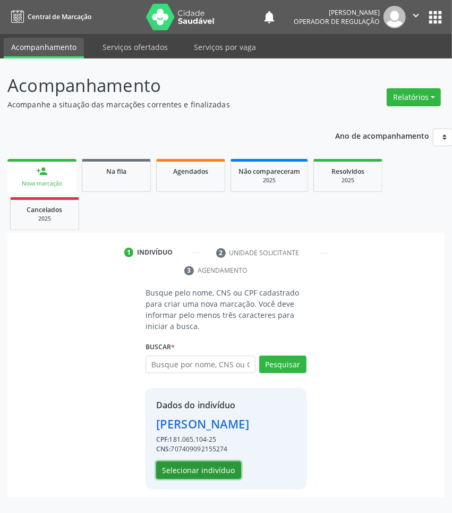
click at [208, 479] on button "Selecionar indivíduo" at bounding box center [198, 470] width 85 height 18
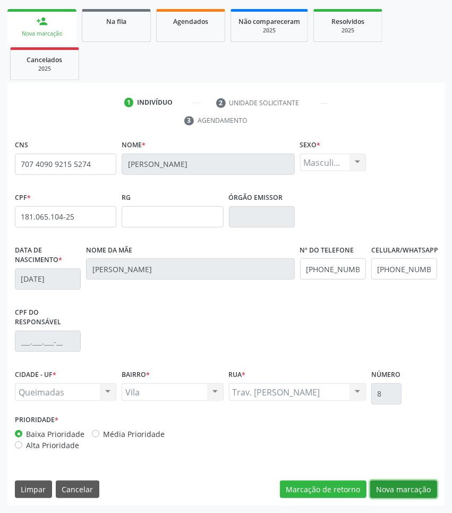
drag, startPoint x: 412, startPoint y: 492, endPoint x: 349, endPoint y: 453, distance: 74.0
click at [409, 492] on button "Nova marcação" at bounding box center [403, 489] width 67 height 18
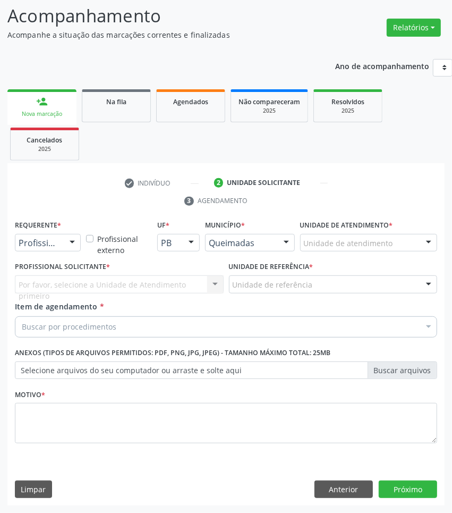
scroll to position [70, 0]
drag, startPoint x: 32, startPoint y: 235, endPoint x: 38, endPoint y: 266, distance: 30.8
click at [32, 236] on div at bounding box center [48, 243] width 66 height 18
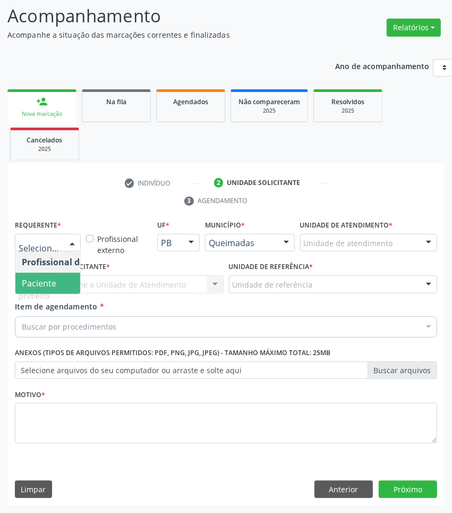
click at [40, 275] on span "Paciente" at bounding box center [67, 283] width 104 height 21
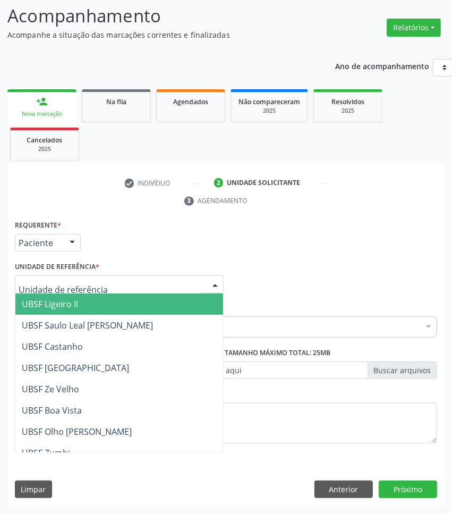
click at [109, 287] on div at bounding box center [119, 284] width 209 height 18
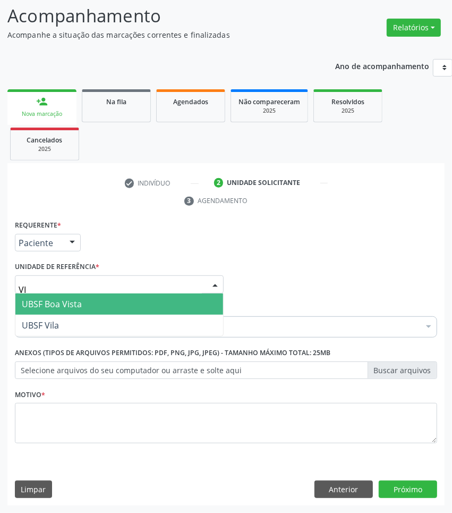
type input "VIL"
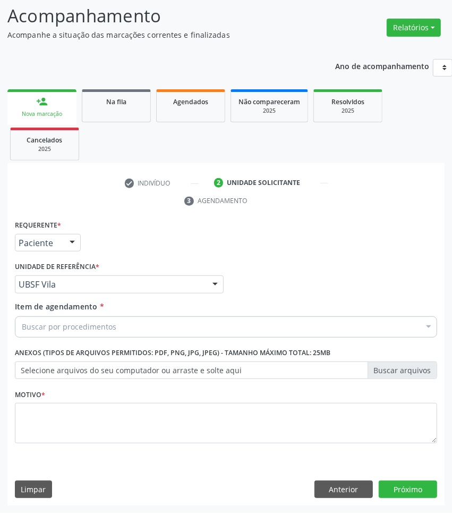
click at [92, 337] on div "Item de agendamento * Buscar por procedimentos Selecionar todos 0604320140 - Ab…" at bounding box center [226, 321] width 428 height 41
paste input "OTORRINOLARIN"
type input "OTORRINOLARIN"
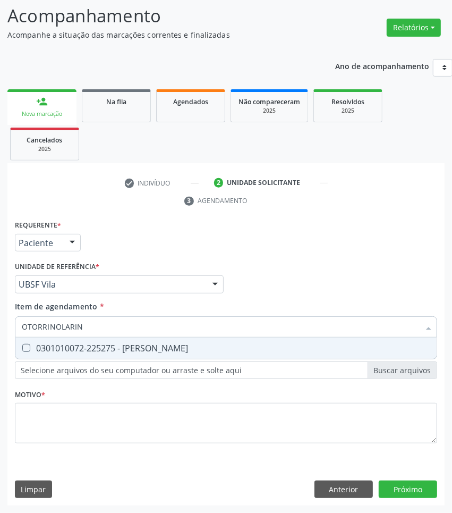
click at [85, 330] on input "OTORRINOLARIN" at bounding box center [221, 326] width 398 height 21
click at [89, 339] on span "0301010072-225275 - [PERSON_NAME]" at bounding box center [225, 347] width 421 height 21
checkbox Otorrinolaringologista "true"
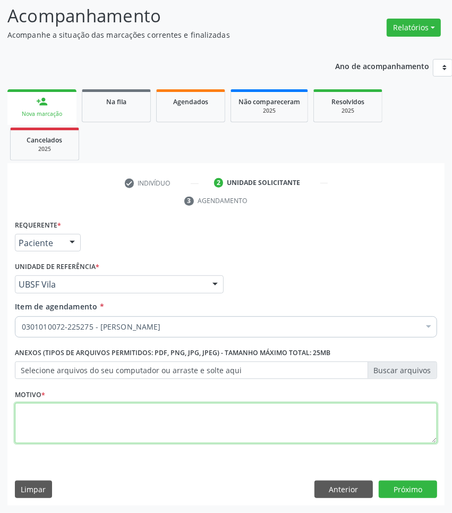
click at [216, 418] on textarea at bounding box center [226, 423] width 422 height 40
paste textarea "1ª CONSULTA 07/2025"
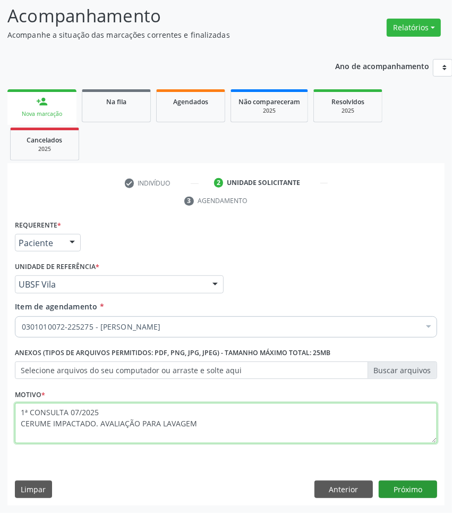
type textarea "1ª CONSULTA 07/2025 CERUME IMPACTADO. AVALIAÇÃO PARA LAVAGEM"
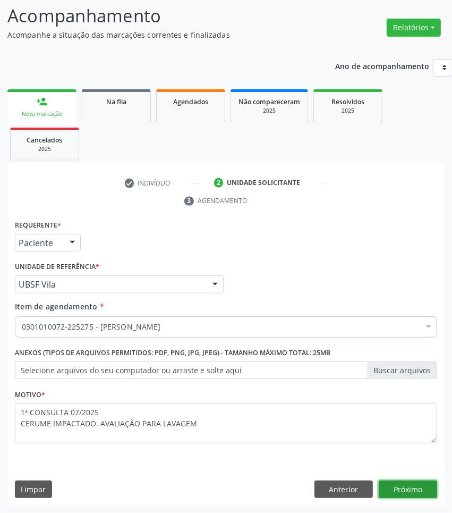
click at [419, 492] on button "Próximo" at bounding box center [408, 489] width 58 height 18
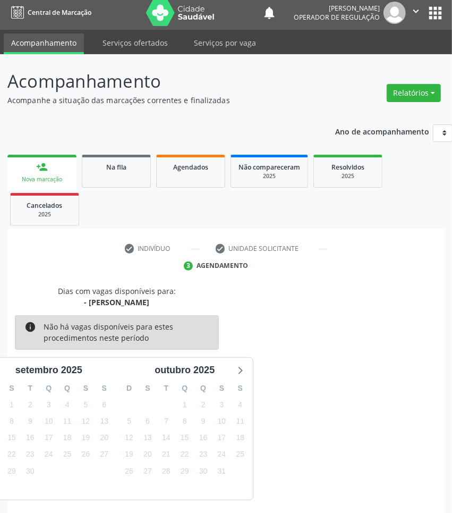
scroll to position [47, 0]
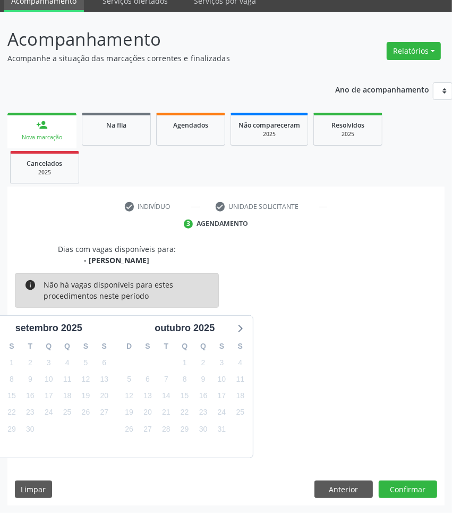
click at [423, 479] on div "Dias com vagas disponíveis para: - [PERSON_NAME] info Não há vagas disponíveis …" at bounding box center [225, 374] width 437 height 262
click at [425, 480] on button "Confirmar" at bounding box center [408, 489] width 58 height 18
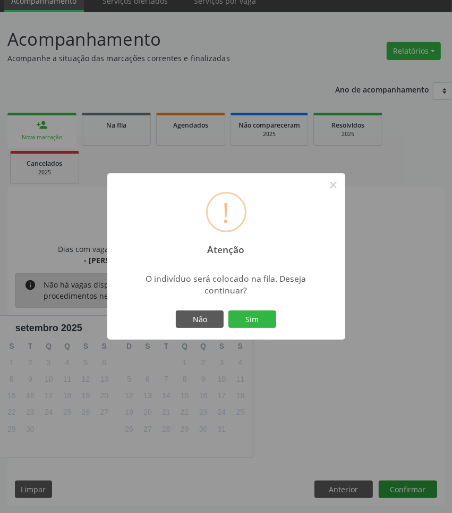
click at [228, 310] on button "Sim" at bounding box center [252, 319] width 48 height 18
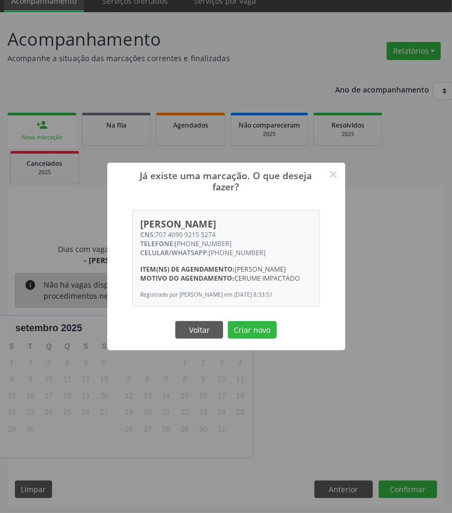
drag, startPoint x: 226, startPoint y: 231, endPoint x: 157, endPoint y: 233, distance: 69.6
click at [157, 233] on div "CNS: 707 4090 9215 5274" at bounding box center [226, 234] width 172 height 9
copy div "707 4090 9215 5274"
click at [253, 325] on button "Criar novo" at bounding box center [252, 330] width 49 height 18
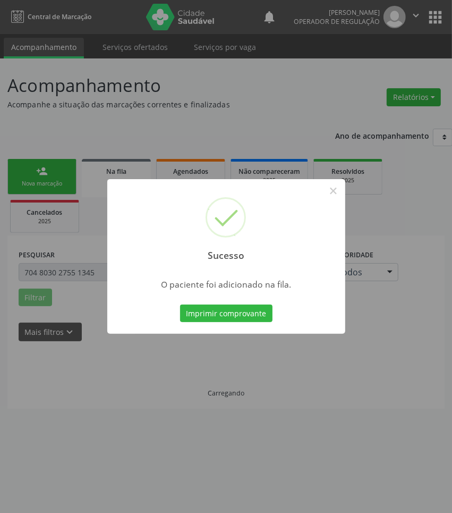
scroll to position [0, 0]
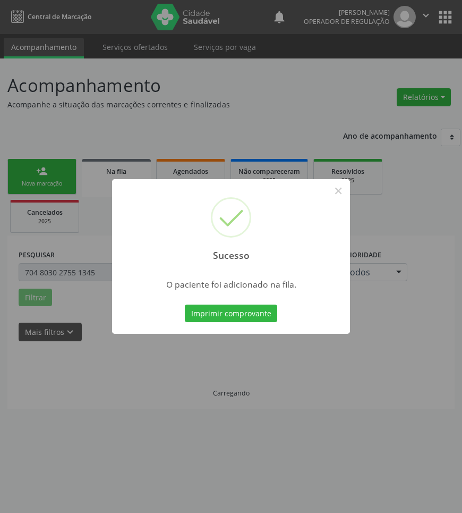
click at [309, 378] on div "Sucesso × O paciente foi adicionado na fila. Imprimir comprovante Cancel" at bounding box center [231, 256] width 462 height 513
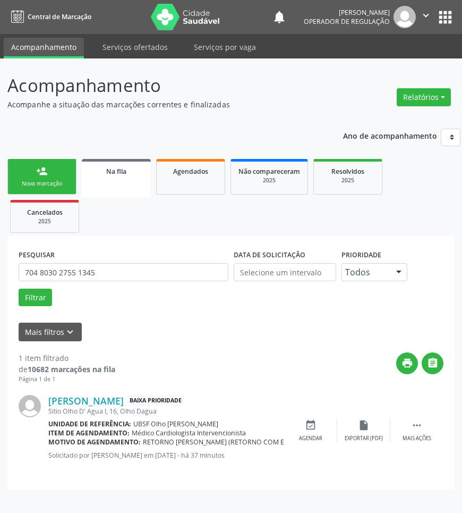
click at [22, 186] on div "Nova marcação" at bounding box center [41, 184] width 53 height 8
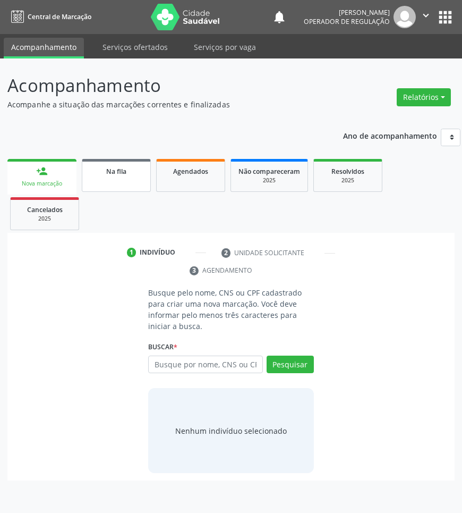
click at [95, 182] on link "Na fila" at bounding box center [116, 175] width 69 height 33
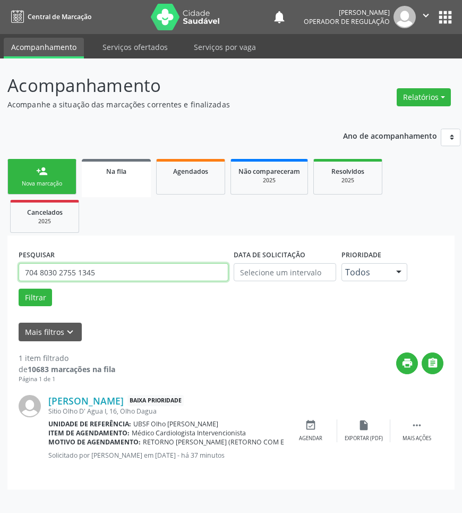
click at [131, 274] on input "704 8030 2755 1345" at bounding box center [124, 272] width 210 height 18
paste input "7 4090 9215 5274"
type input "707 4090 9215 5274"
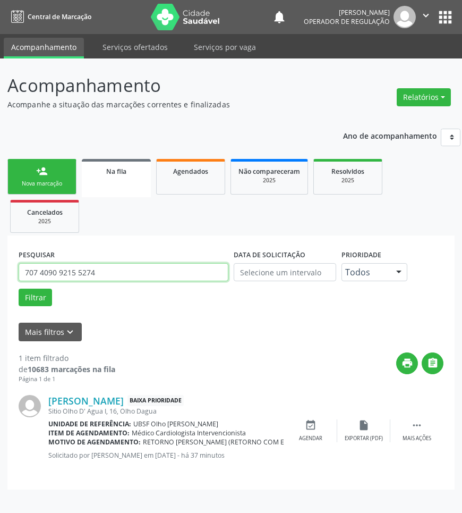
click at [19, 288] on button "Filtrar" at bounding box center [35, 297] width 33 height 18
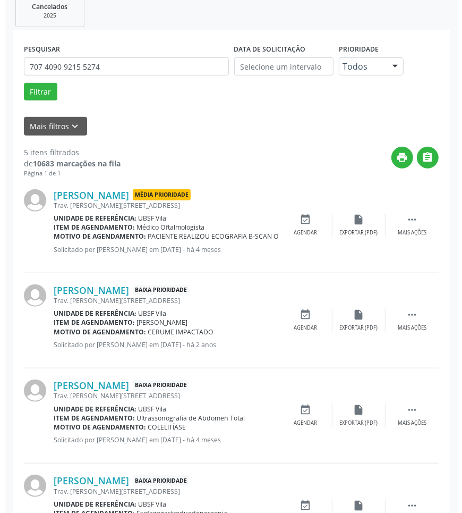
scroll to position [365, 0]
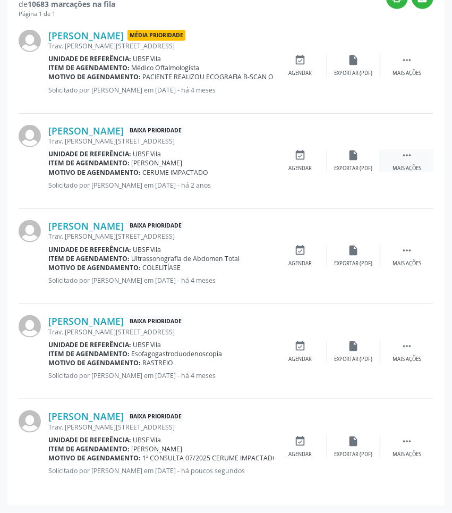
click at [404, 165] on div " Mais ações" at bounding box center [406, 160] width 53 height 23
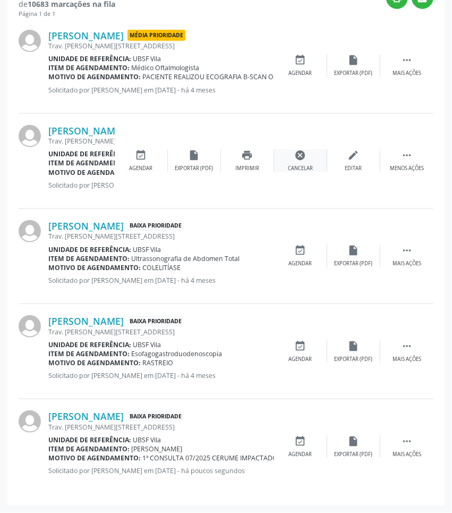
click at [299, 160] on icon "cancel" at bounding box center [301, 155] width 12 height 12
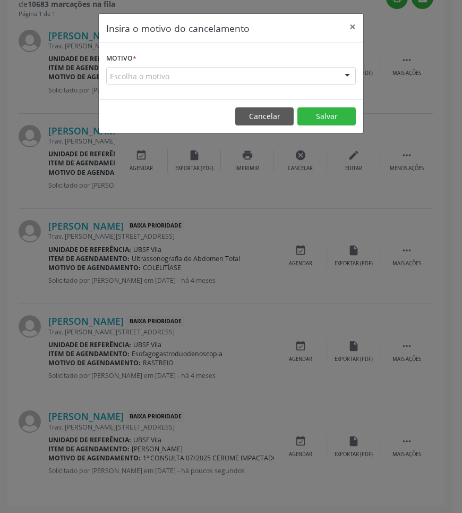
click at [321, 73] on div "Escolha o motivo" at bounding box center [231, 76] width 250 height 18
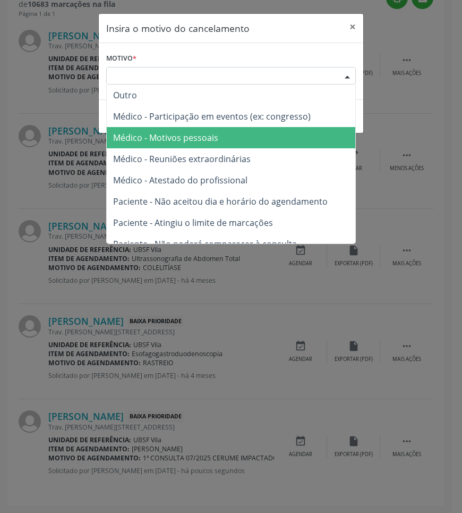
click at [309, 128] on span "Médico - Motivos pessoais" at bounding box center [231, 137] width 249 height 21
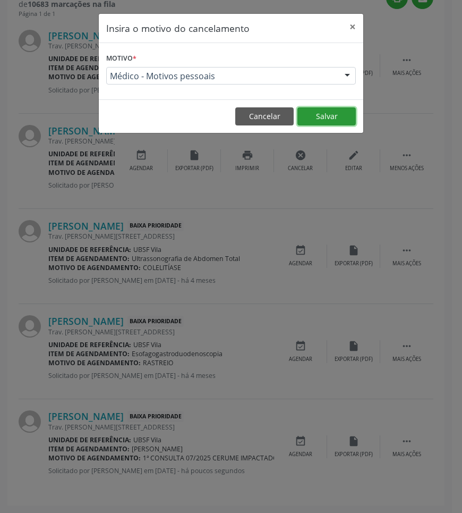
click at [327, 116] on button "Salvar" at bounding box center [327, 116] width 58 height 18
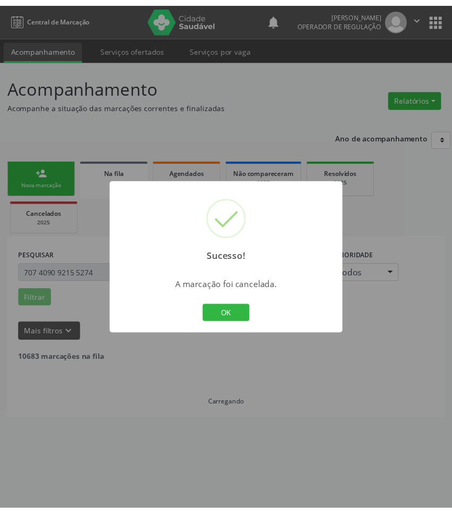
scroll to position [0, 0]
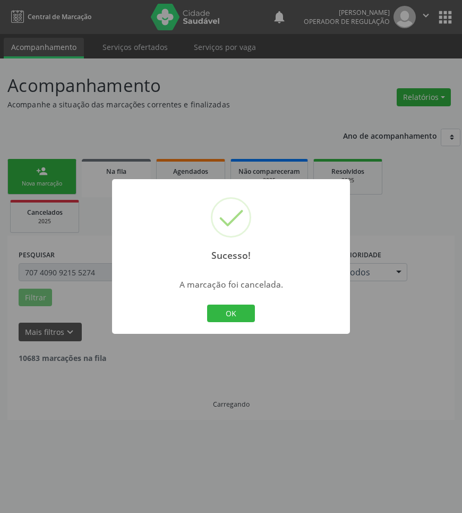
drag, startPoint x: 267, startPoint y: 420, endPoint x: 264, endPoint y: 413, distance: 7.6
click at [266, 416] on div "Sucesso! × A marcação foi cancelada. OK Cancel" at bounding box center [231, 256] width 462 height 513
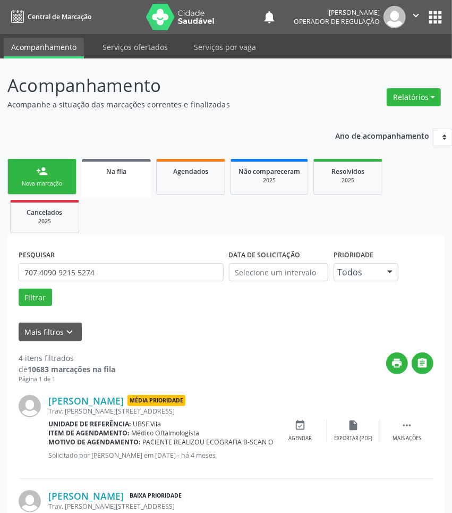
click at [50, 189] on link "person_add Nova marcação" at bounding box center [41, 177] width 69 height 36
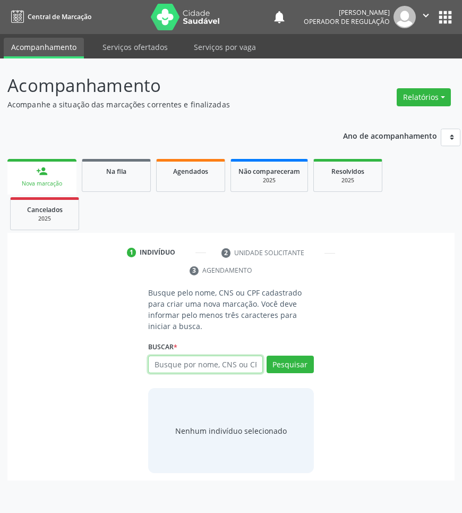
click at [214, 364] on input "text" at bounding box center [205, 364] width 114 height 18
type input "700004959975908"
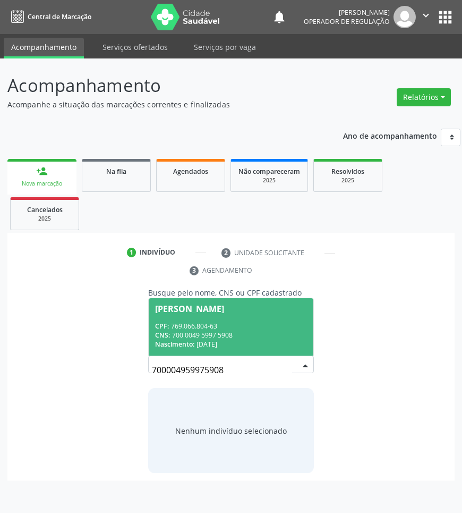
click at [276, 364] on input "700004959975908" at bounding box center [222, 369] width 140 height 21
click at [234, 328] on div "CPF: 769.066.804-63" at bounding box center [230, 325] width 151 height 9
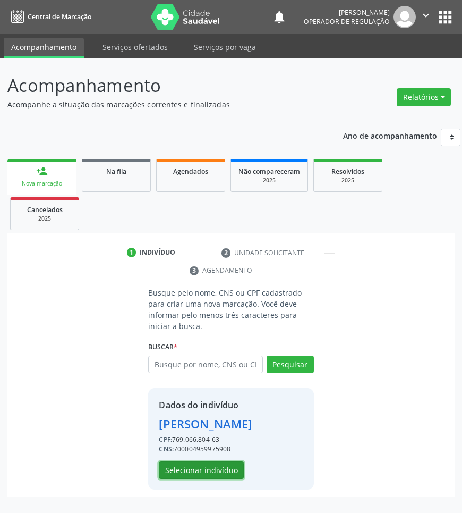
click at [218, 465] on button "Selecionar indivíduo" at bounding box center [201, 470] width 85 height 18
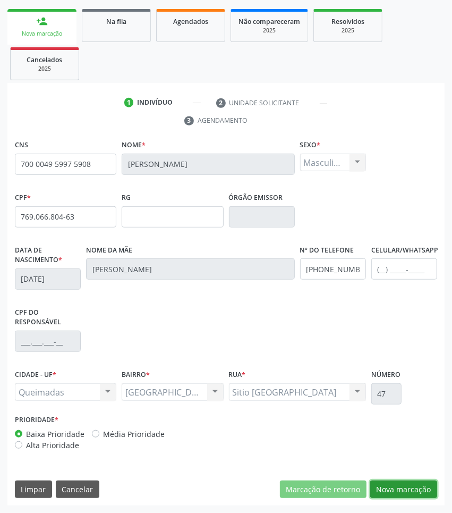
drag, startPoint x: 415, startPoint y: 489, endPoint x: 322, endPoint y: 434, distance: 108.9
click at [415, 489] on button "Nova marcação" at bounding box center [403, 489] width 67 height 18
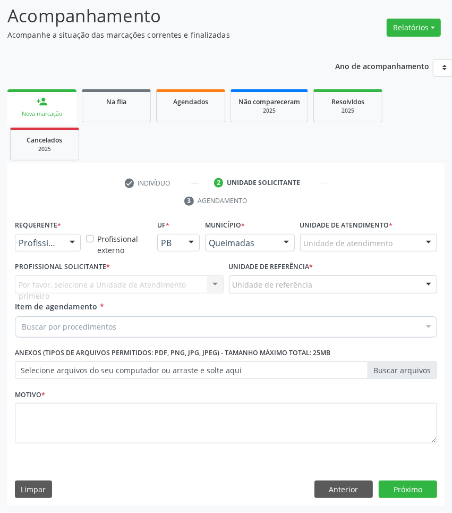
drag, startPoint x: 48, startPoint y: 244, endPoint x: 40, endPoint y: 252, distance: 10.9
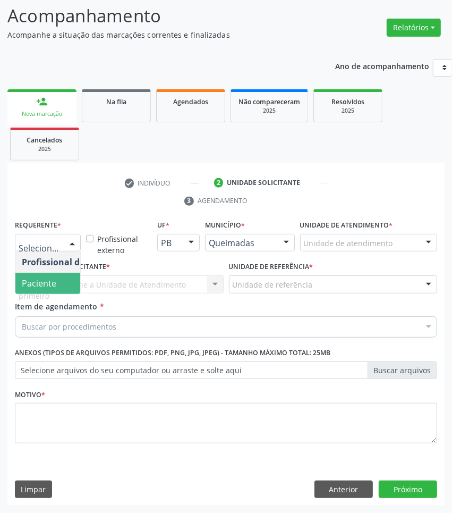
click at [32, 281] on span "Paciente" at bounding box center [39, 283] width 35 height 12
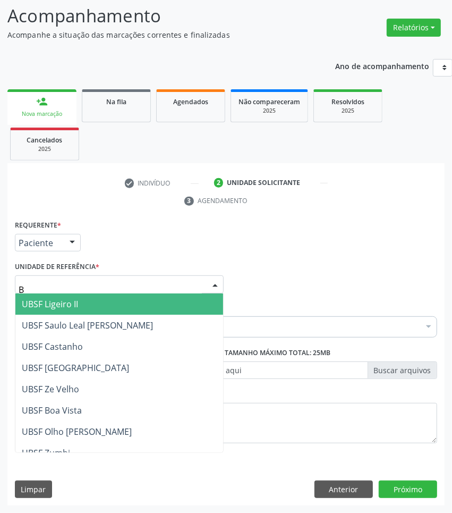
type input "BA"
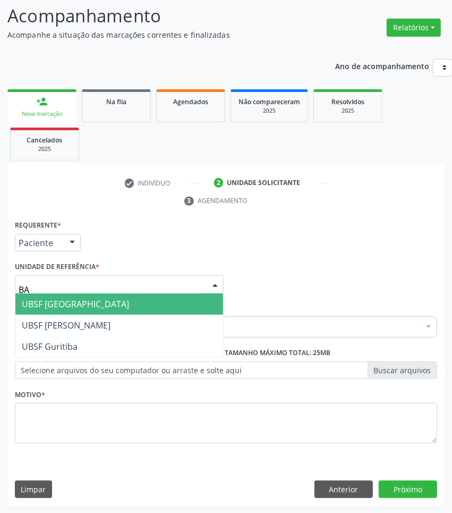
click at [70, 299] on span "UBSF [GEOGRAPHIC_DATA]" at bounding box center [75, 304] width 107 height 12
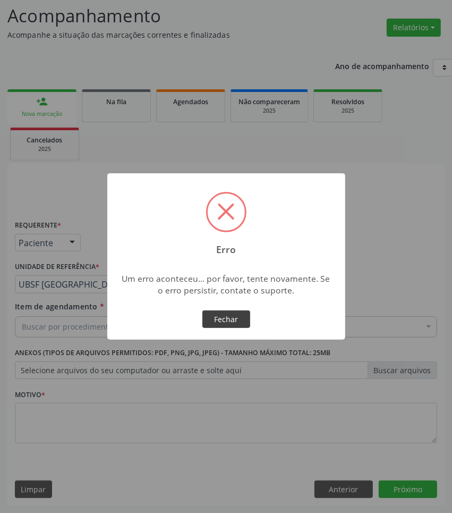
click at [229, 324] on button "Fechar" at bounding box center [226, 319] width 48 height 18
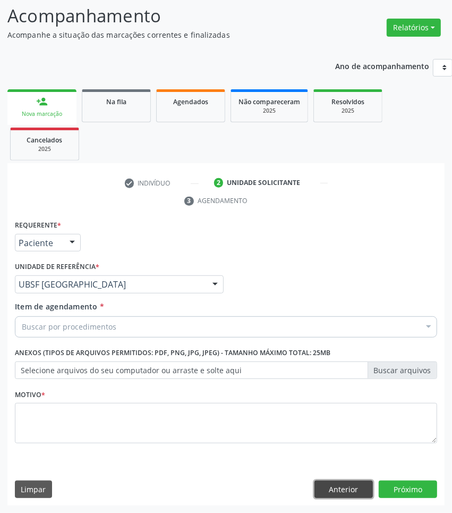
click at [328, 487] on button "Anterior" at bounding box center [344, 489] width 58 height 18
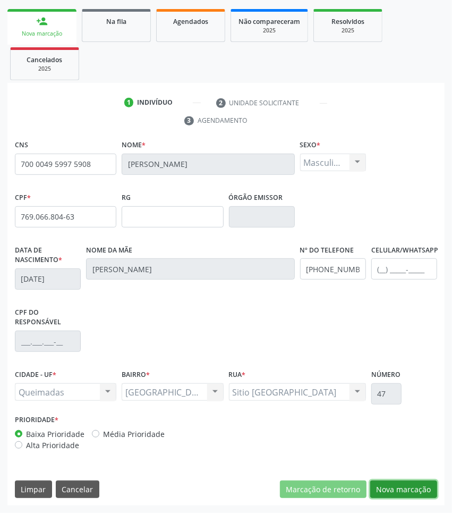
click at [415, 486] on button "Nova marcação" at bounding box center [403, 489] width 67 height 18
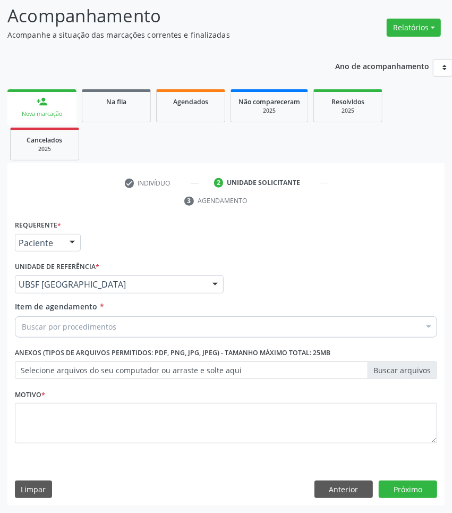
click at [72, 334] on div "Buscar por procedimentos" at bounding box center [226, 326] width 422 height 21
click at [264, 291] on div "Profissional Solicitante Por favor, selecione a Unidade de Atendimento primeiro…" at bounding box center [226, 279] width 428 height 41
click at [152, 334] on div "Buscar por procedimentos Selecionar todos 0604320140 - Abatacepte 125 Mg Injetá…" at bounding box center [226, 325] width 422 height 18
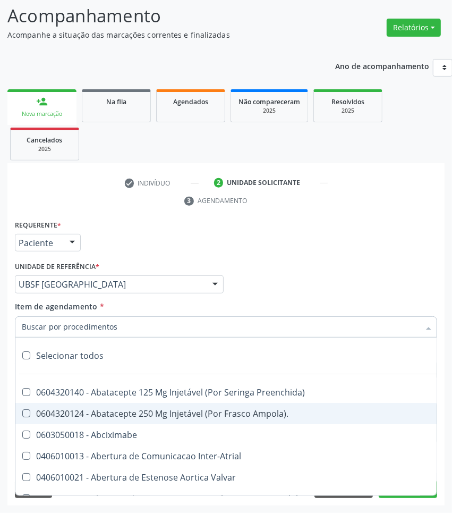
paste input "707 4090 9215 5274"
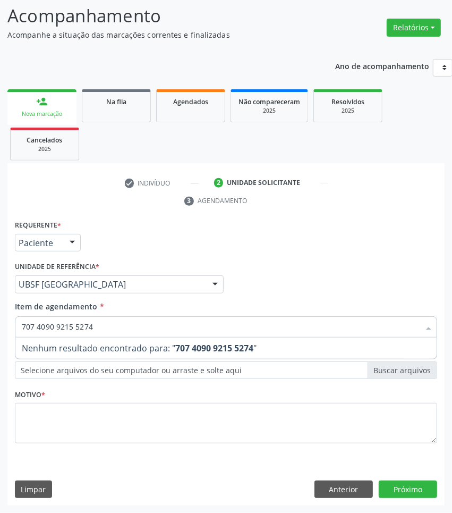
type input "707 4090 9215 5274"
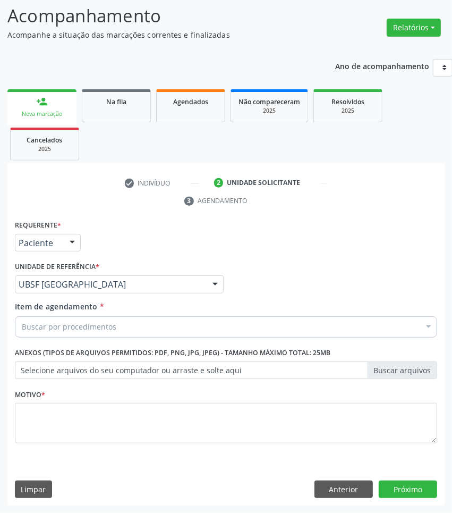
click at [294, 334] on div "Buscar por procedimentos" at bounding box center [226, 326] width 422 height 21
paste input "OTORRINOLARIN"
click at [22, 328] on input "OTORRINOLARIN" at bounding box center [22, 326] width 0 height 21
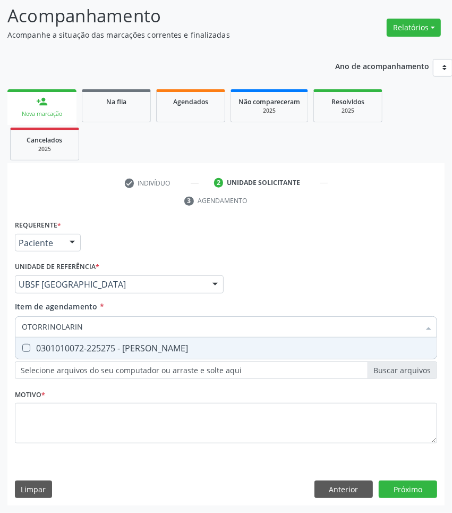
paste input "OTORRINOLARIN"
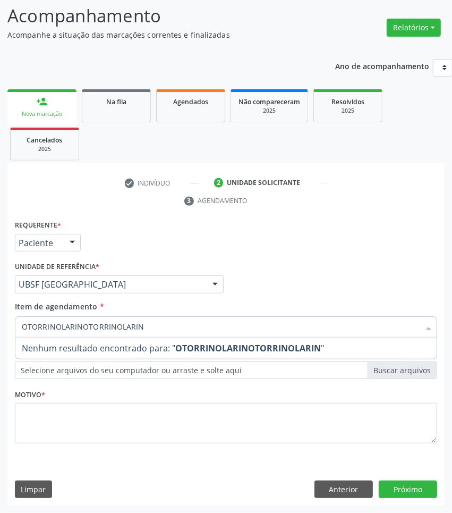
type input "OTORRINOLARIN"
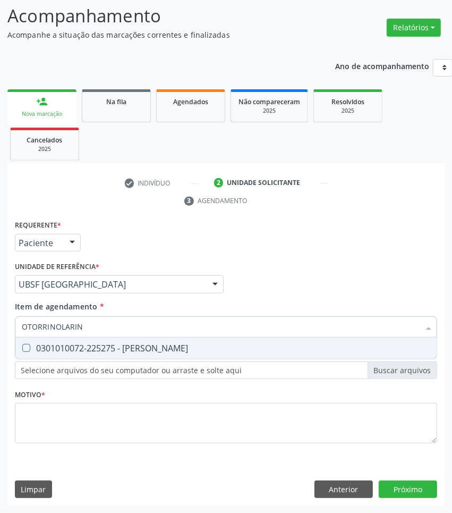
drag, startPoint x: 240, startPoint y: 350, endPoint x: 407, endPoint y: 356, distance: 168.0
click at [238, 351] on div "0301010072-225275 - [PERSON_NAME]" at bounding box center [226, 348] width 409 height 9
checkbox Otorrinolaringologista "true"
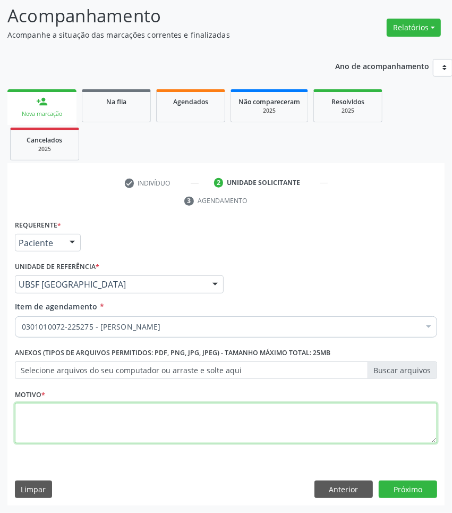
paste textarea "1ª CONSULTA 07/2025"
drag, startPoint x: 361, startPoint y: 431, endPoint x: 396, endPoint y: 431, distance: 35.1
click at [364, 431] on textarea at bounding box center [226, 423] width 422 height 40
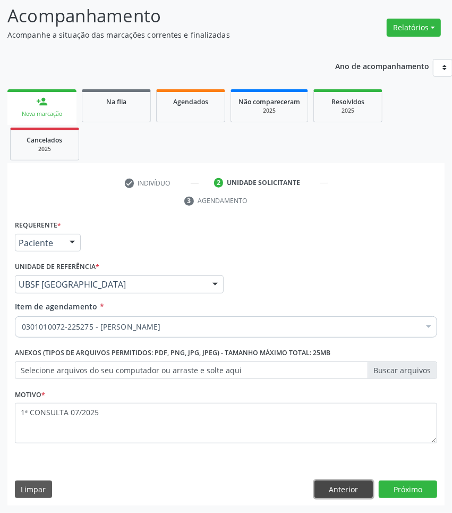
click at [359, 489] on button "Anterior" at bounding box center [344, 489] width 58 height 18
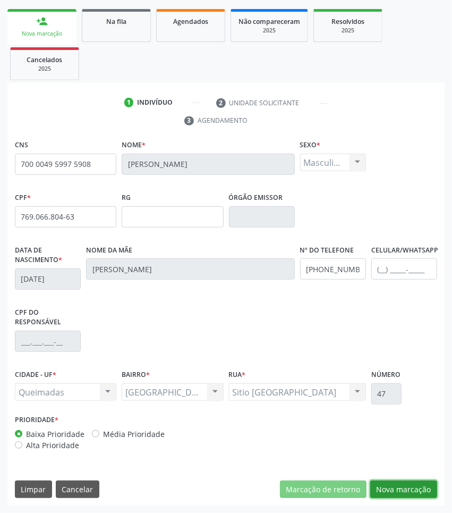
click at [400, 491] on button "Nova marcação" at bounding box center [403, 489] width 67 height 18
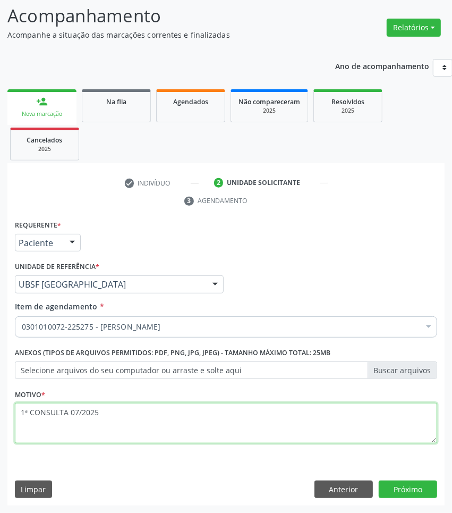
click at [133, 418] on textarea "1ª CONSULTA 07/2025" at bounding box center [226, 423] width 422 height 40
type textarea "1ª CONSULTA 07/2025 DISTURBIO DO PALADAR"
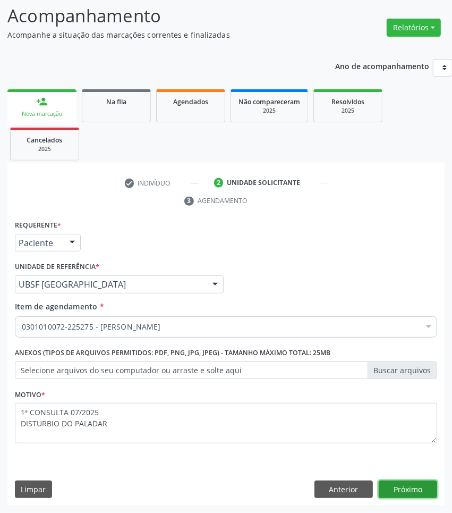
click at [416, 483] on button "Próximo" at bounding box center [408, 489] width 58 height 18
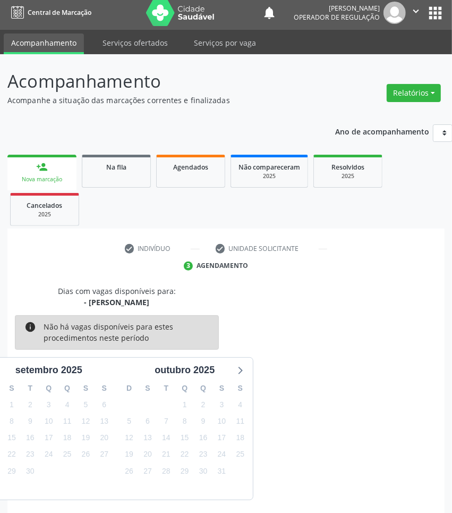
scroll to position [47, 0]
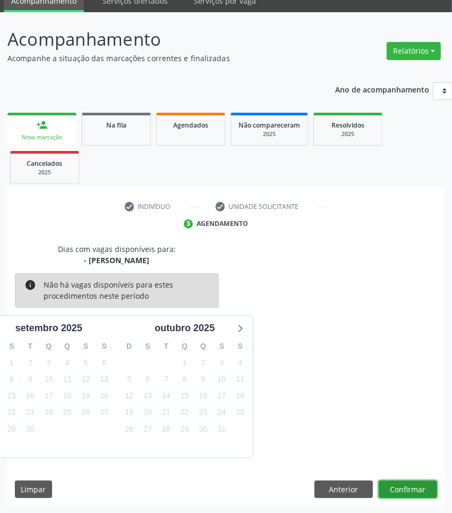
click at [410, 490] on button "Confirmar" at bounding box center [408, 489] width 58 height 18
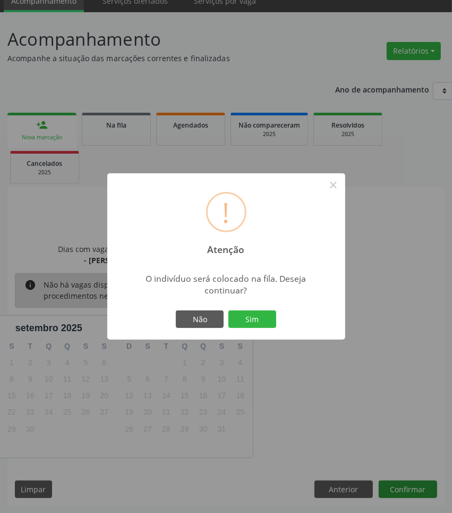
click at [228, 310] on button "Sim" at bounding box center [252, 319] width 48 height 18
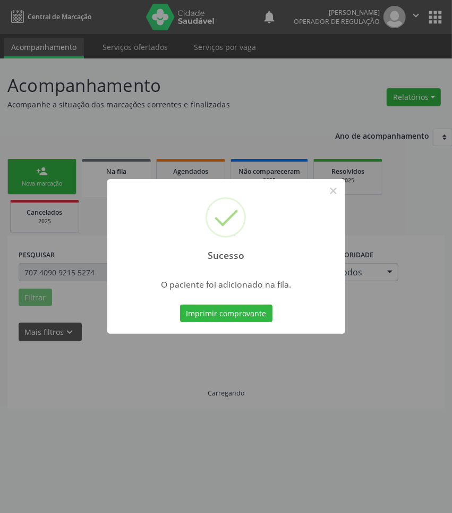
scroll to position [0, 0]
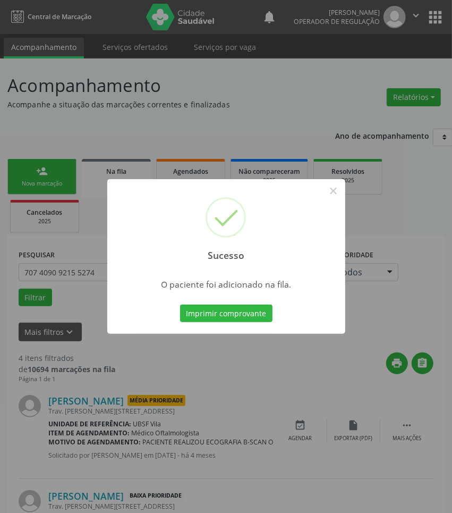
drag, startPoint x: 265, startPoint y: 402, endPoint x: 439, endPoint y: 396, distance: 174.4
click at [266, 402] on div "Sucesso × O paciente foi adicionado na fila. Imprimir comprovante Cancel" at bounding box center [226, 256] width 452 height 513
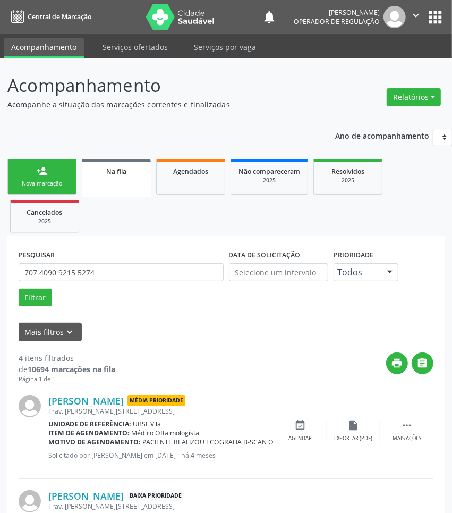
click at [40, 188] on link "person_add Nova marcação" at bounding box center [41, 177] width 69 height 36
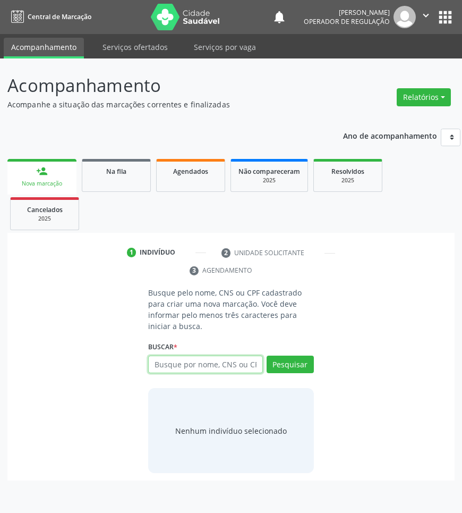
click at [233, 359] on input "text" at bounding box center [205, 364] width 114 height 18
type input "709600663809978"
click at [152, 369] on input "709600663809978" at bounding box center [152, 369] width 0 height 21
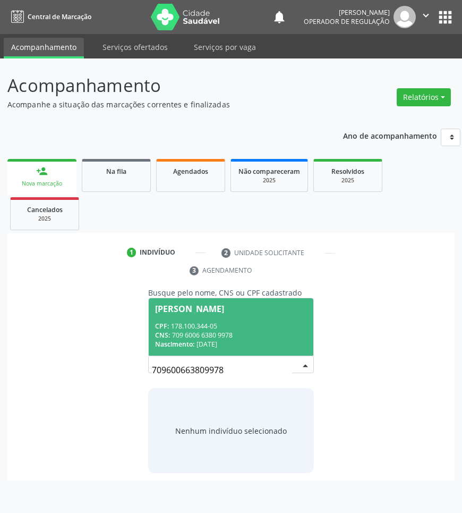
click at [211, 309] on div "[PERSON_NAME]" at bounding box center [189, 308] width 69 height 9
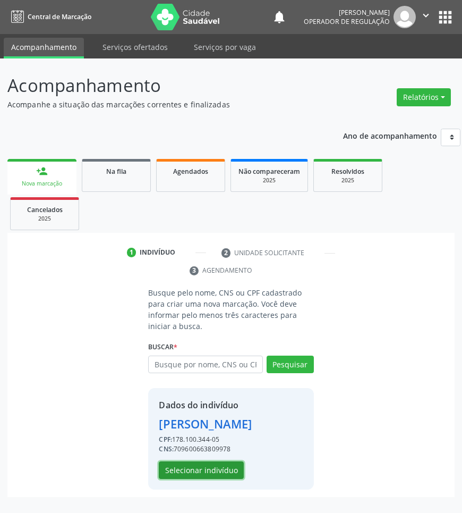
click at [206, 473] on button "Selecionar indivíduo" at bounding box center [201, 470] width 85 height 18
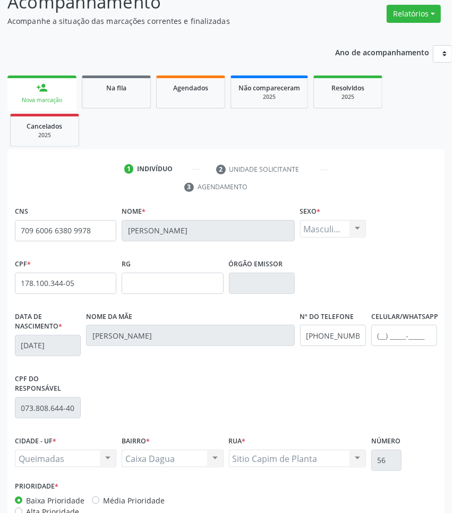
scroll to position [150, 0]
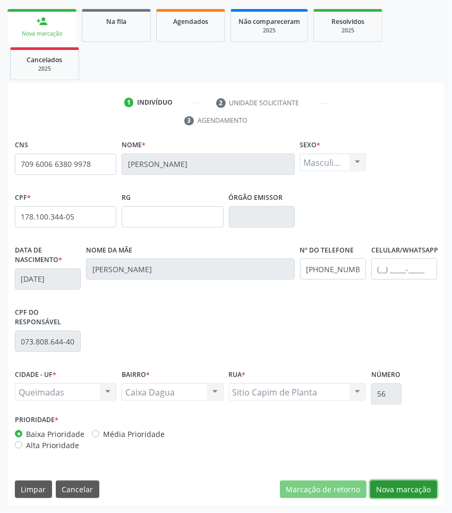
click at [389, 486] on button "Nova marcação" at bounding box center [403, 489] width 67 height 18
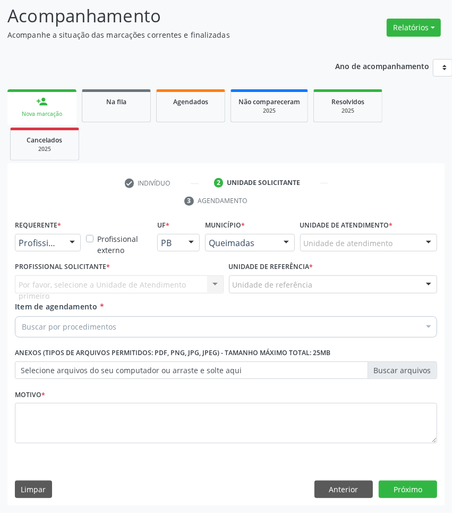
scroll to position [70, 0]
click at [66, 248] on div at bounding box center [72, 243] width 16 height 18
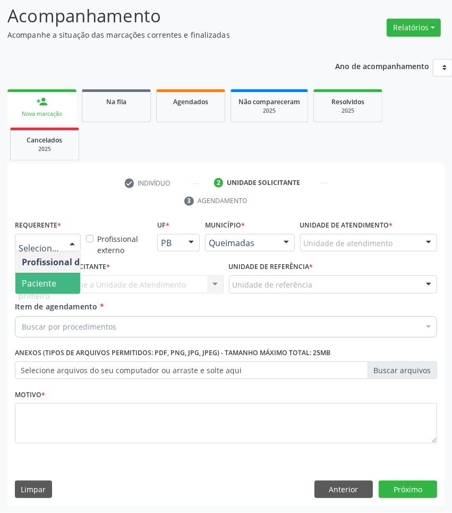
click at [60, 280] on span "Paciente" at bounding box center [67, 283] width 104 height 21
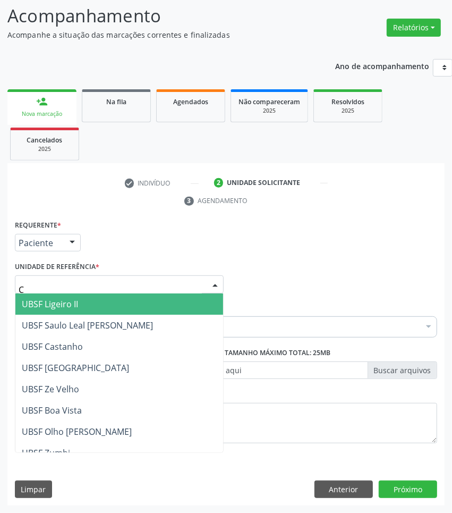
type input "CA"
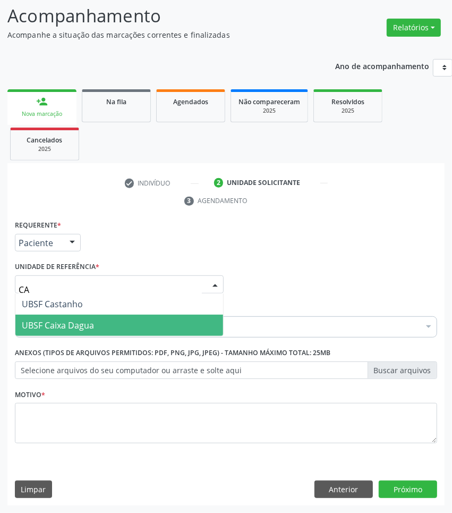
click at [91, 315] on span "UBSF Caixa Dagua" at bounding box center [119, 325] width 208 height 21
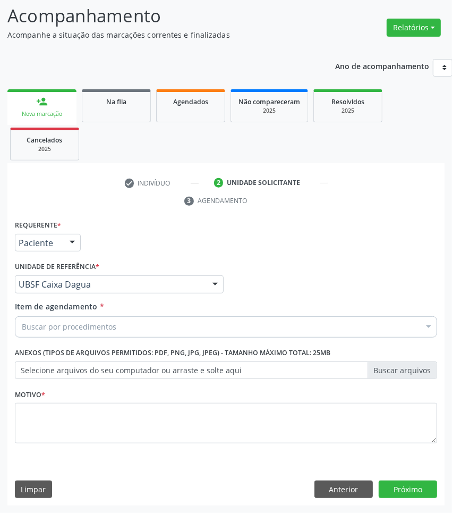
paste input "OTORRINOLARIN"
click at [220, 326] on div "Buscar por procedimentos" at bounding box center [226, 326] width 422 height 21
type input "OTORRINOLARIN"
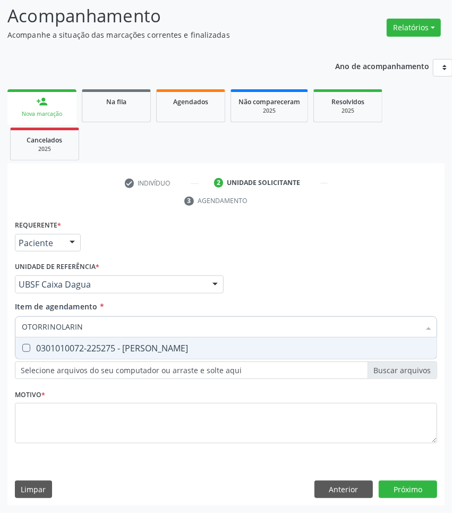
click at [208, 355] on span "0301010072-225275 - [PERSON_NAME]" at bounding box center [225, 347] width 421 height 21
checkbox Otorrinolaringologista "true"
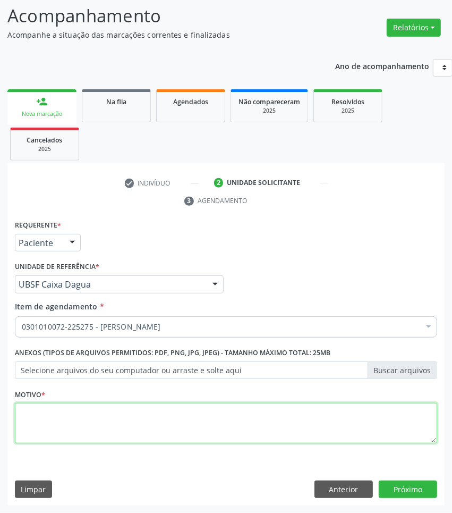
click at [150, 410] on textarea at bounding box center [226, 423] width 422 height 40
paste textarea "1ª CONSULTA 07/2025"
type textarea "1ª CONSULTA 07/2025"
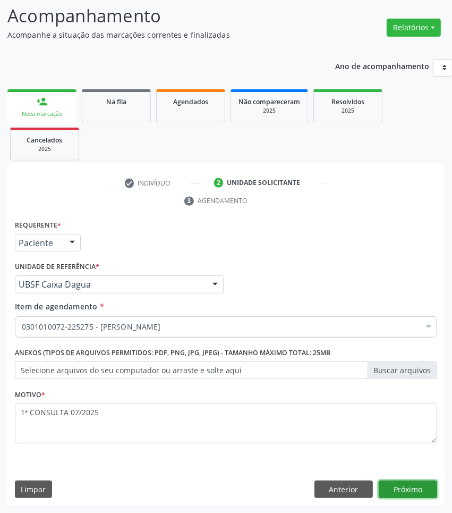
click at [385, 483] on button "Próximo" at bounding box center [408, 489] width 58 height 18
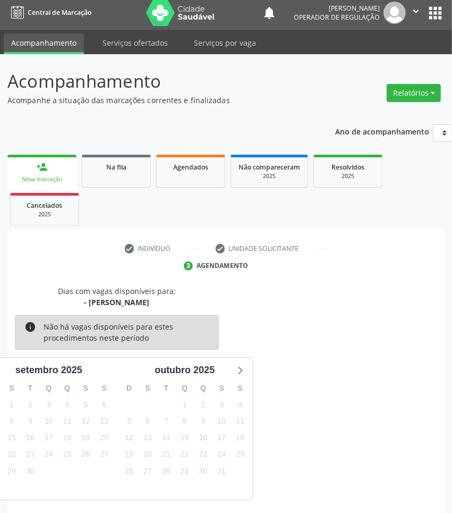
scroll to position [47, 0]
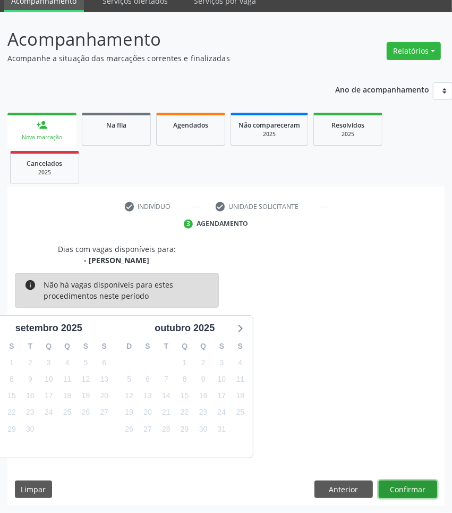
click at [413, 491] on button "Confirmar" at bounding box center [408, 489] width 58 height 18
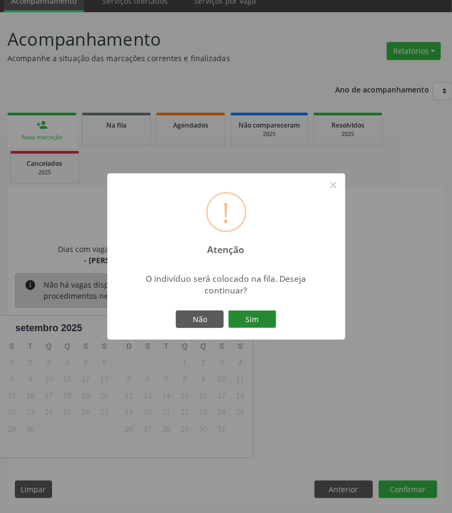
click at [245, 319] on button "Sim" at bounding box center [252, 319] width 48 height 18
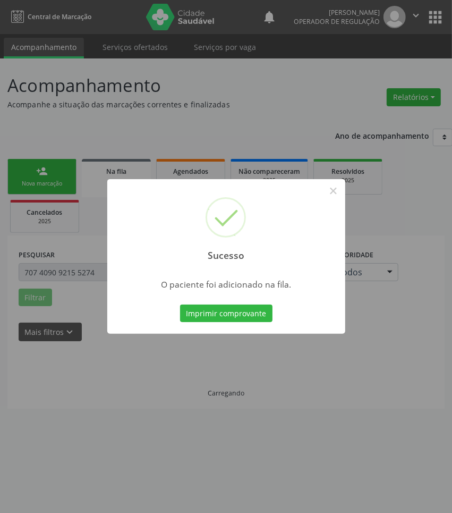
scroll to position [0, 0]
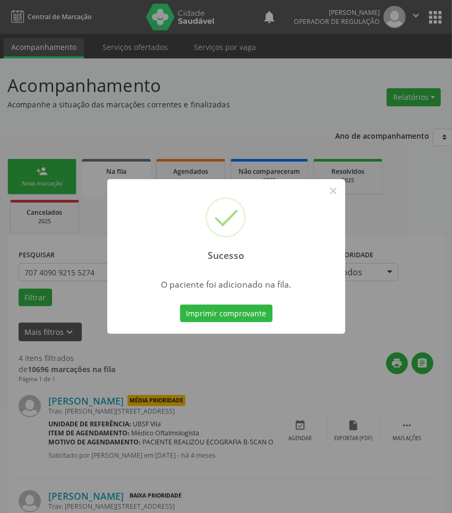
drag, startPoint x: 200, startPoint y: 373, endPoint x: 142, endPoint y: 322, distance: 76.8
click at [199, 371] on div "Sucesso × O paciente foi adicionado na fila. Imprimir comprovante Cancel" at bounding box center [226, 256] width 452 height 513
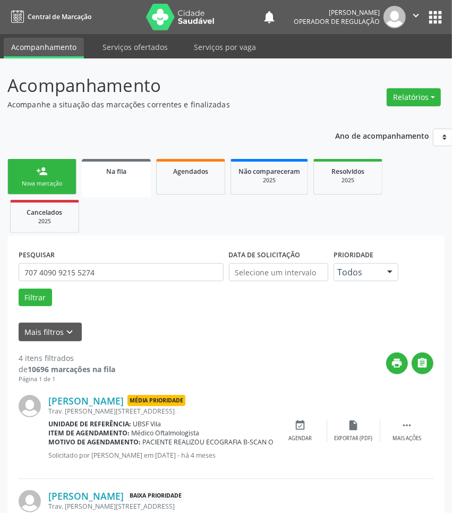
click at [40, 182] on div "Nova marcação" at bounding box center [41, 184] width 53 height 8
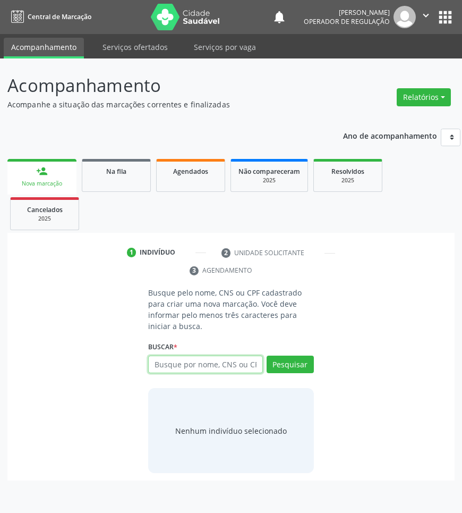
click at [228, 362] on input "text" at bounding box center [205, 364] width 114 height 18
type input "706302719503976"
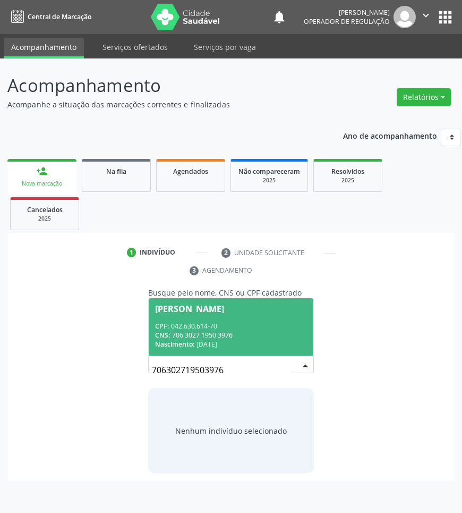
click at [264, 365] on input "706302719503976" at bounding box center [222, 369] width 140 height 21
click at [210, 323] on div "CPF: 042.630.614-70" at bounding box center [230, 325] width 151 height 9
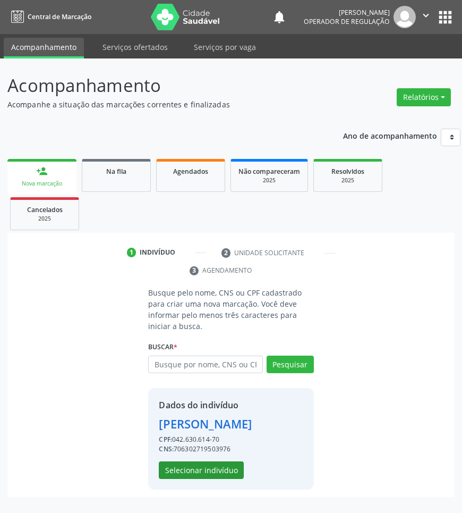
drag, startPoint x: 180, startPoint y: 460, endPoint x: 189, endPoint y: 469, distance: 12.8
click at [180, 461] on div "Dados do indivíduo [PERSON_NAME] CPF: 042.630.614-70 CNS: 706302719503976 Selec…" at bounding box center [205, 438] width 93 height 80
click at [189, 469] on button "Selecionar indivíduo" at bounding box center [201, 470] width 85 height 18
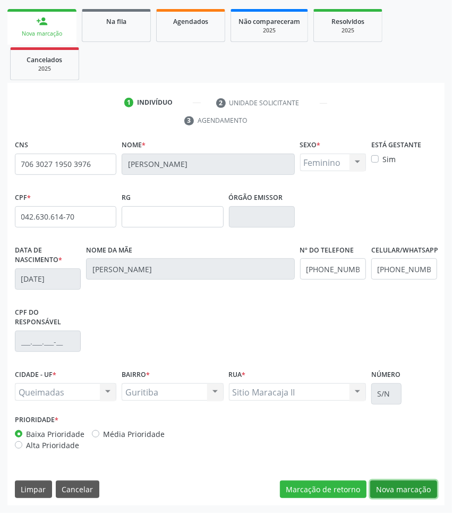
drag, startPoint x: 422, startPoint y: 485, endPoint x: 232, endPoint y: 383, distance: 216.5
click at [421, 486] on button "Nova marcação" at bounding box center [403, 489] width 67 height 18
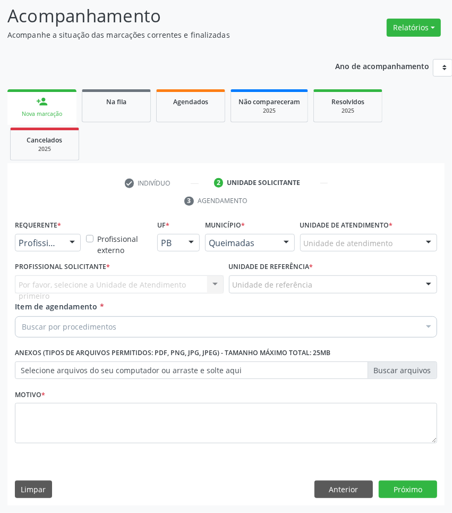
scroll to position [70, 0]
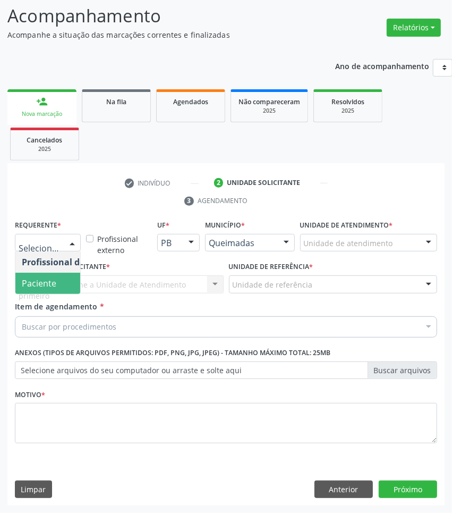
click at [64, 287] on span "Paciente" at bounding box center [67, 283] width 104 height 21
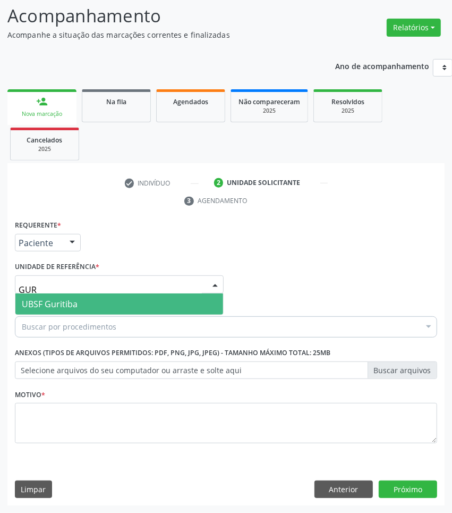
type input "GURI"
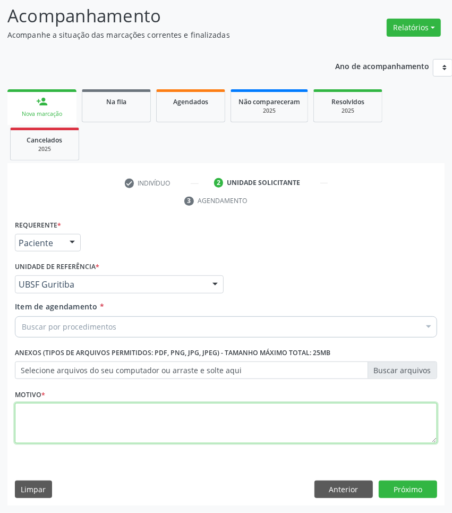
click at [324, 429] on textarea at bounding box center [226, 423] width 422 height 40
paste textarea "1ª CONSULTA 07/2025"
type textarea "1ª CONSULTA 07/2025"
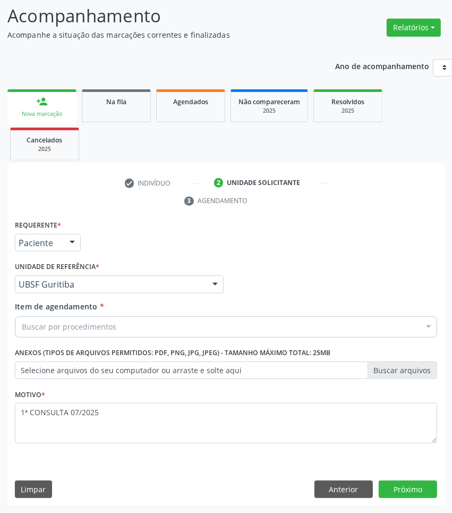
click at [219, 324] on div "Buscar por procedimentos" at bounding box center [226, 326] width 422 height 21
paste input "OTORRINOLARIN"
type input "OTORRINOLARIN"
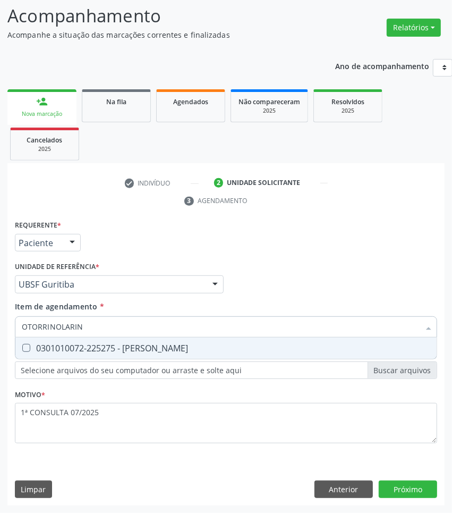
click at [128, 346] on div "0301010072-225275 - [PERSON_NAME]" at bounding box center [226, 348] width 409 height 9
checkbox Otorrinolaringologista "true"
click at [328, 482] on div "Requerente * Paciente Profissional de Saúde Paciente Nenhum resultado encontrad…" at bounding box center [225, 361] width 437 height 288
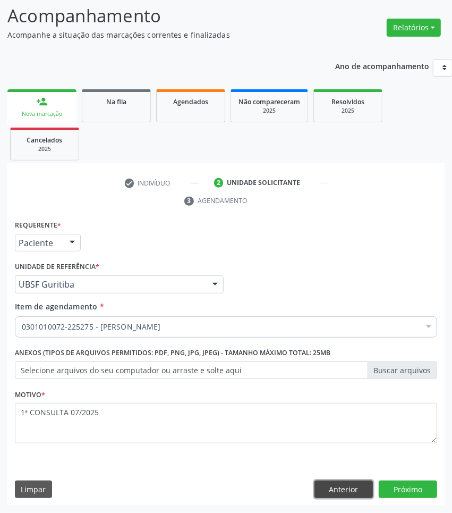
click at [363, 491] on button "Anterior" at bounding box center [344, 489] width 58 height 18
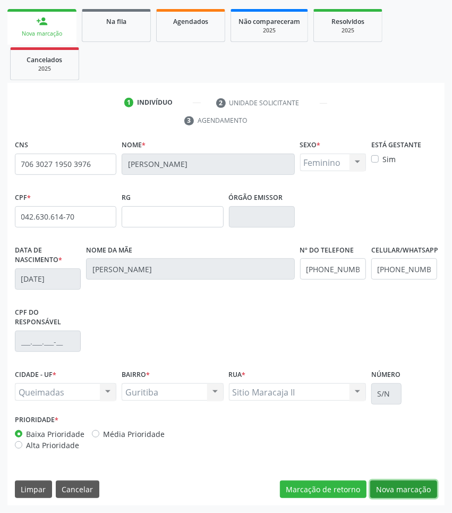
click at [396, 487] on button "Nova marcação" at bounding box center [403, 489] width 67 height 18
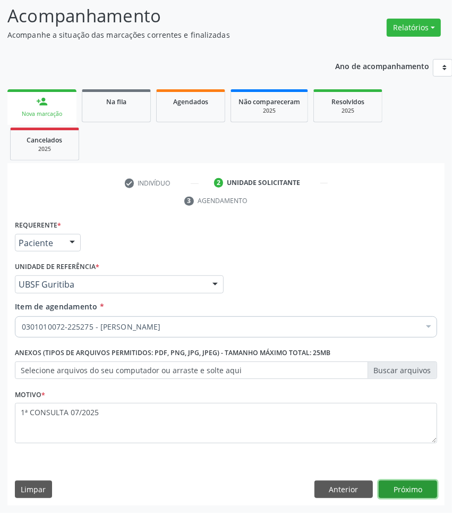
click at [396, 487] on button "Próximo" at bounding box center [408, 489] width 58 height 18
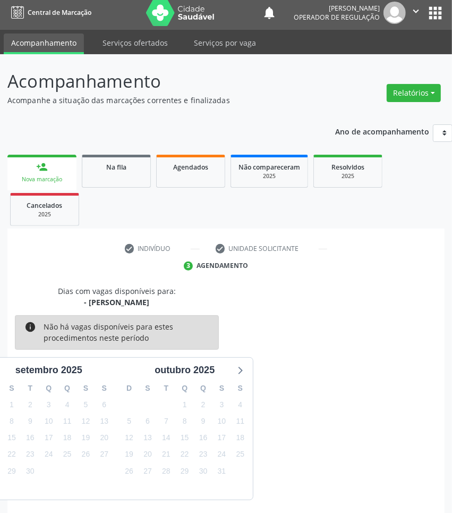
scroll to position [47, 0]
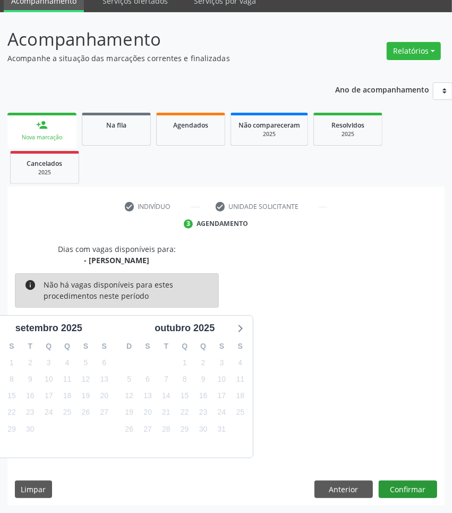
drag, startPoint x: 405, startPoint y: 472, endPoint x: 409, endPoint y: 495, distance: 23.2
click at [405, 481] on div "Dias com vagas disponíveis para: - [PERSON_NAME] info Não há vagas disponíveis …" at bounding box center [225, 374] width 437 height 262
click at [409, 495] on button "Confirmar" at bounding box center [408, 489] width 58 height 18
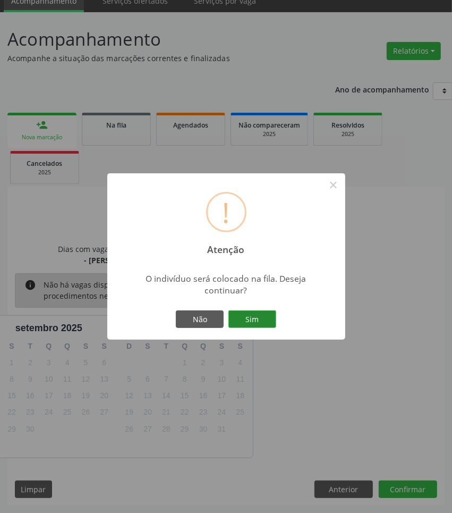
click at [256, 317] on button "Sim" at bounding box center [252, 319] width 48 height 18
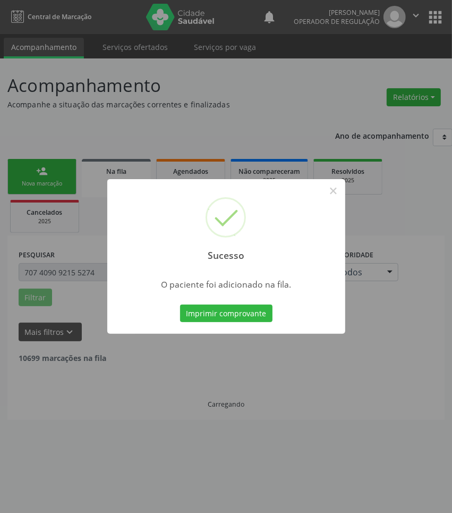
scroll to position [0, 0]
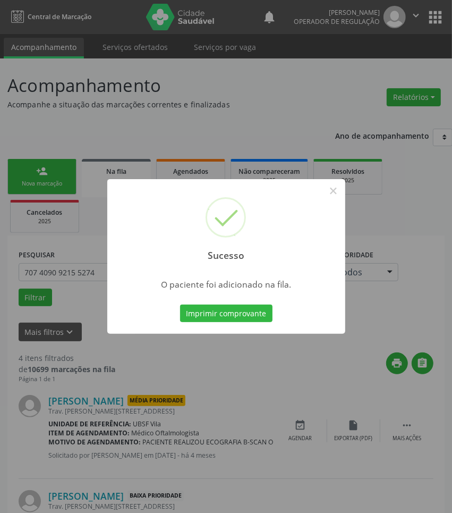
drag, startPoint x: 220, startPoint y: 408, endPoint x: 88, endPoint y: 241, distance: 213.6
click at [202, 392] on div "Sucesso × O paciente foi adicionado na fila. Imprimir comprovante Cancel" at bounding box center [226, 256] width 452 height 513
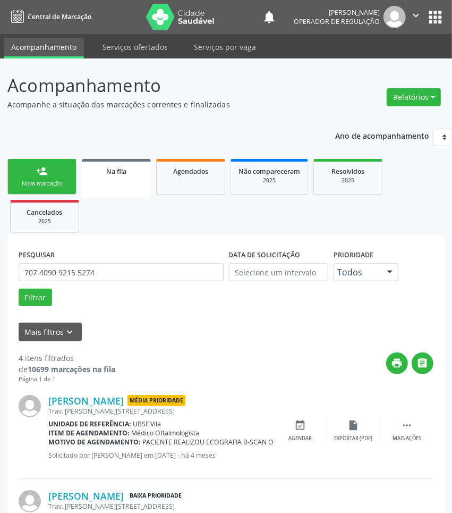
drag, startPoint x: 45, startPoint y: 155, endPoint x: 35, endPoint y: 189, distance: 35.5
click at [44, 157] on ul "person_add Nova marcação Na fila Agendados Não compareceram 2025 Resolvidos 202…" at bounding box center [225, 195] width 437 height 79
click at [48, 181] on div "Nova marcação" at bounding box center [41, 184] width 53 height 8
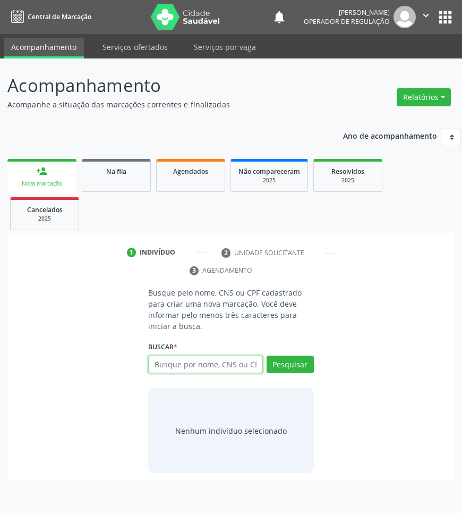
click at [161, 367] on input "text" at bounding box center [205, 364] width 114 height 18
type input "704005819212662"
click at [152, 363] on input "704005819212662" at bounding box center [152, 369] width 0 height 21
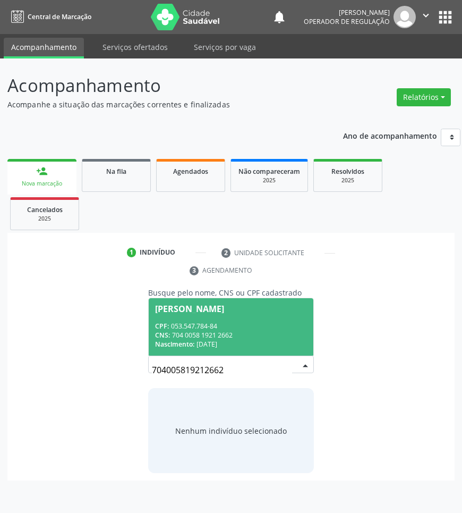
click at [207, 320] on span "[PERSON_NAME] CPF: 053.547.784-84 CNS: 704 0058 1921 2662 Nascimento: [DATE]" at bounding box center [231, 326] width 164 height 57
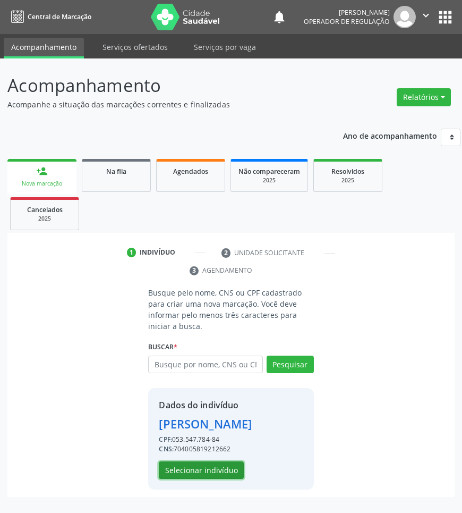
click at [215, 471] on button "Selecionar indivíduo" at bounding box center [201, 470] width 85 height 18
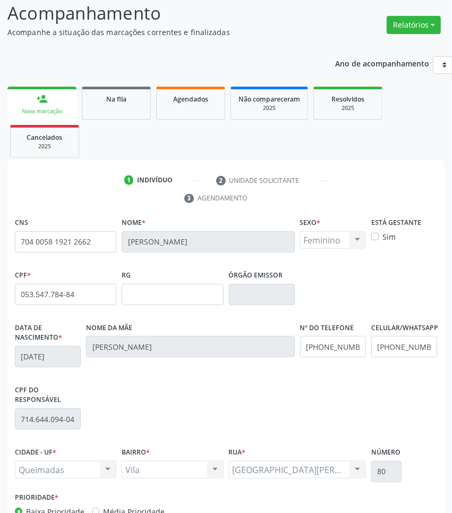
scroll to position [150, 0]
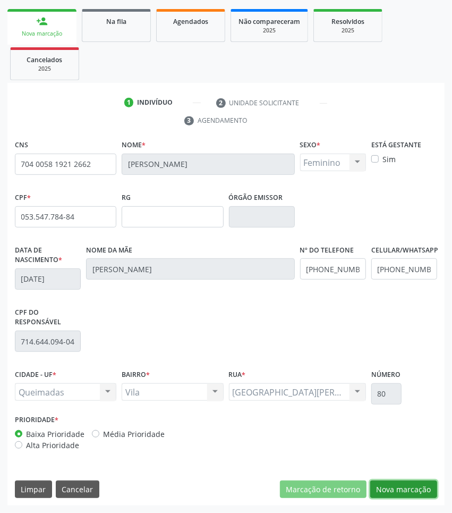
click at [420, 487] on button "Nova marcação" at bounding box center [403, 489] width 67 height 18
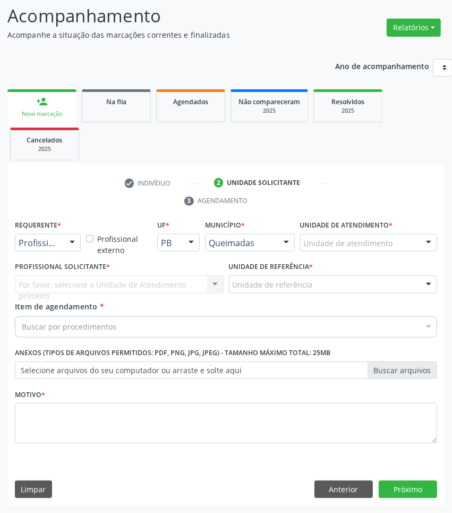
scroll to position [70, 0]
drag, startPoint x: 76, startPoint y: 242, endPoint x: 64, endPoint y: 255, distance: 17.7
click at [75, 244] on div at bounding box center [72, 243] width 16 height 18
click at [59, 269] on span "Profissional de Saúde" at bounding box center [67, 261] width 104 height 21
click at [67, 250] on div "Profissional de Saúde Profissional de Saúde Paciente Nenhum resultado encontrad…" at bounding box center [48, 243] width 66 height 18
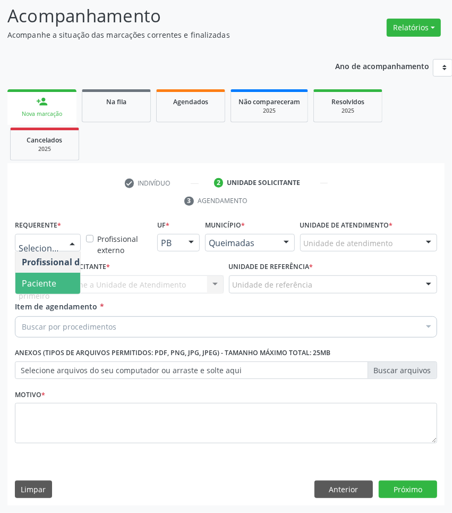
click at [59, 277] on span "Paciente" at bounding box center [67, 283] width 104 height 21
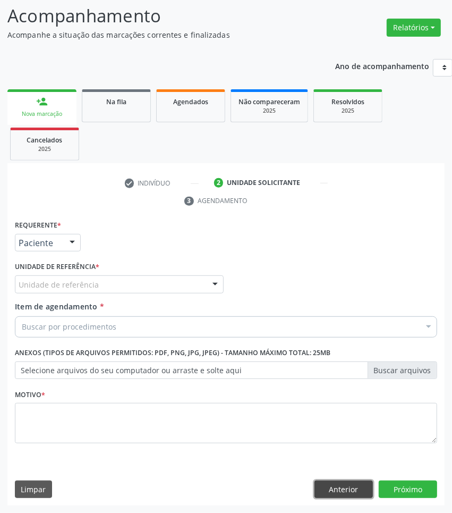
click at [365, 489] on button "Anterior" at bounding box center [344, 489] width 58 height 18
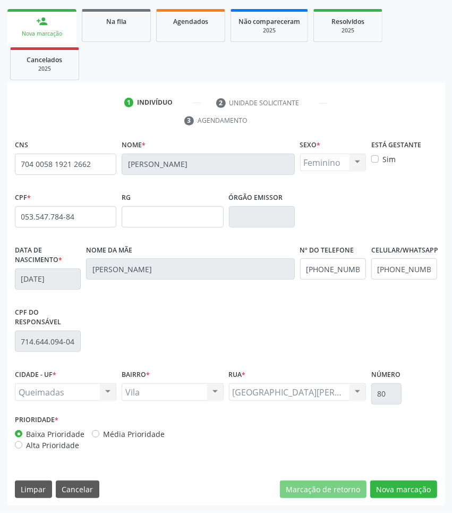
click at [402, 498] on div "CNS 704 0058 1921 2662 [GEOGRAPHIC_DATA] * [PERSON_NAME] * Feminino Masculino F…" at bounding box center [225, 321] width 437 height 369
drag, startPoint x: 398, startPoint y: 492, endPoint x: 254, endPoint y: 427, distance: 158.8
click at [393, 490] on button "Nova marcação" at bounding box center [403, 489] width 67 height 18
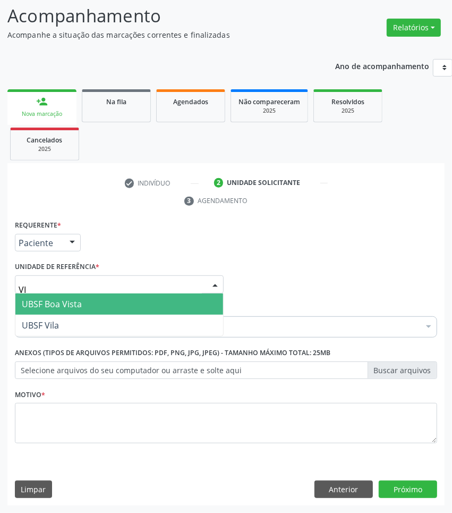
type input "VIL"
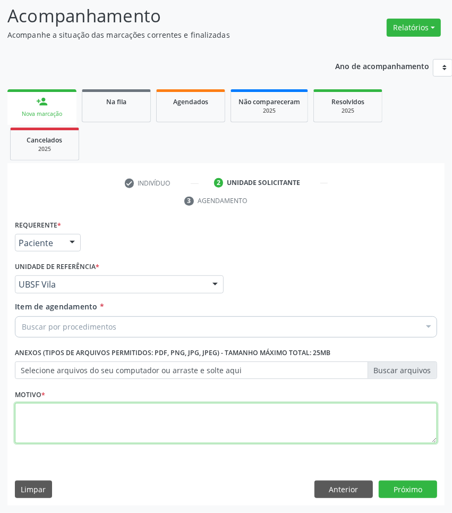
click at [97, 418] on textarea at bounding box center [226, 423] width 422 height 40
paste textarea "1ª CONSULTA 07/2025"
type textarea "1ª CONSULTA 07/2025"
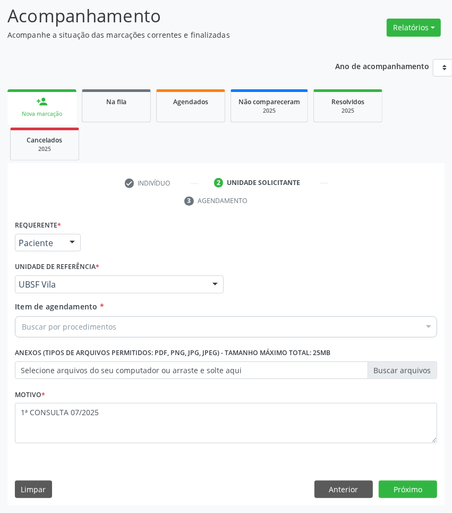
click at [226, 312] on div "Item de agendamento * Buscar por procedimentos Selecionar todos 0604320140 - Ab…" at bounding box center [226, 317] width 422 height 33
click at [221, 328] on div "Buscar por procedimentos" at bounding box center [226, 326] width 422 height 21
paste input "OTORRINOLARIN"
type input "OTORRINOLARIN"
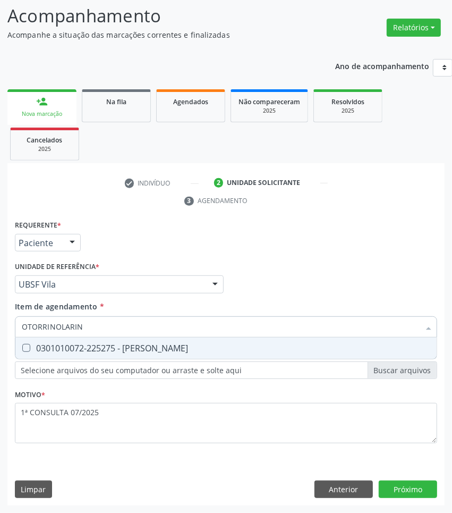
click at [139, 344] on div "0301010072-225275 - [PERSON_NAME]" at bounding box center [226, 348] width 409 height 9
checkbox Otorrinolaringologista "true"
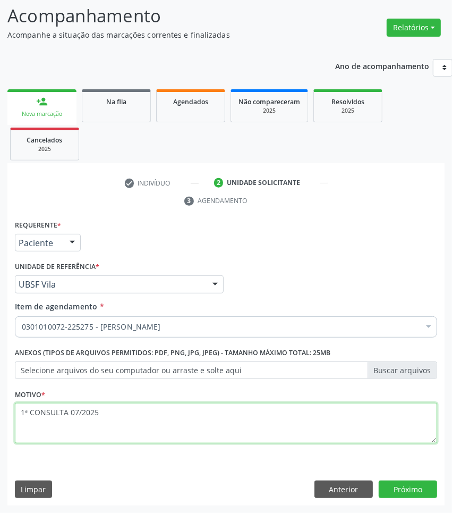
click at [83, 429] on textarea "1ª CONSULTA 07/2025" at bounding box center [226, 423] width 422 height 40
click at [97, 412] on textarea "1ª CONSULTA 07/2025" at bounding box center [226, 423] width 422 height 40
type textarea "1ª CONSULTA 07/2025 [GEOGRAPHIC_DATA]"
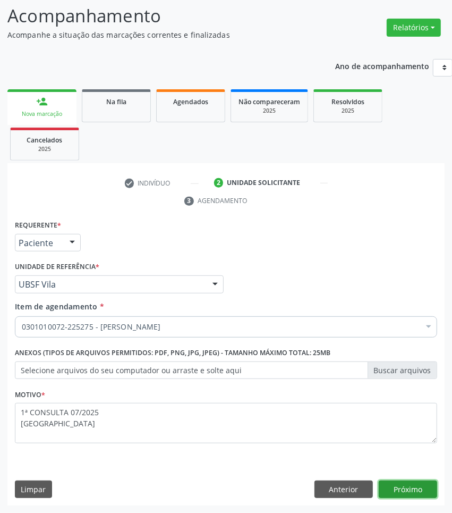
click at [413, 489] on button "Próximo" at bounding box center [408, 489] width 58 height 18
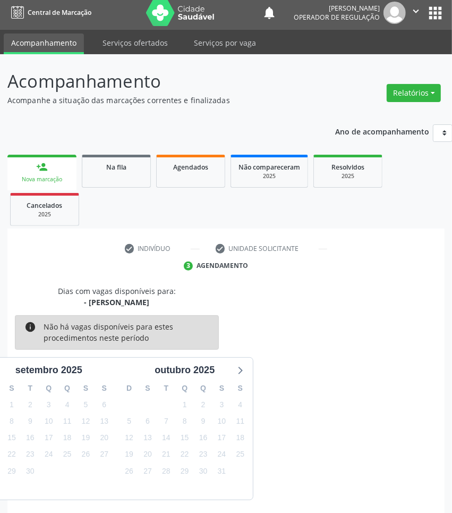
scroll to position [47, 0]
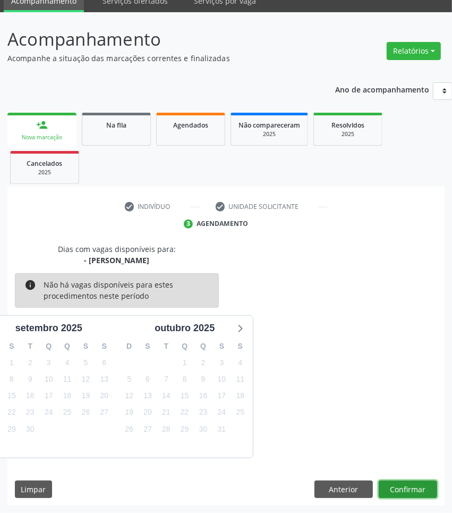
click at [412, 489] on button "Confirmar" at bounding box center [408, 489] width 58 height 18
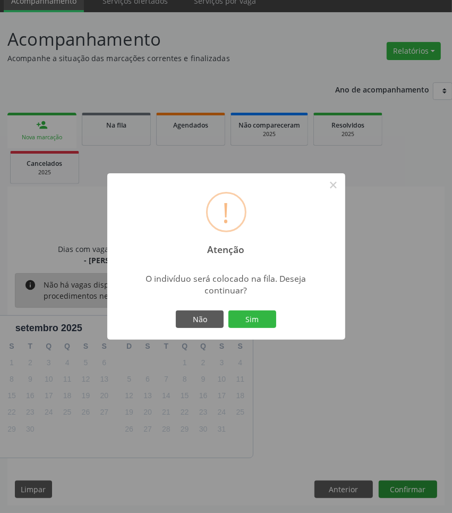
click at [228, 310] on button "Sim" at bounding box center [252, 319] width 48 height 18
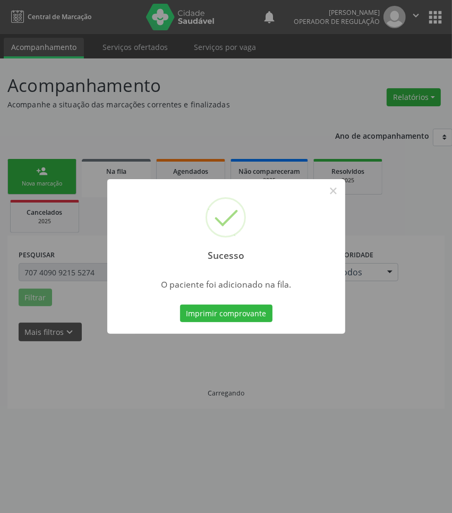
scroll to position [0, 0]
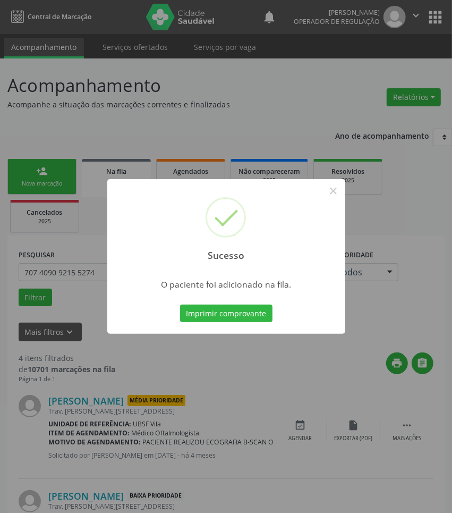
click at [227, 495] on div "Sucesso × O paciente foi adicionado na fila. Imprimir comprovante Cancel" at bounding box center [226, 256] width 452 height 513
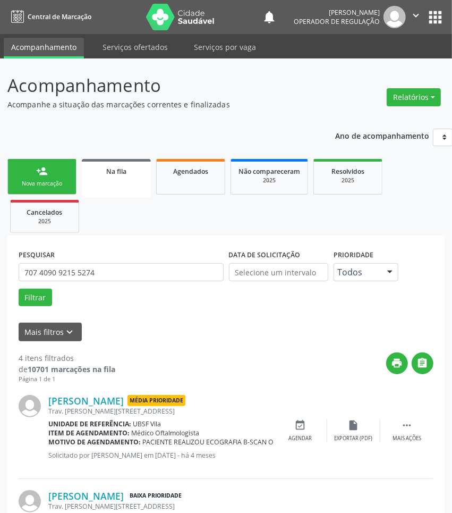
click at [38, 95] on p "Acompanhamento" at bounding box center [160, 85] width 306 height 27
click at [56, 184] on div "Nova marcação" at bounding box center [41, 184] width 53 height 8
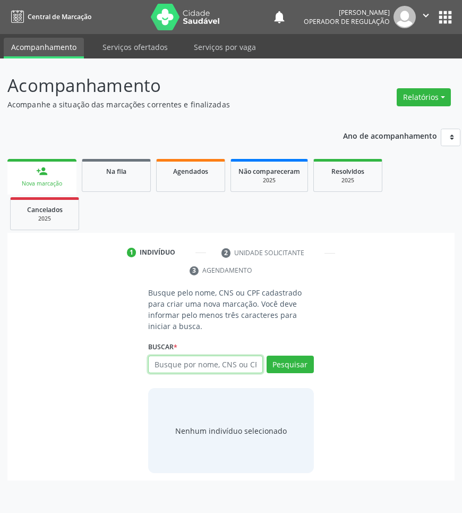
click at [216, 373] on input "text" at bounding box center [205, 364] width 114 height 18
type input "704600174999722"
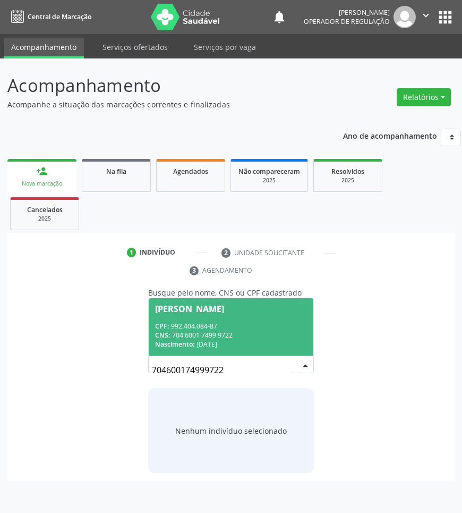
click at [223, 364] on input "704600174999722" at bounding box center [222, 369] width 140 height 21
click at [224, 311] on div "[PERSON_NAME]" at bounding box center [189, 308] width 69 height 9
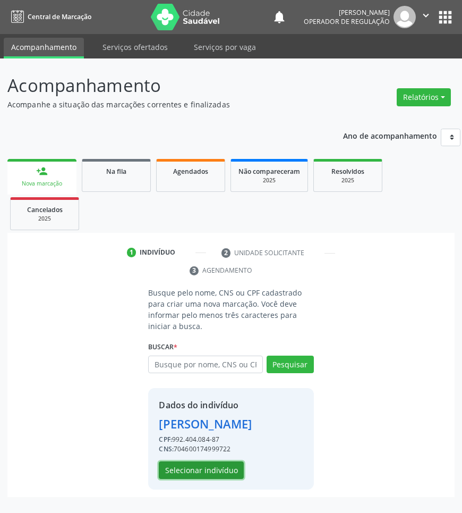
click at [231, 470] on button "Selecionar indivíduo" at bounding box center [201, 470] width 85 height 18
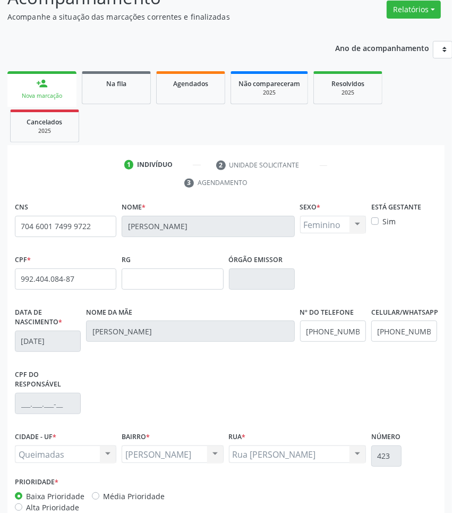
scroll to position [150, 0]
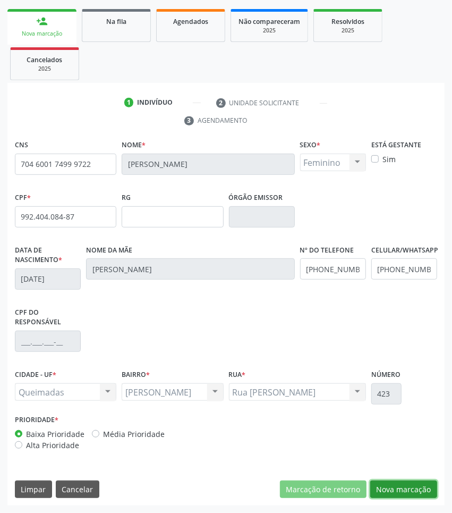
click at [404, 490] on button "Nova marcação" at bounding box center [403, 489] width 67 height 18
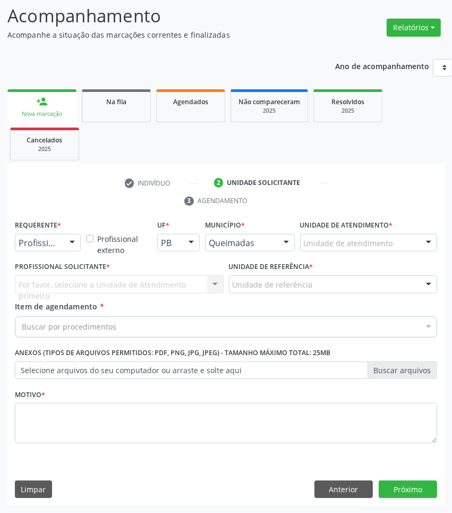
scroll to position [70, 0]
drag, startPoint x: 29, startPoint y: 245, endPoint x: 27, endPoint y: 269, distance: 24.0
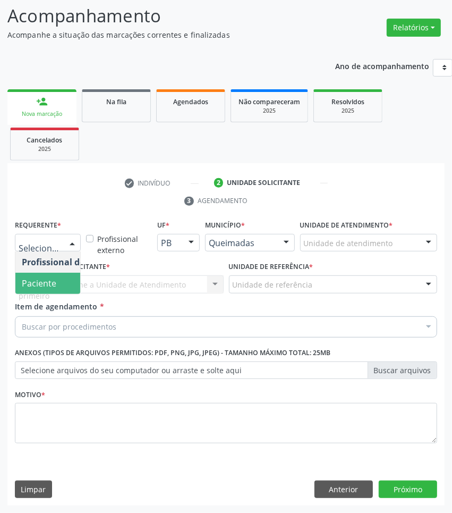
click at [30, 282] on span "Paciente" at bounding box center [39, 283] width 35 height 12
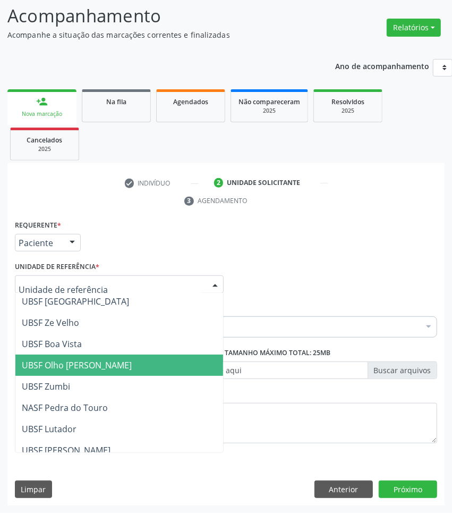
scroll to position [133, 0]
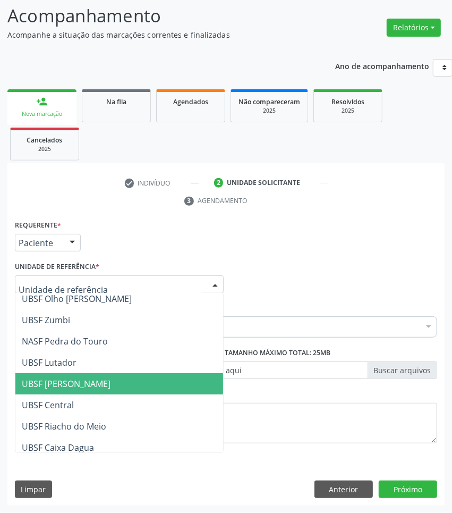
click at [92, 375] on span "UBSF [PERSON_NAME]" at bounding box center [119, 383] width 208 height 21
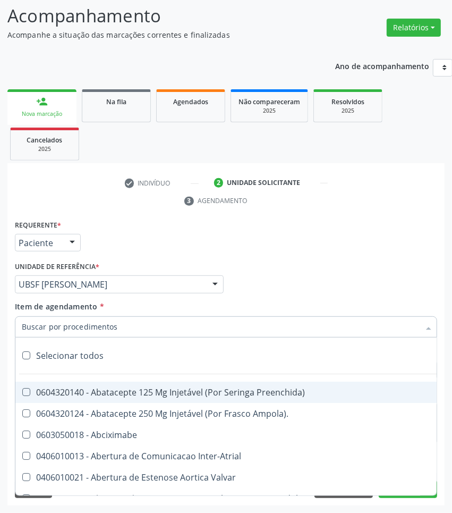
paste input "OTORRINOLARIN"
type input "OTORRINOLARIN"
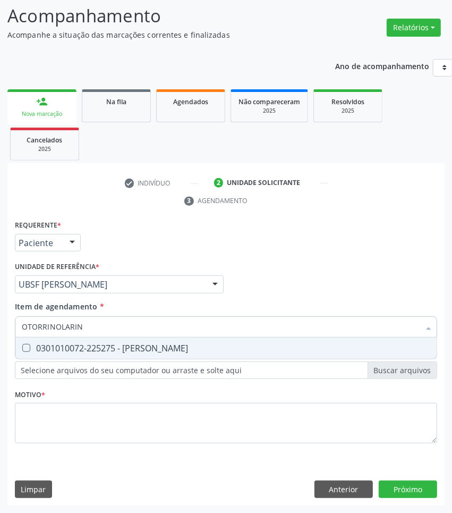
click at [104, 344] on div "0301010072-225275 - [PERSON_NAME]" at bounding box center [226, 348] width 409 height 9
checkbox Otorrinolaringologista "true"
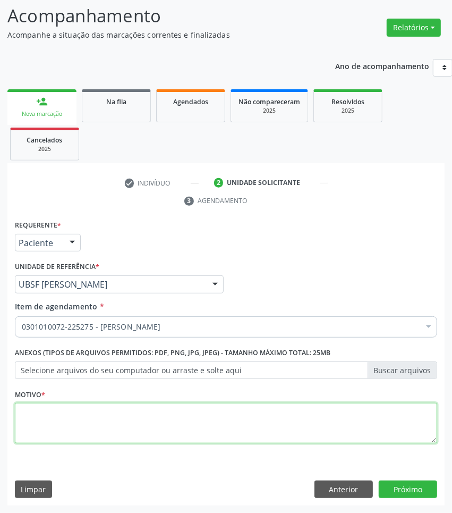
click at [229, 423] on textarea at bounding box center [226, 423] width 422 height 40
paste textarea "1ª CONSULTA 07/2025"
type textarea "1ª CONSULTA 07/2025 DIFICULDADE AUDITIVA"
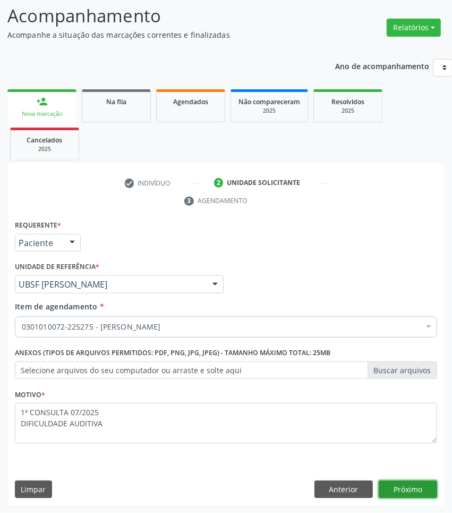
click button "Próximo" at bounding box center [408, 489] width 58 height 18
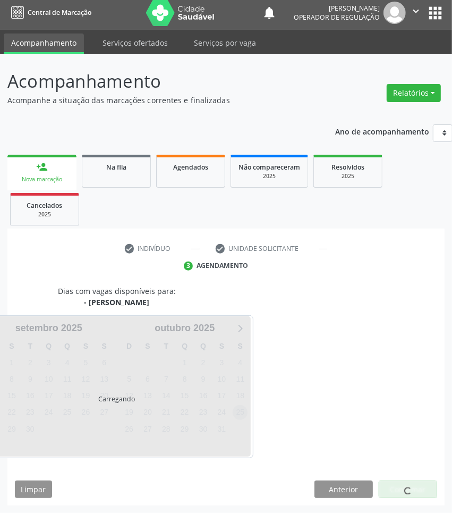
scroll to position [47, 0]
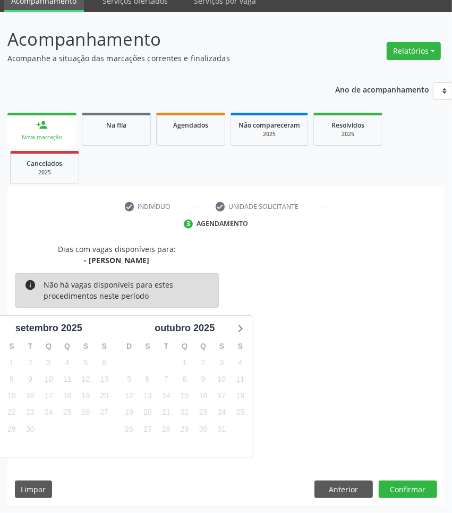
click at [177, 440] on div "5" at bounding box center [184, 445] width 19 height 16
click at [196, 433] on div "30" at bounding box center [203, 429] width 15 height 16
click at [181, 428] on span "29" at bounding box center [184, 428] width 15 height 15
click at [407, 482] on button "Confirmar" at bounding box center [408, 489] width 58 height 18
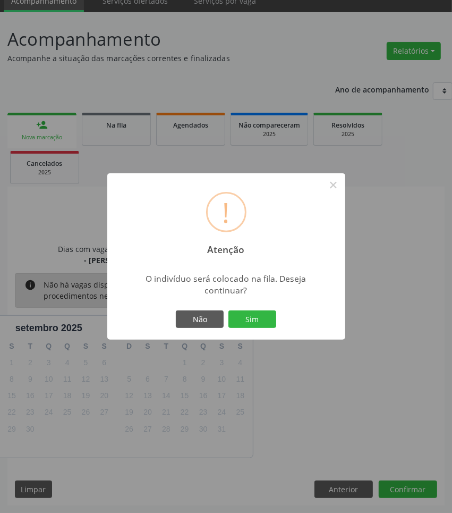
click at [228, 310] on button "Sim" at bounding box center [252, 319] width 48 height 18
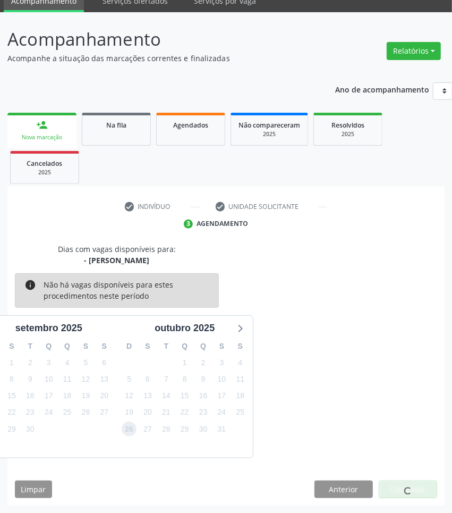
click at [126, 429] on span "26" at bounding box center [129, 428] width 15 height 15
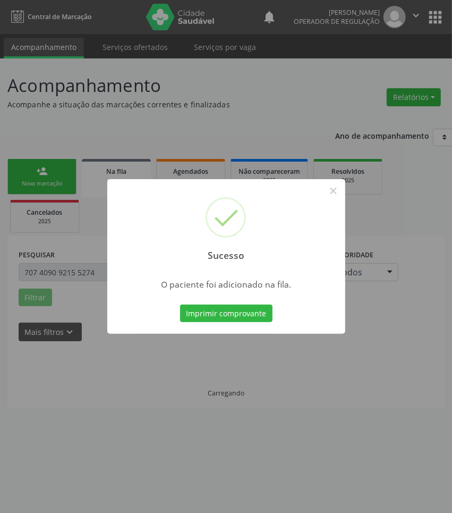
scroll to position [0, 0]
